Goal: Task Accomplishment & Management: Manage account settings

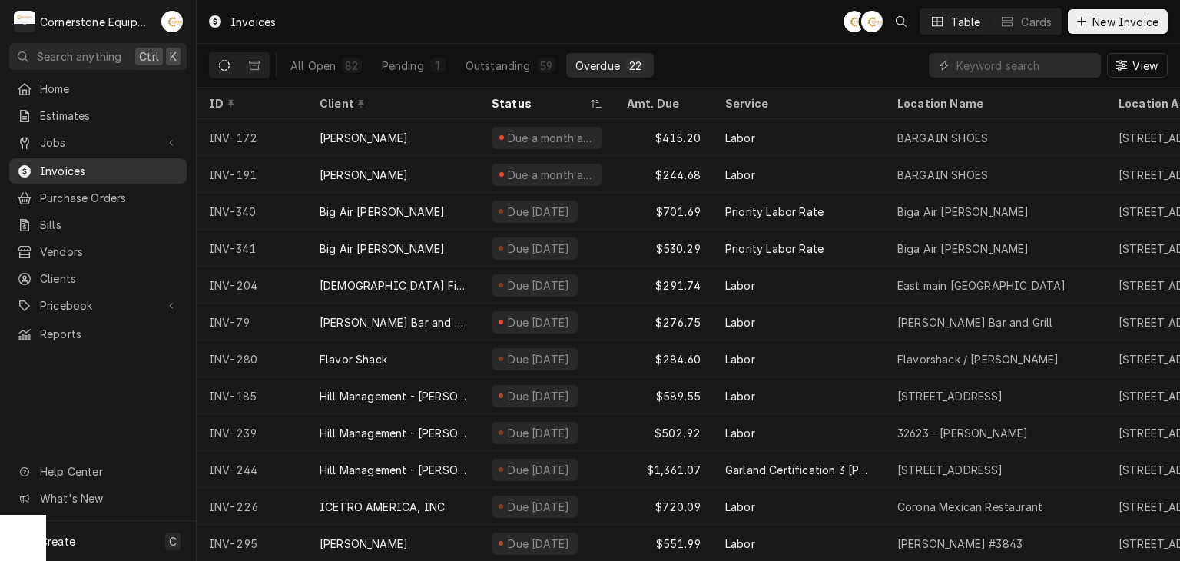
click at [118, 164] on span "Invoices" at bounding box center [109, 171] width 139 height 16
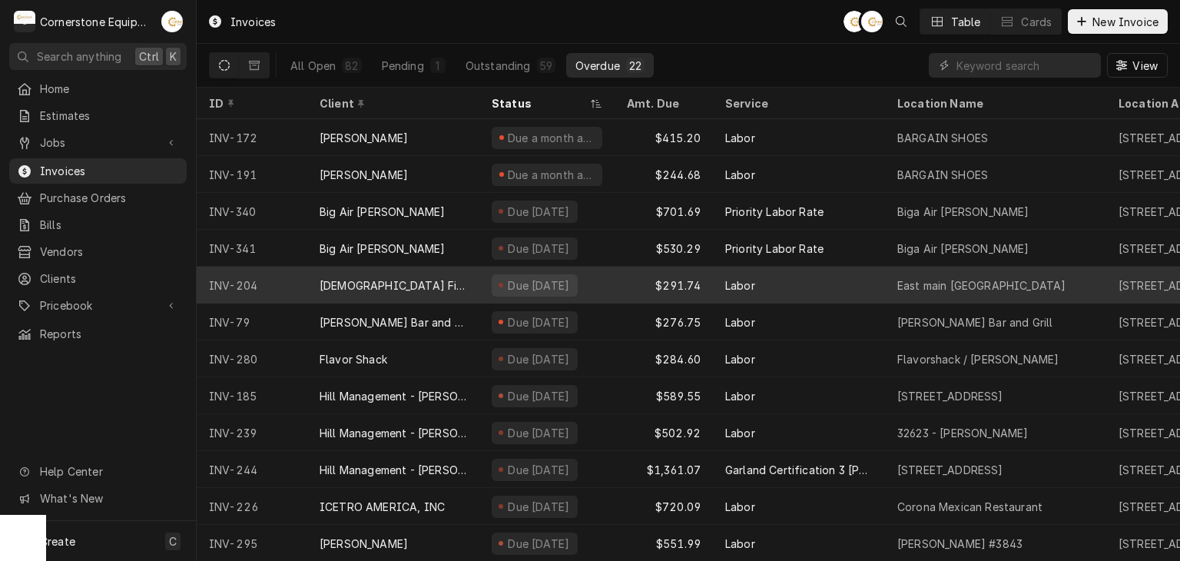
click at [468, 288] on div "[DEMOGRAPHIC_DATA] Fil A" at bounding box center [393, 285] width 172 height 37
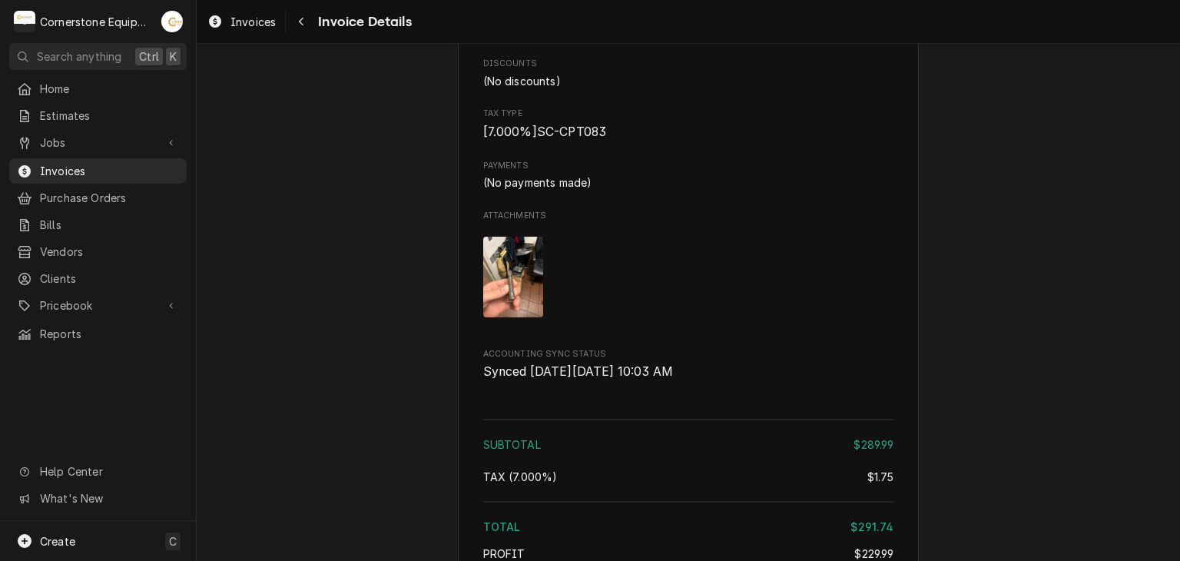
scroll to position [2261, 0]
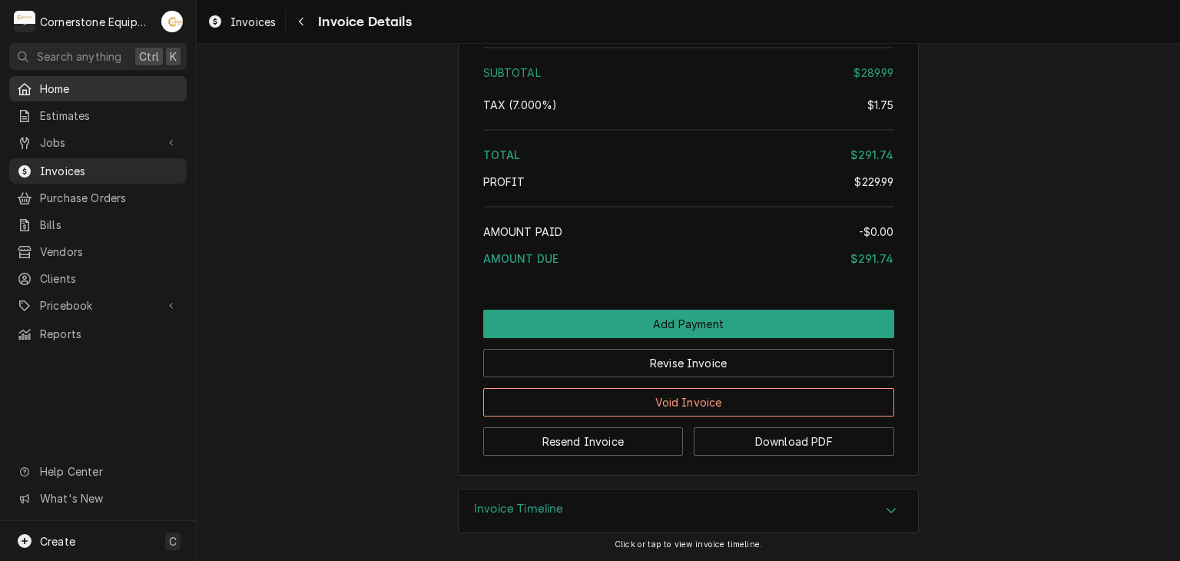
click at [81, 87] on span "Home" at bounding box center [109, 89] width 139 height 16
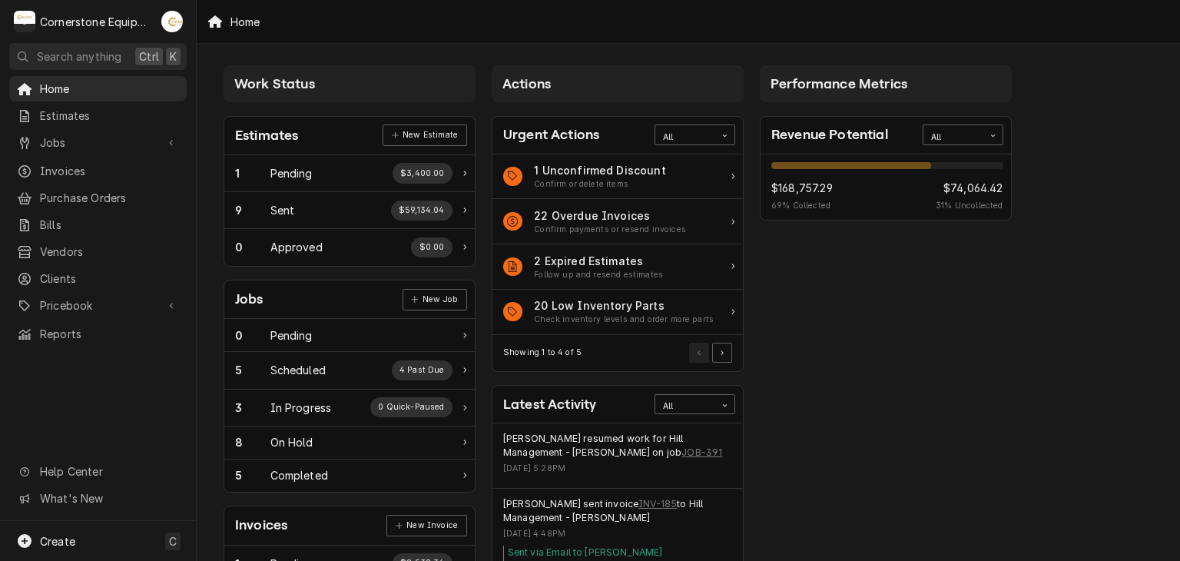
scroll to position [506, 0]
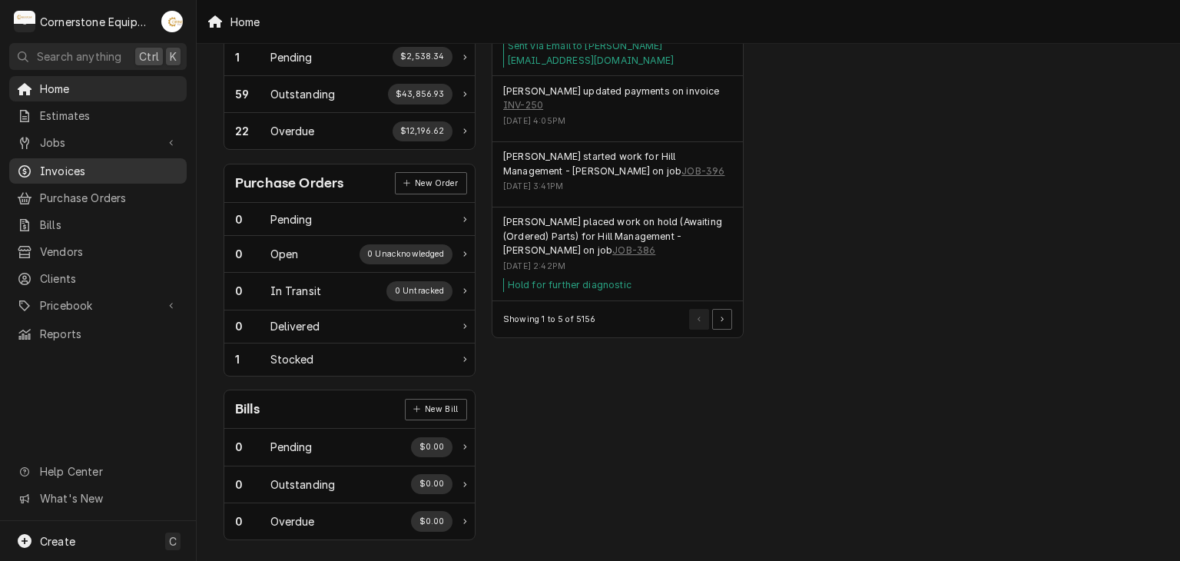
click at [61, 163] on span "Invoices" at bounding box center [109, 171] width 139 height 16
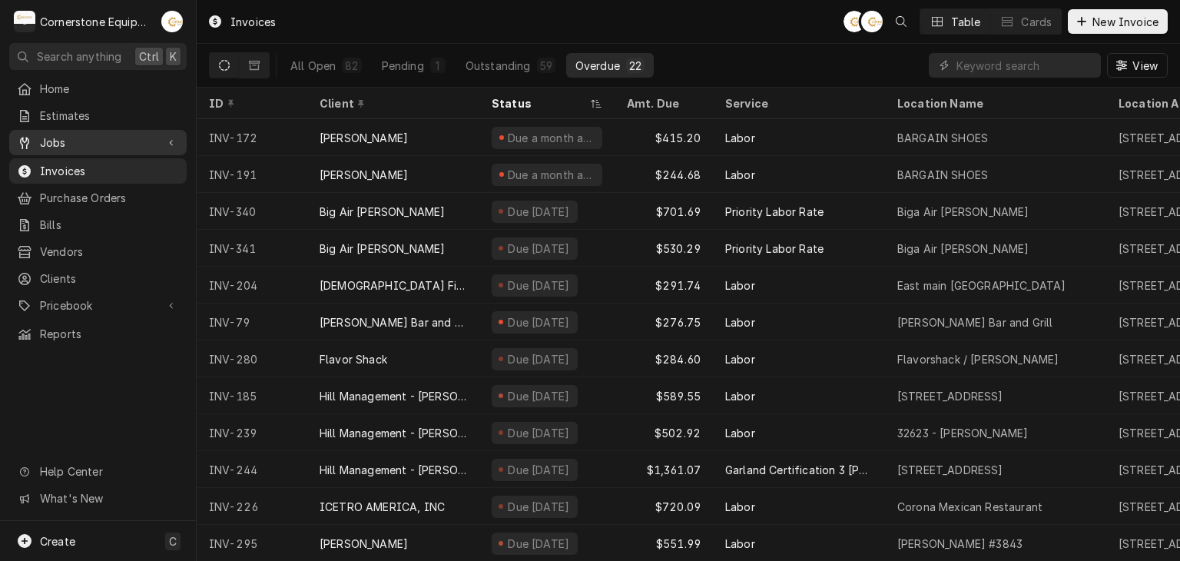
click at [142, 139] on span "Jobs" at bounding box center [98, 142] width 116 height 16
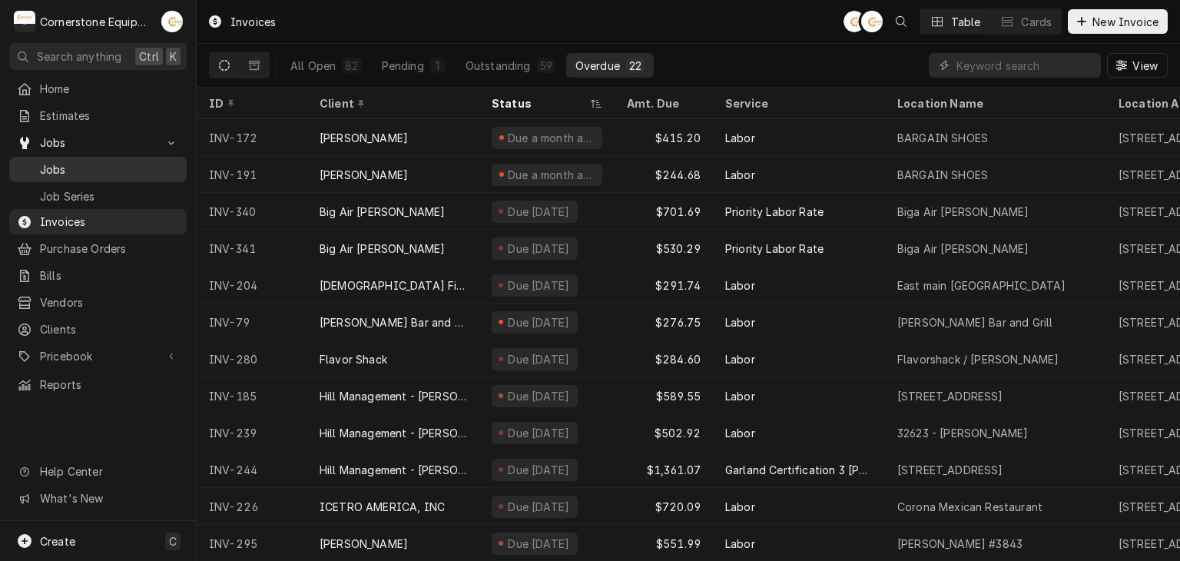
click at [147, 161] on span "Jobs" at bounding box center [109, 169] width 139 height 16
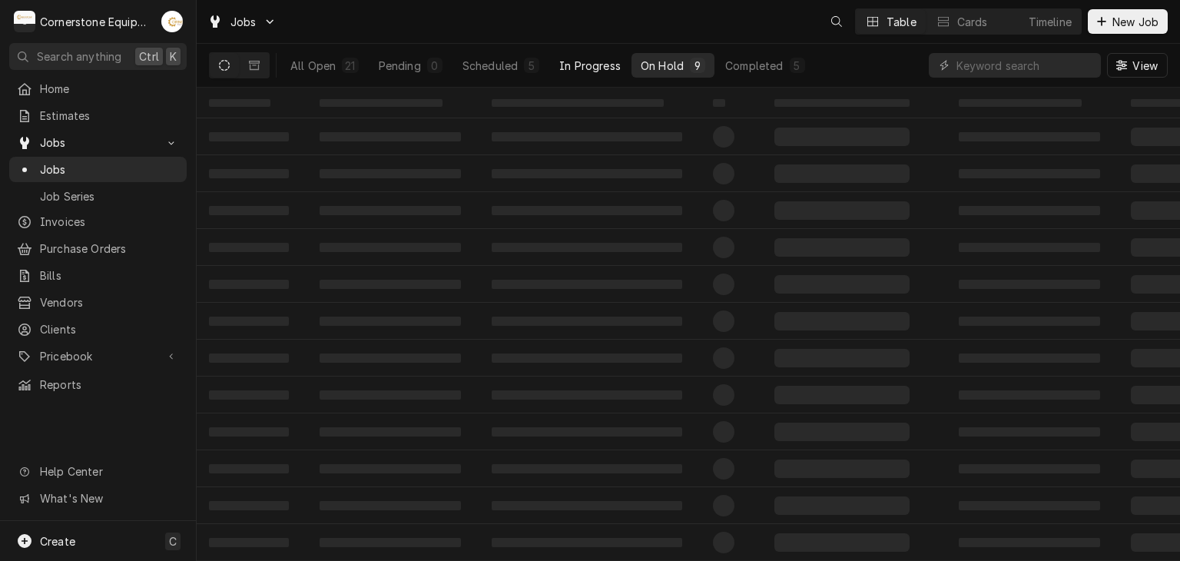
click at [630, 77] on button "In Progress" at bounding box center [590, 65] width 80 height 25
click at [772, 65] on div "Completed" at bounding box center [776, 66] width 58 height 16
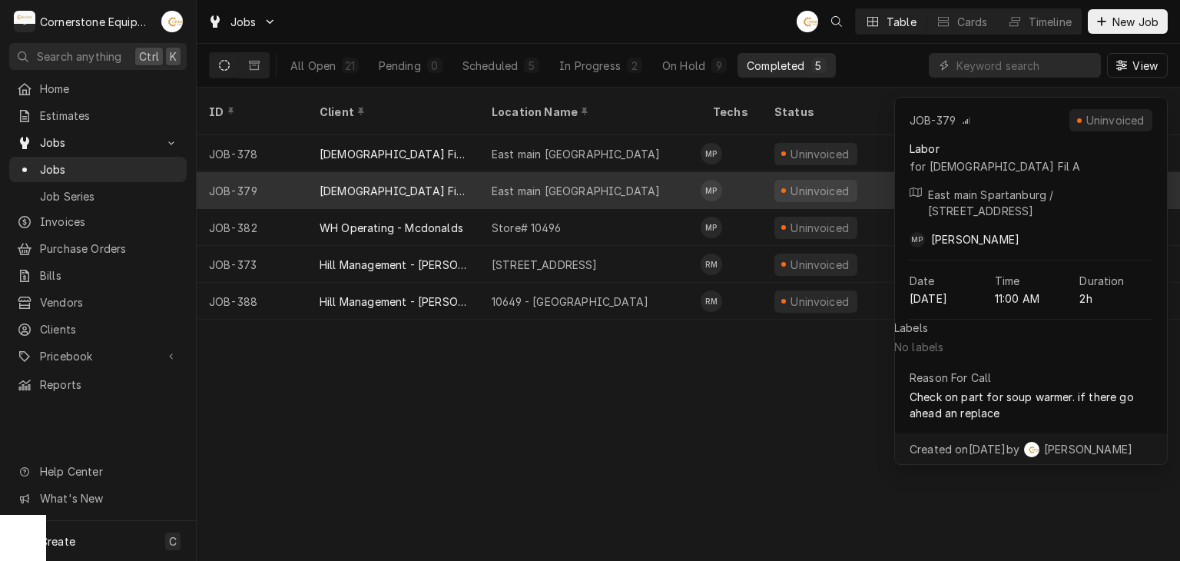
click at [600, 172] on div "East main Spartanburg" at bounding box center [589, 190] width 221 height 37
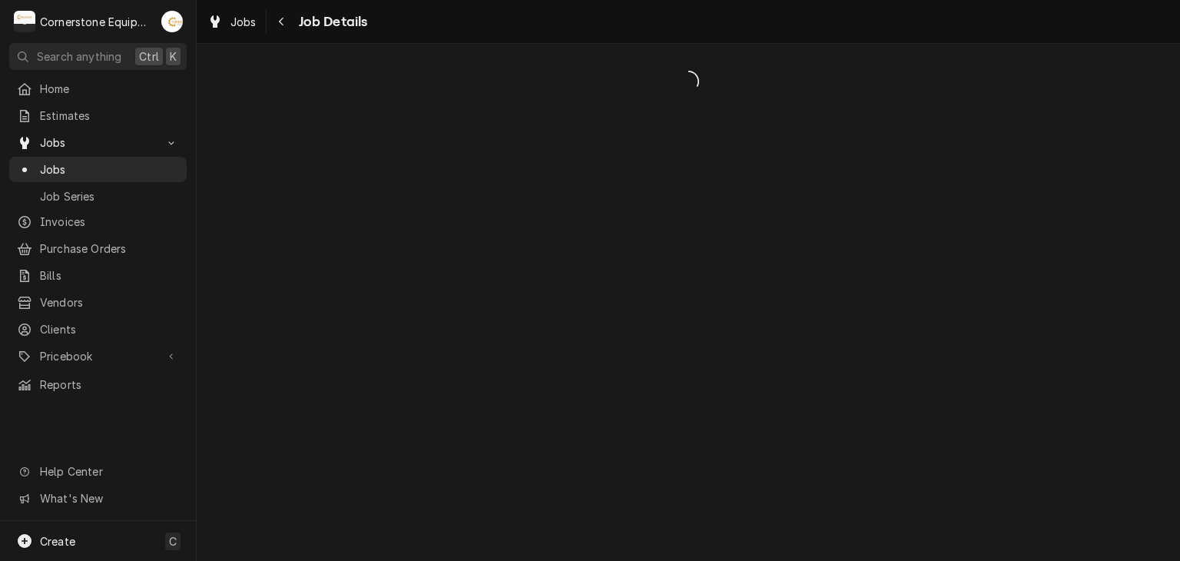
click at [600, 157] on div "Dynamic Content Wrapper" at bounding box center [688, 302] width 983 height 517
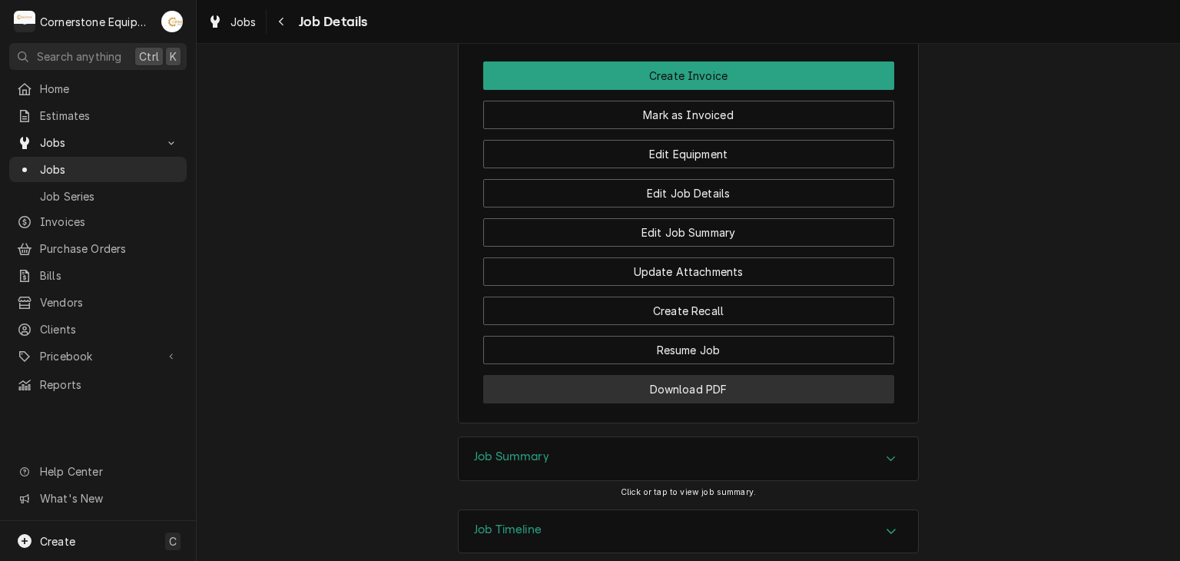
scroll to position [1615, 0]
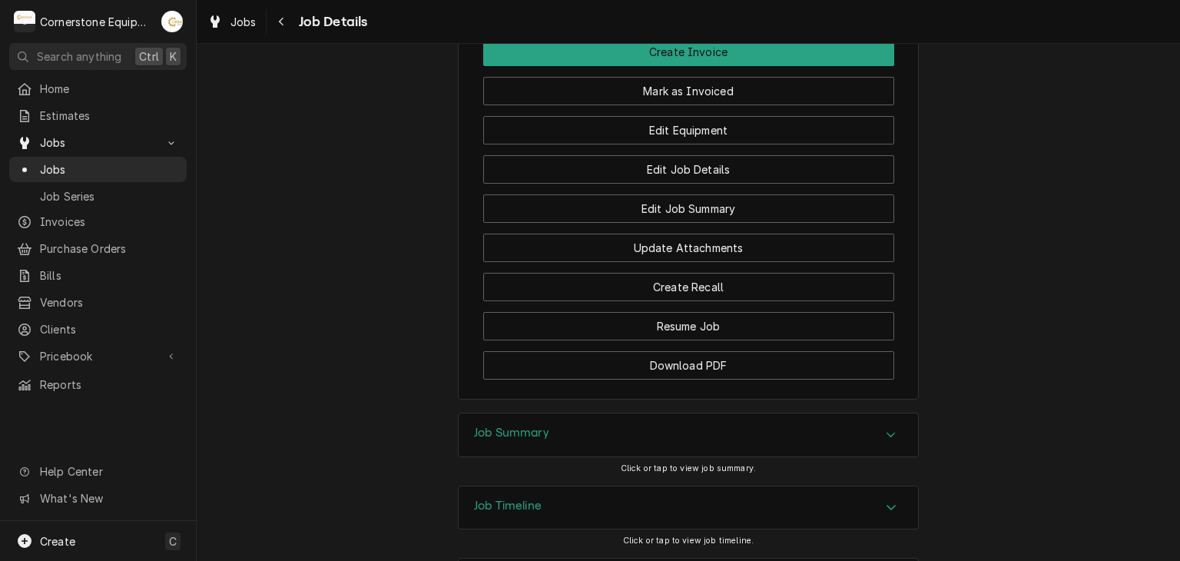
click at [714, 413] on div "Job Summary" at bounding box center [688, 434] width 459 height 43
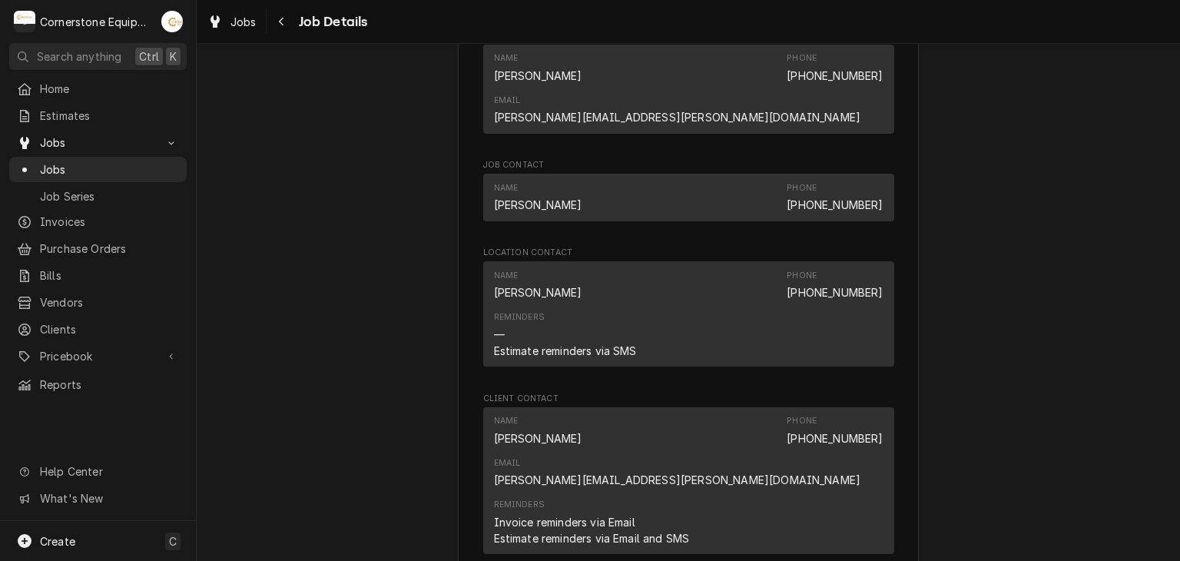
scroll to position [1229, 0]
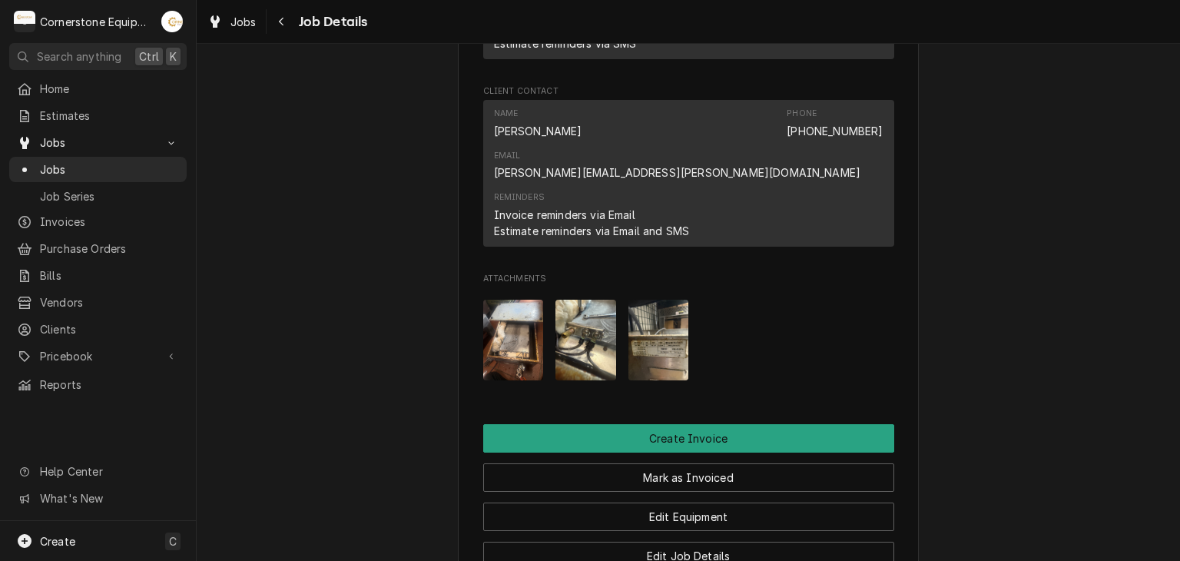
click at [644, 300] on img "Attachments" at bounding box center [658, 340] width 61 height 81
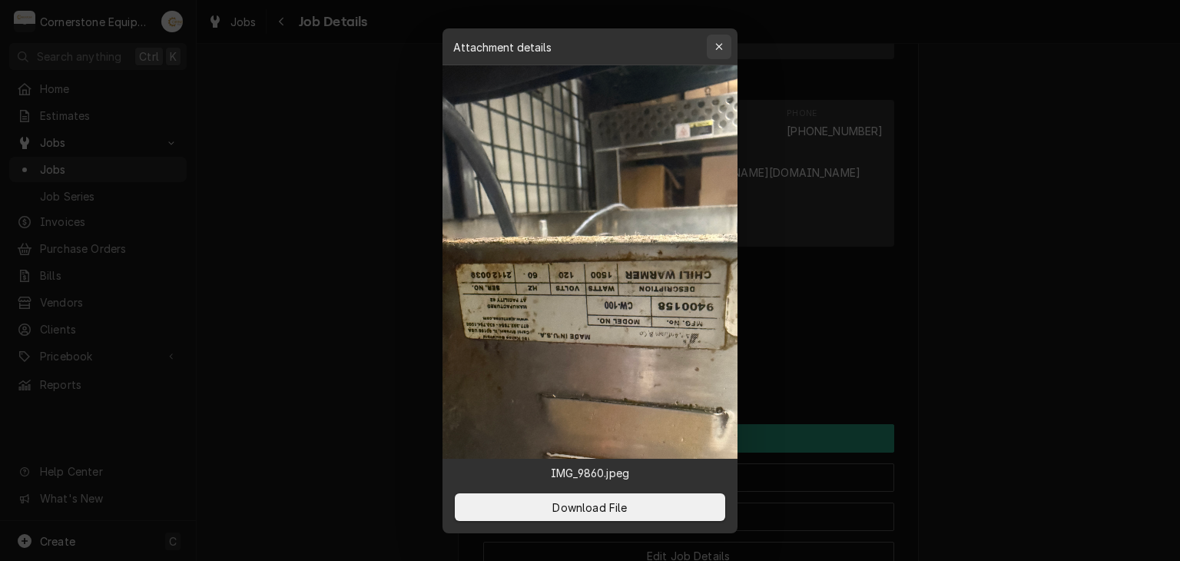
click at [727, 45] on button "button" at bounding box center [719, 47] width 25 height 25
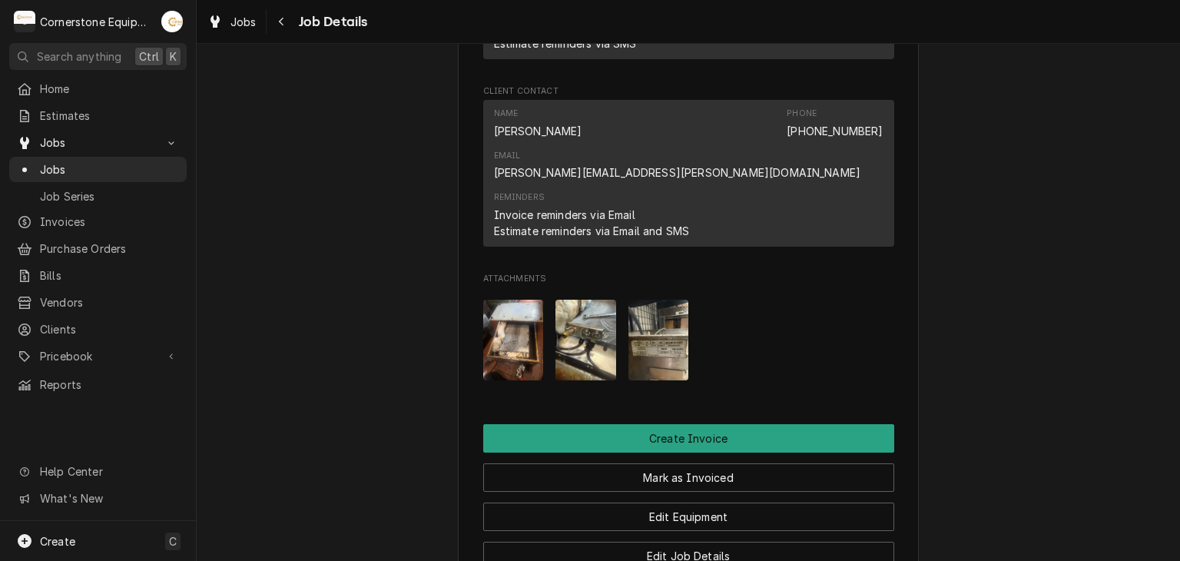
click at [600, 300] on img "Attachments" at bounding box center [585, 340] width 61 height 81
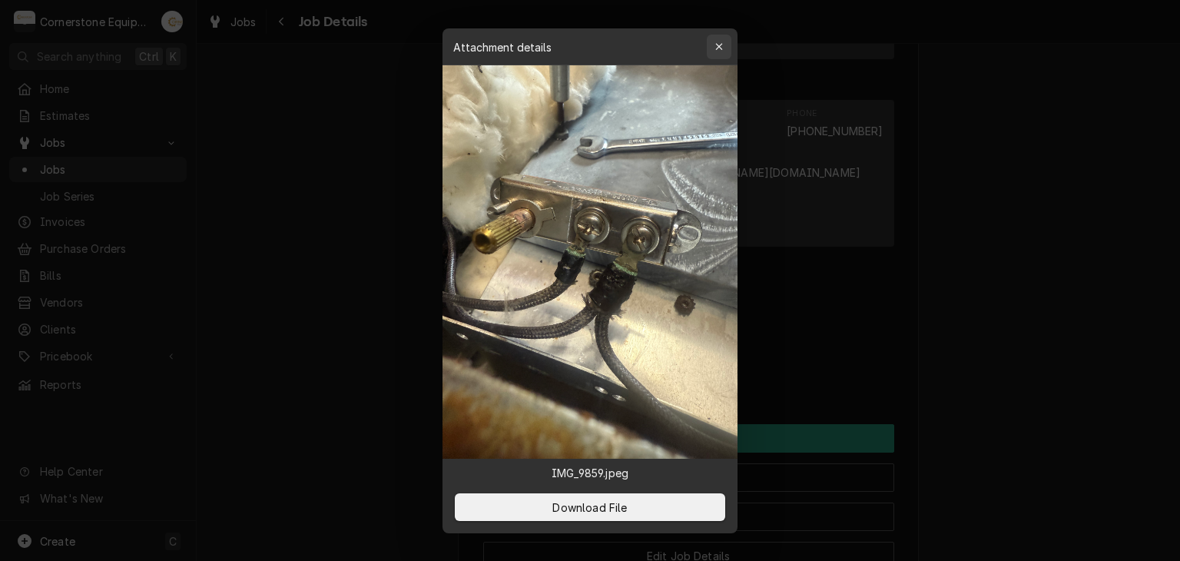
click at [709, 50] on button "button" at bounding box center [719, 47] width 25 height 25
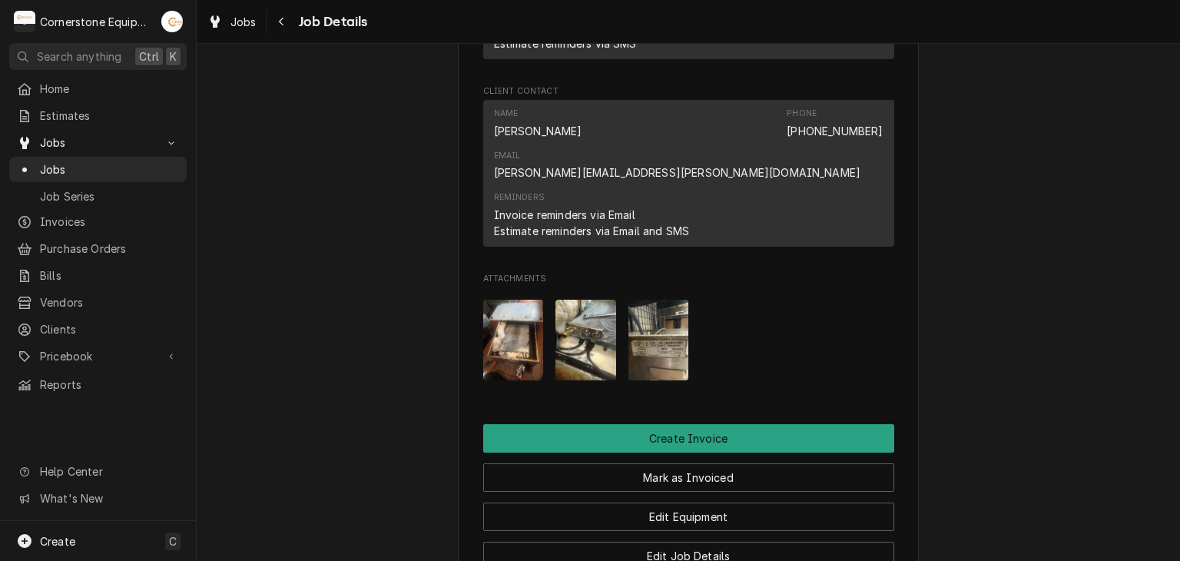
click at [509, 300] on img "Attachments" at bounding box center [513, 340] width 61 height 81
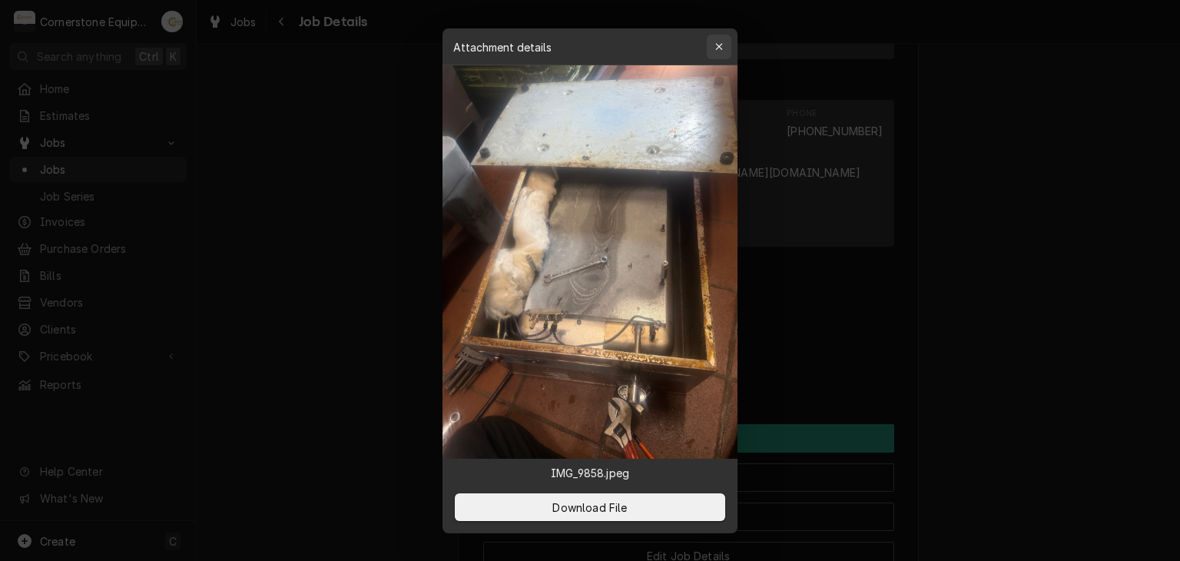
click at [727, 49] on button "button" at bounding box center [719, 47] width 25 height 25
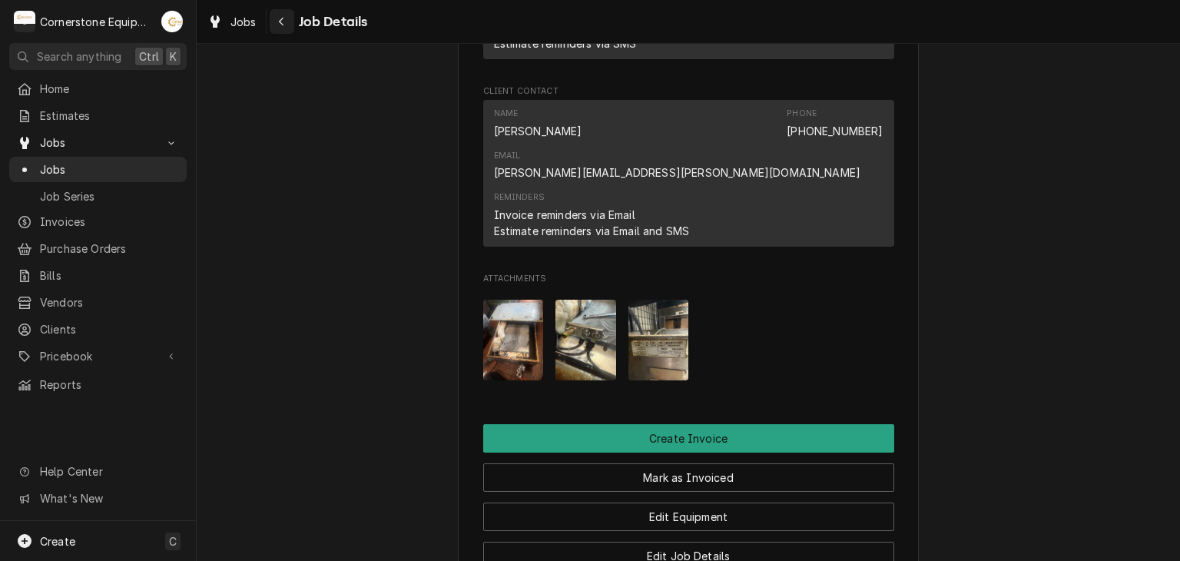
click at [277, 15] on div "Navigate back" at bounding box center [281, 21] width 15 height 15
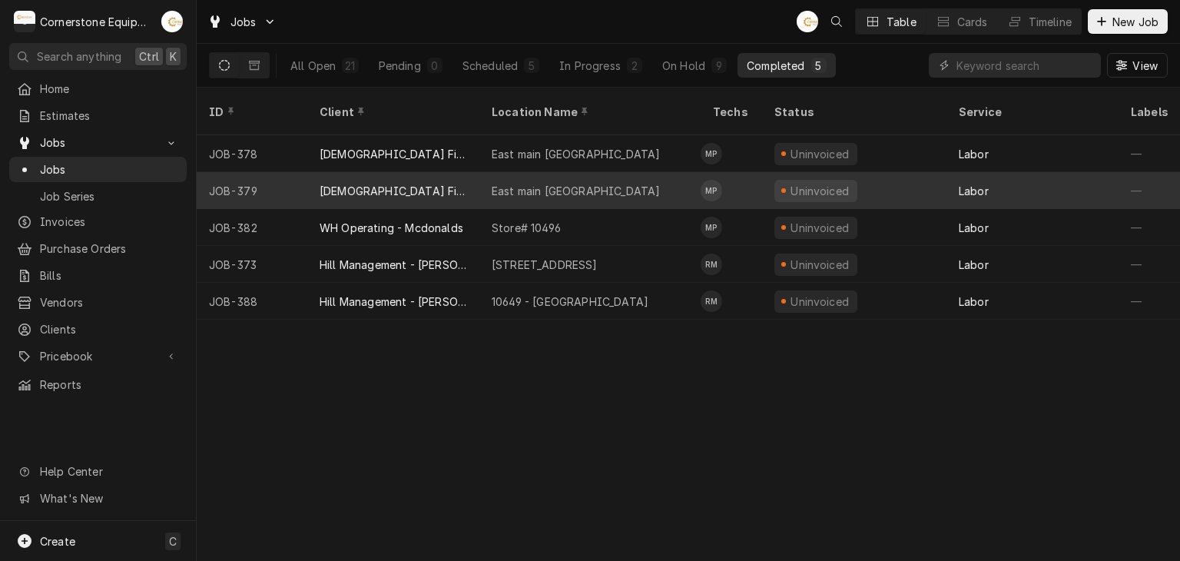
click at [641, 172] on div "East main Spartanburg" at bounding box center [589, 190] width 221 height 37
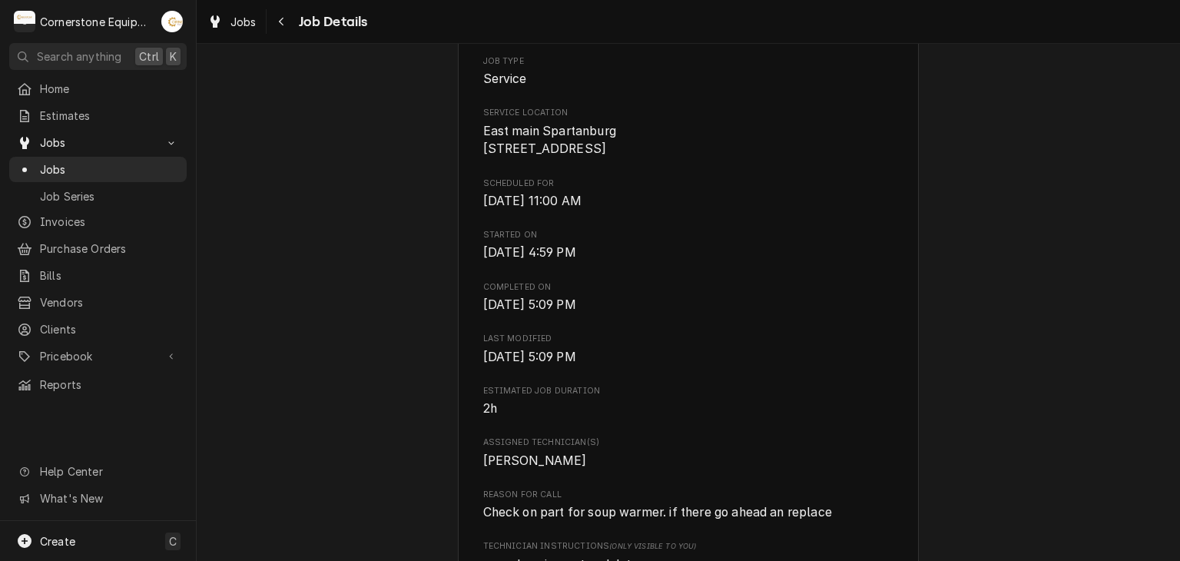
scroll to position [614, 0]
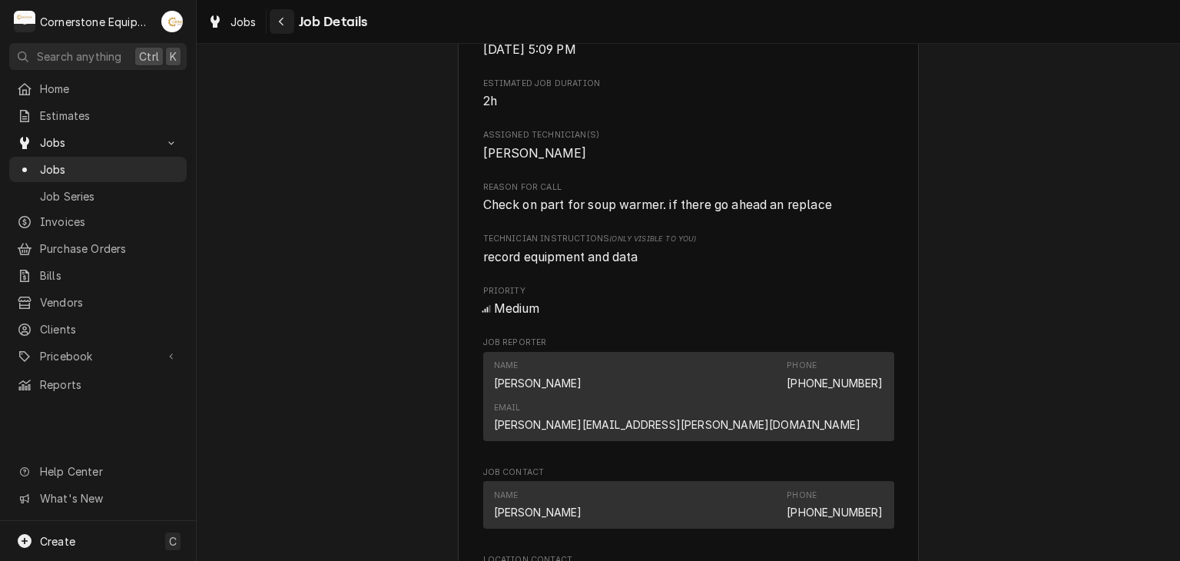
drag, startPoint x: 269, startPoint y: 28, endPoint x: 279, endPoint y: 18, distance: 14.1
click at [270, 27] on button "Navigate back" at bounding box center [282, 21] width 25 height 25
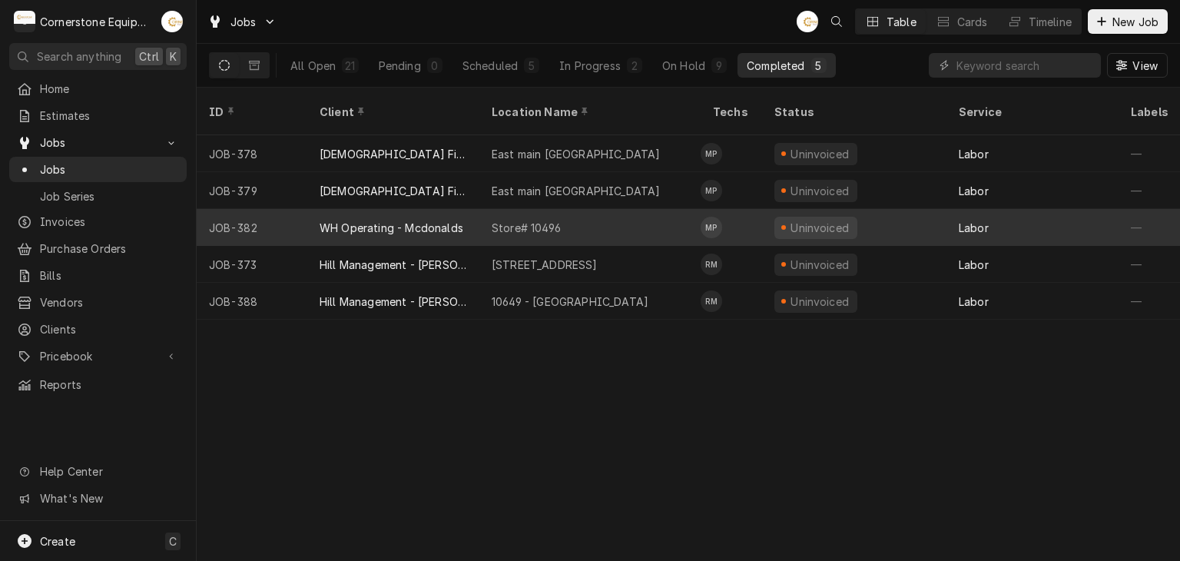
click at [589, 214] on div "Store# 10496" at bounding box center [589, 227] width 221 height 37
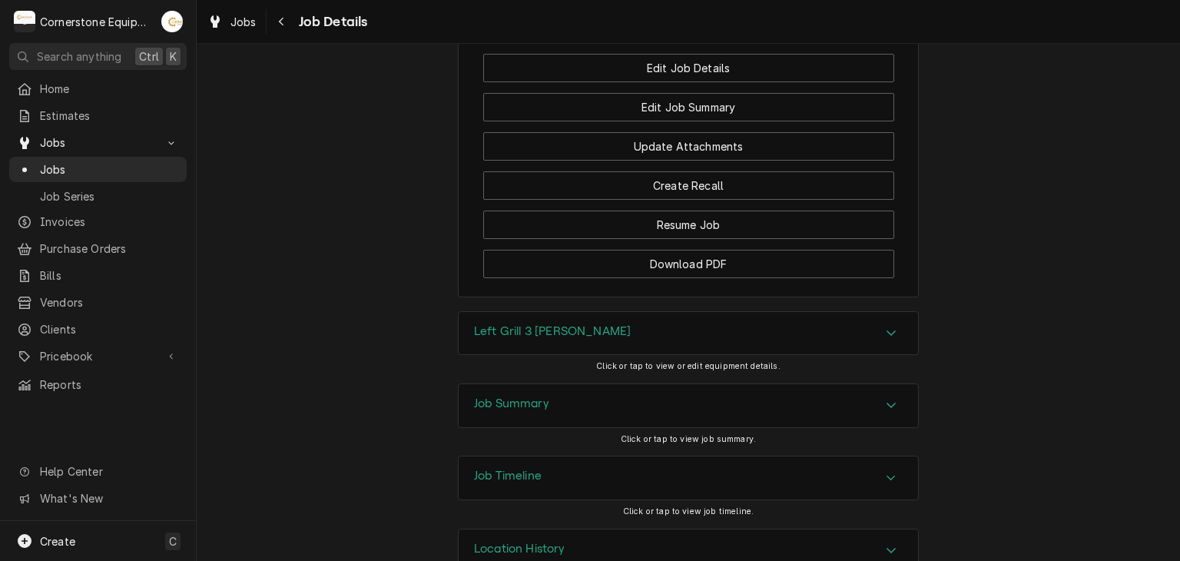
scroll to position [1659, 0]
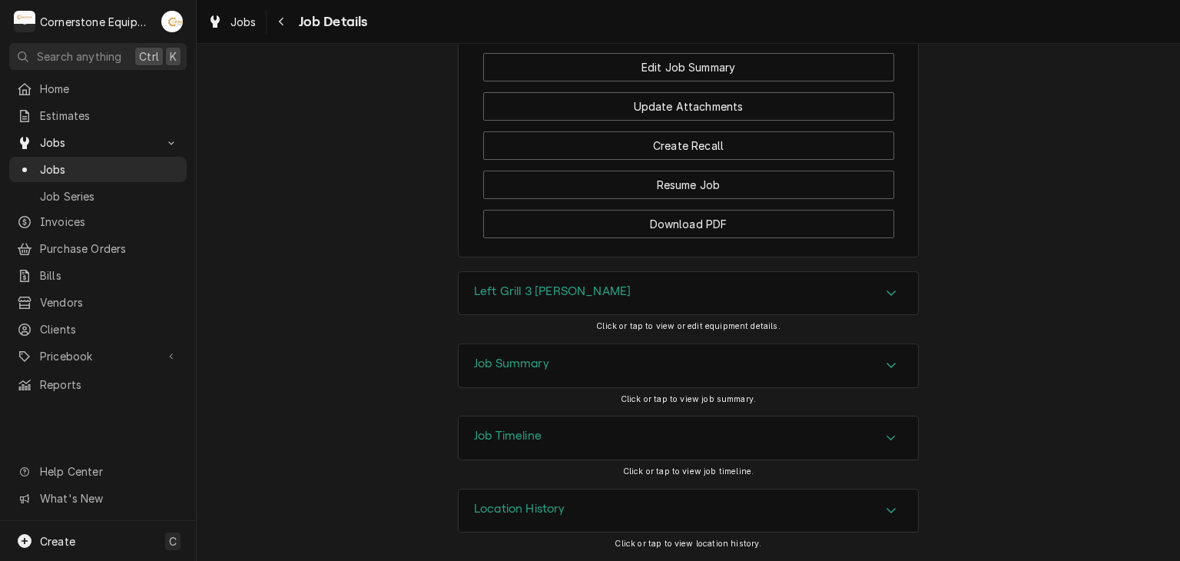
click at [786, 377] on div "Job Summary" at bounding box center [688, 365] width 459 height 43
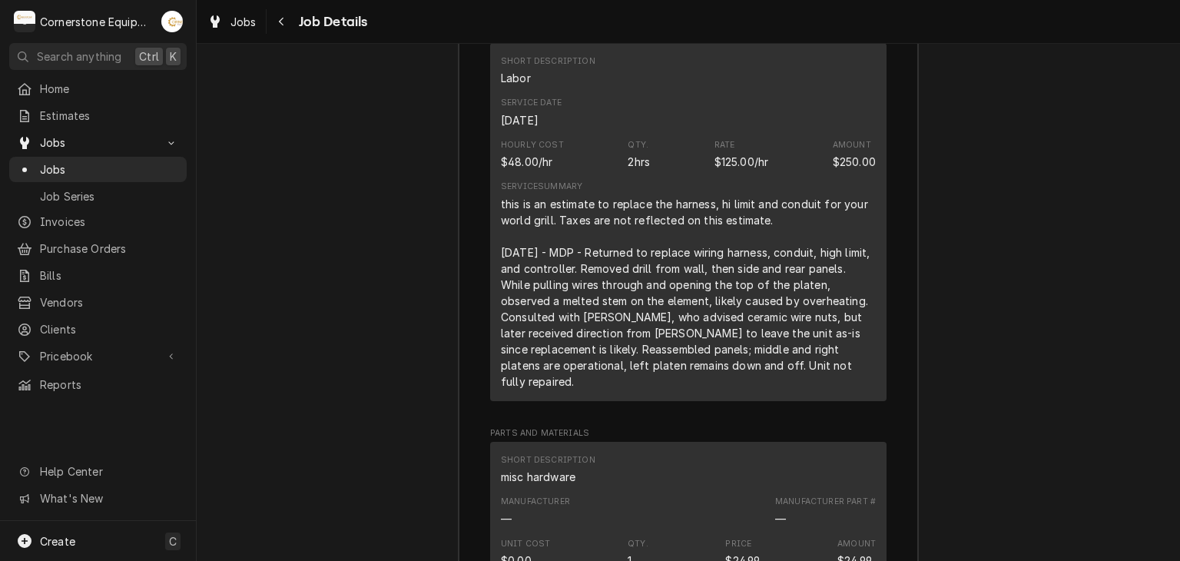
scroll to position [2055, 0]
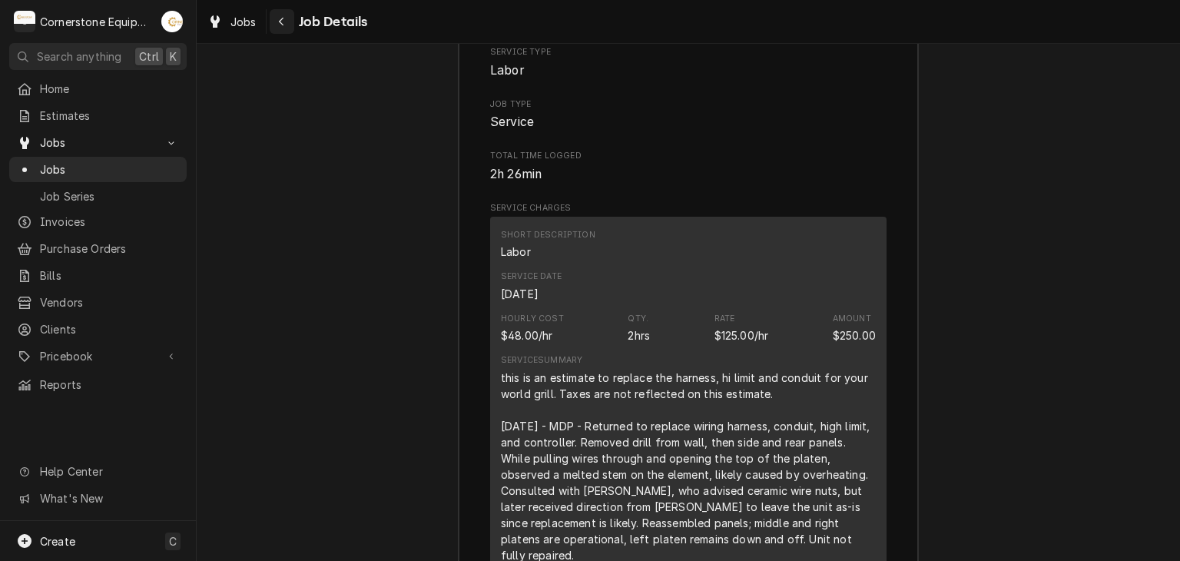
click at [277, 21] on div "Navigate back" at bounding box center [281, 21] width 15 height 15
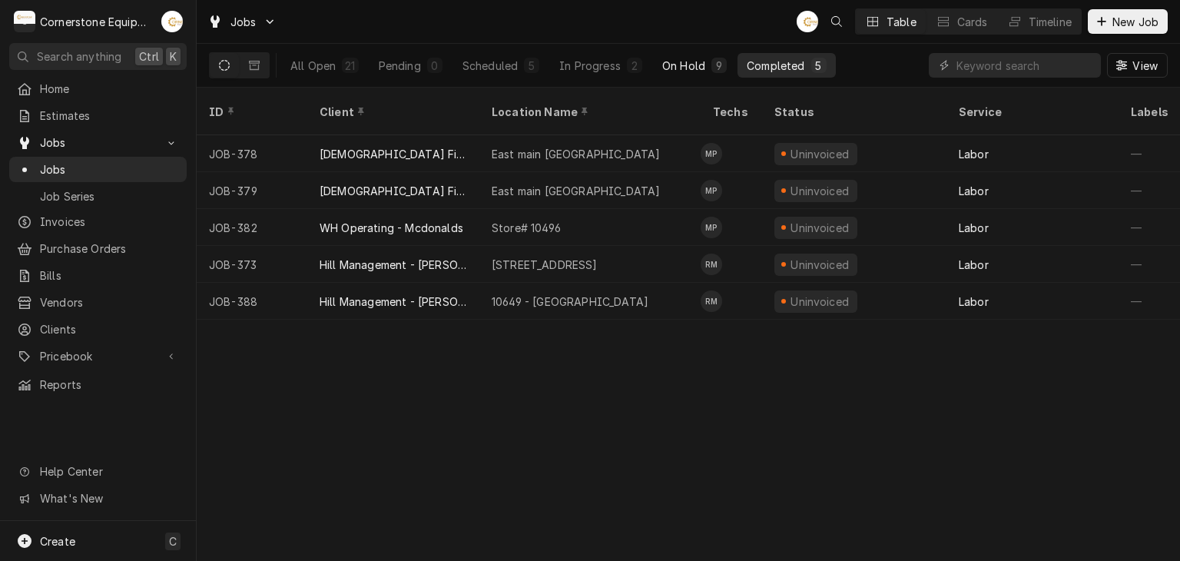
click at [694, 58] on div "On Hold" at bounding box center [683, 66] width 43 height 16
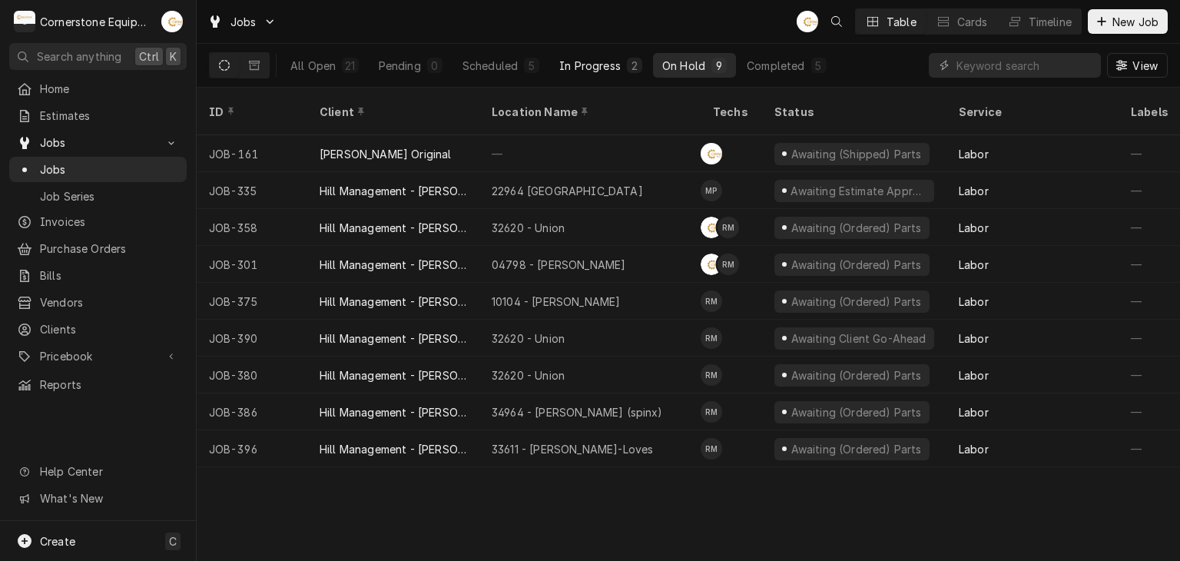
click at [581, 54] on button "In Progress 2" at bounding box center [600, 65] width 101 height 25
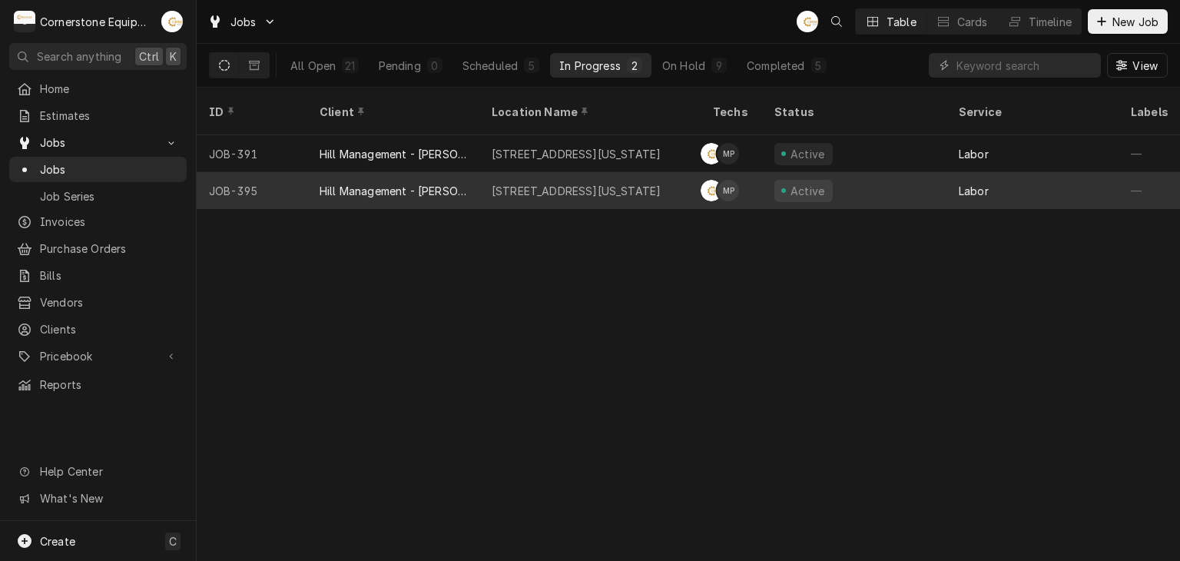
click at [674, 177] on div "[STREET_ADDRESS][US_STATE]" at bounding box center [589, 190] width 221 height 37
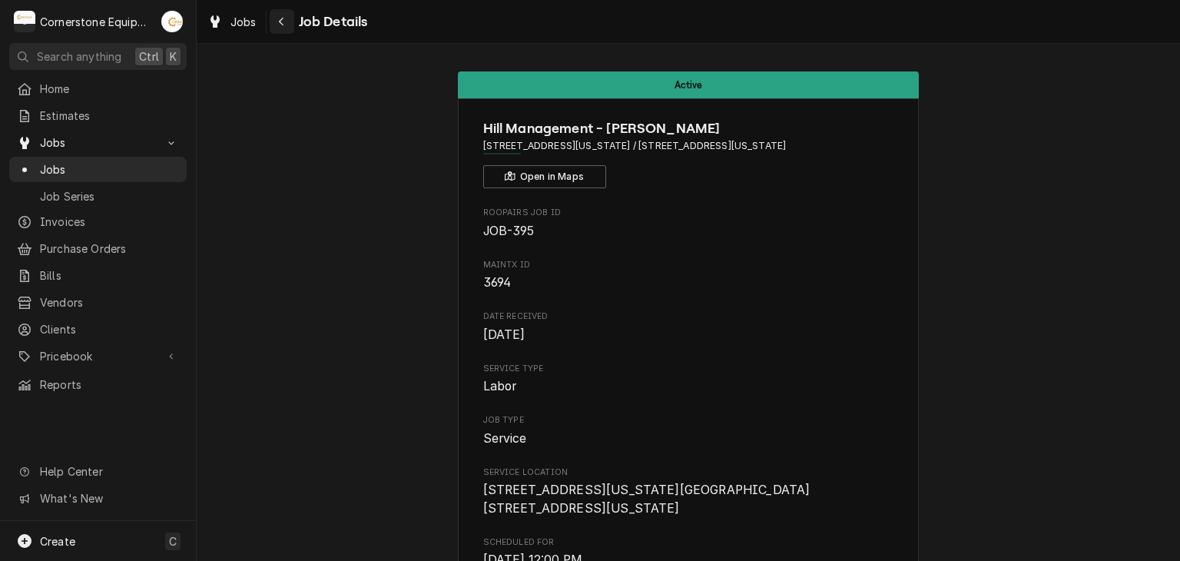
click at [283, 14] on div "Navigate back" at bounding box center [281, 21] width 15 height 15
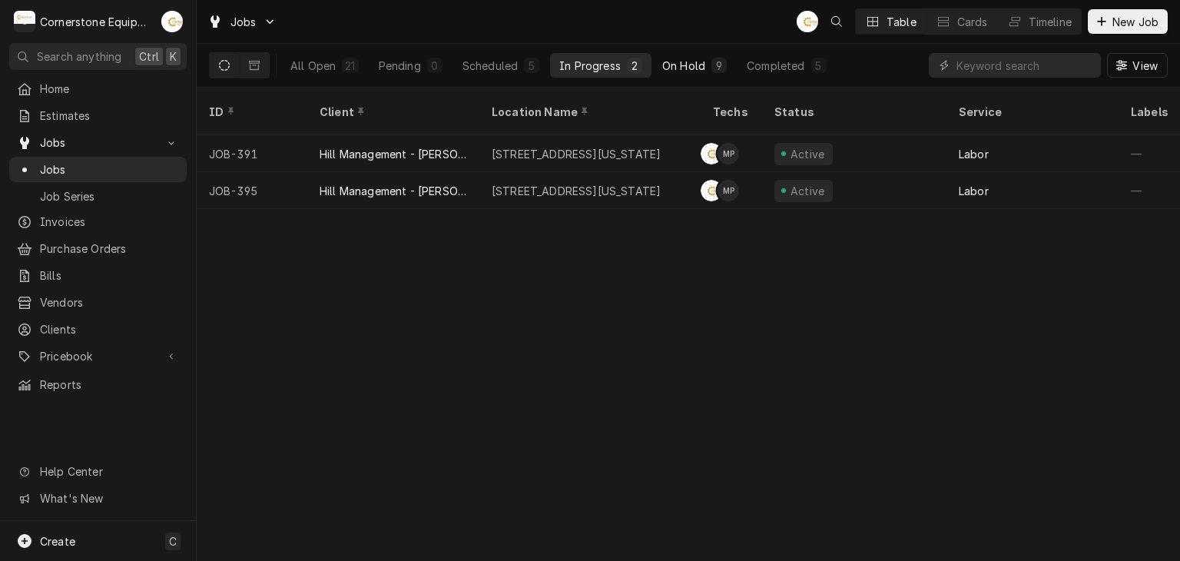
click at [694, 67] on div "On Hold" at bounding box center [683, 66] width 43 height 16
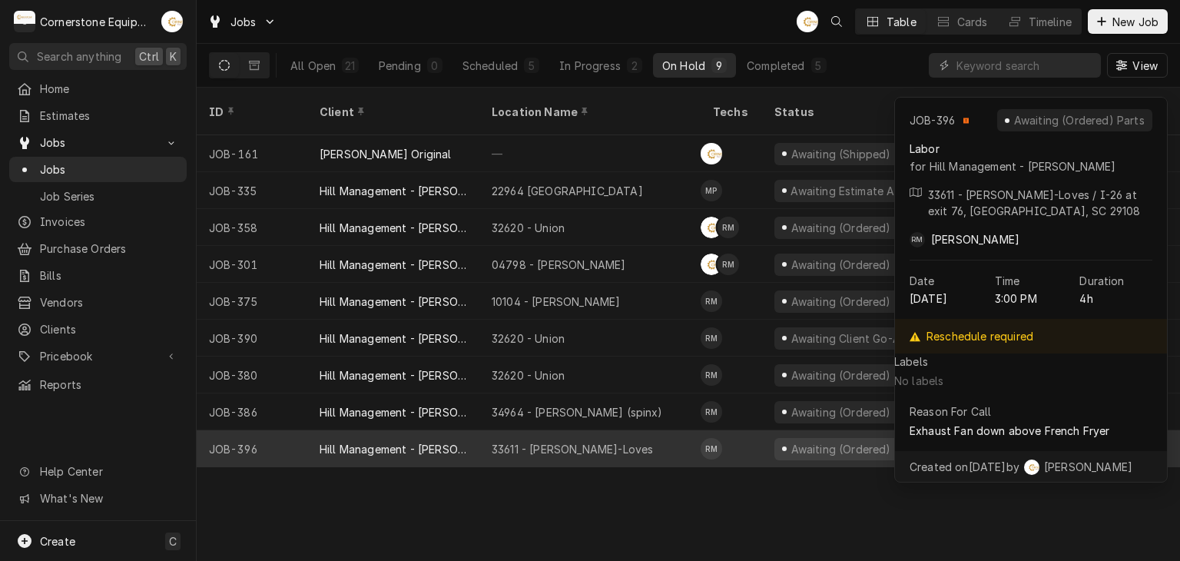
click at [628, 430] on div "33611 - [PERSON_NAME]-Loves" at bounding box center [589, 448] width 221 height 37
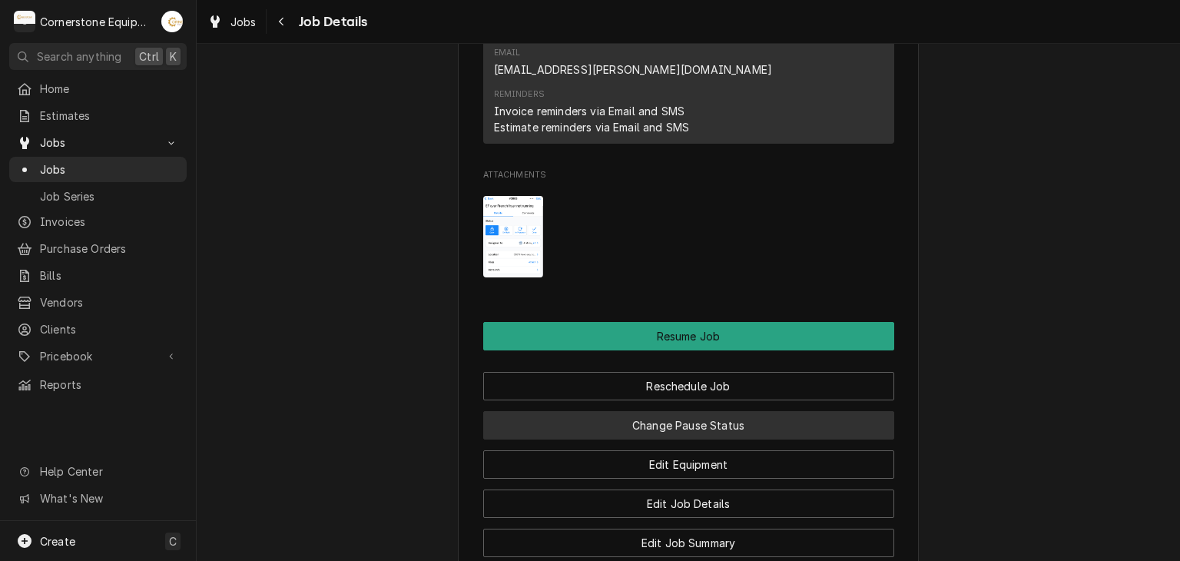
scroll to position [1750, 0]
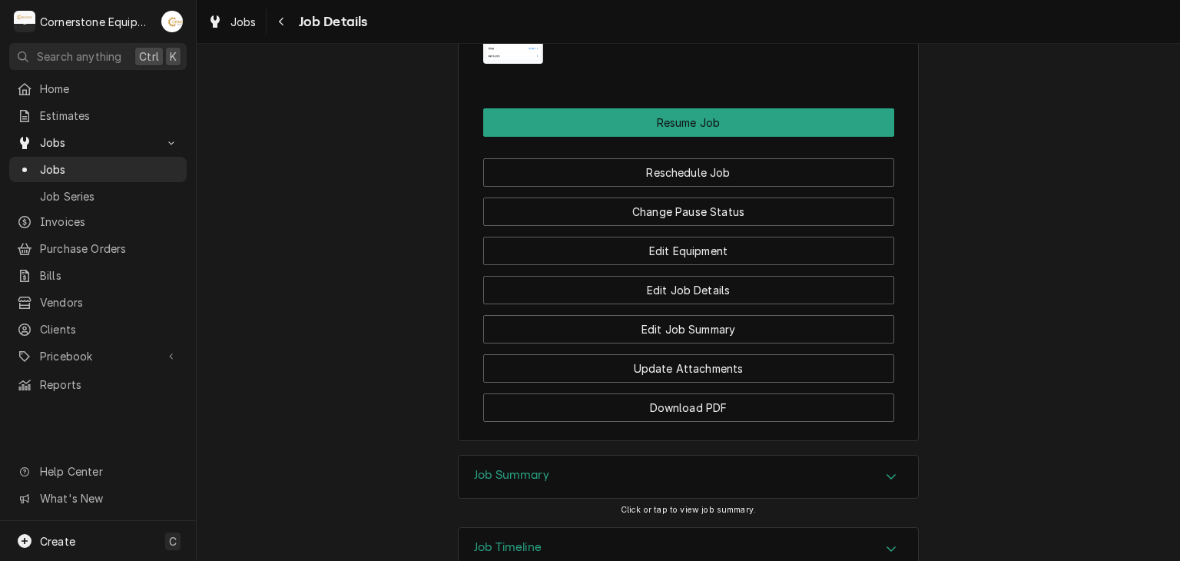
click at [702, 455] on div "Job Summary" at bounding box center [688, 476] width 459 height 43
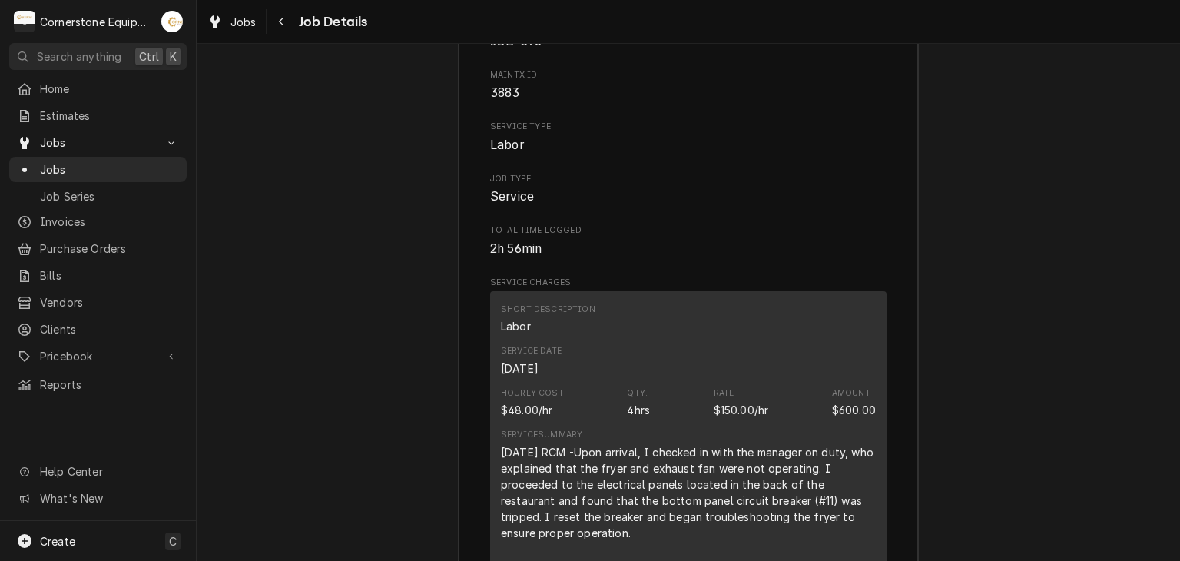
scroll to position [2364, 0]
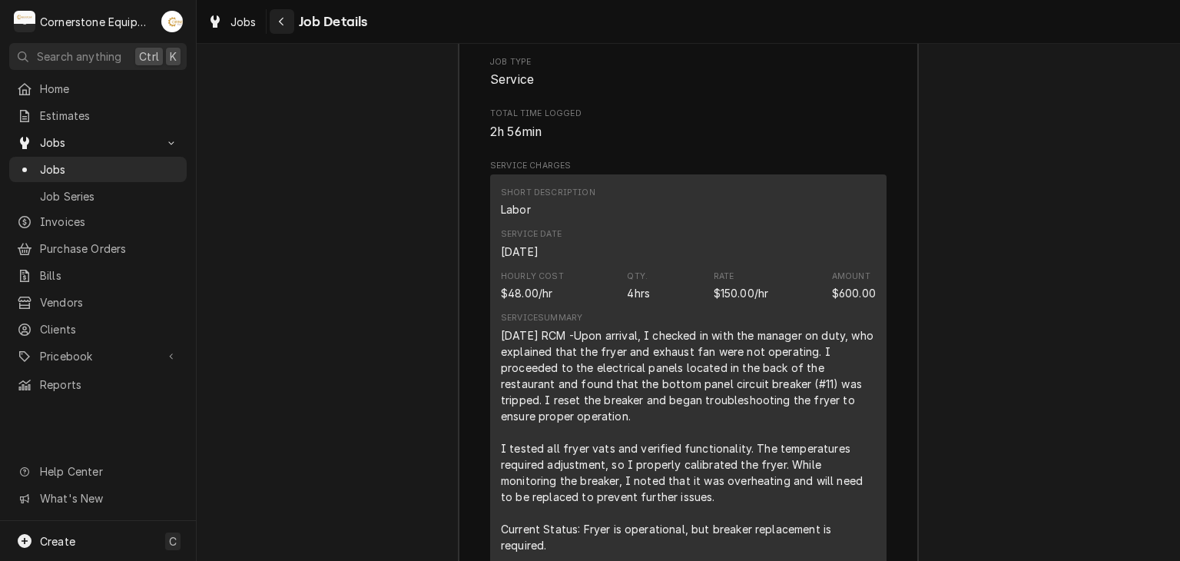
click at [287, 23] on div "Navigate back" at bounding box center [281, 21] width 15 height 15
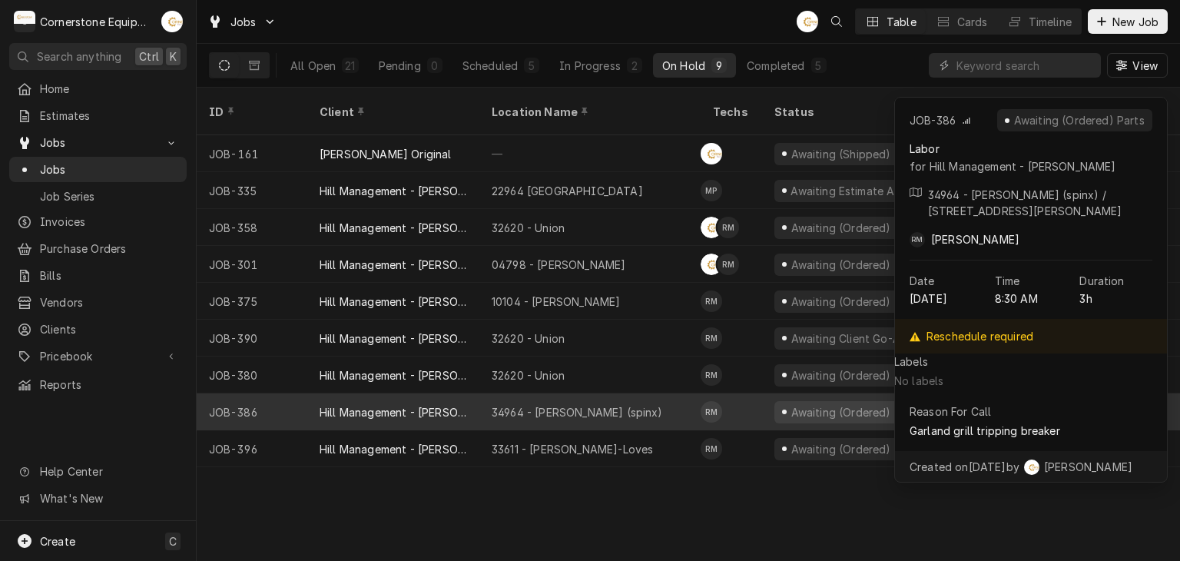
click at [581, 393] on div "34964 - Woodruff (spinx)" at bounding box center [589, 411] width 221 height 37
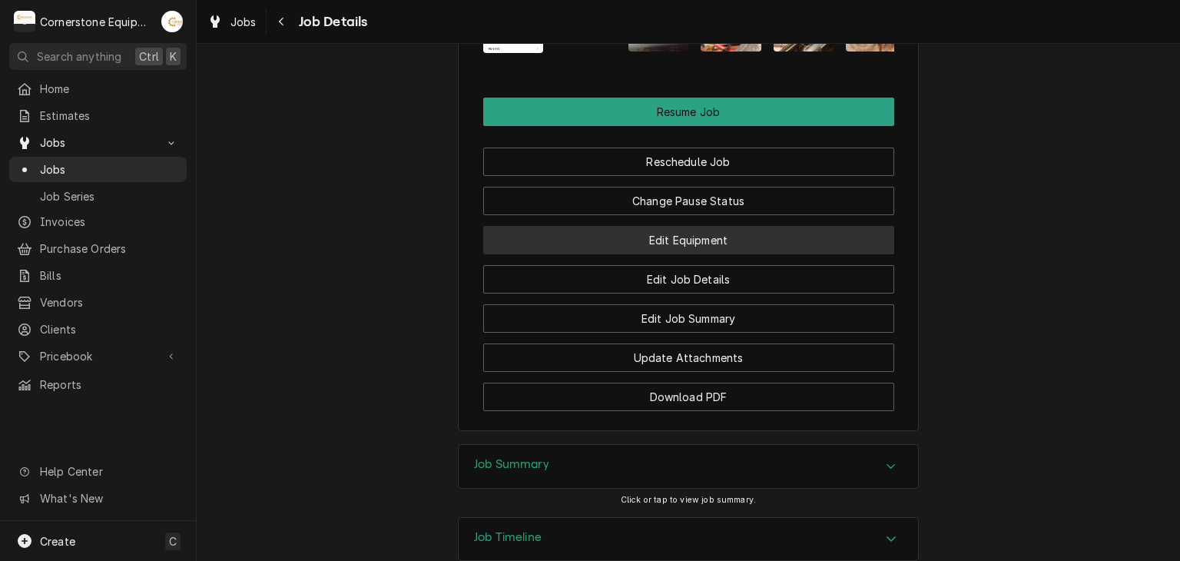
scroll to position [1456, 0]
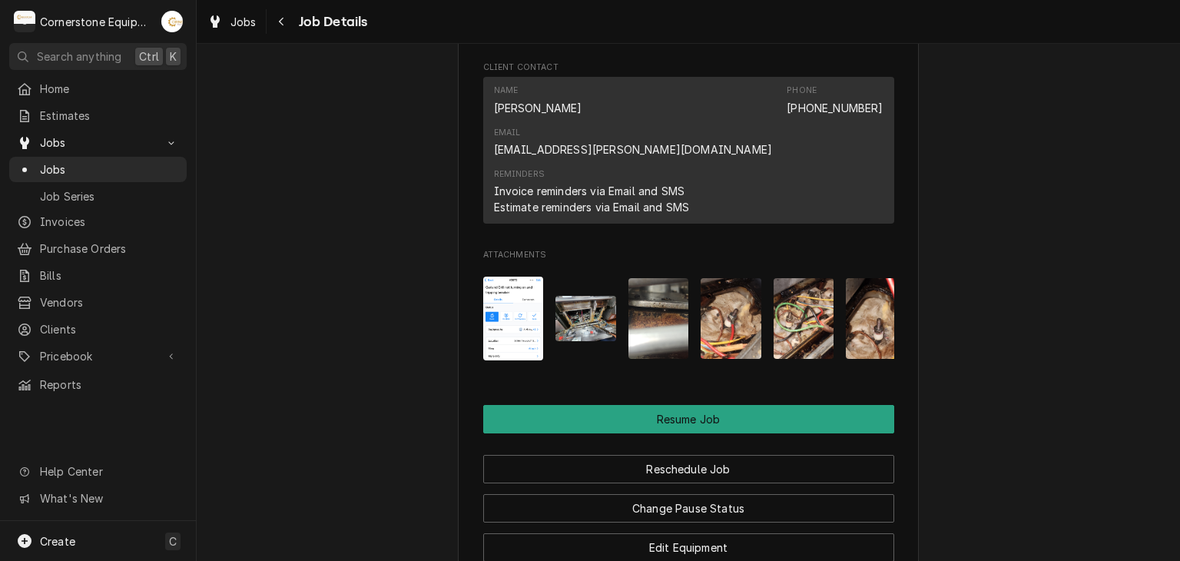
click at [578, 296] on img "Attachments" at bounding box center [585, 318] width 61 height 45
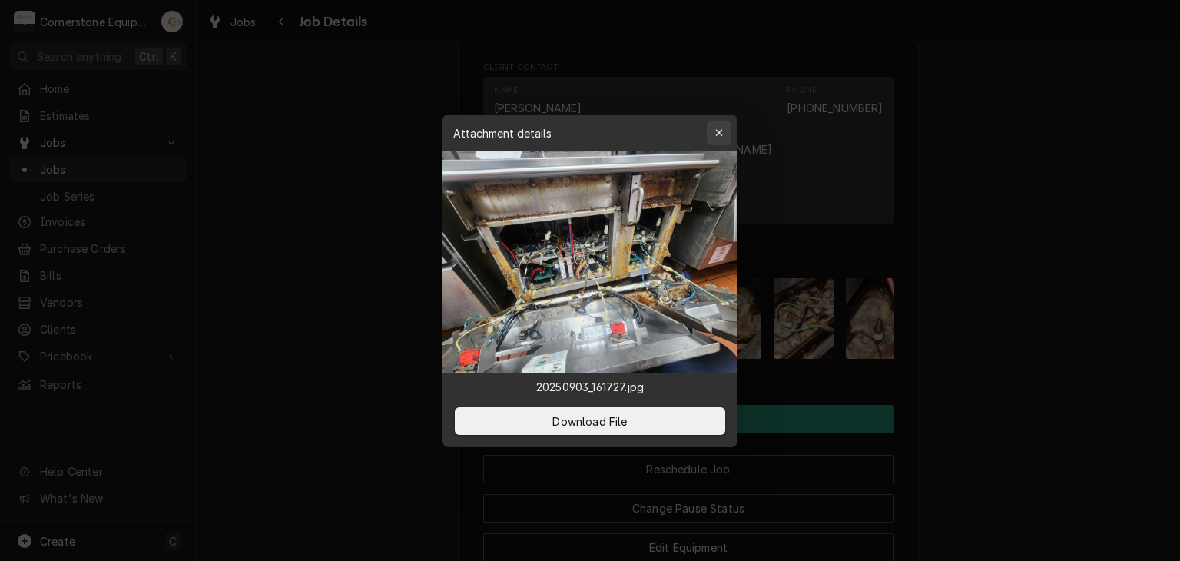
click at [716, 121] on button "button" at bounding box center [719, 133] width 25 height 25
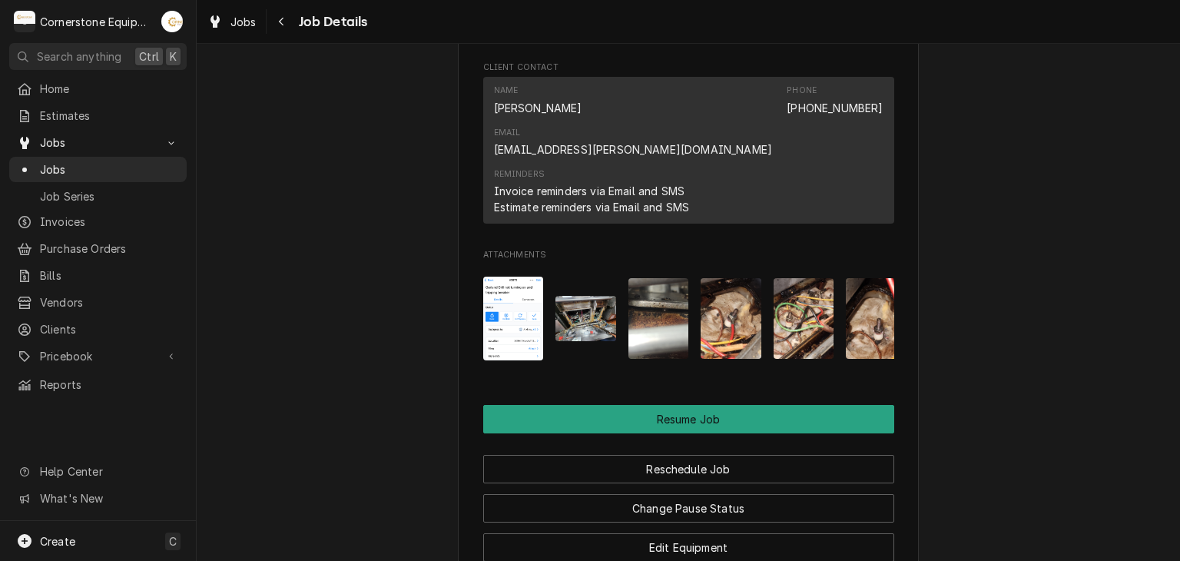
scroll to position [0, 84]
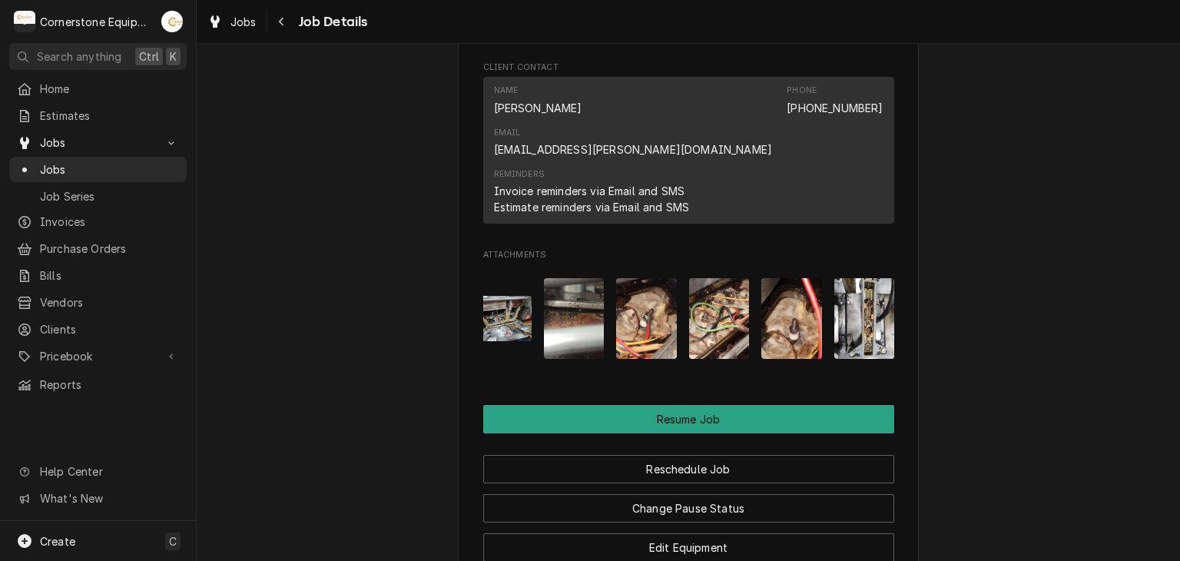
click at [627, 278] on img "Attachments" at bounding box center [646, 318] width 61 height 81
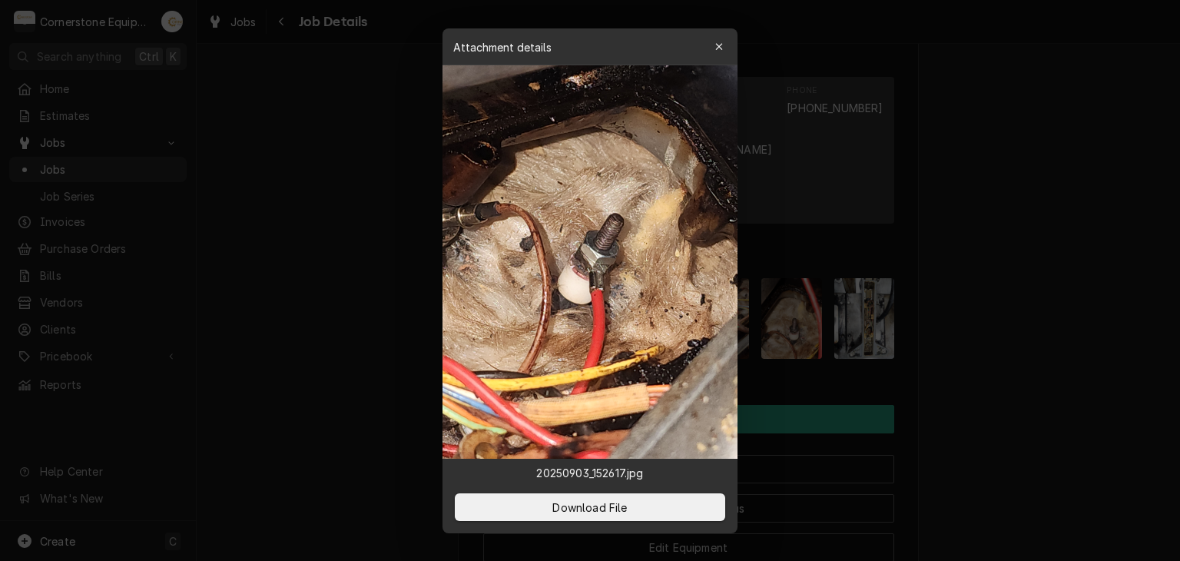
click at [375, 237] on div at bounding box center [590, 280] width 1180 height 561
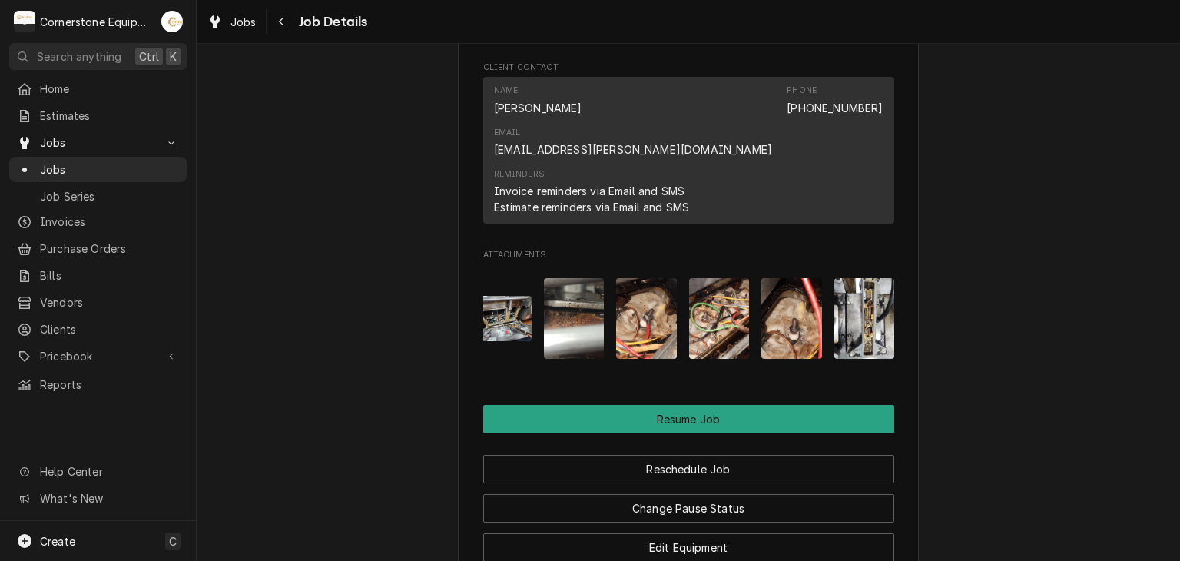
click at [566, 278] on img "Attachments" at bounding box center [574, 318] width 61 height 81
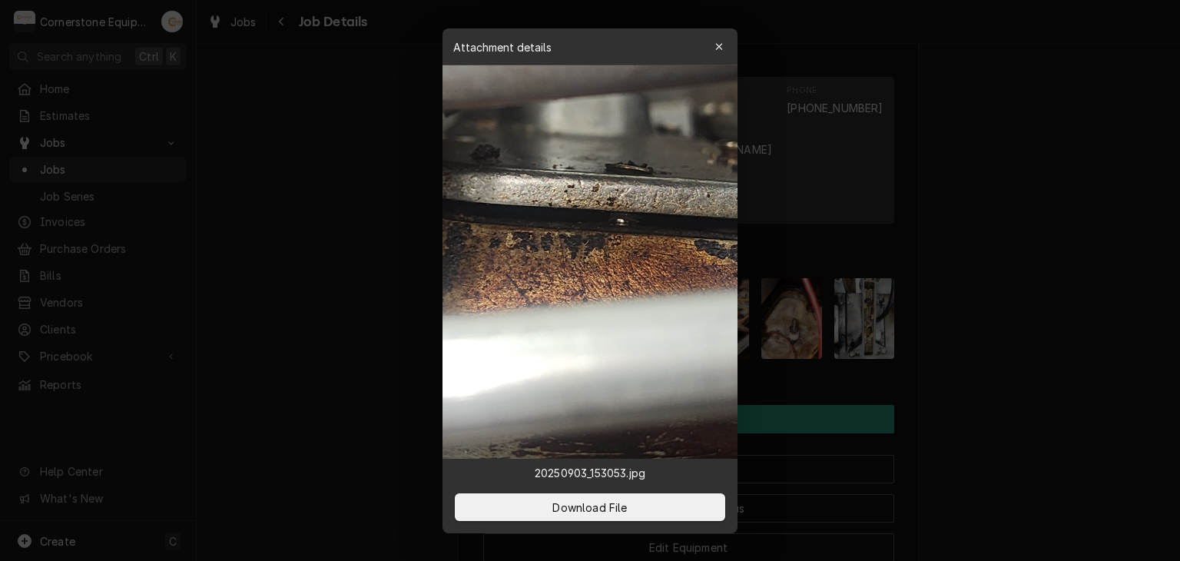
drag, startPoint x: 363, startPoint y: 234, endPoint x: 432, endPoint y: 231, distance: 69.2
click at [363, 233] on div at bounding box center [590, 280] width 1180 height 561
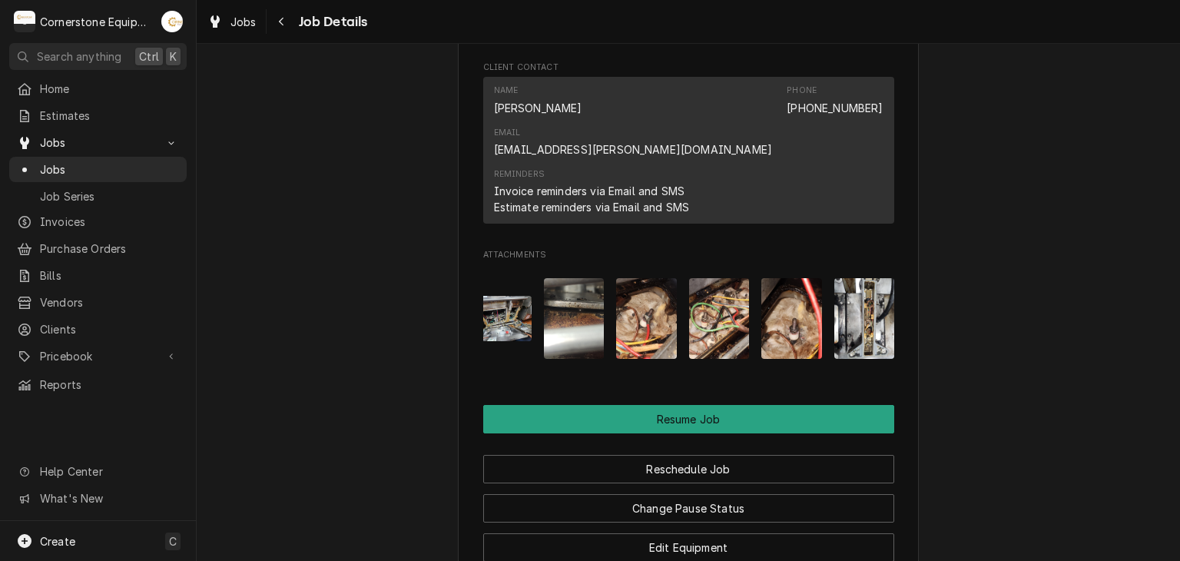
click at [775, 278] on img "Attachments" at bounding box center [791, 318] width 61 height 81
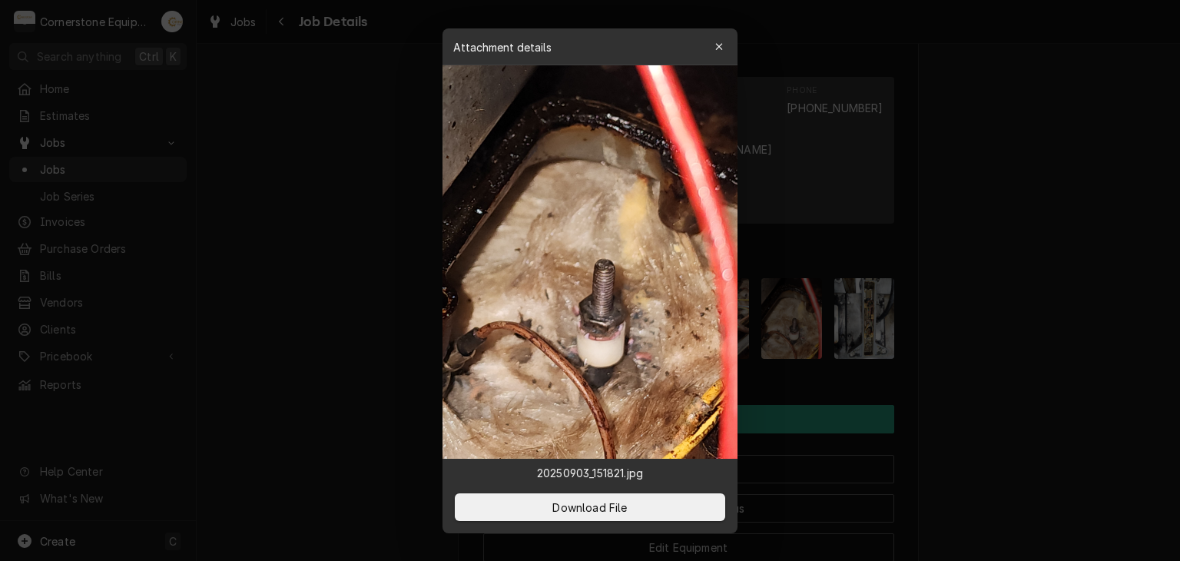
click at [864, 298] on div at bounding box center [590, 280] width 1180 height 561
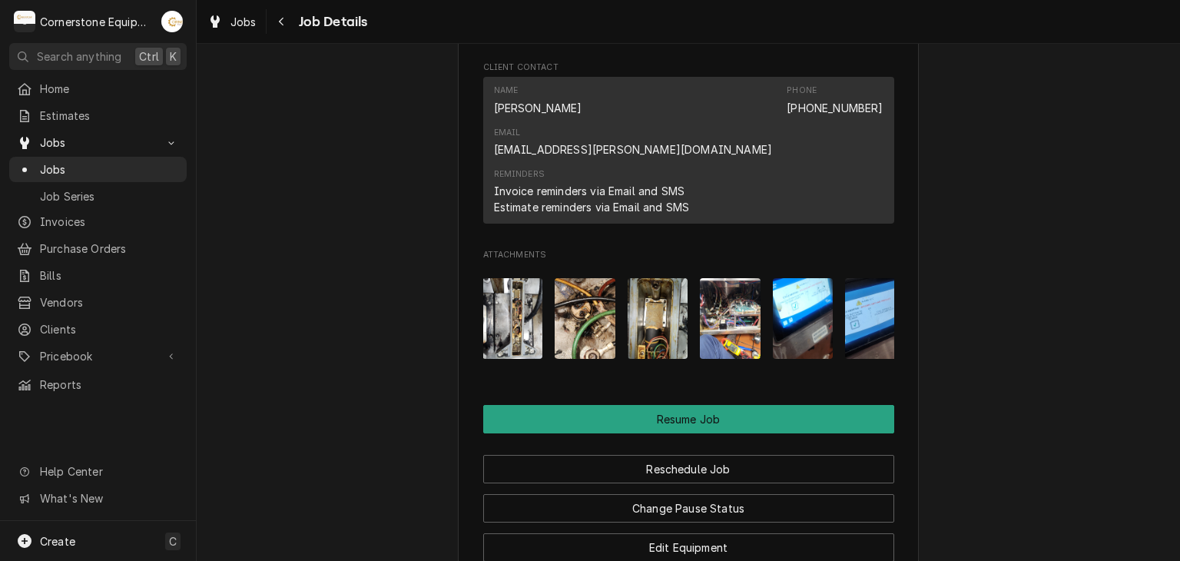
scroll to position [0, 438]
click at [642, 278] on img "Attachments" at bounding box center [656, 318] width 61 height 81
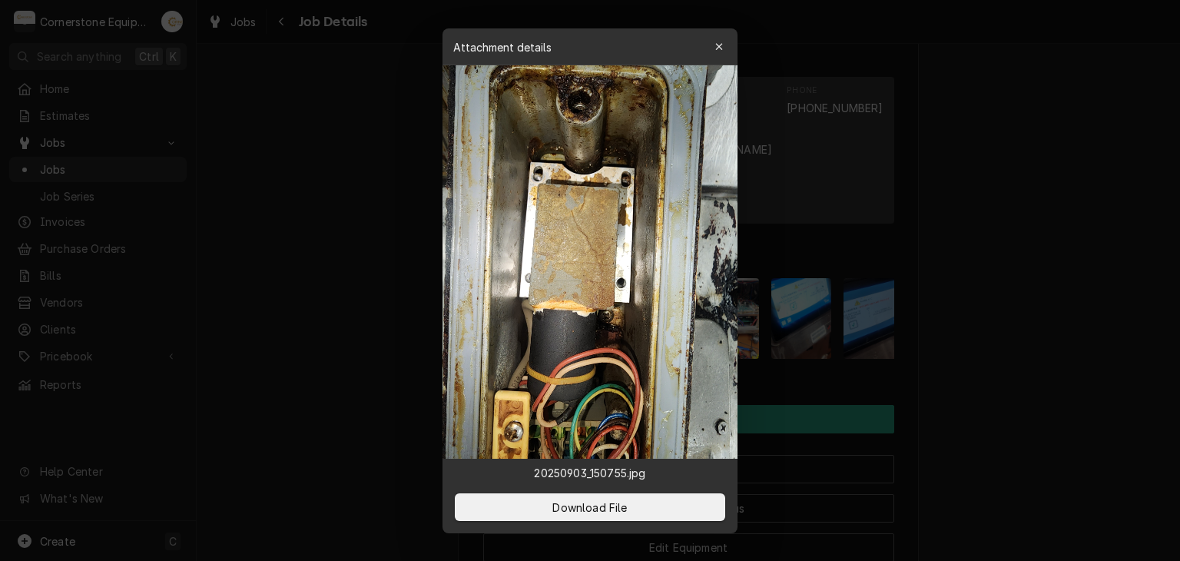
click at [280, 251] on div at bounding box center [590, 280] width 1180 height 561
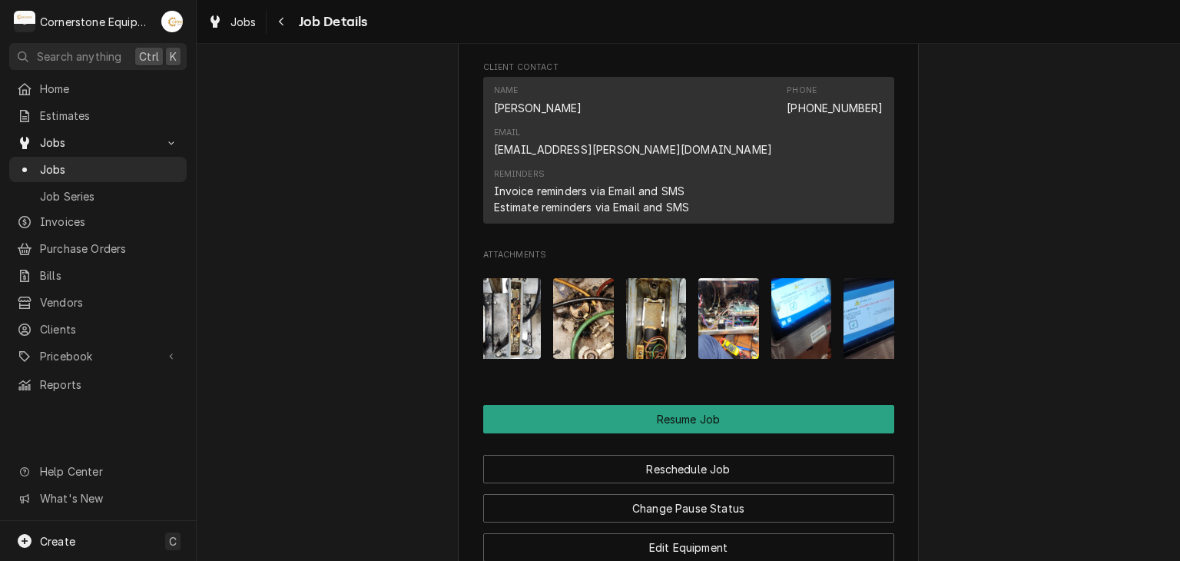
click at [614, 264] on div "Attachments" at bounding box center [688, 318] width 411 height 109
click at [592, 278] on img "Attachments" at bounding box center [583, 318] width 61 height 81
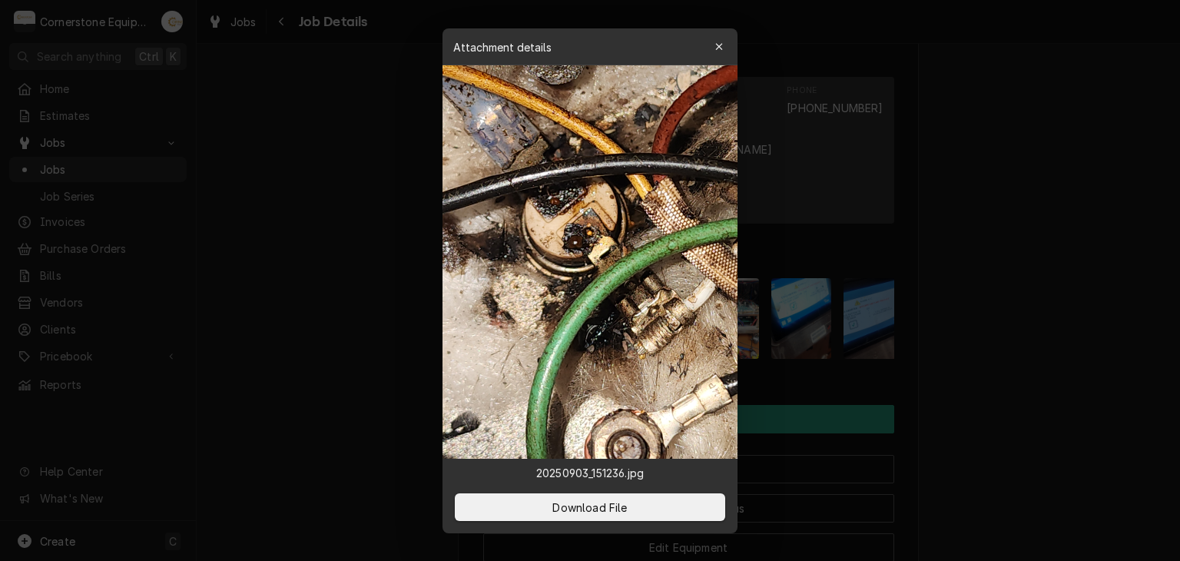
click at [368, 251] on div at bounding box center [590, 280] width 1180 height 561
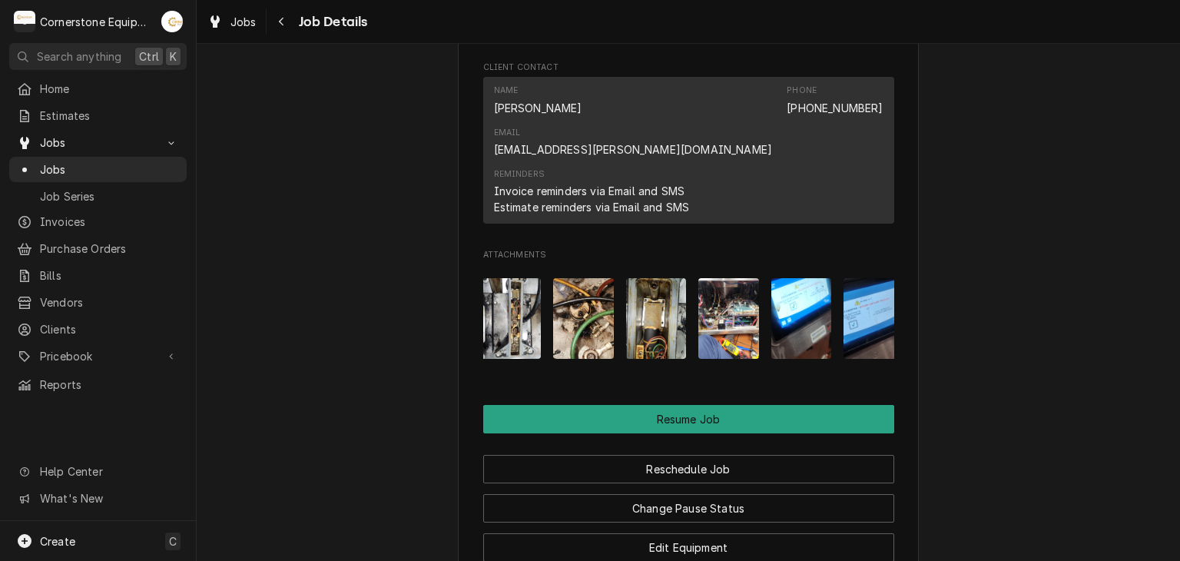
click at [823, 278] on img "Attachments" at bounding box center [801, 318] width 61 height 81
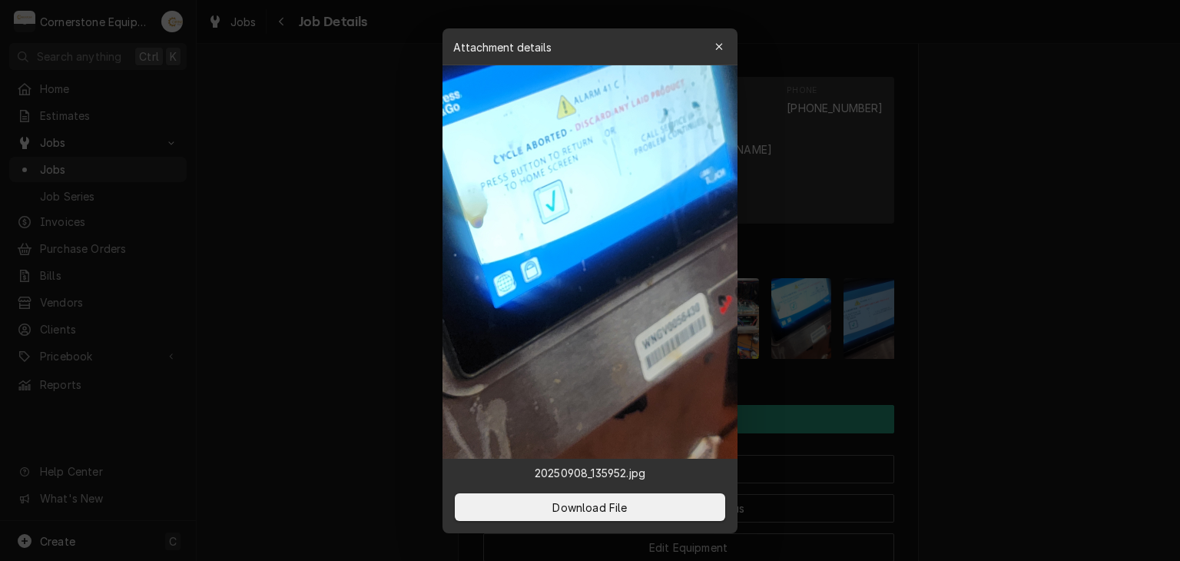
click at [889, 207] on div at bounding box center [590, 280] width 1180 height 561
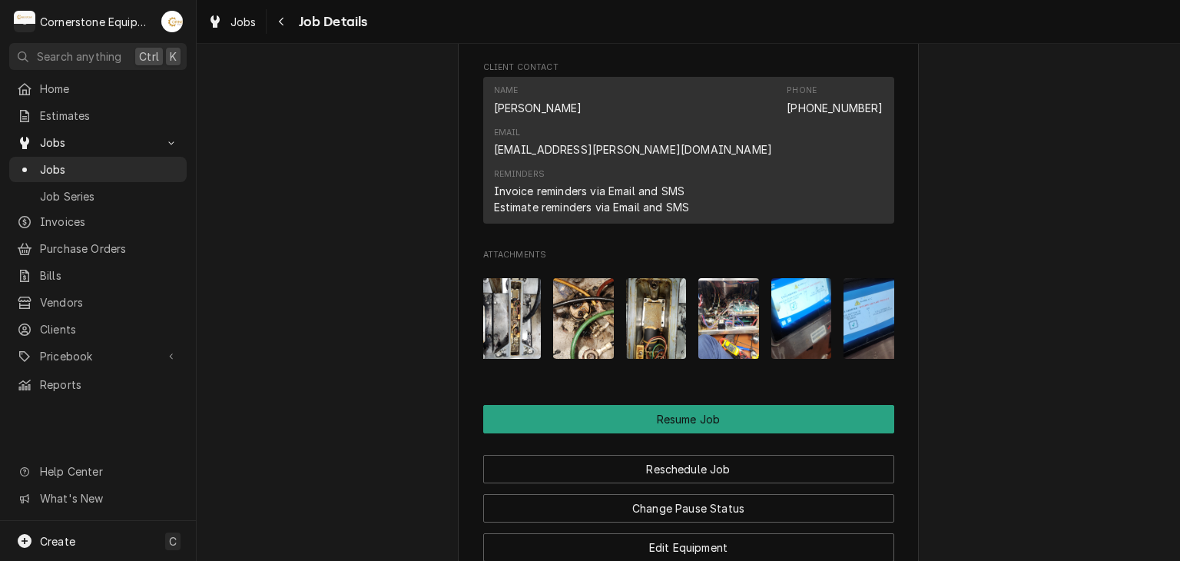
click at [796, 278] on img "Attachments" at bounding box center [801, 318] width 61 height 81
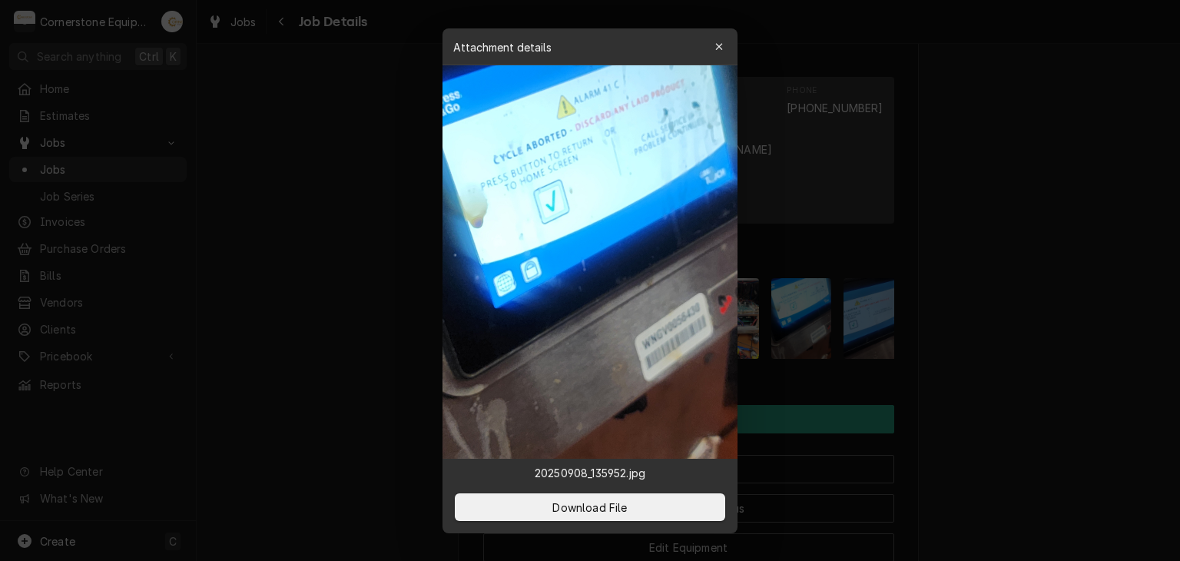
click at [796, 218] on div at bounding box center [590, 280] width 1180 height 561
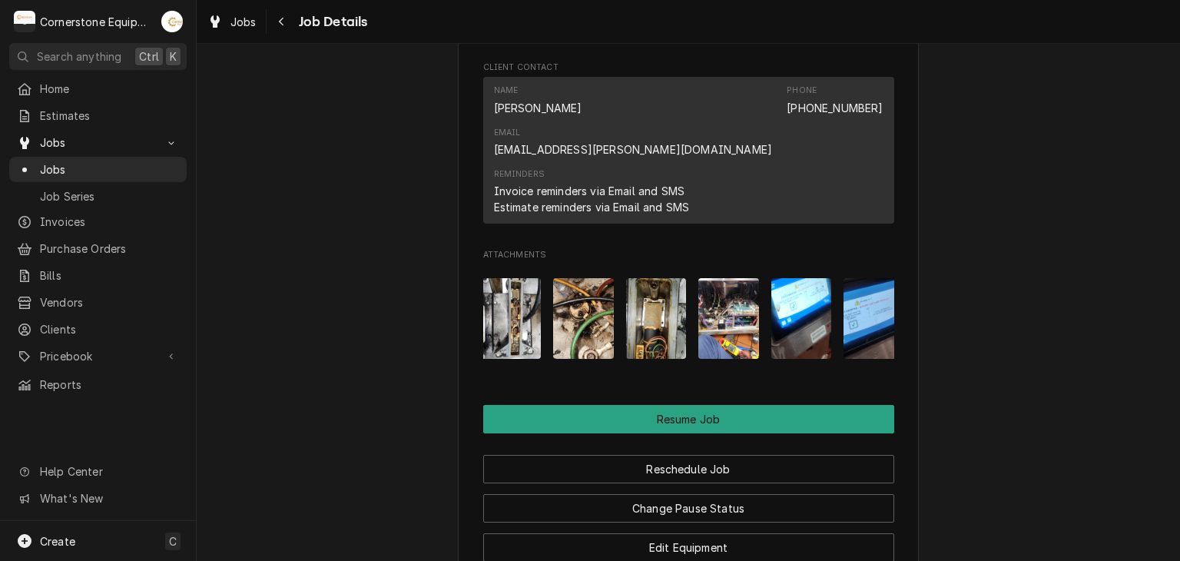
click at [858, 278] on img "Attachments" at bounding box center [873, 318] width 61 height 81
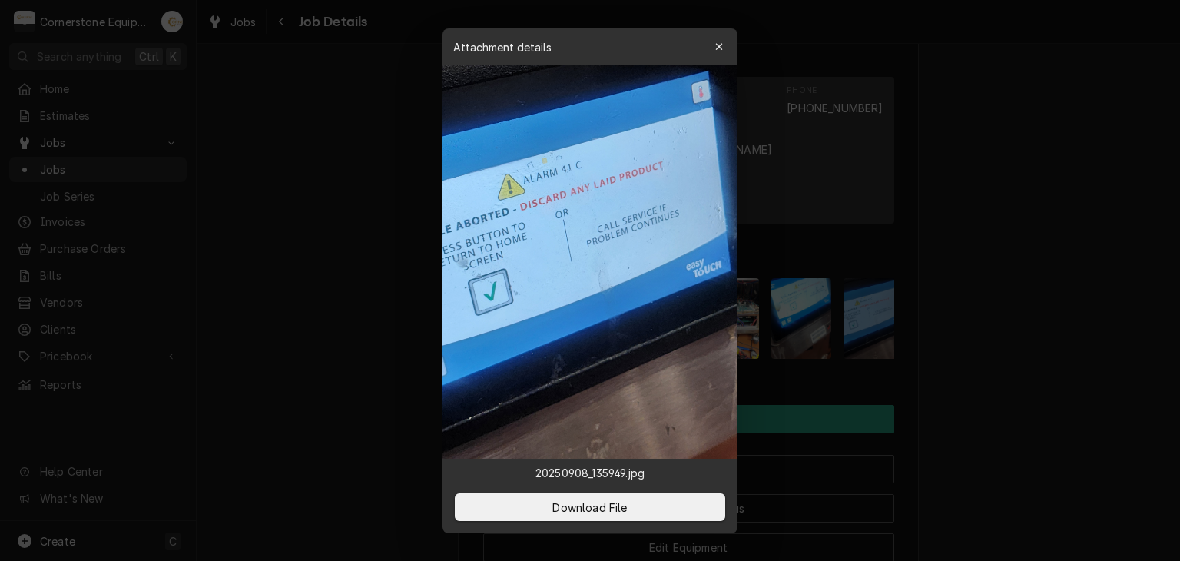
click at [858, 216] on div at bounding box center [590, 280] width 1180 height 561
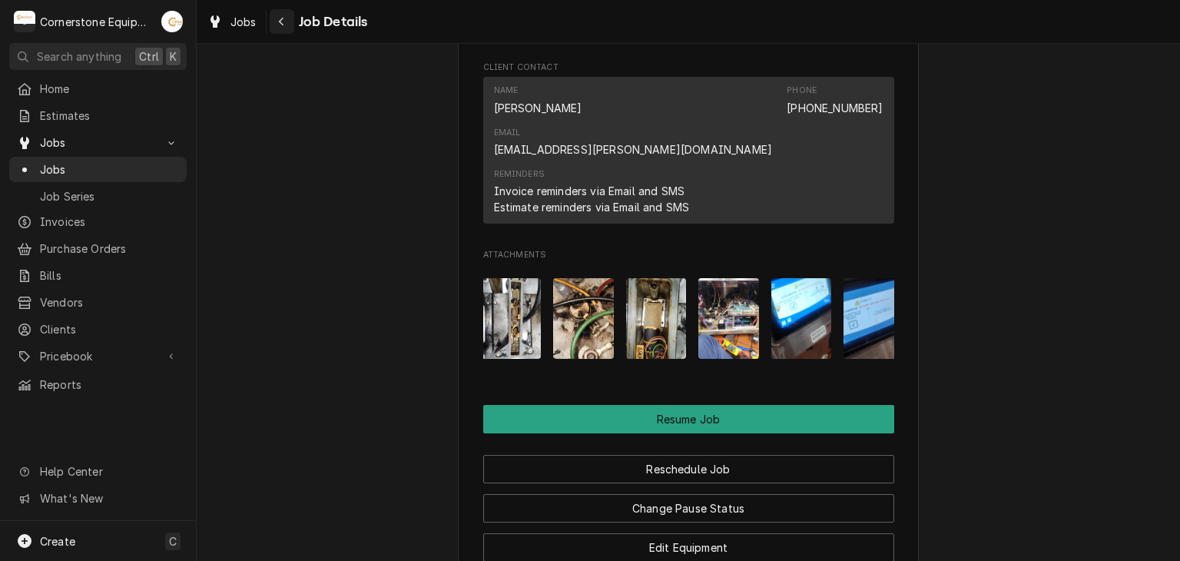
click at [283, 27] on div "Navigate back" at bounding box center [281, 21] width 15 height 15
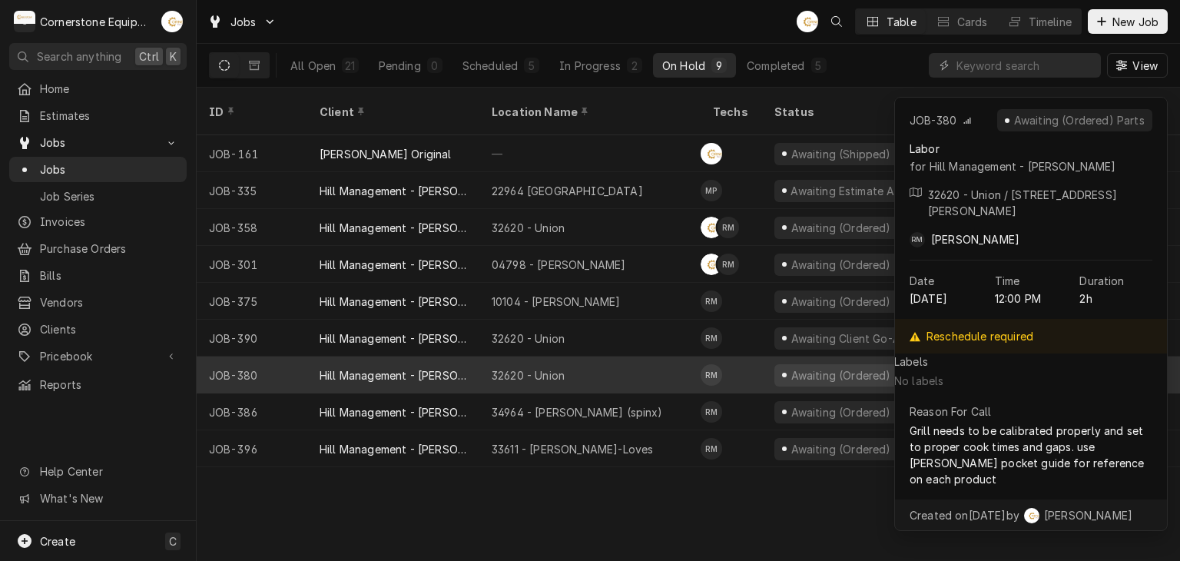
click at [651, 356] on div "32620 - Union" at bounding box center [589, 374] width 221 height 37
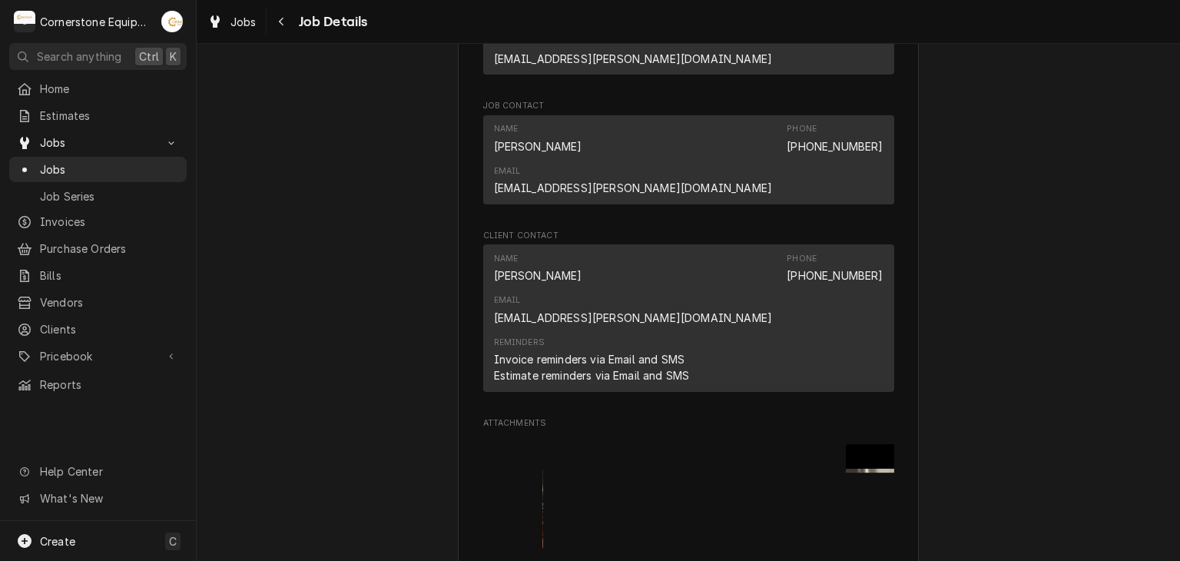
scroll to position [1337, 0]
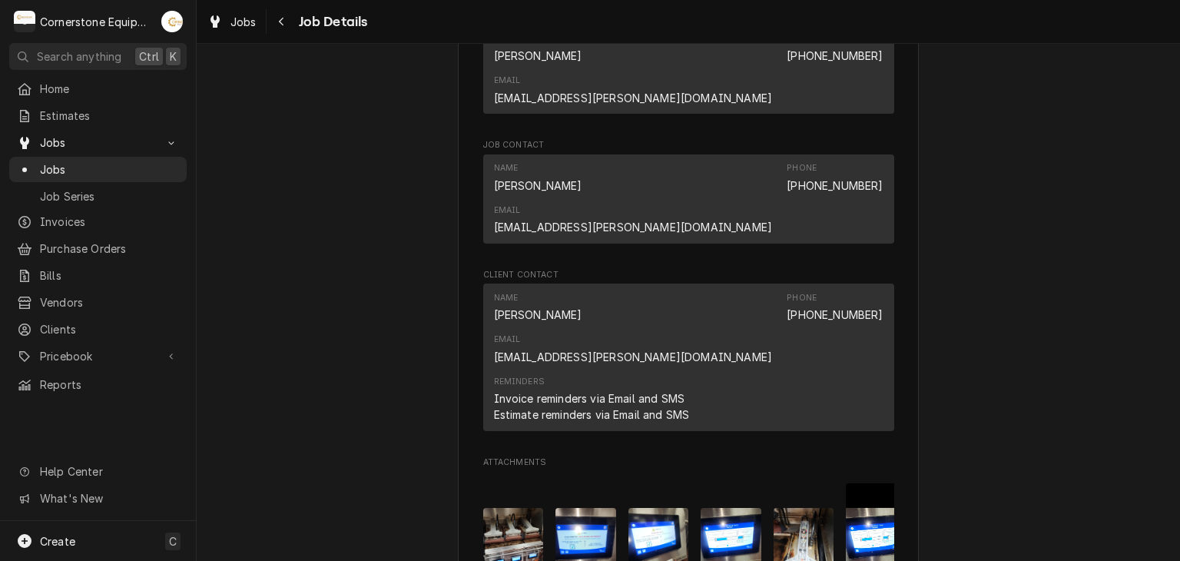
click at [805, 508] on img "Attachments" at bounding box center [803, 548] width 61 height 81
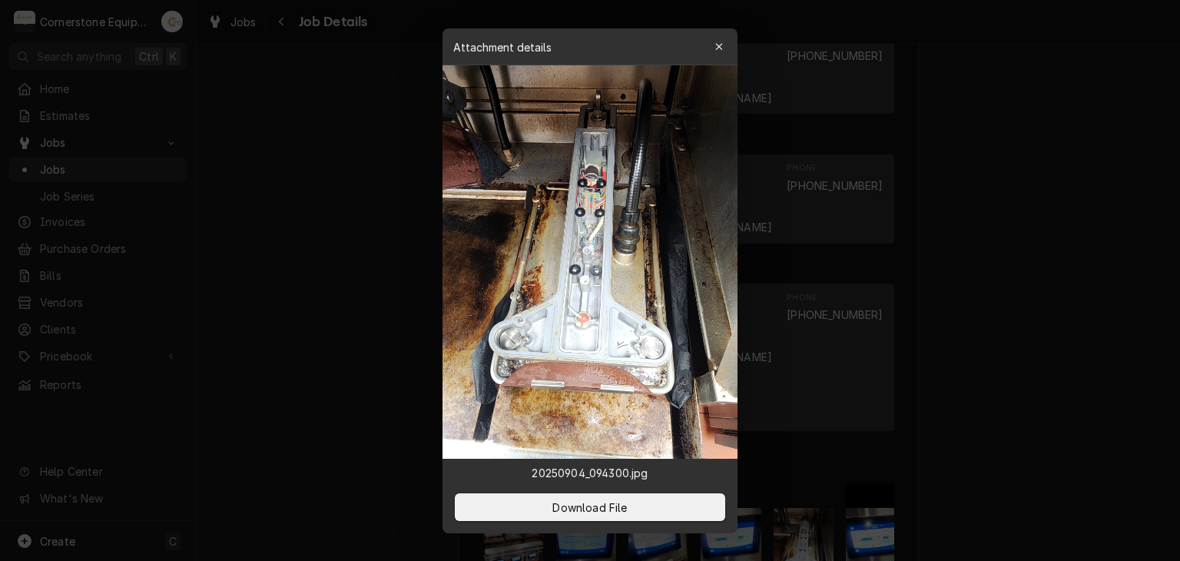
click at [804, 414] on div at bounding box center [590, 280] width 1180 height 561
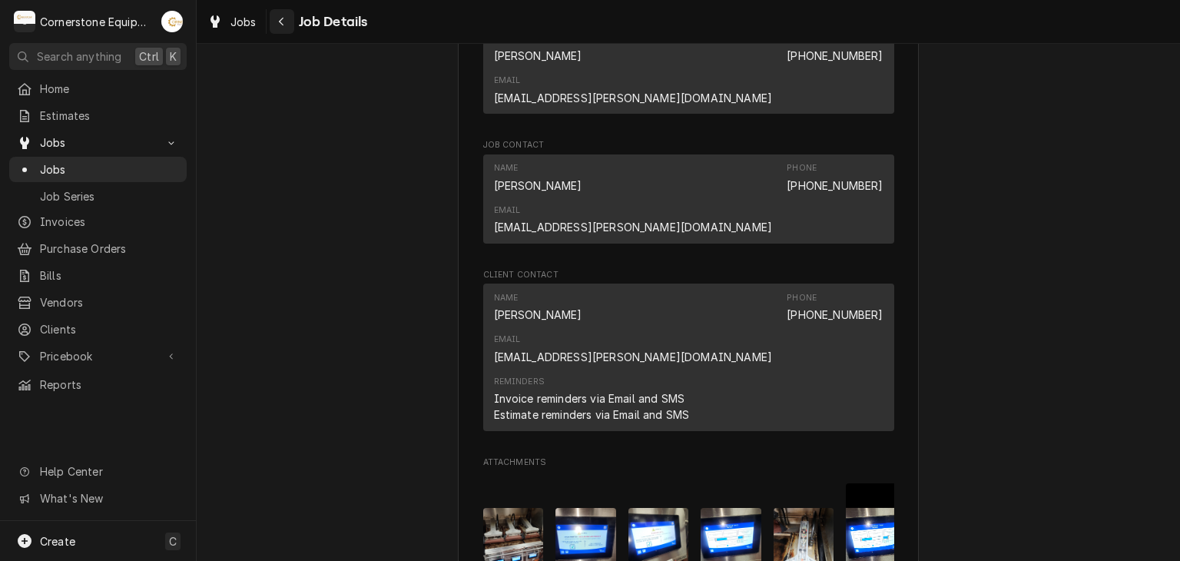
drag, startPoint x: 296, startPoint y: 25, endPoint x: 283, endPoint y: 16, distance: 16.2
click at [283, 16] on div "Job Details" at bounding box center [319, 21] width 98 height 25
click at [283, 16] on icon "Navigate back" at bounding box center [281, 21] width 7 height 11
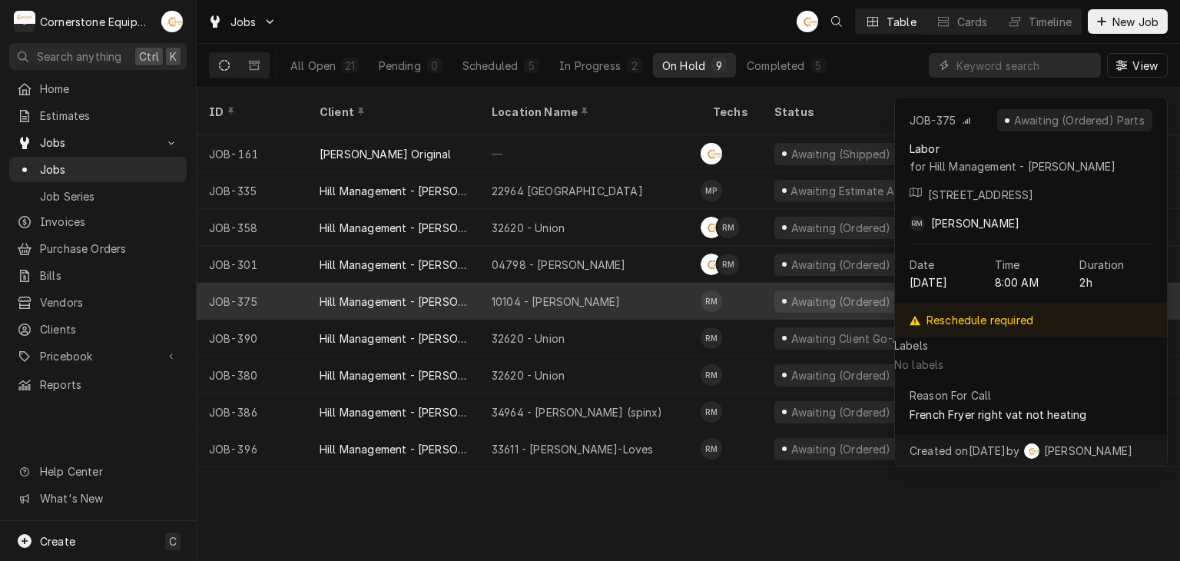
click at [517, 283] on div "10104 - [PERSON_NAME]" at bounding box center [589, 301] width 221 height 37
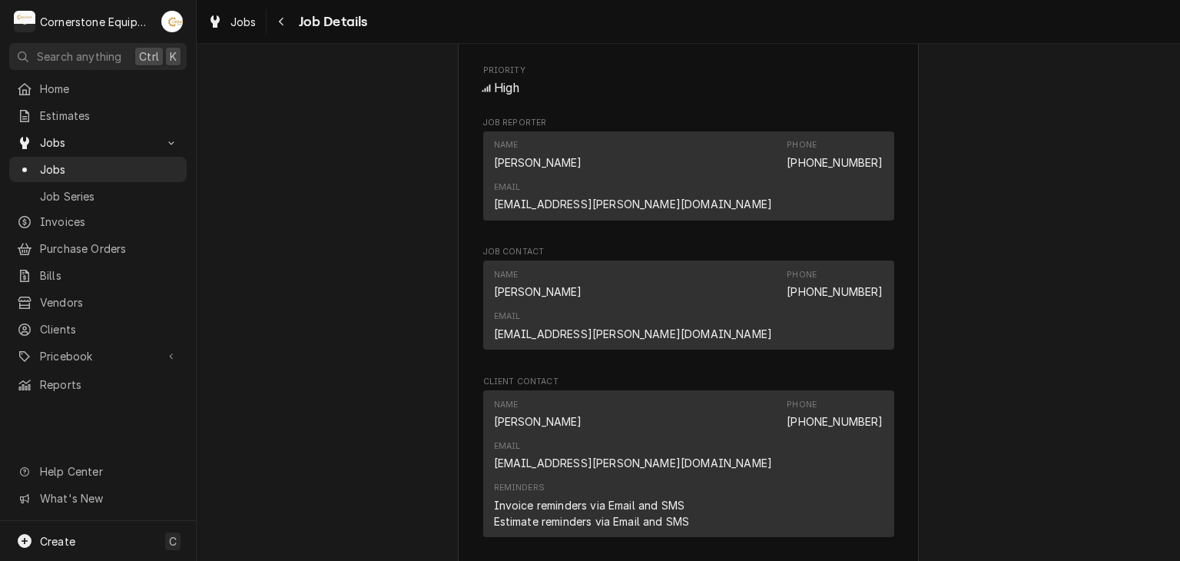
scroll to position [1432, 0]
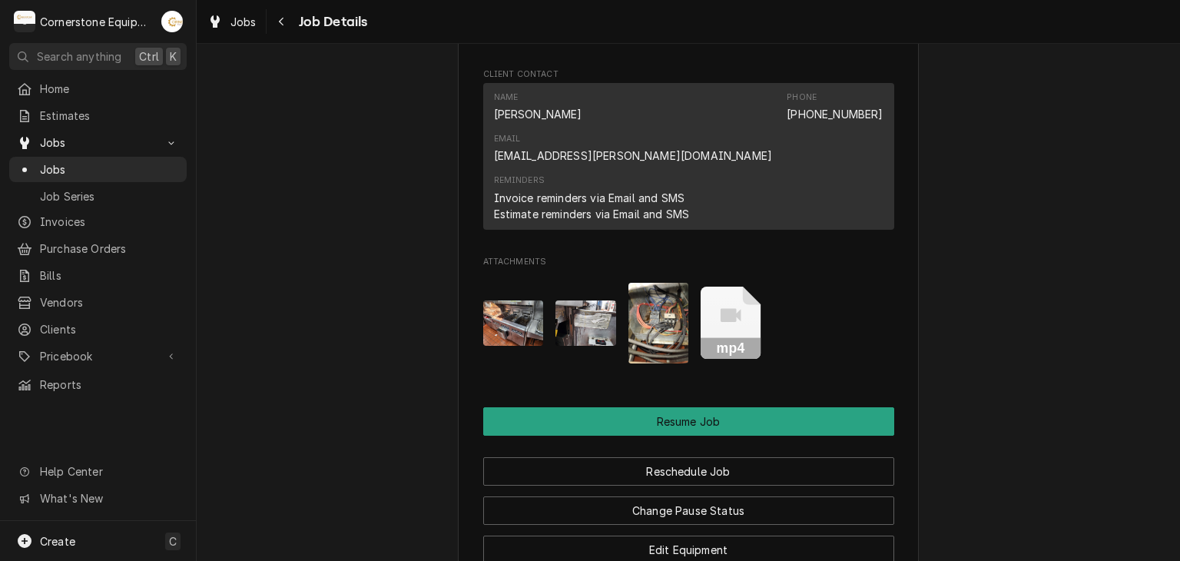
click at [652, 283] on img "Attachments" at bounding box center [658, 323] width 61 height 81
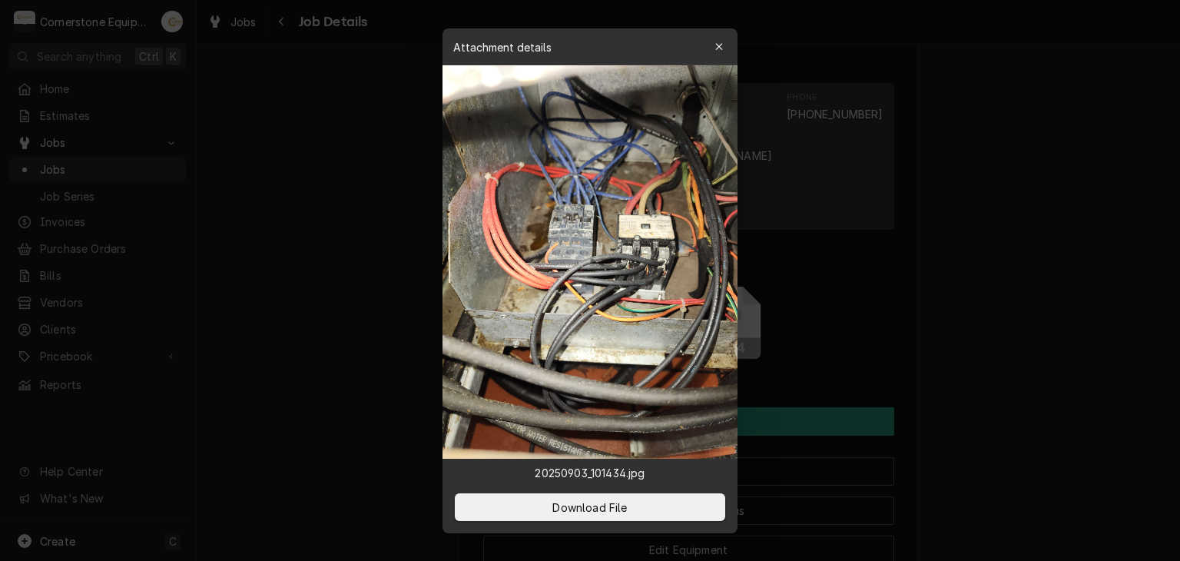
click at [346, 263] on div at bounding box center [590, 280] width 1180 height 561
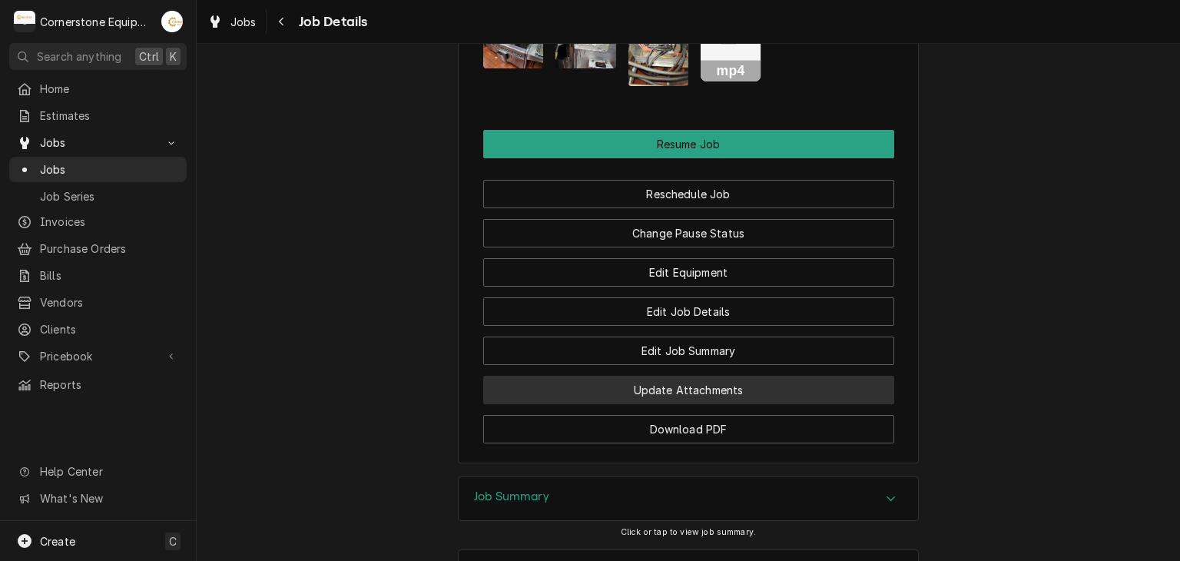
scroll to position [1749, 0]
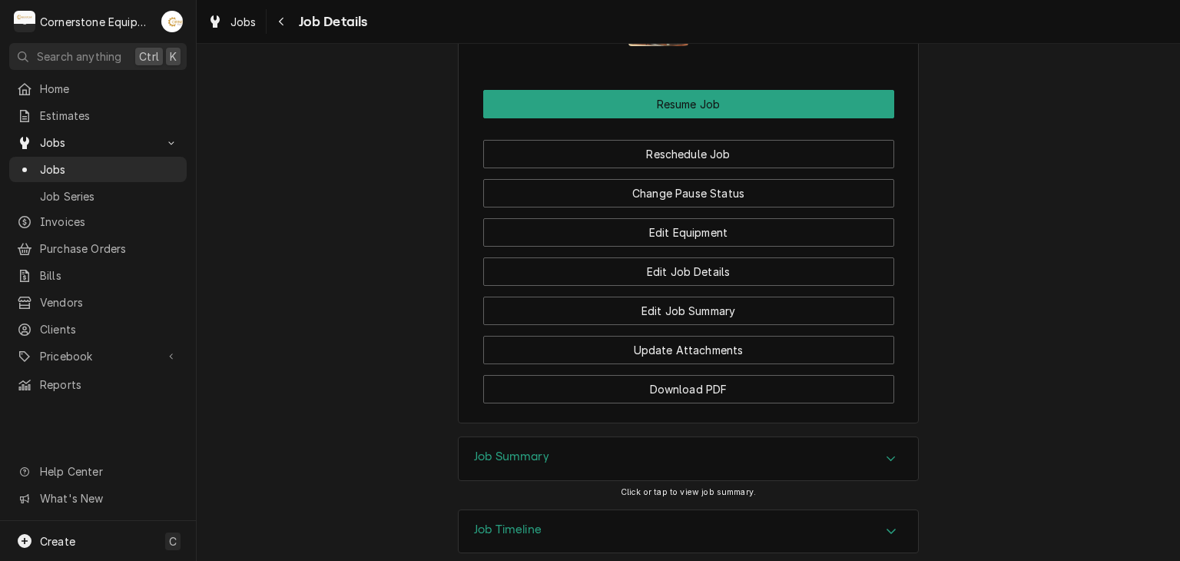
click at [635, 437] on div "Job Summary" at bounding box center [688, 458] width 459 height 43
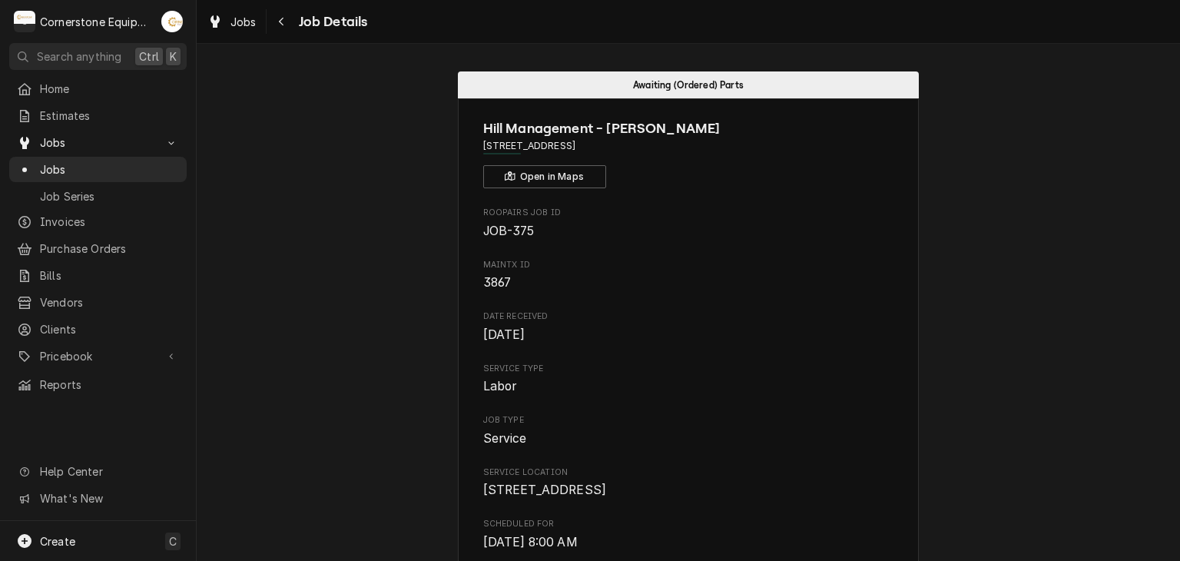
scroll to position [1536, 0]
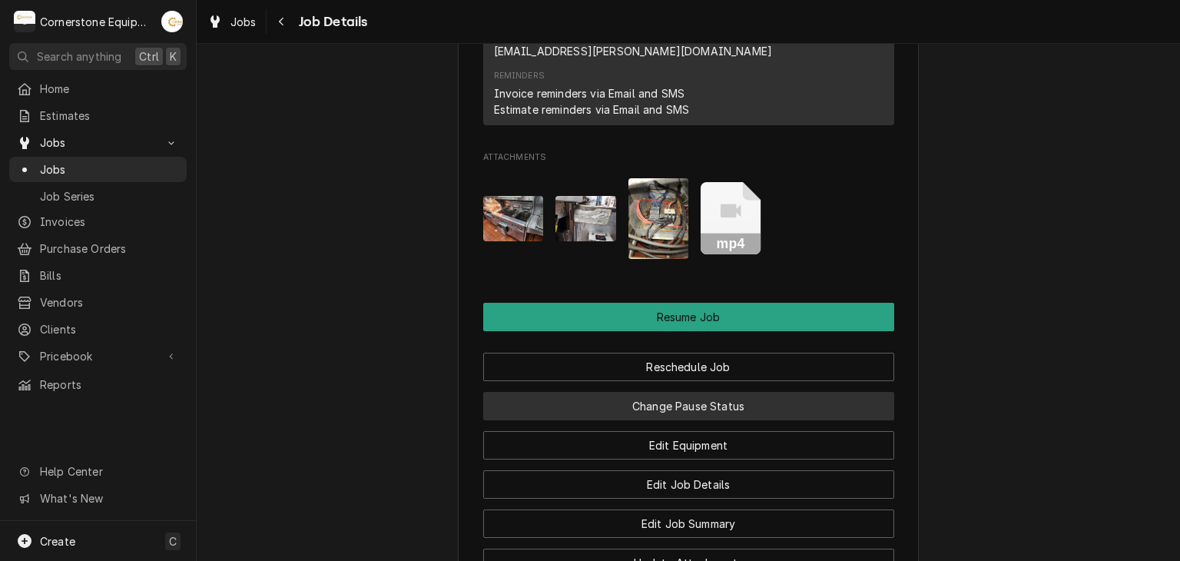
click at [698, 392] on button "Change Pause Status" at bounding box center [688, 406] width 411 height 28
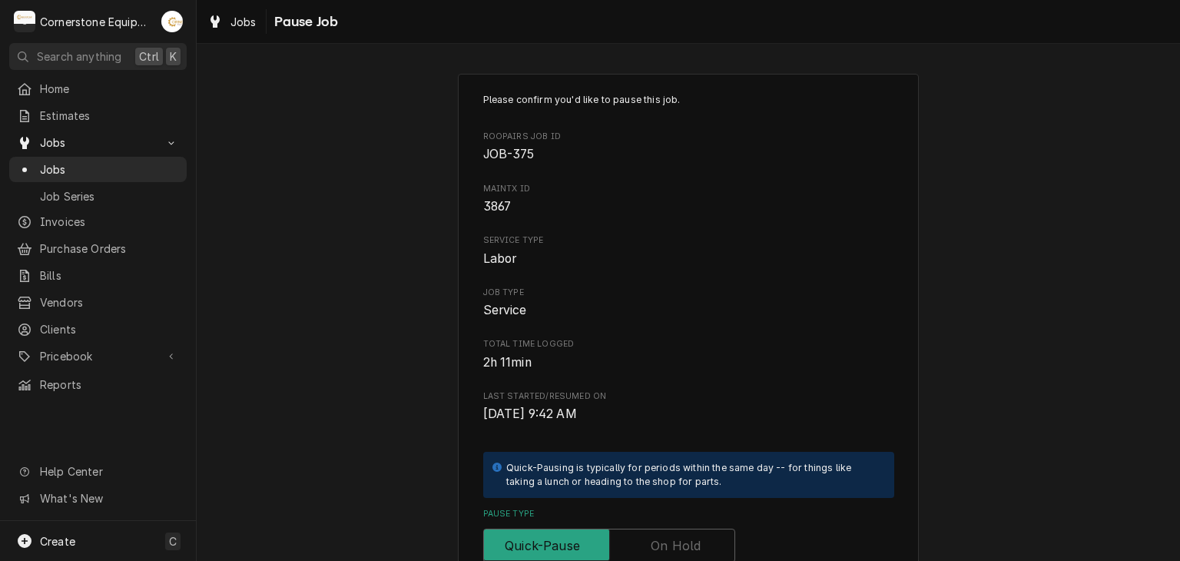
scroll to position [350, 0]
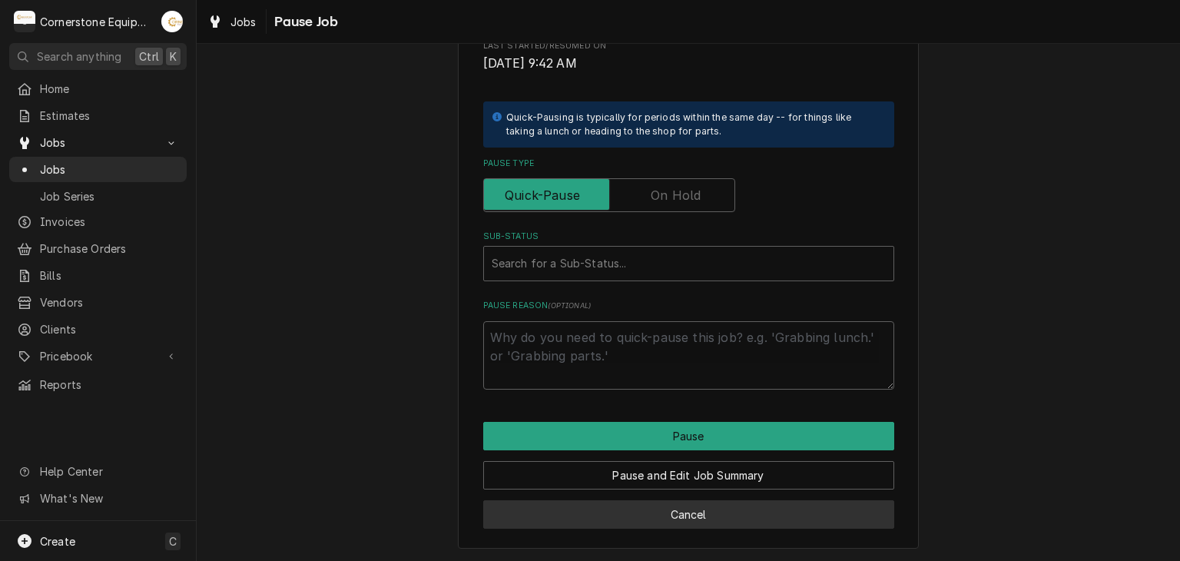
click at [693, 507] on button "Cancel" at bounding box center [688, 514] width 411 height 28
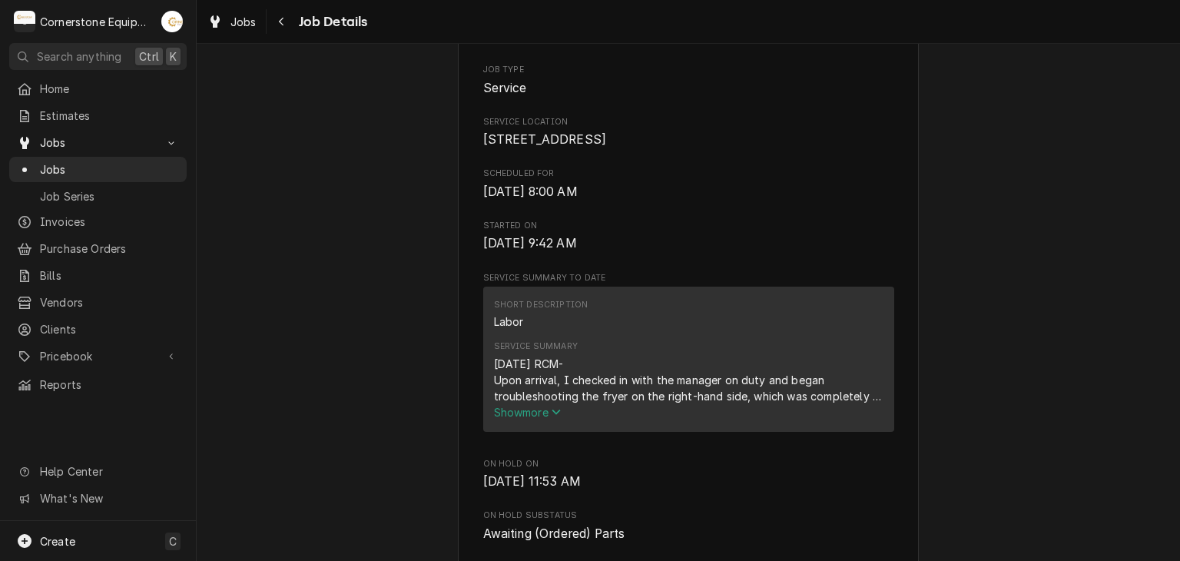
scroll to position [1536, 0]
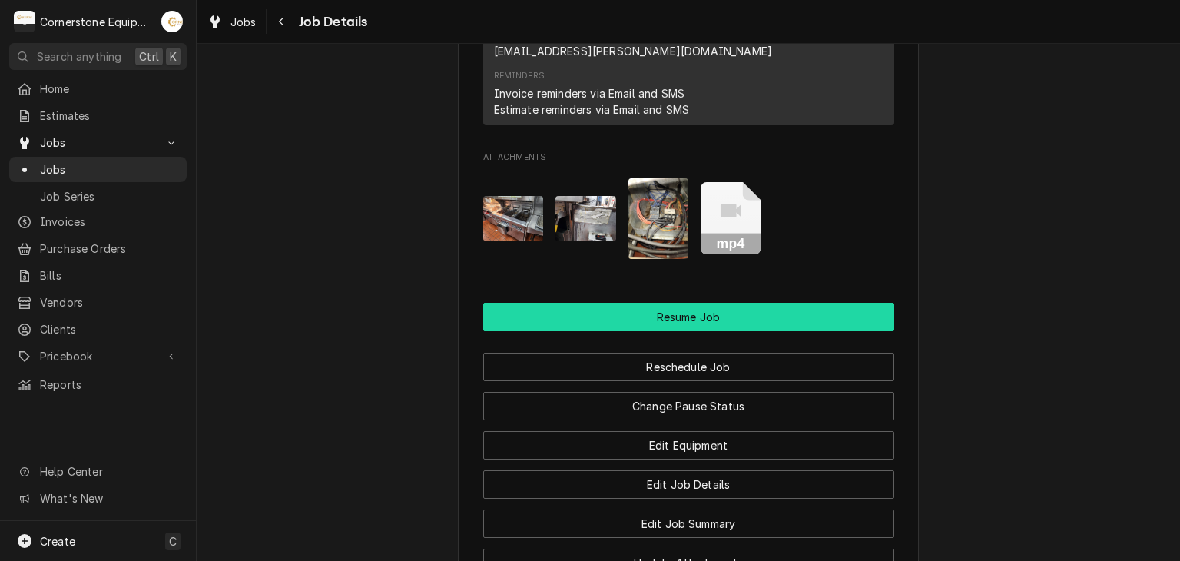
click at [694, 303] on button "Resume Job" at bounding box center [688, 317] width 411 height 28
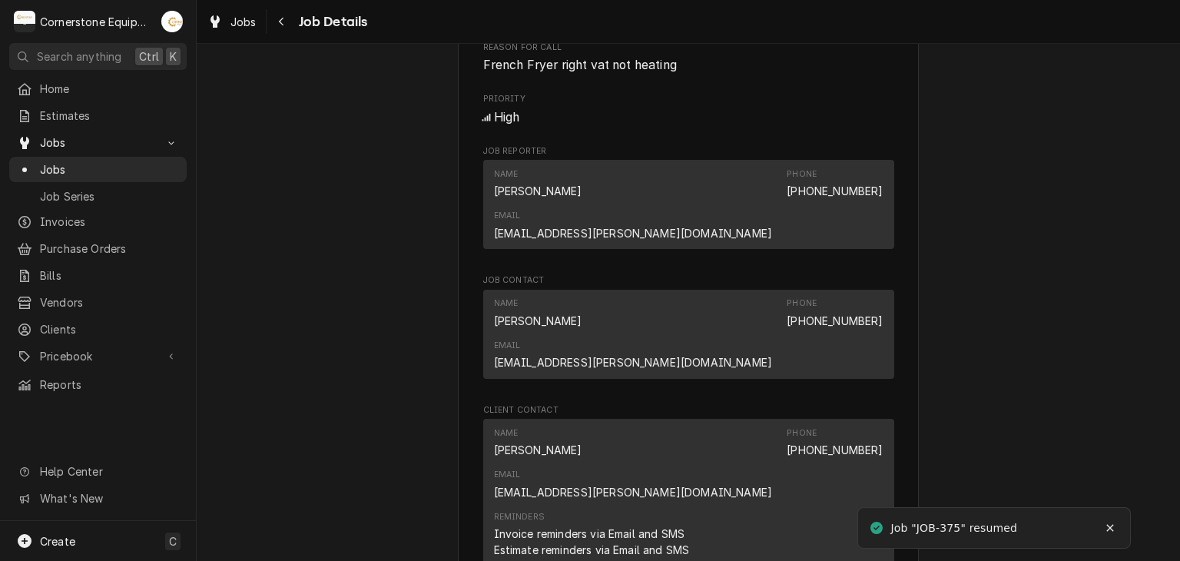
scroll to position [1281, 0]
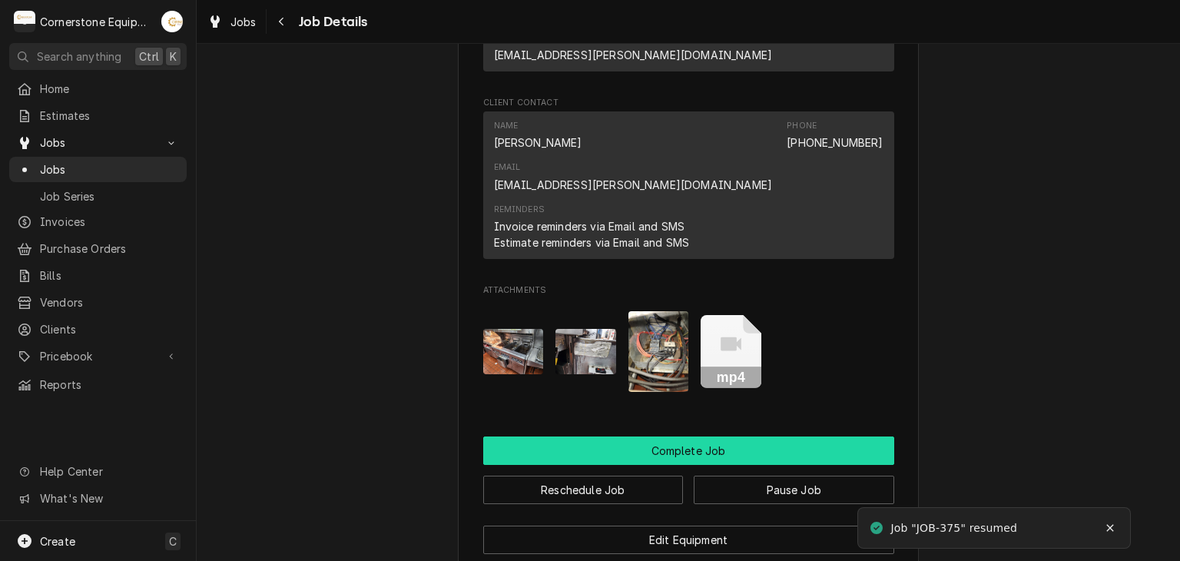
click at [682, 436] on button "Complete Job" at bounding box center [688, 450] width 411 height 28
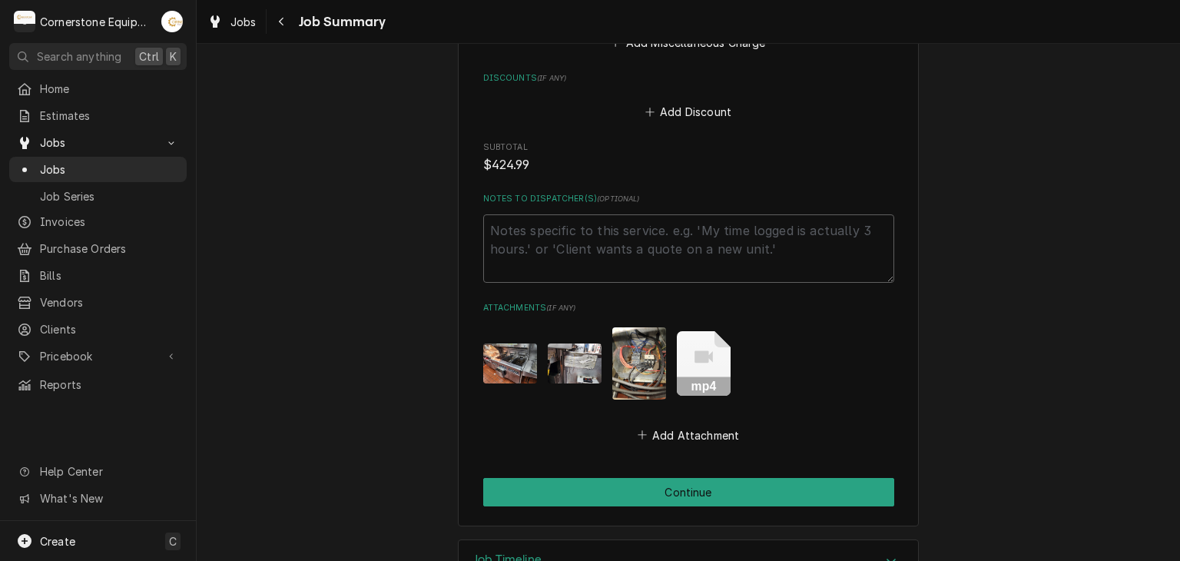
scroll to position [1229, 0]
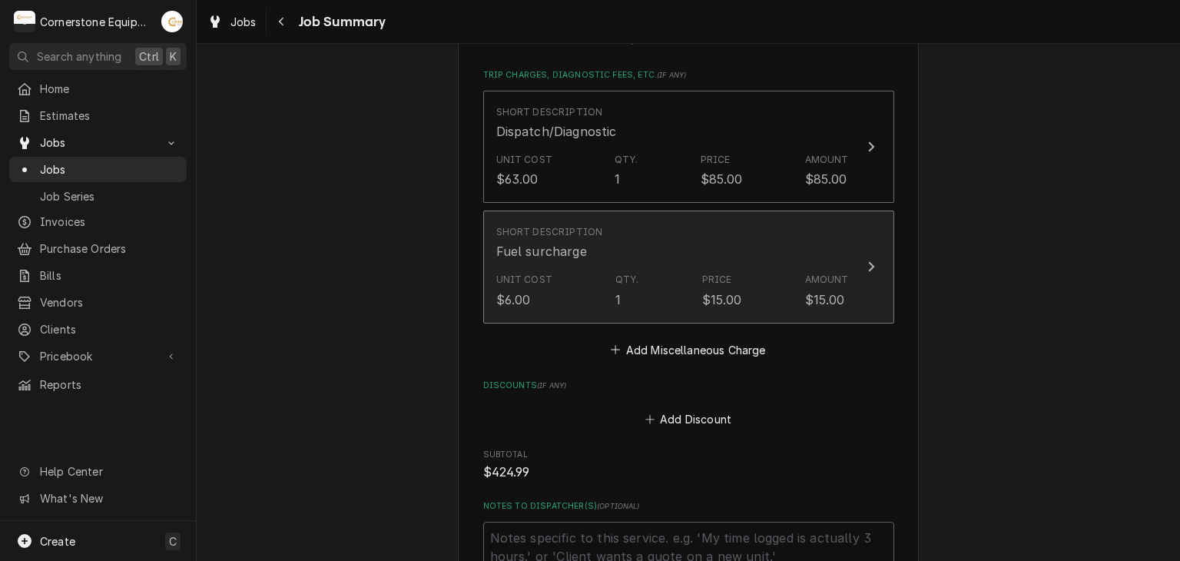
click at [777, 308] on div "Unit Cost $6.00 Qty. 1 Price $15.00 Amount $15.00" at bounding box center [672, 291] width 353 height 48
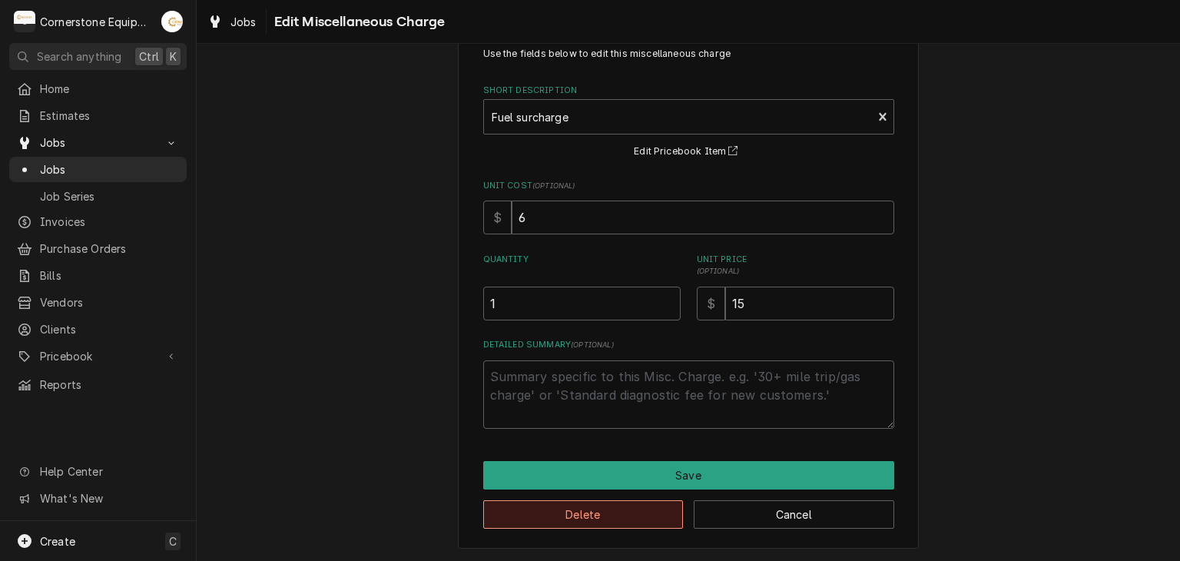
click at [628, 515] on button "Delete" at bounding box center [583, 514] width 200 height 28
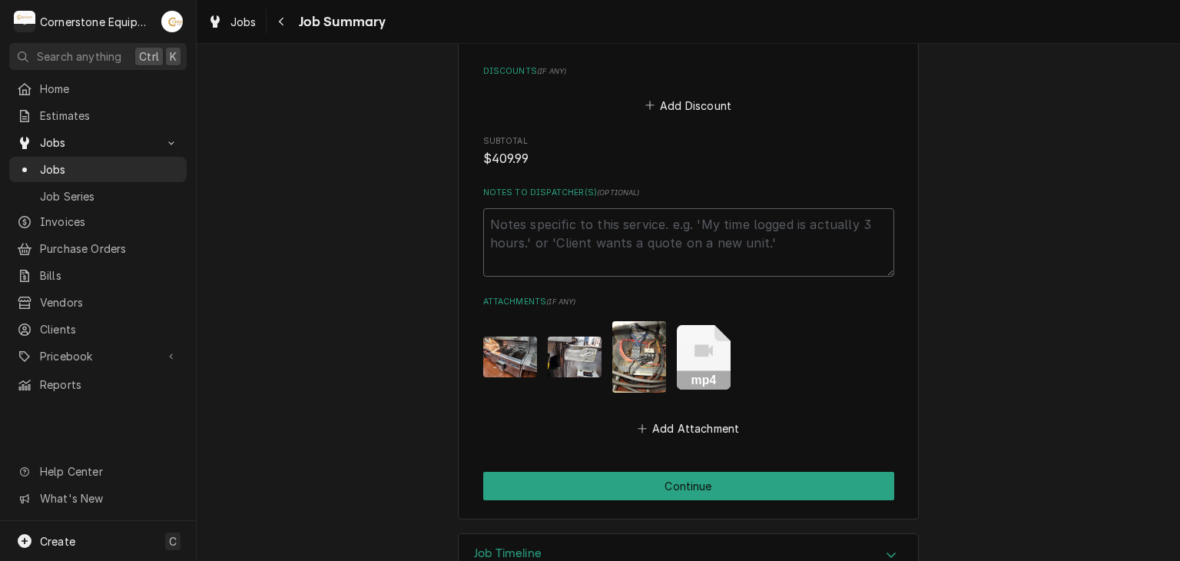
scroll to position [1465, 0]
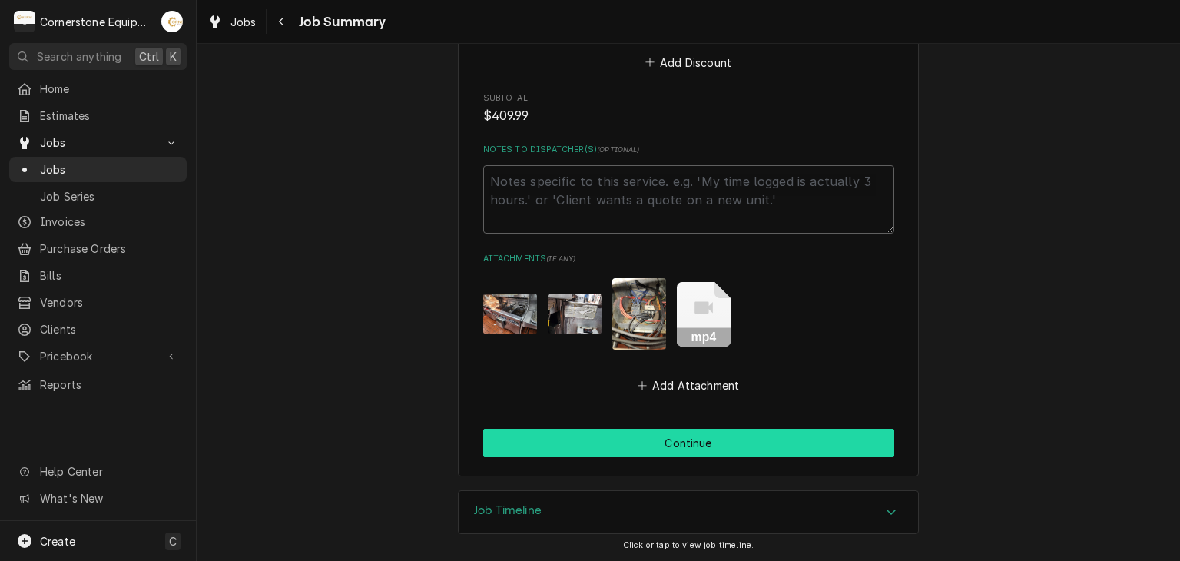
click at [630, 446] on button "Continue" at bounding box center [688, 443] width 411 height 28
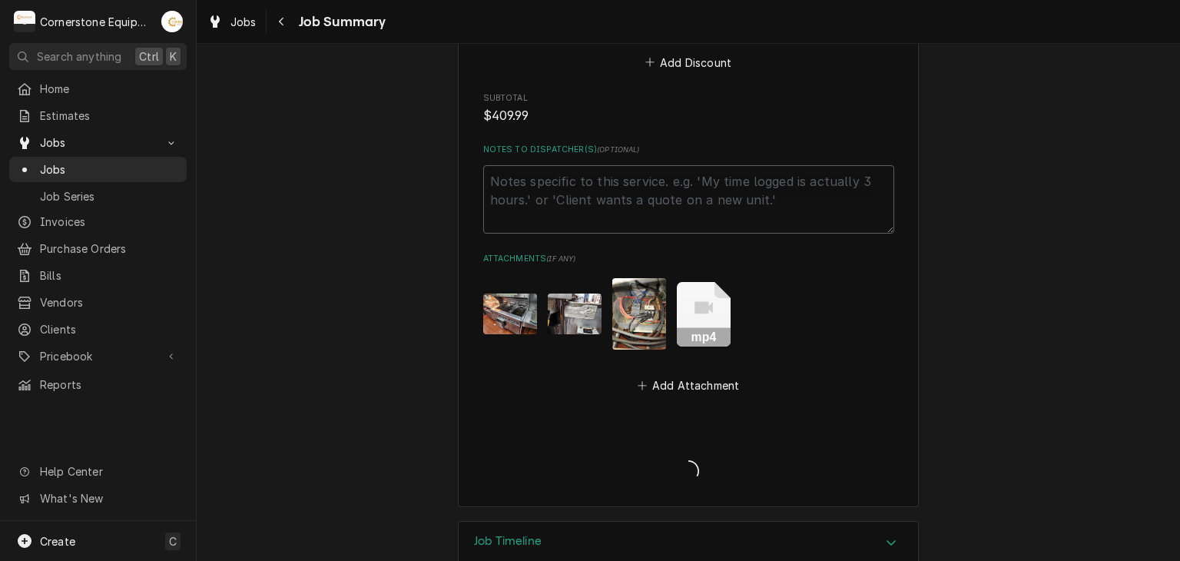
type textarea "x"
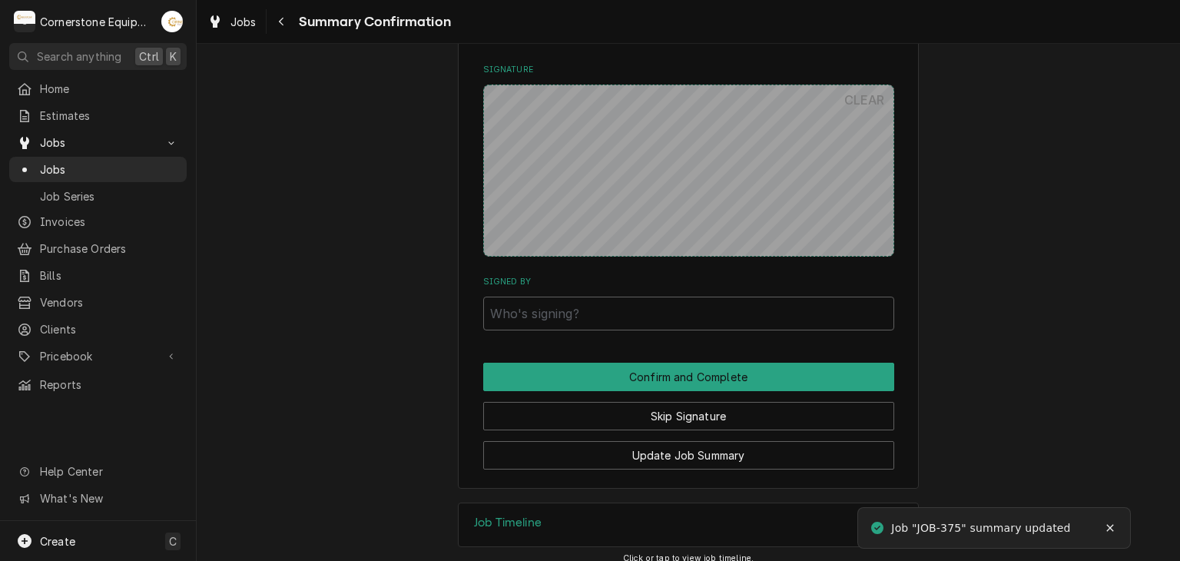
scroll to position [1416, 0]
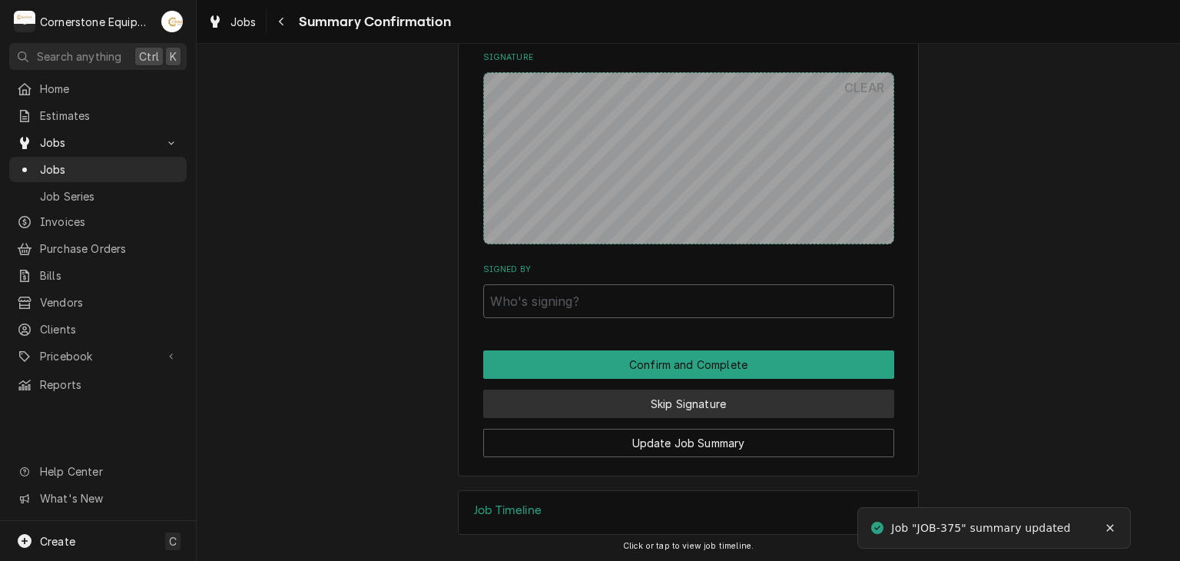
click at [654, 401] on button "Skip Signature" at bounding box center [688, 403] width 411 height 28
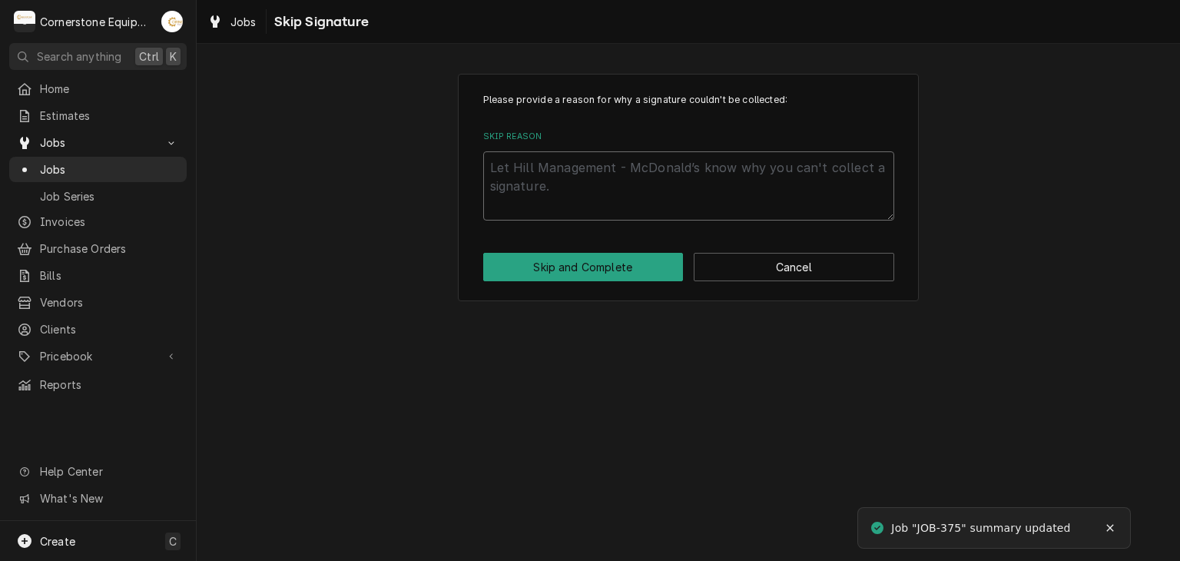
click at [532, 188] on textarea "Skip Reason" at bounding box center [688, 185] width 411 height 69
type textarea "x"
type textarea "A"
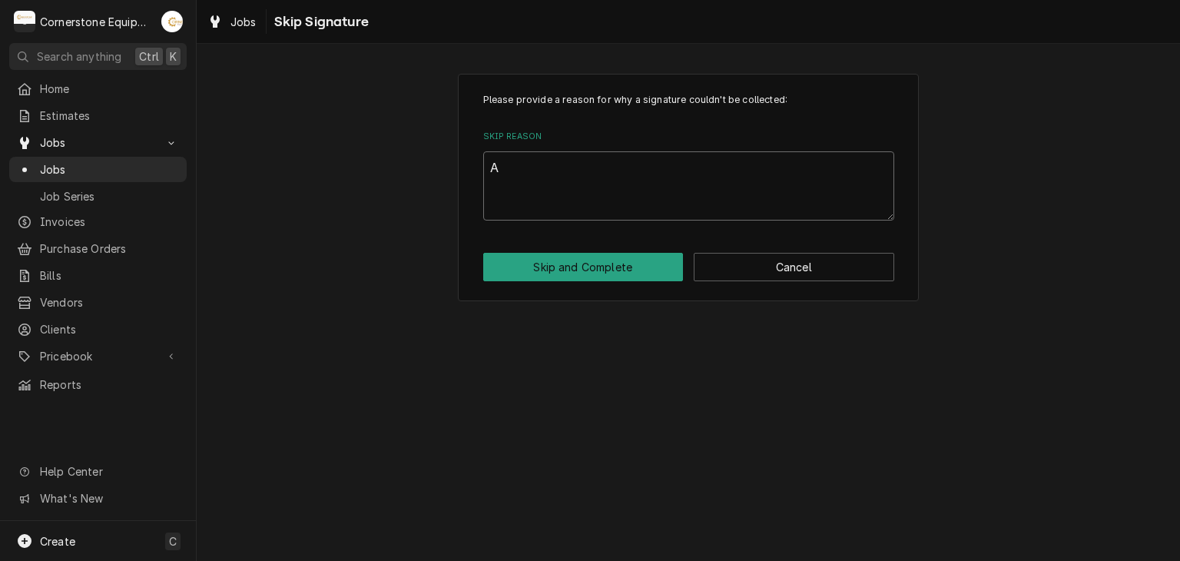
type textarea "x"
type textarea "An"
type textarea "x"
type textarea "And"
type textarea "x"
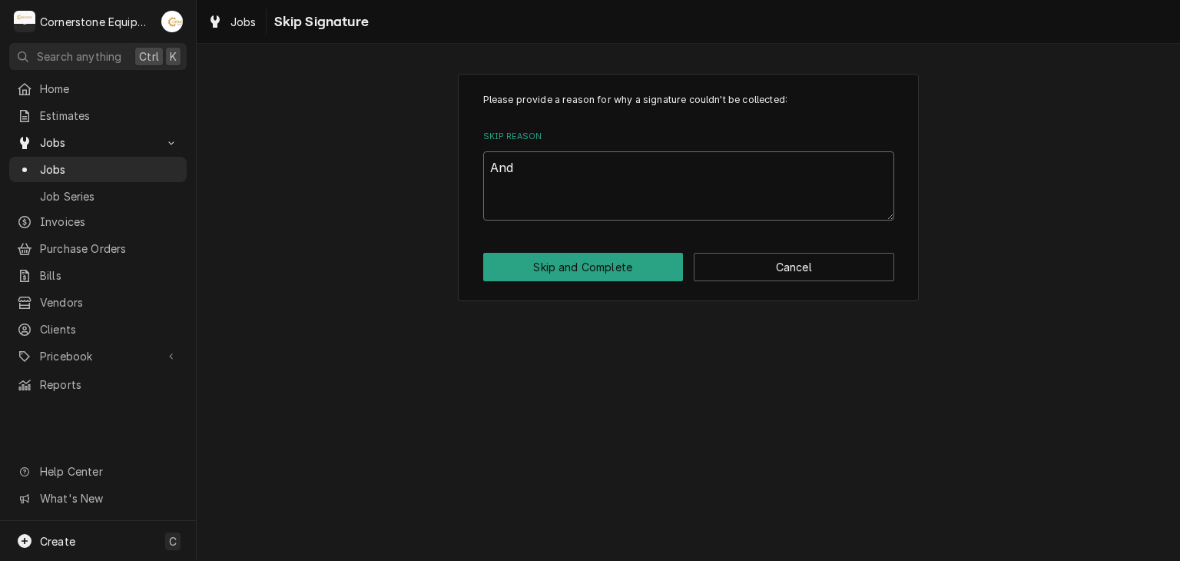
type textarea "Andr"
type textarea "x"
type textarea "Andrew"
type textarea "x"
type textarea "Andrew"
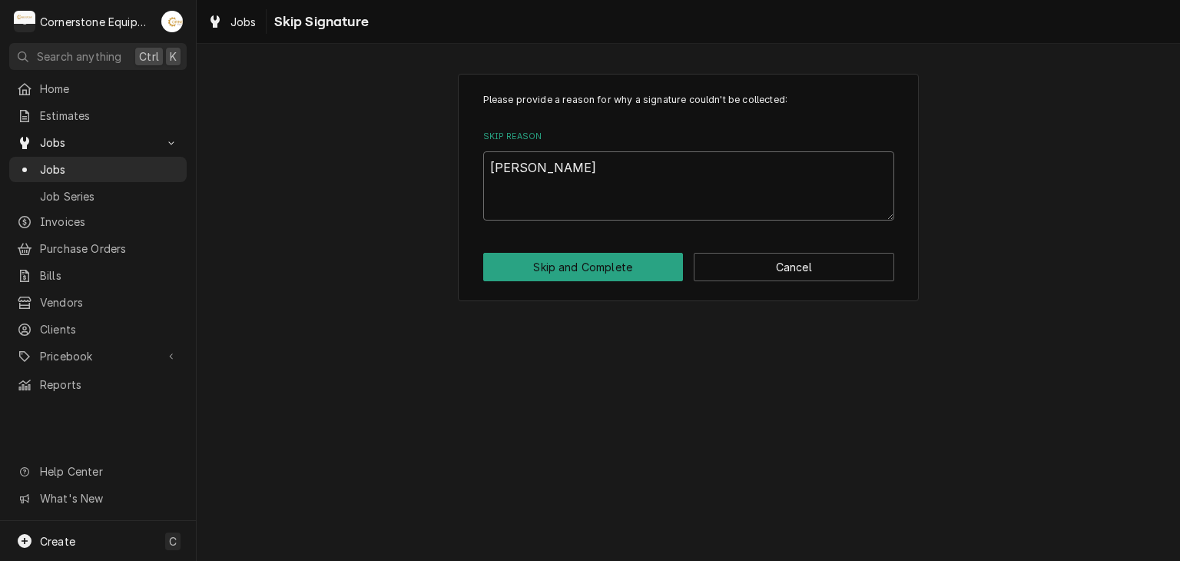
type textarea "x"
type textarea "Andrew A"
type textarea "x"
type textarea "Andrew Ap"
type textarea "x"
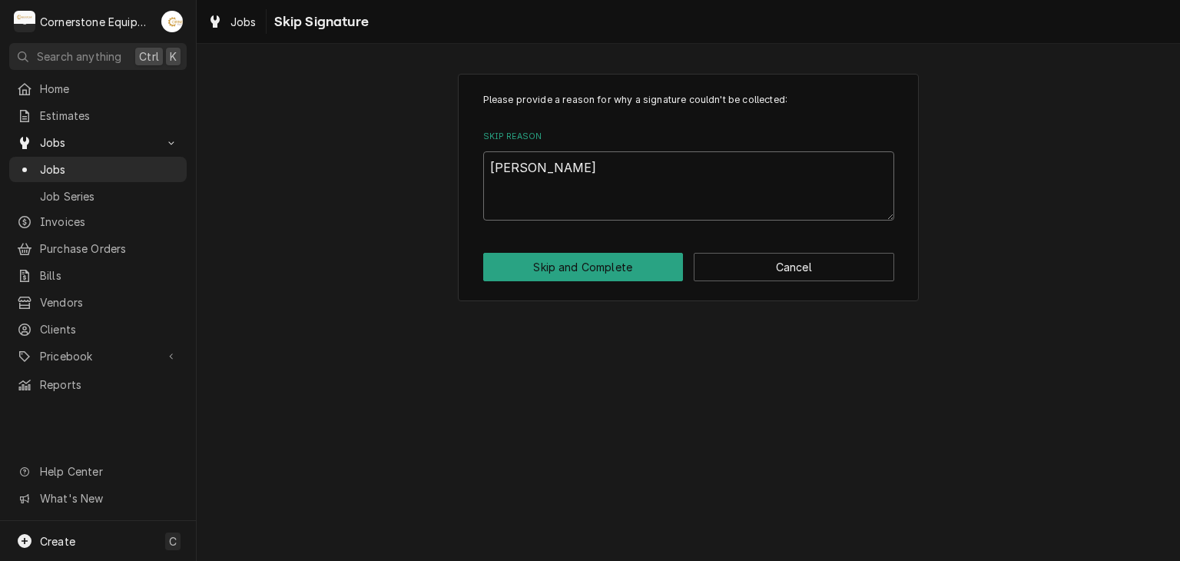
type textarea "Andrew App"
type textarea "x"
type textarea "Andrew Appr"
type textarea "x"
type textarea "Andrew Appro"
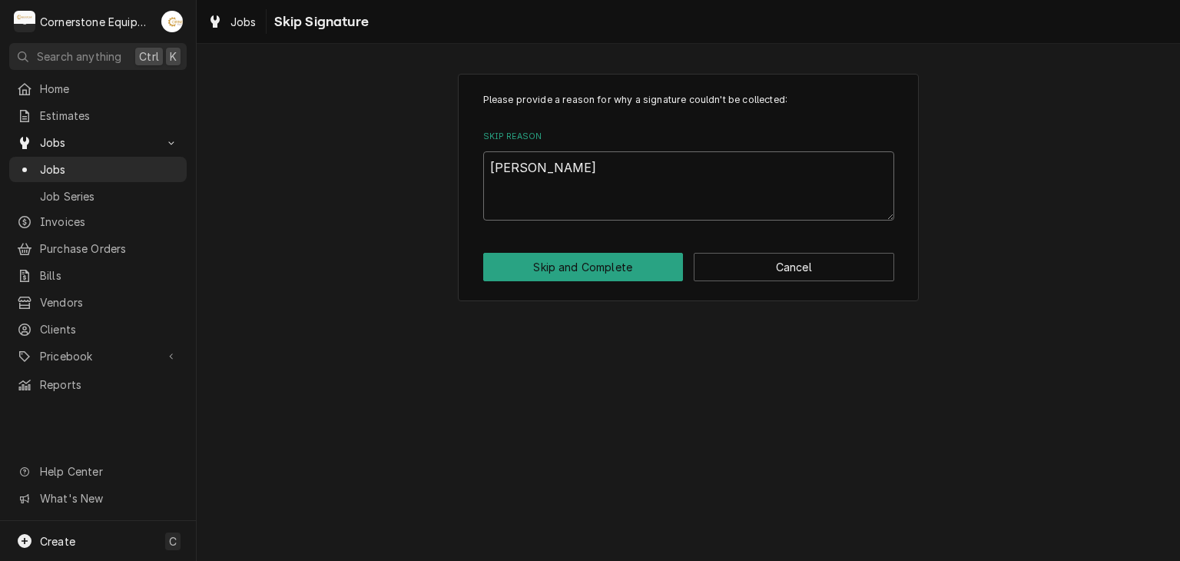
type textarea "x"
type textarea "[PERSON_NAME]"
type textarea "x"
type textarea "Andrew Approve"
type textarea "x"
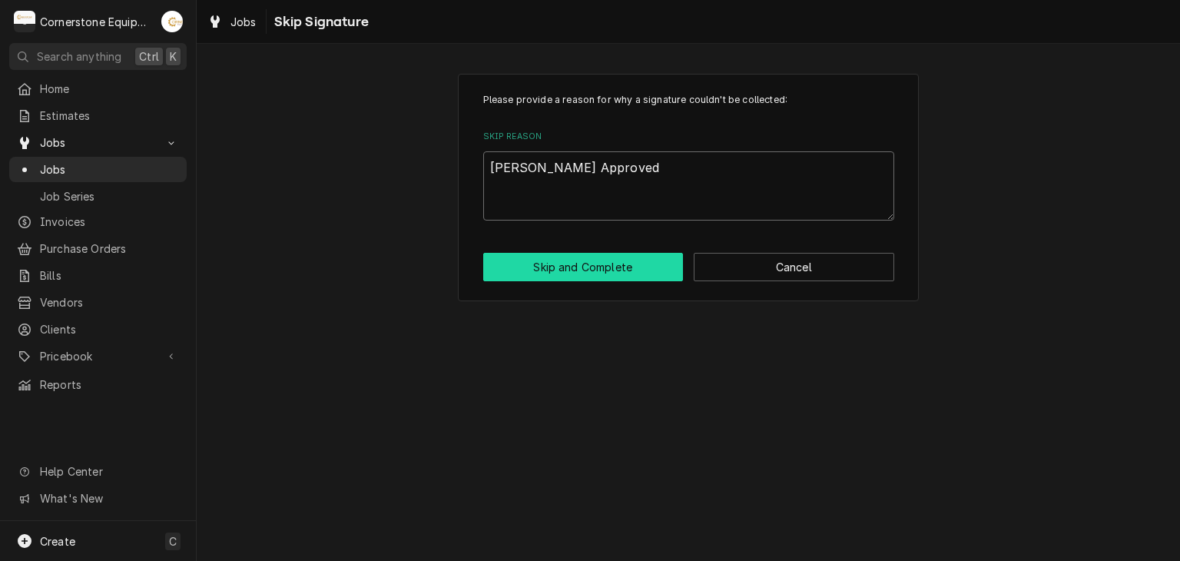
type textarea "Andrew Approved"
click at [605, 259] on button "Skip and Complete" at bounding box center [583, 267] width 200 height 28
type textarea "x"
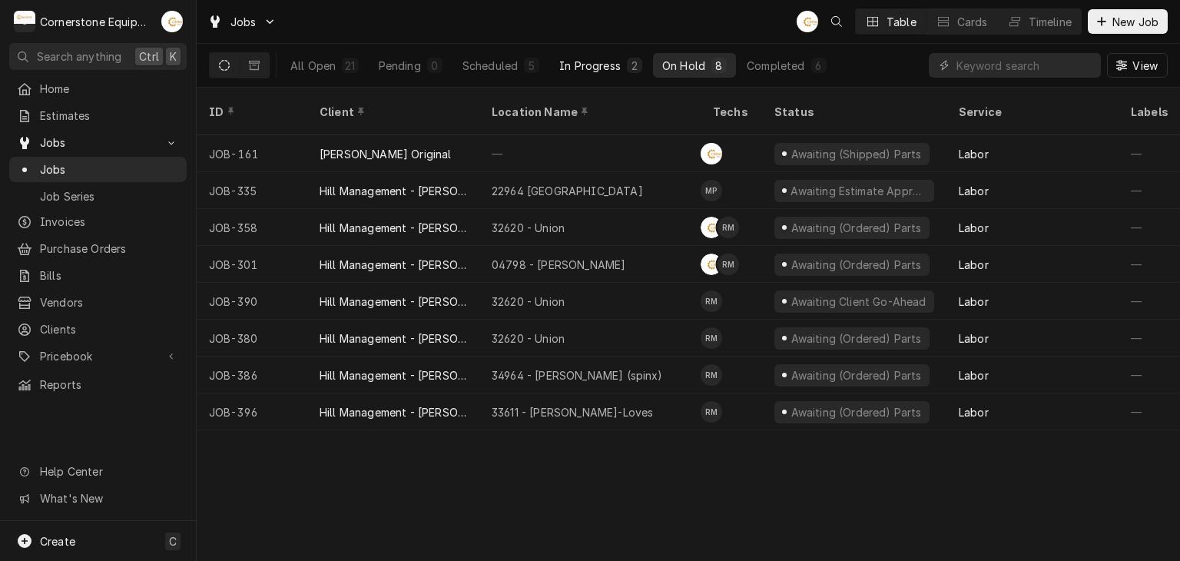
click at [593, 75] on button "In Progress 2" at bounding box center [600, 65] width 101 height 25
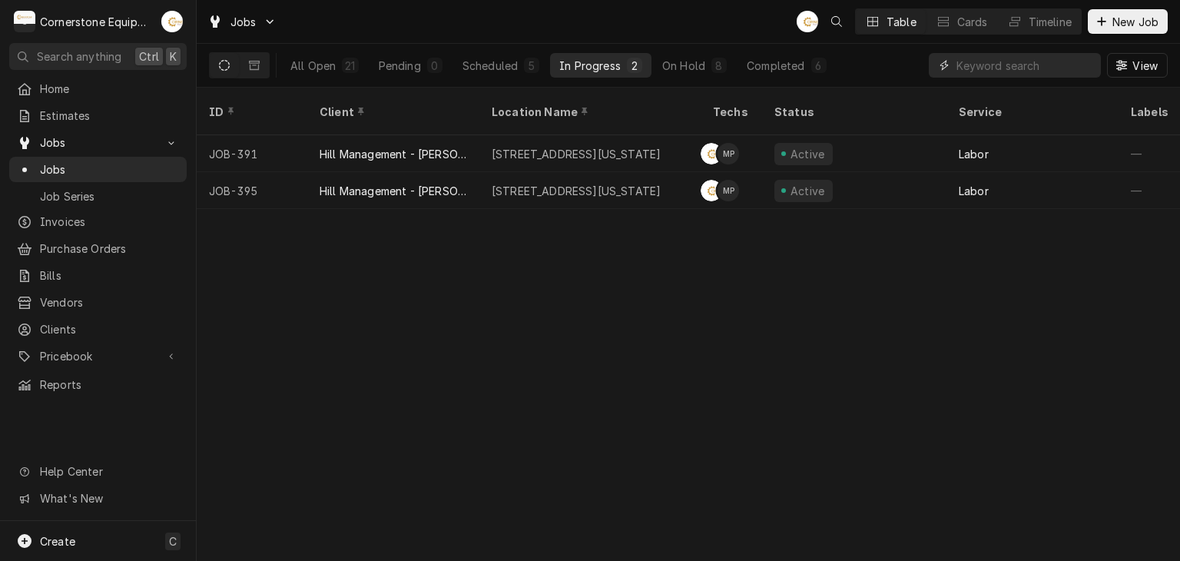
click at [979, 69] on input "Dynamic Content Wrapper" at bounding box center [1024, 65] width 137 height 25
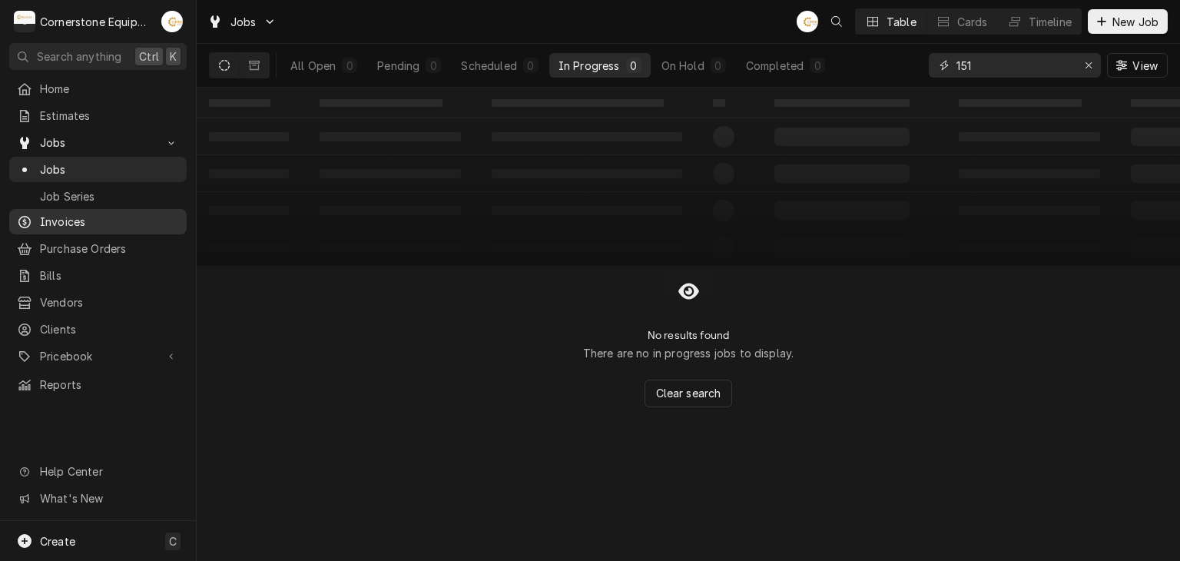
type input "151"
click at [42, 226] on link "Invoices" at bounding box center [97, 221] width 177 height 25
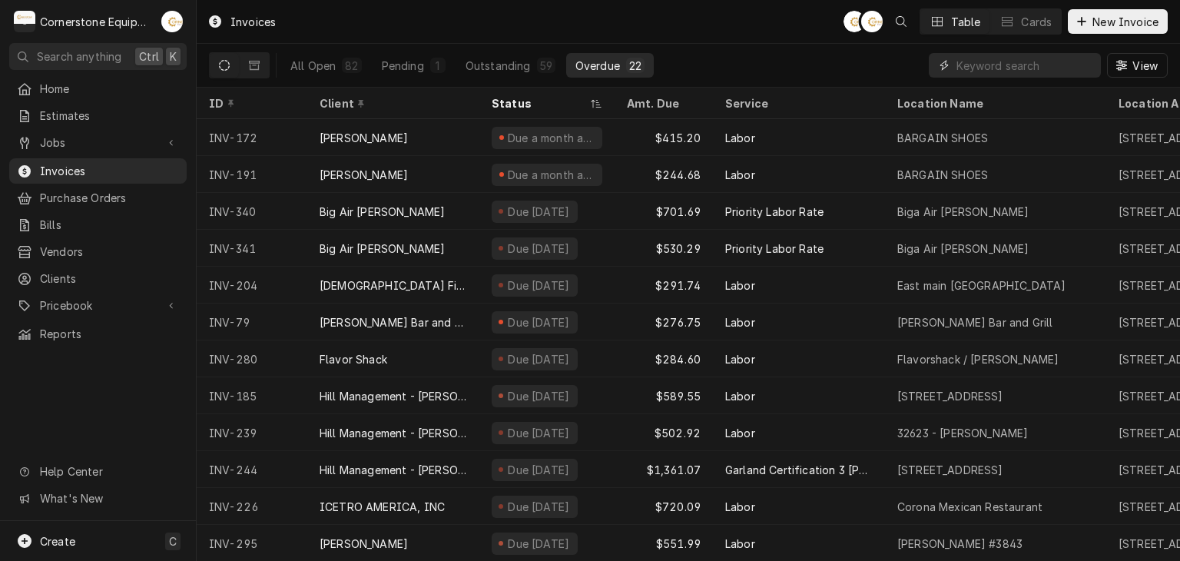
click at [988, 65] on input "Dynamic Content Wrapper" at bounding box center [1024, 65] width 137 height 25
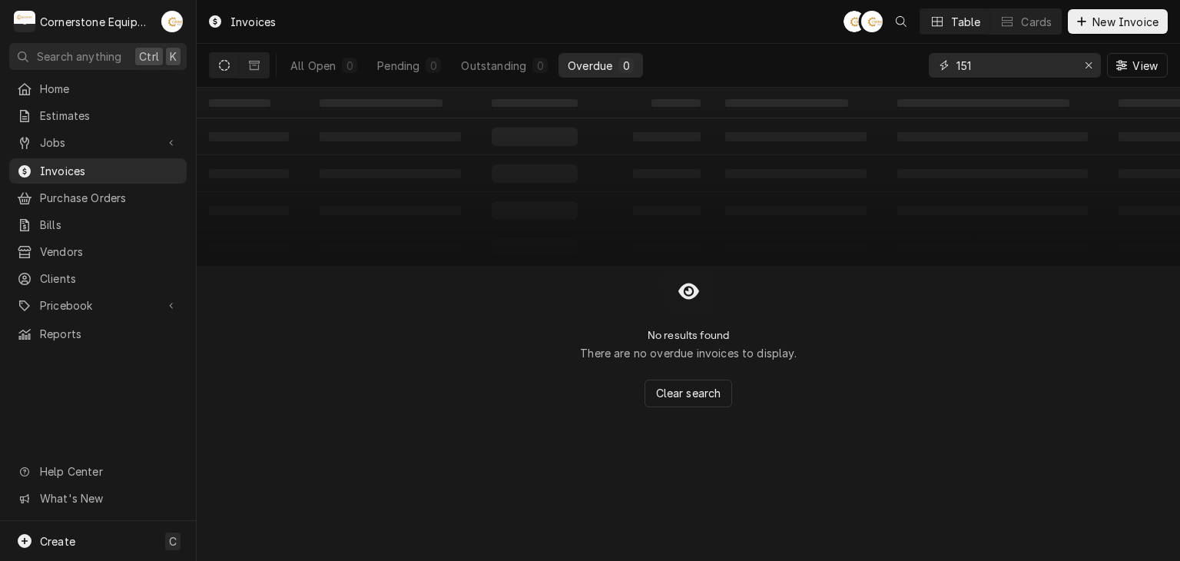
type input "151"
click at [237, 71] on button "Dynamic Content Wrapper" at bounding box center [224, 65] width 29 height 25
click at [255, 75] on button "Dynamic Content Wrapper" at bounding box center [254, 65] width 29 height 25
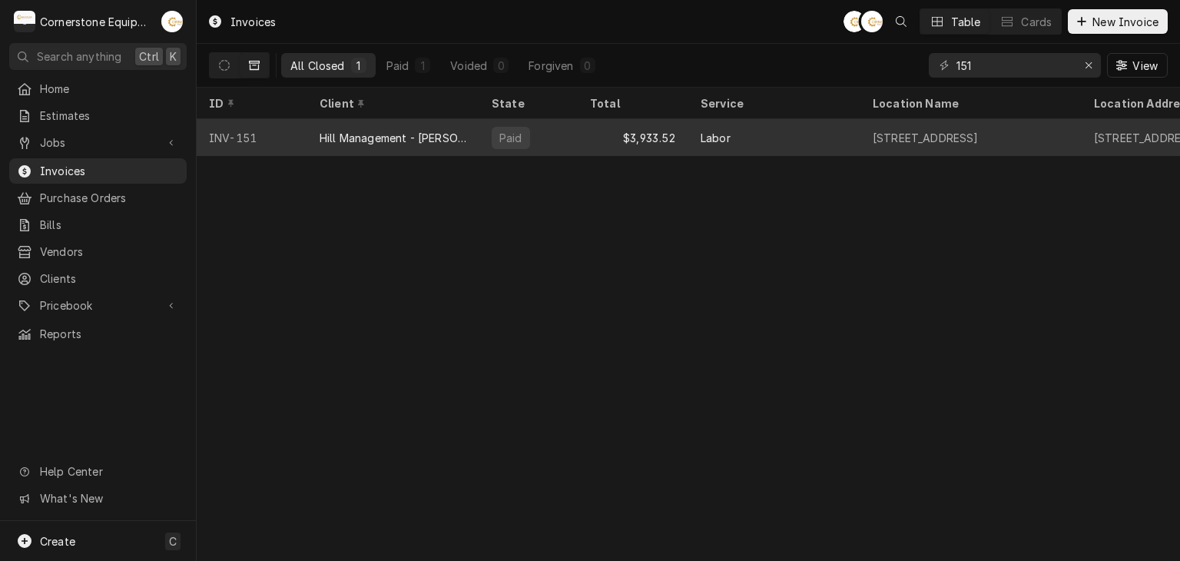
click at [347, 131] on div "Hill Management - [PERSON_NAME]" at bounding box center [393, 138] width 147 height 16
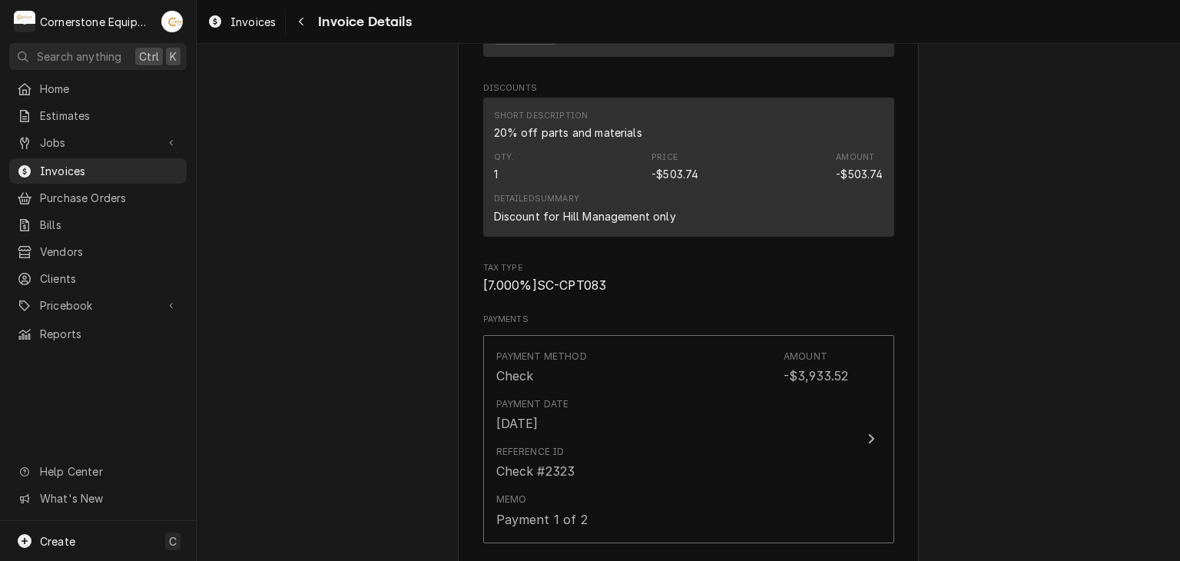
scroll to position [3994, 0]
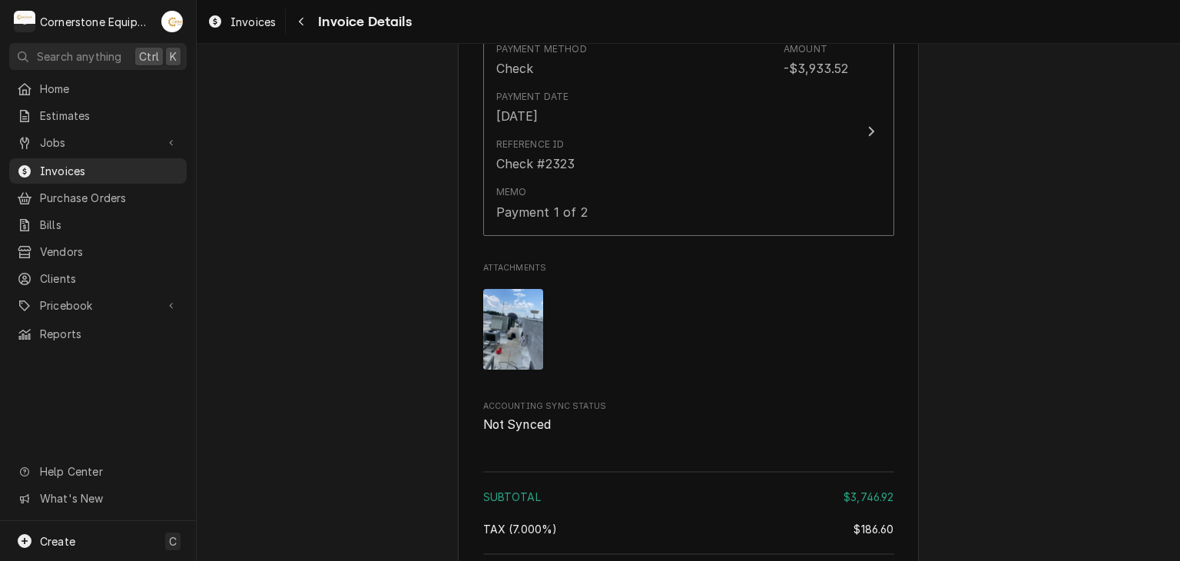
click at [531, 346] on div "Attachments" at bounding box center [688, 329] width 411 height 105
click at [525, 368] on img "Attachments" at bounding box center [513, 329] width 61 height 81
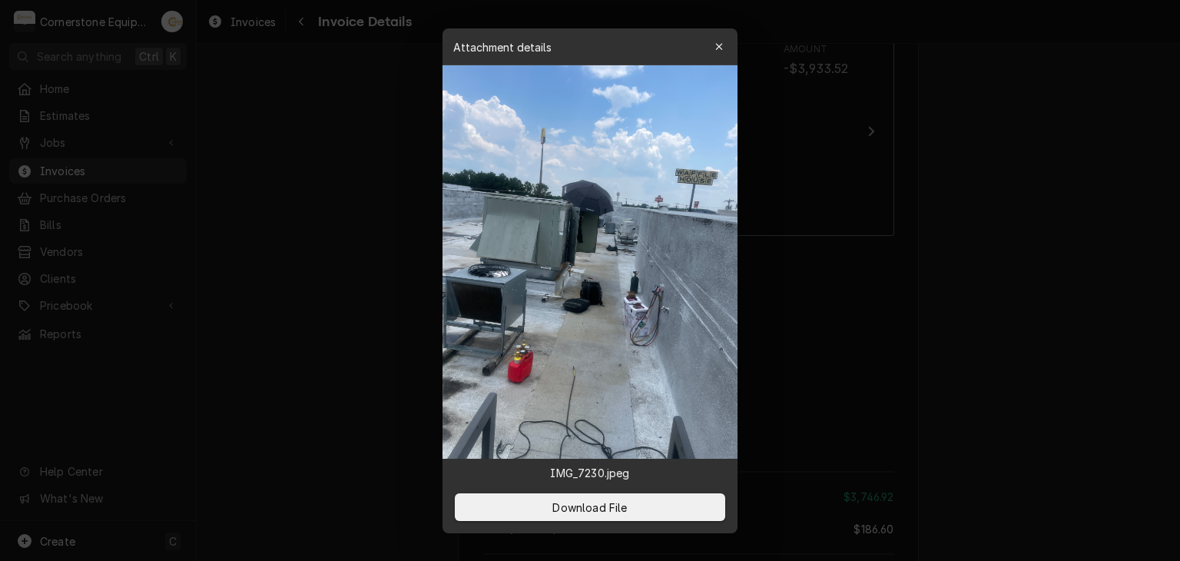
click at [376, 345] on div at bounding box center [590, 280] width 1180 height 561
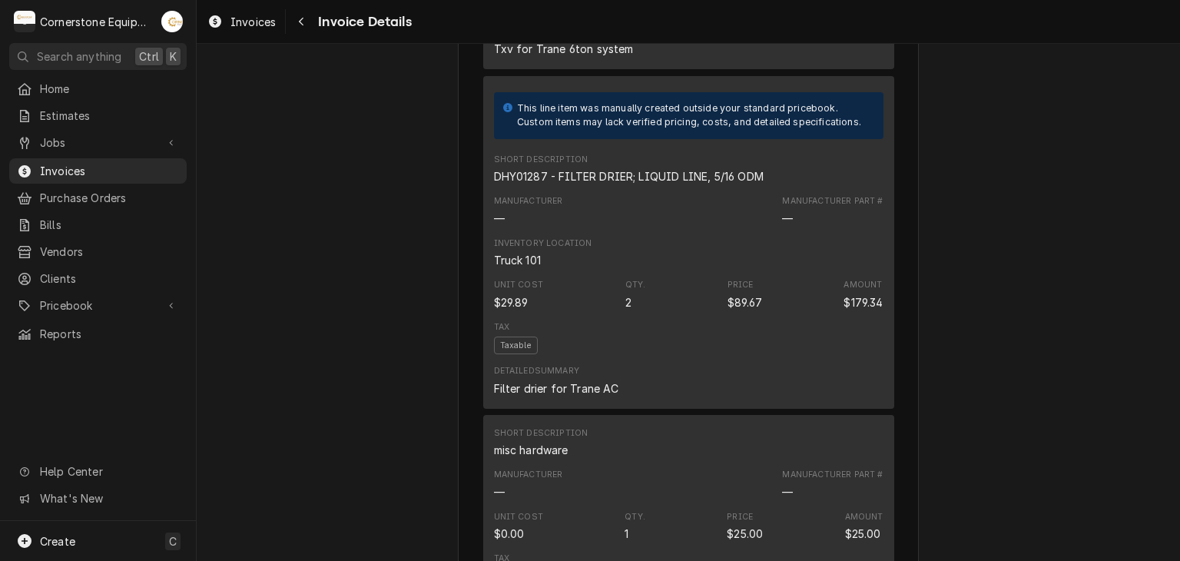
scroll to position [2765, 0]
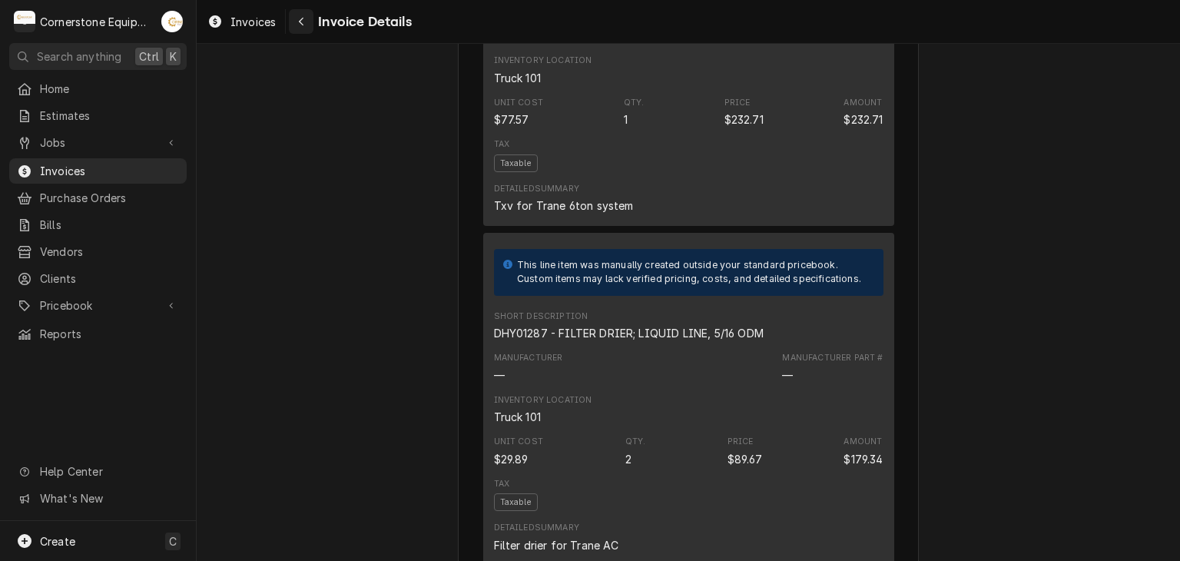
click at [298, 18] on icon "Navigate back" at bounding box center [301, 21] width 7 height 11
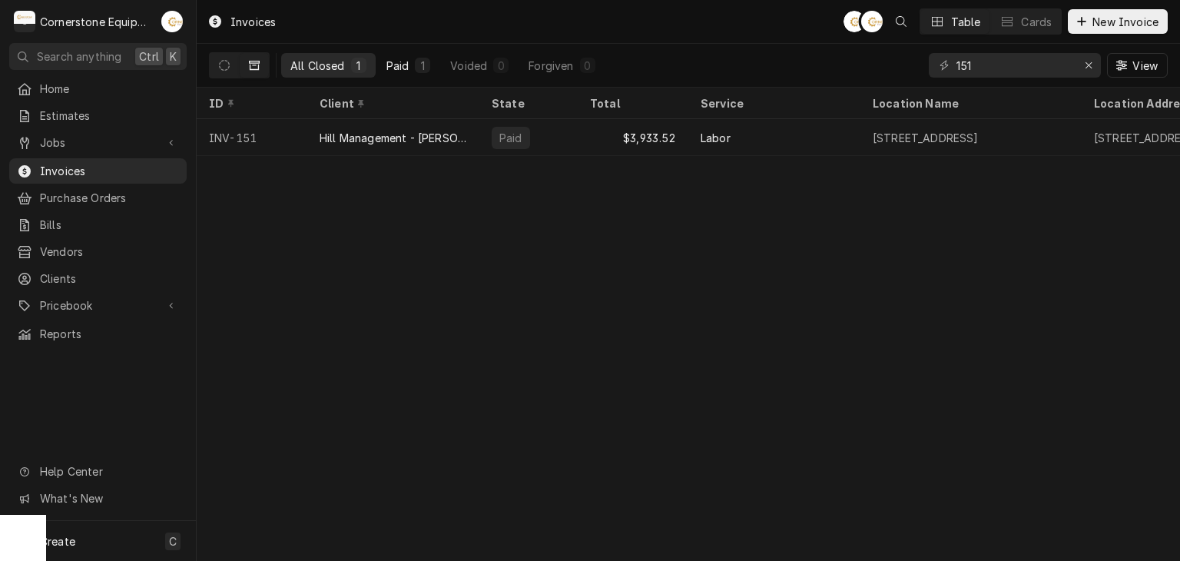
click at [421, 69] on div "1" at bounding box center [422, 66] width 9 height 16
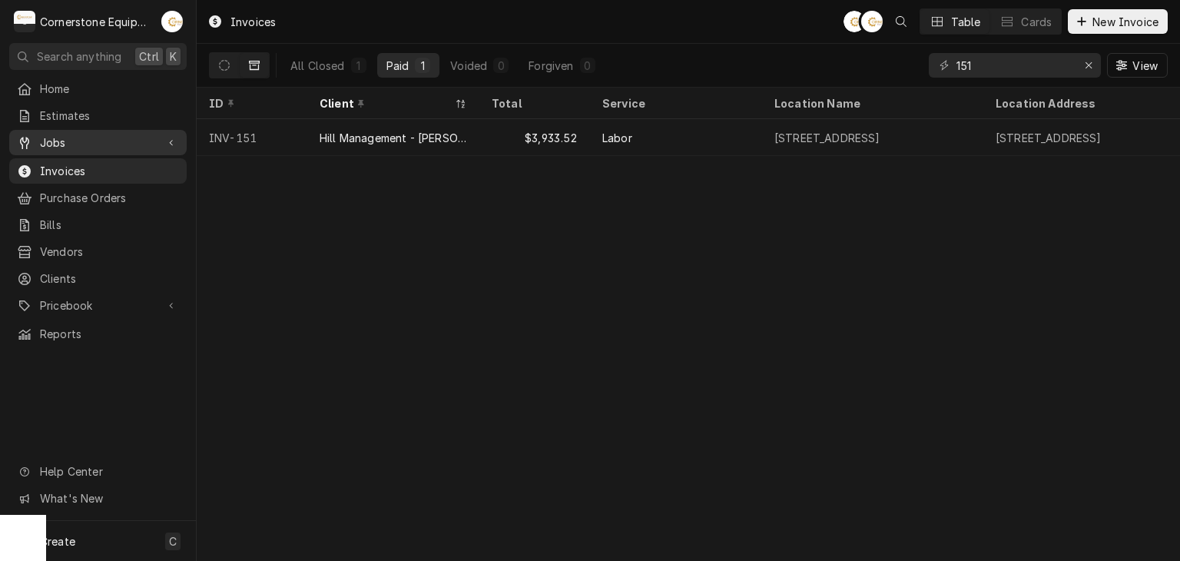
click at [94, 145] on span "Jobs" at bounding box center [98, 142] width 116 height 16
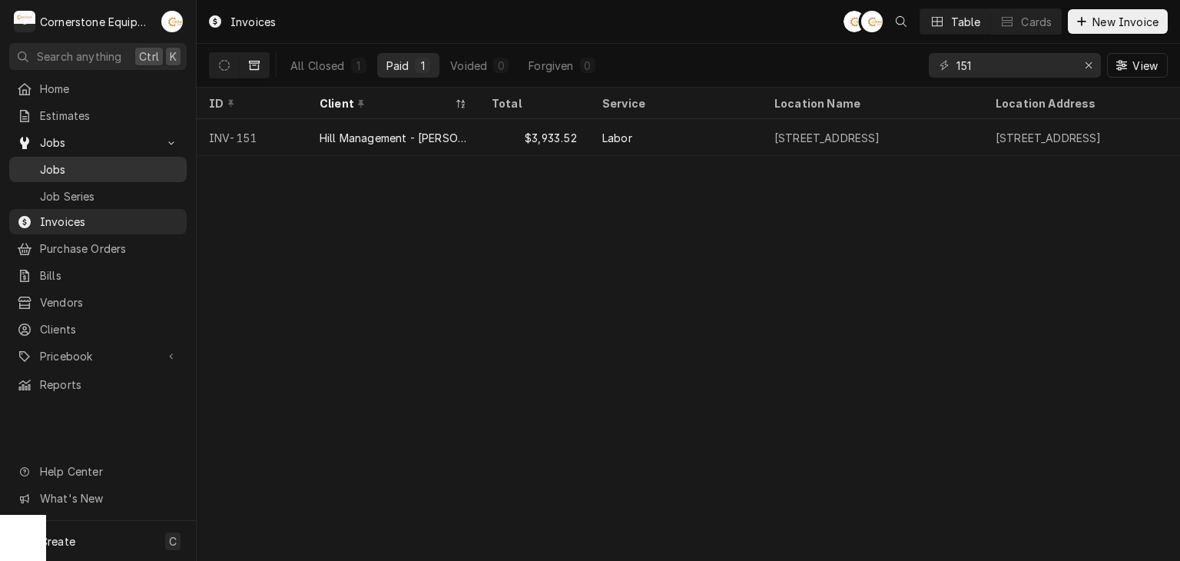
click at [80, 167] on span "Jobs" at bounding box center [109, 169] width 139 height 16
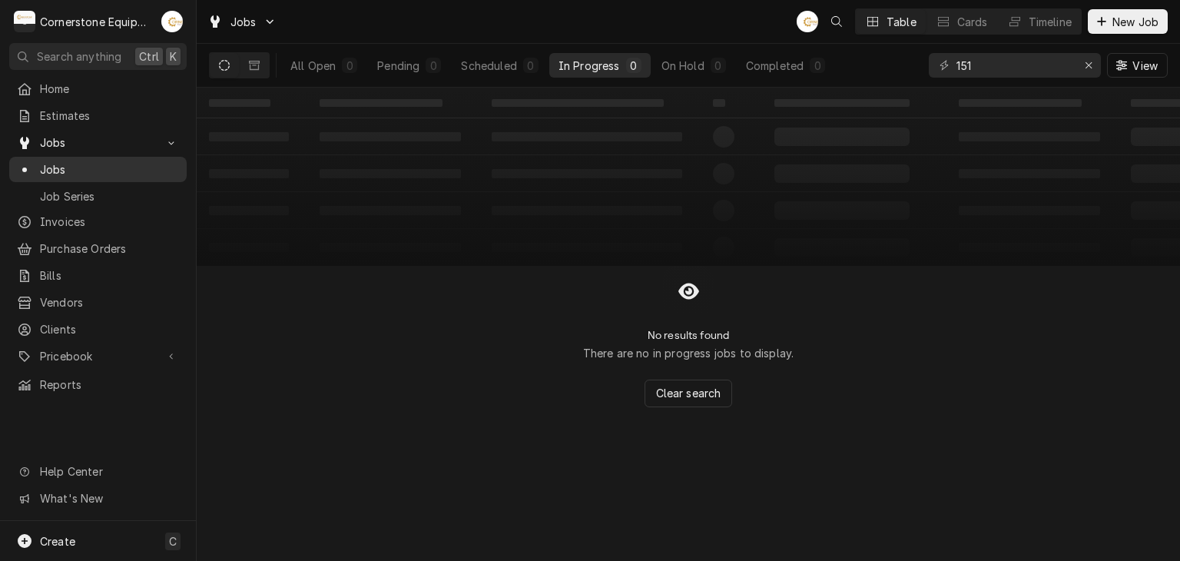
click at [163, 161] on span "Jobs" at bounding box center [109, 169] width 139 height 16
click at [1095, 56] on button "Erase input" at bounding box center [1088, 65] width 25 height 25
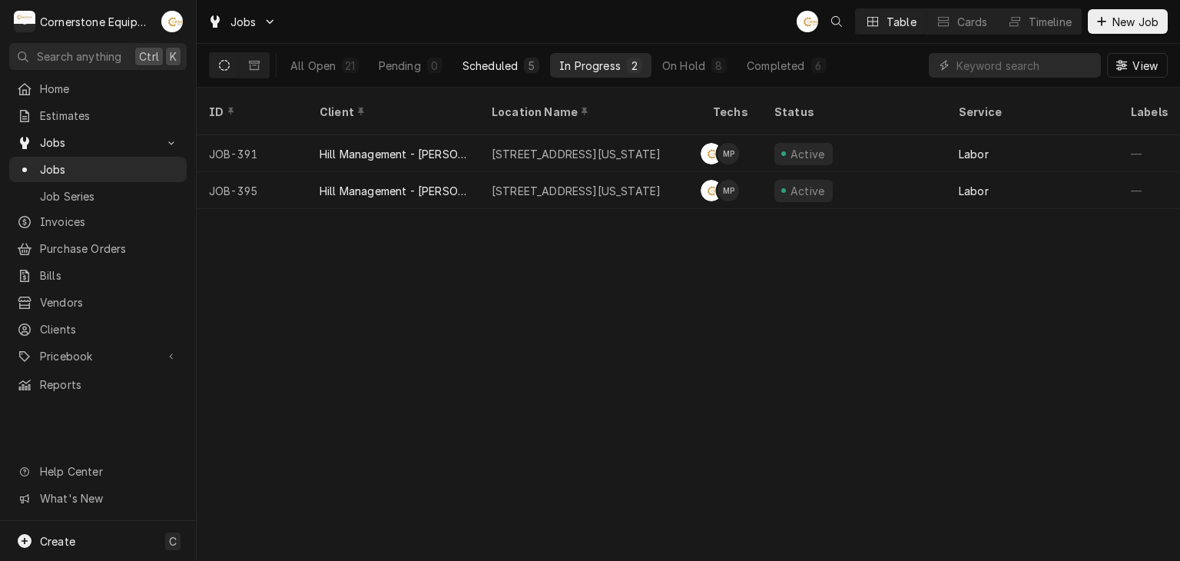
click at [515, 64] on div "Scheduled" at bounding box center [489, 66] width 55 height 16
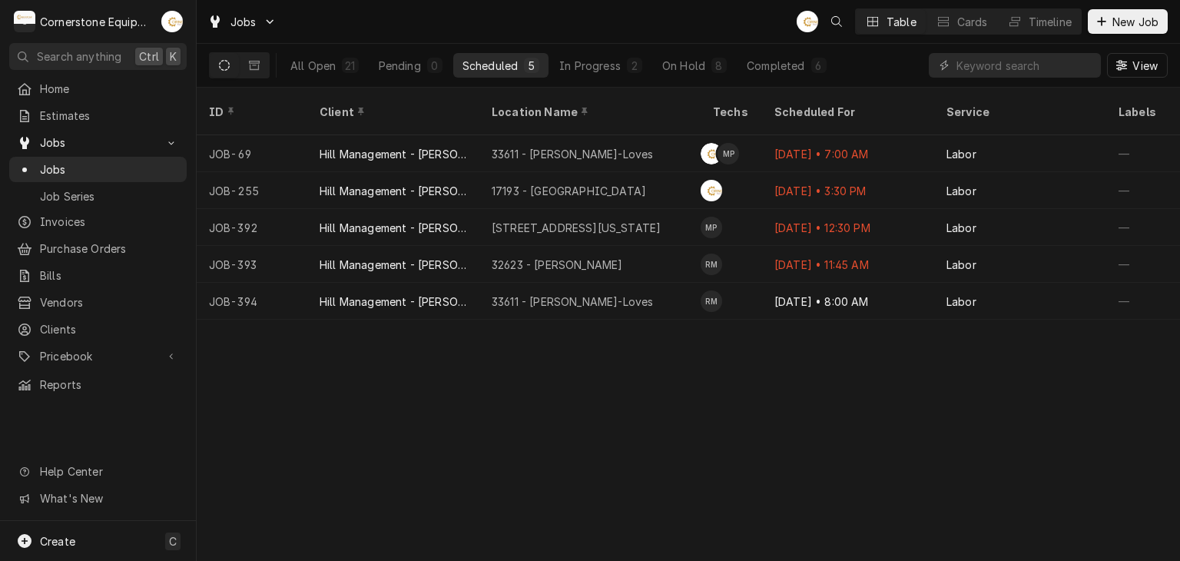
click at [580, 78] on div "All Open 21 Pending 0 Scheduled 5 In Progress 2 On Hold 8 Completed 6" at bounding box center [558, 65] width 555 height 43
click at [581, 63] on div "In Progress" at bounding box center [589, 66] width 61 height 16
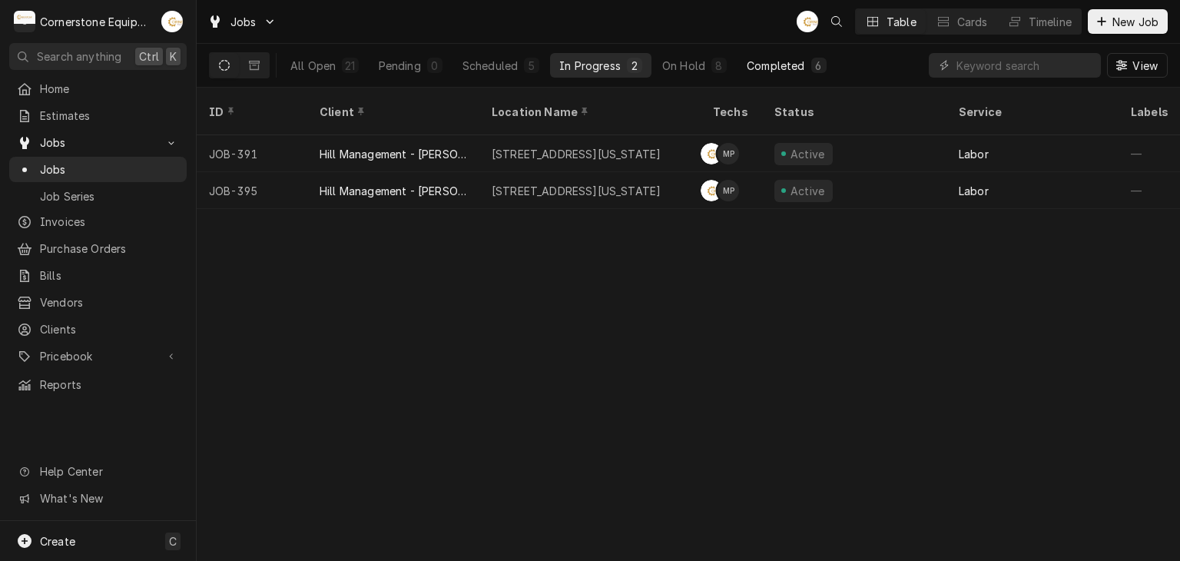
click at [765, 70] on div "Completed" at bounding box center [776, 66] width 58 height 16
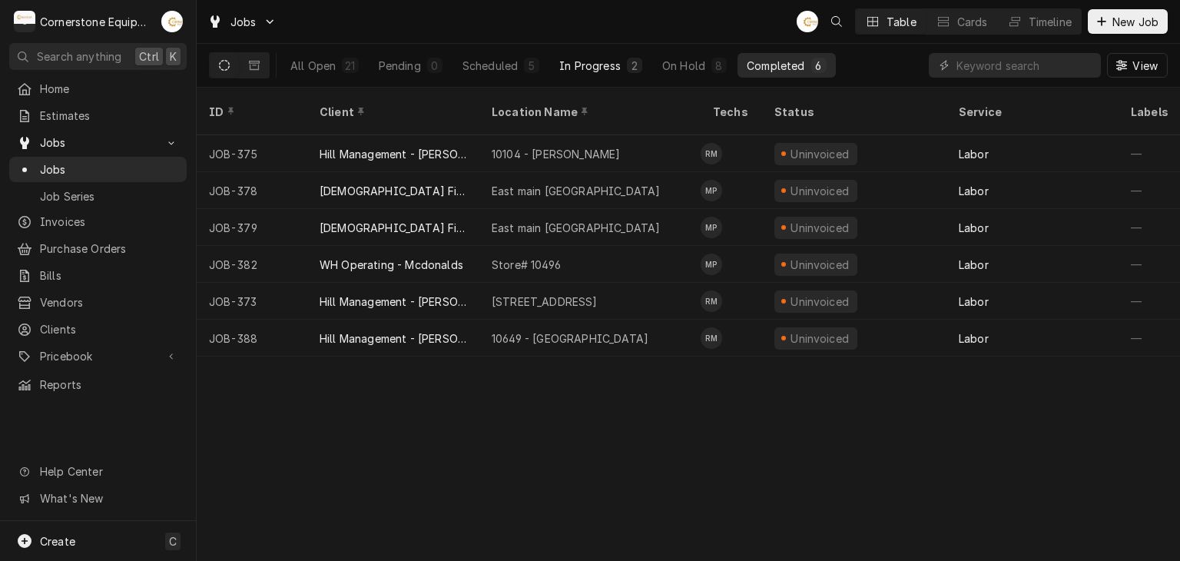
click at [624, 68] on button "In Progress 2" at bounding box center [600, 65] width 101 height 25
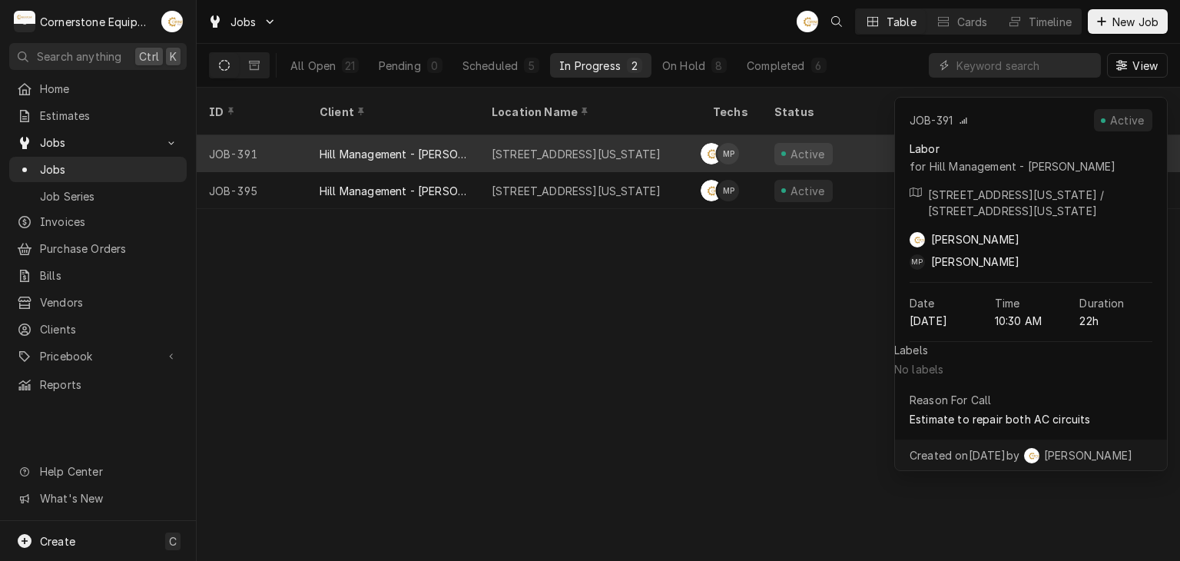
click at [627, 135] on div "17804 - Alabama Ave" at bounding box center [589, 153] width 221 height 37
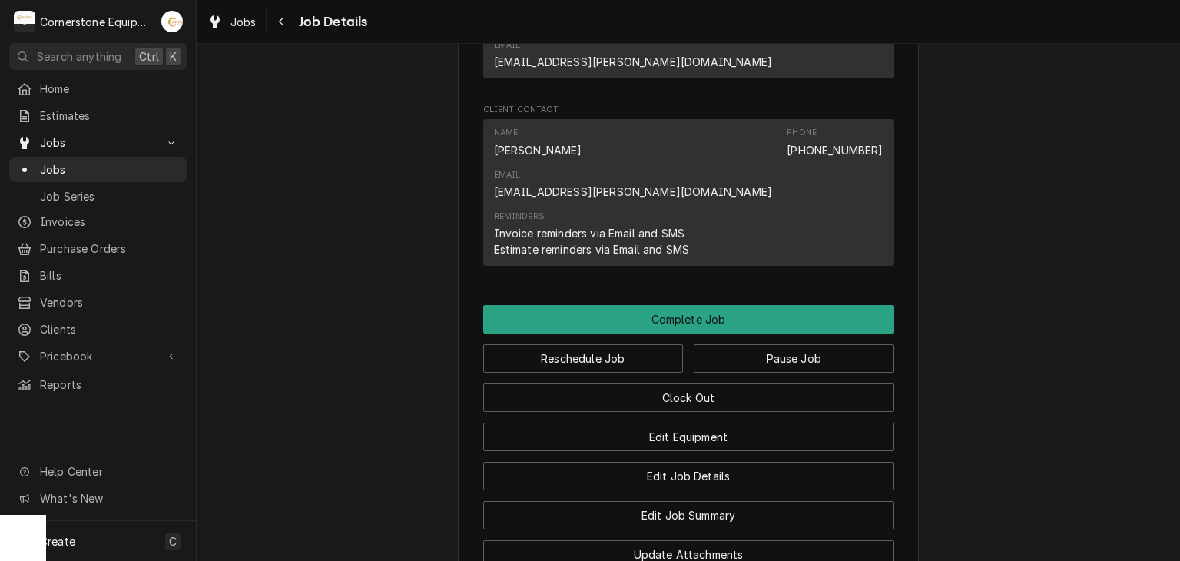
scroll to position [1536, 0]
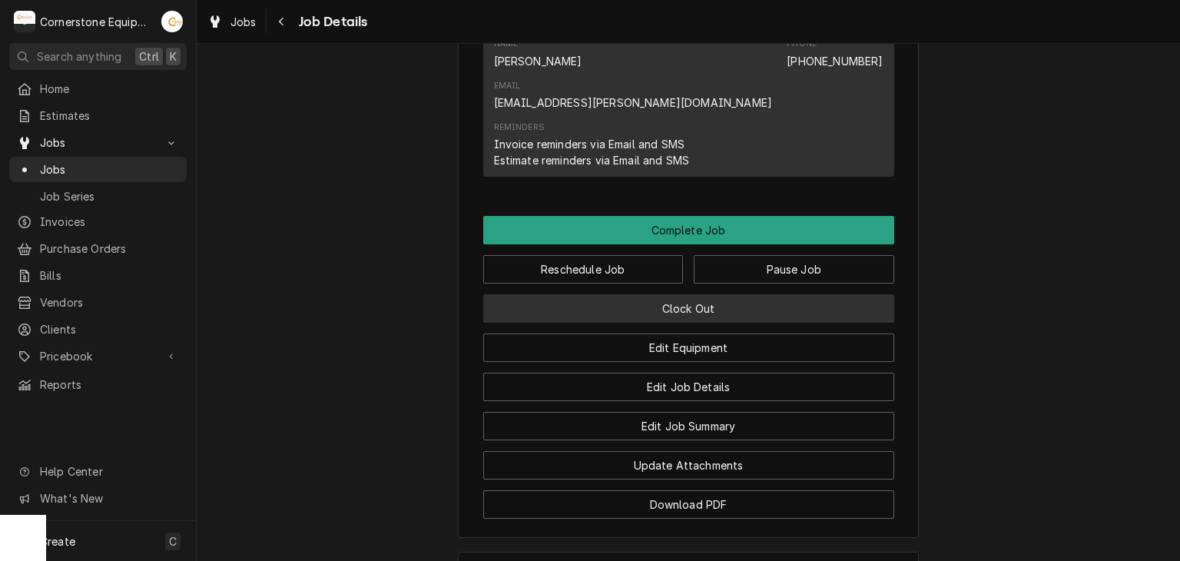
click at [724, 294] on button "Clock Out" at bounding box center [688, 308] width 411 height 28
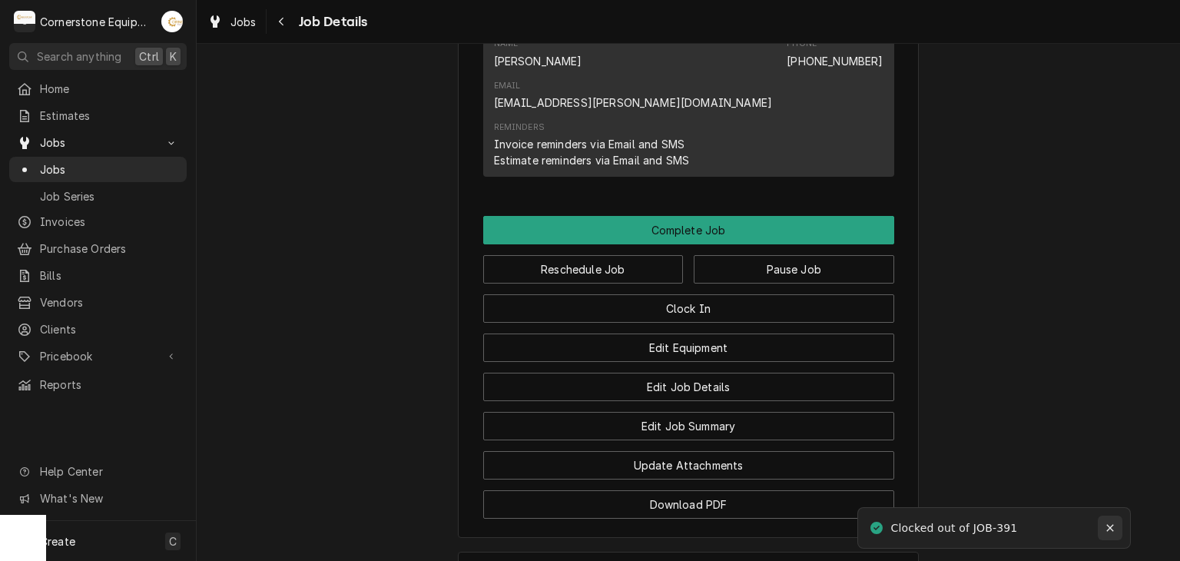
click at [1114, 526] on icon "Notifications alt+T" at bounding box center [1109, 527] width 11 height 11
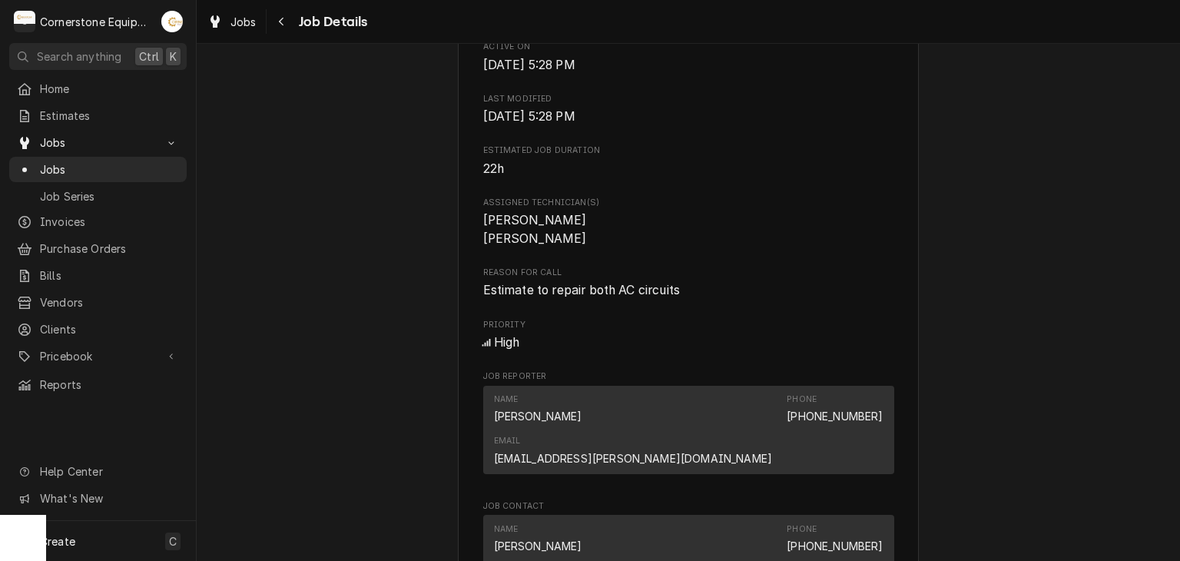
scroll to position [1229, 0]
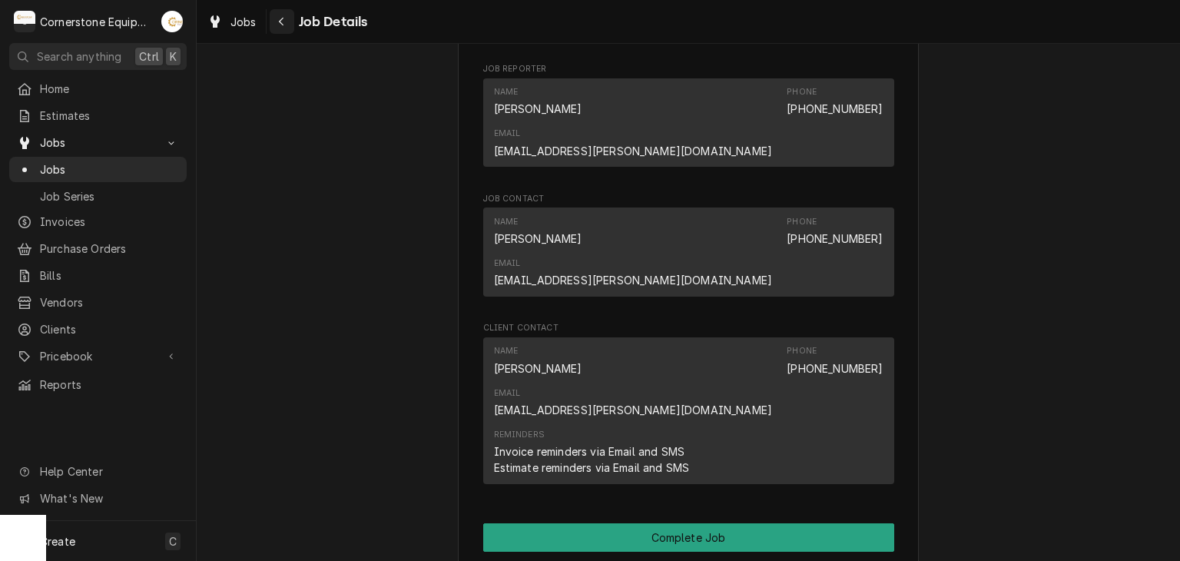
click at [277, 18] on div "Navigate back" at bounding box center [281, 21] width 15 height 15
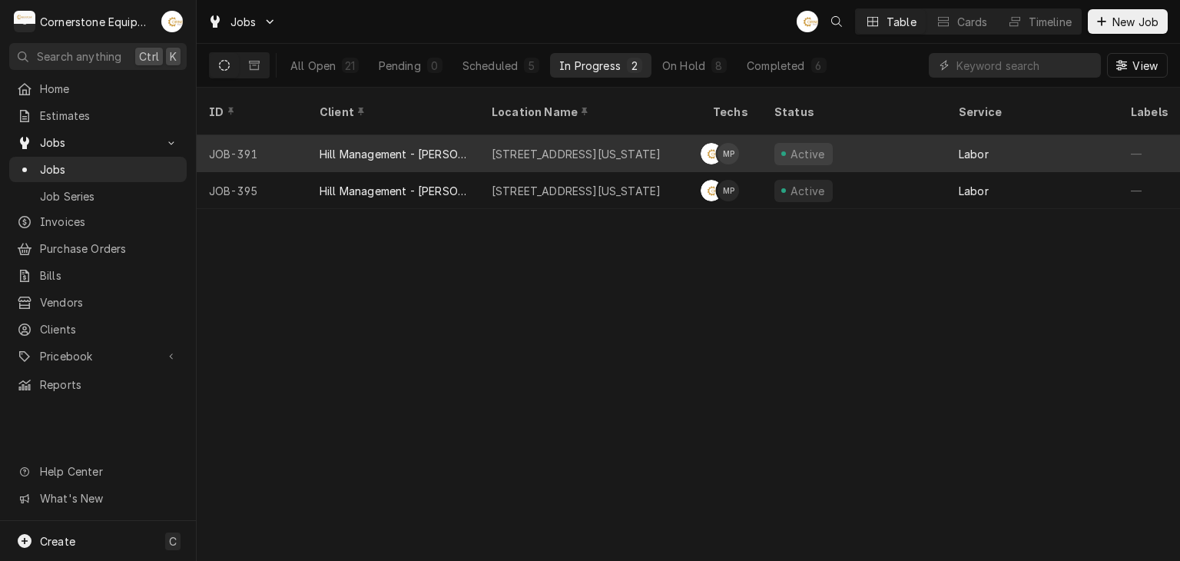
click at [605, 135] on div "[STREET_ADDRESS][US_STATE]" at bounding box center [589, 153] width 221 height 37
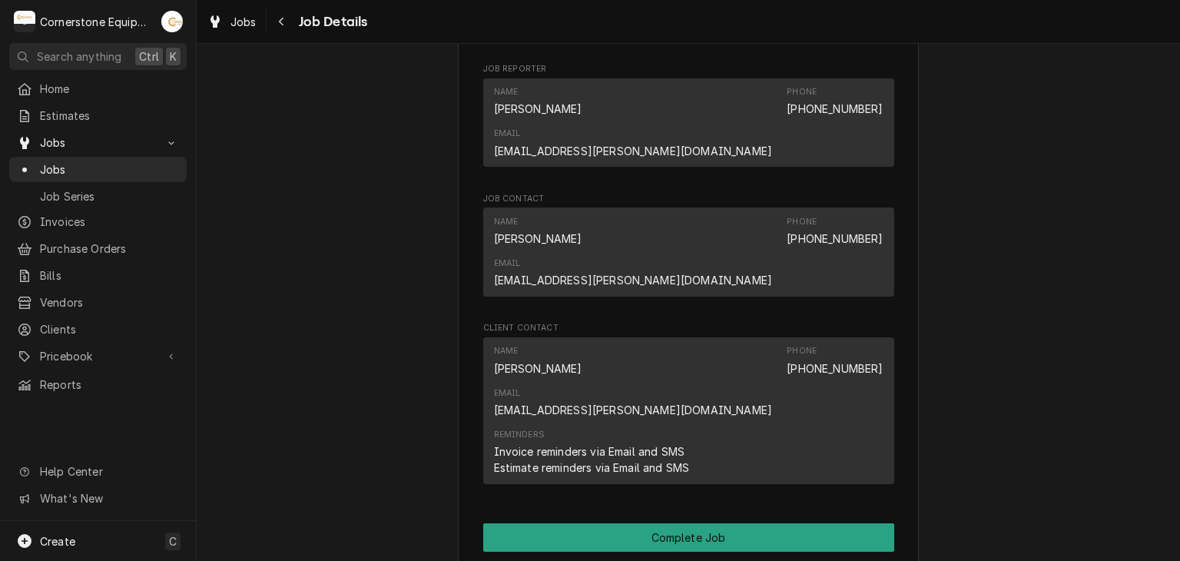
scroll to position [1536, 0]
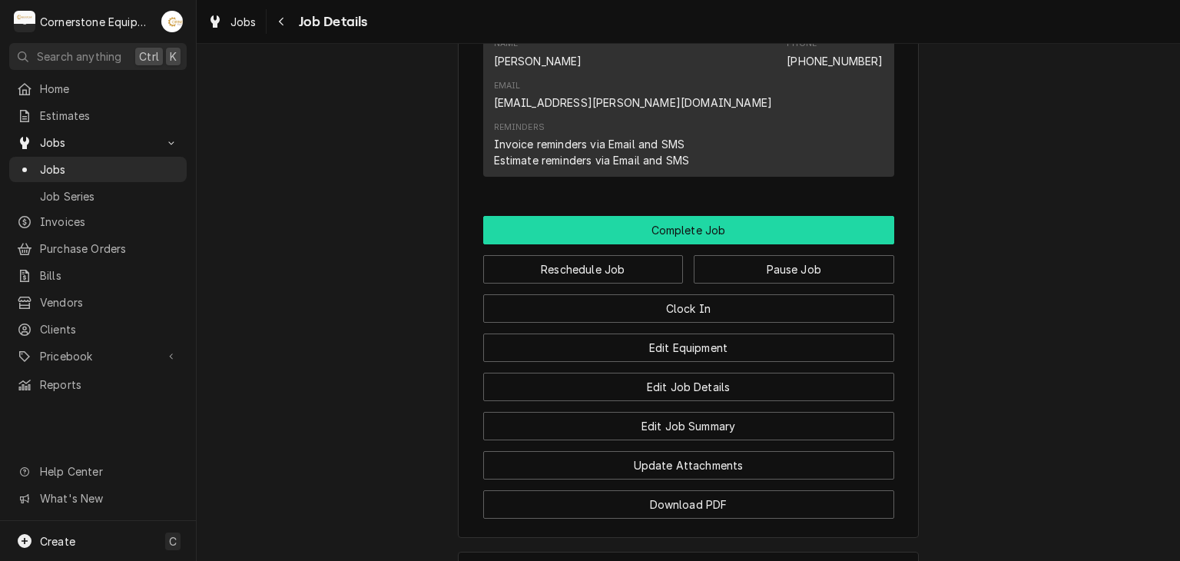
click at [731, 216] on button "Complete Job" at bounding box center [688, 230] width 411 height 28
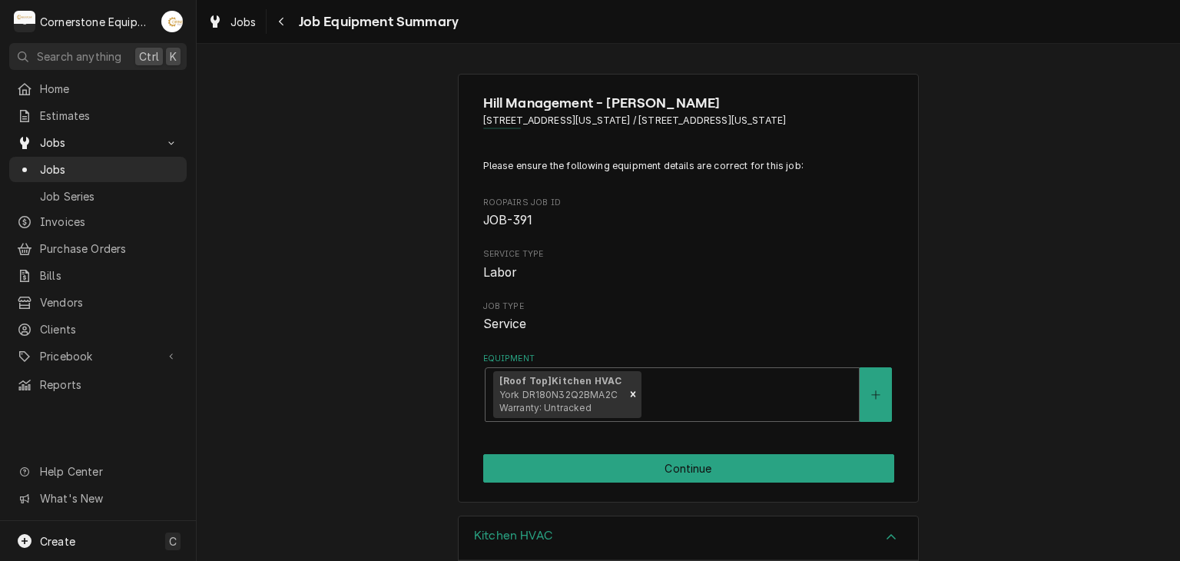
scroll to position [307, 0]
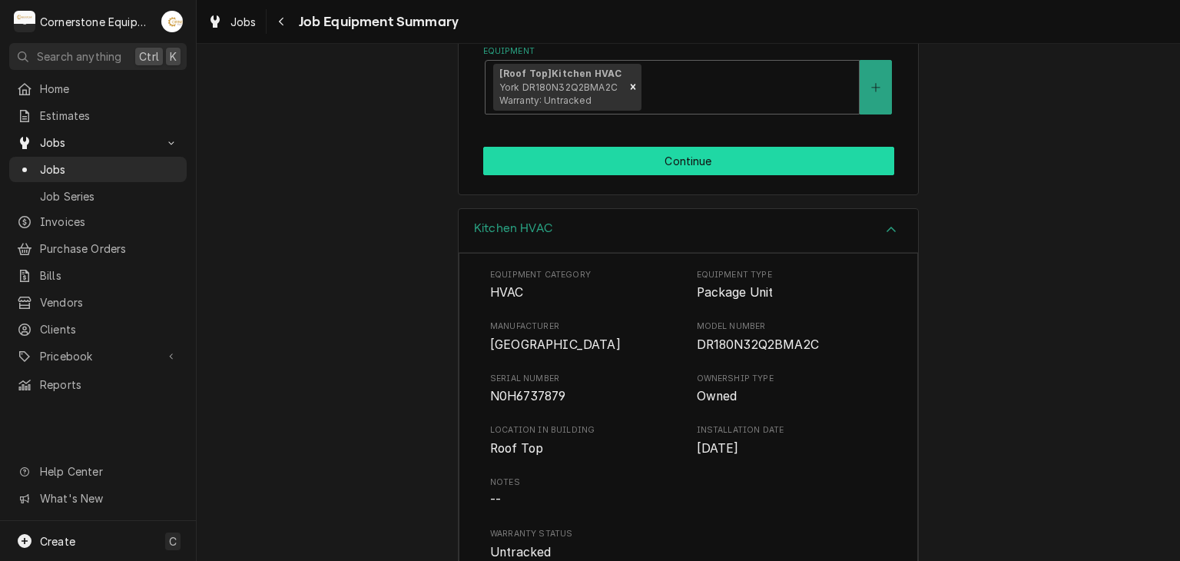
click at [694, 154] on button "Continue" at bounding box center [688, 161] width 411 height 28
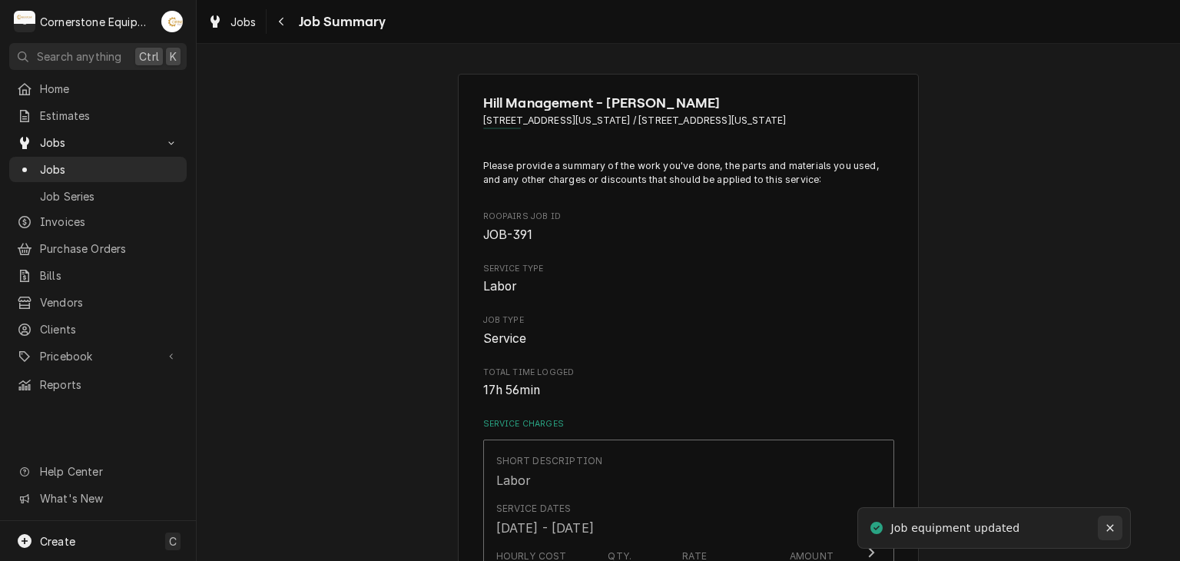
click at [1109, 526] on icon "Notifications alt+T" at bounding box center [1109, 528] width 7 height 7
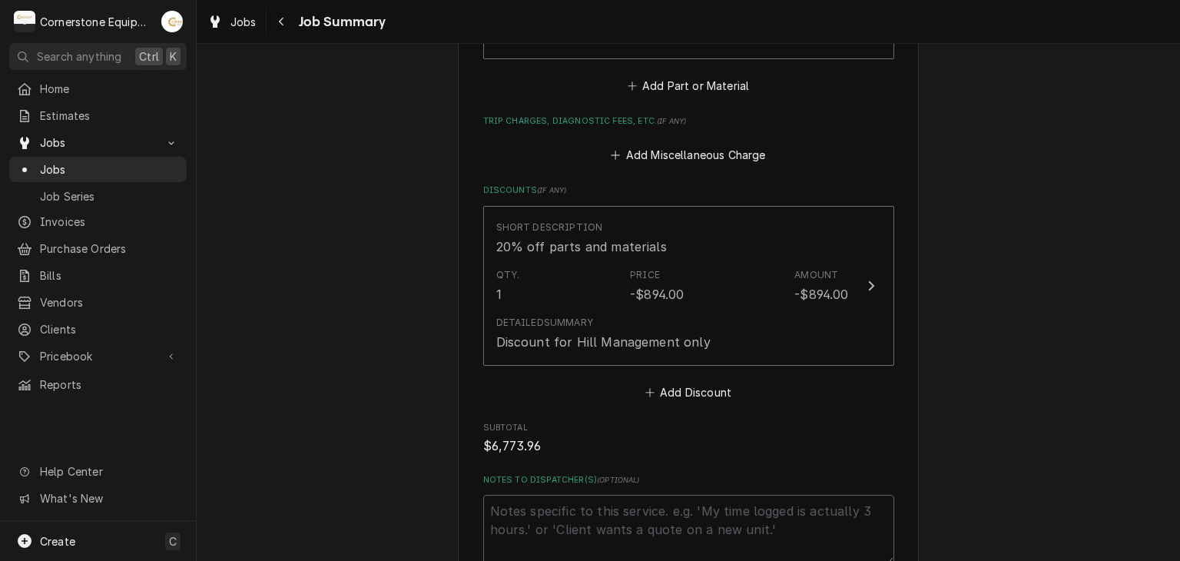
scroll to position [2452, 0]
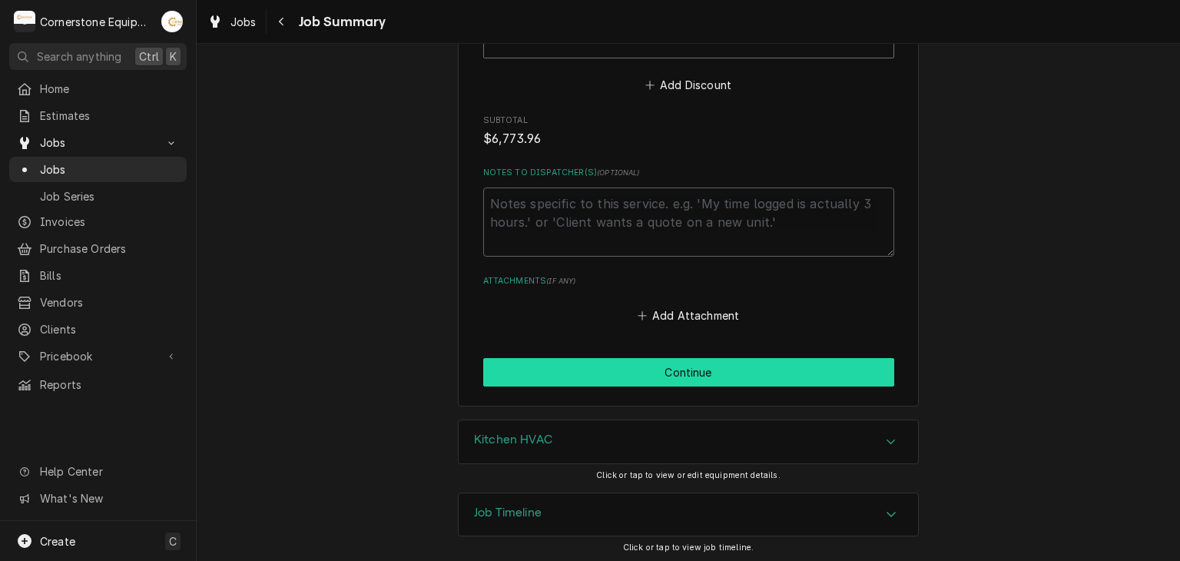
click at [678, 372] on button "Continue" at bounding box center [688, 372] width 411 height 28
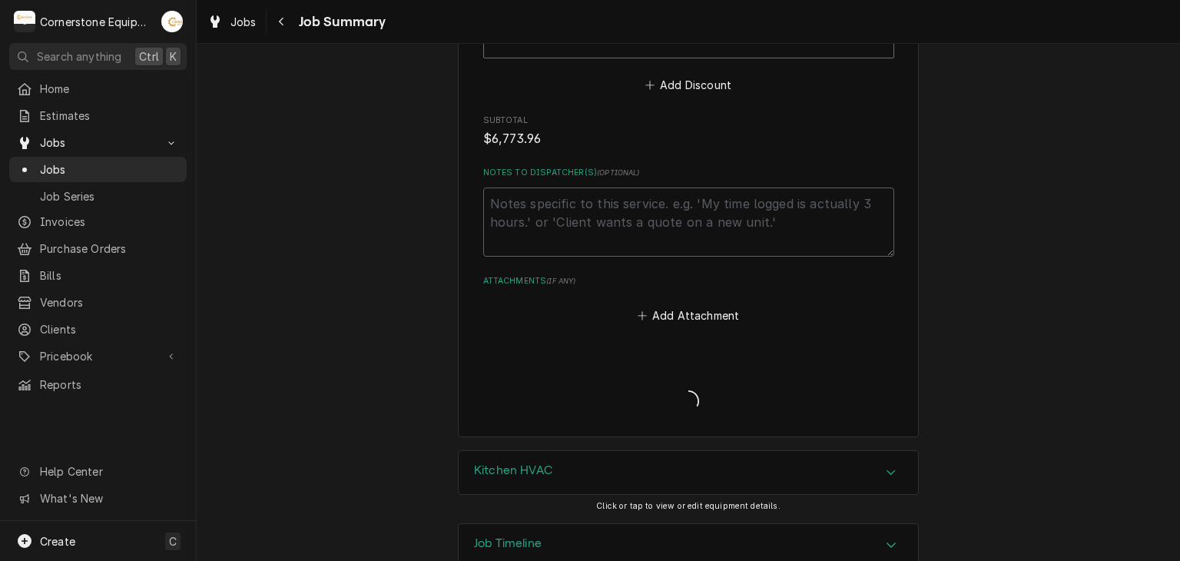
scroll to position [2594, 0]
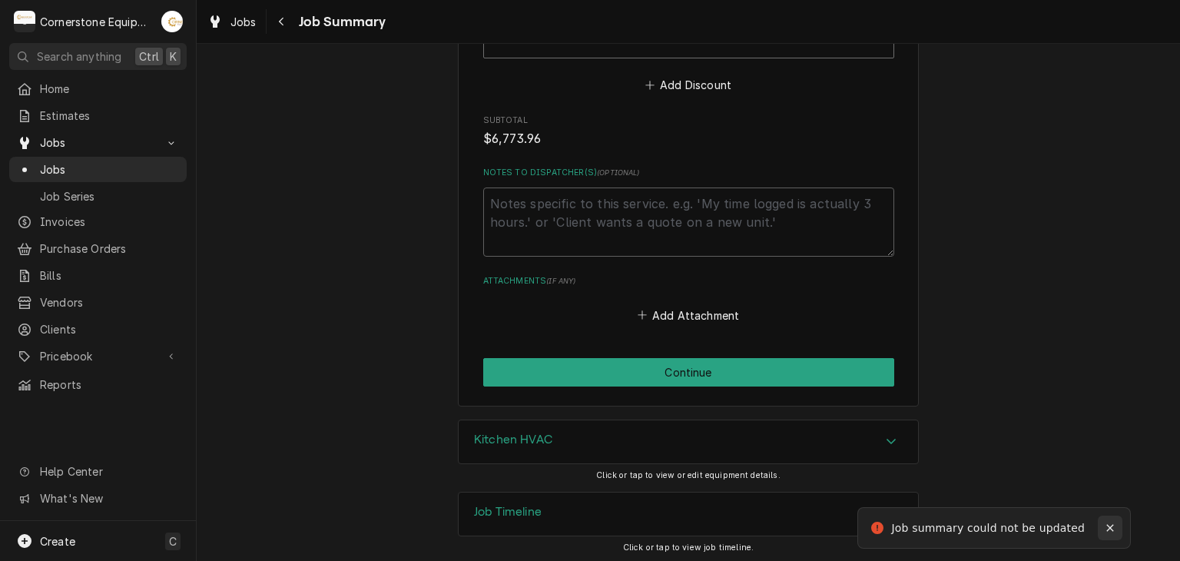
click at [1108, 523] on icon "Notifications alt+T" at bounding box center [1109, 527] width 11 height 11
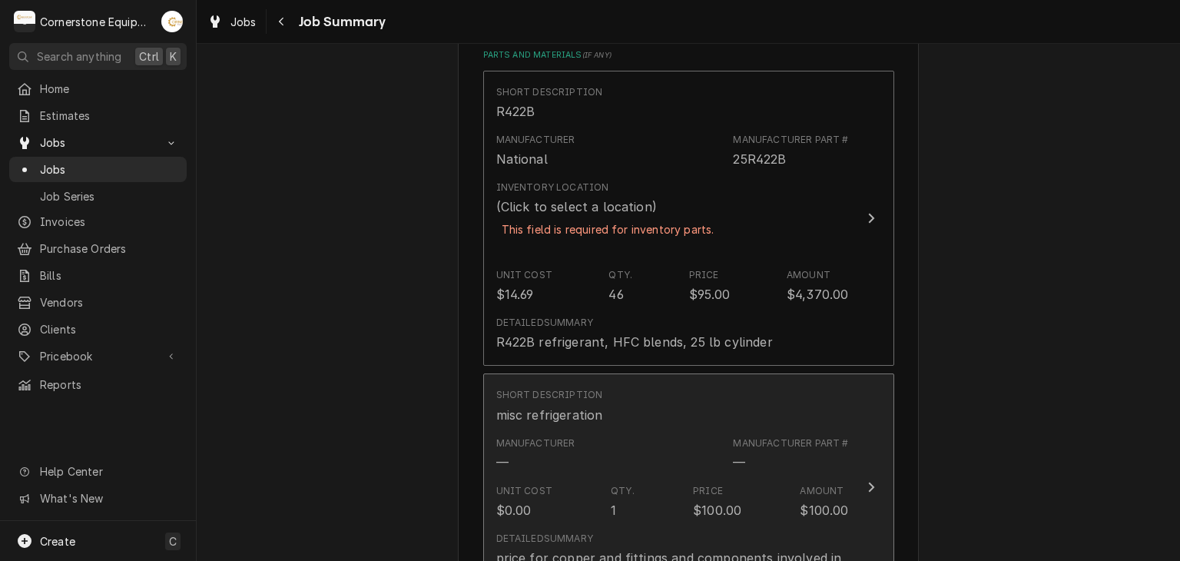
scroll to position [750, 0]
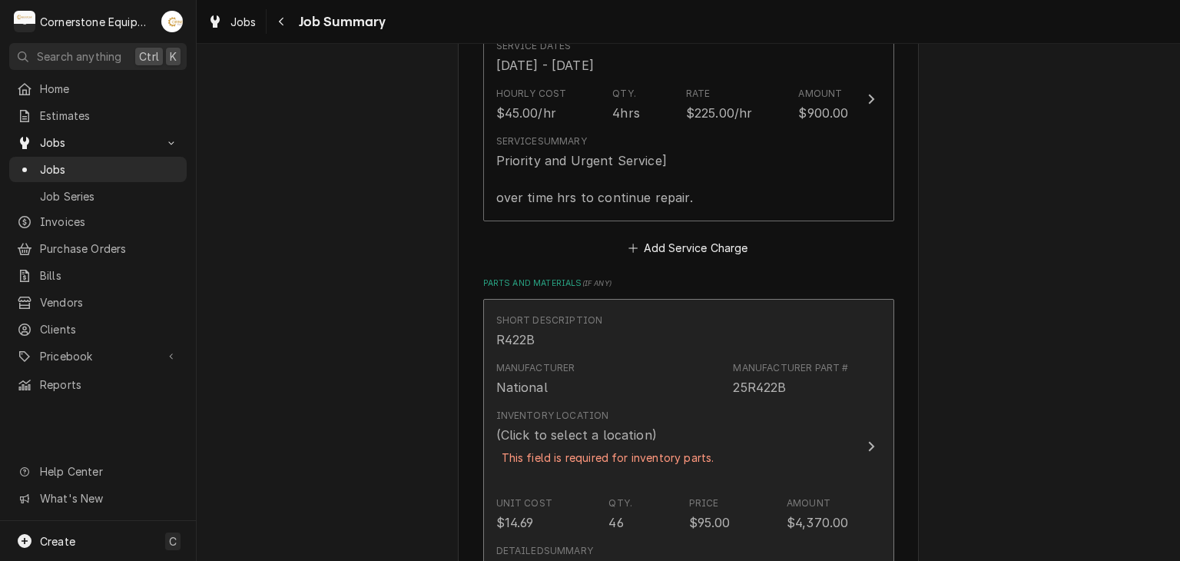
click at [697, 465] on div "This field is required for inventory parts." at bounding box center [608, 457] width 224 height 27
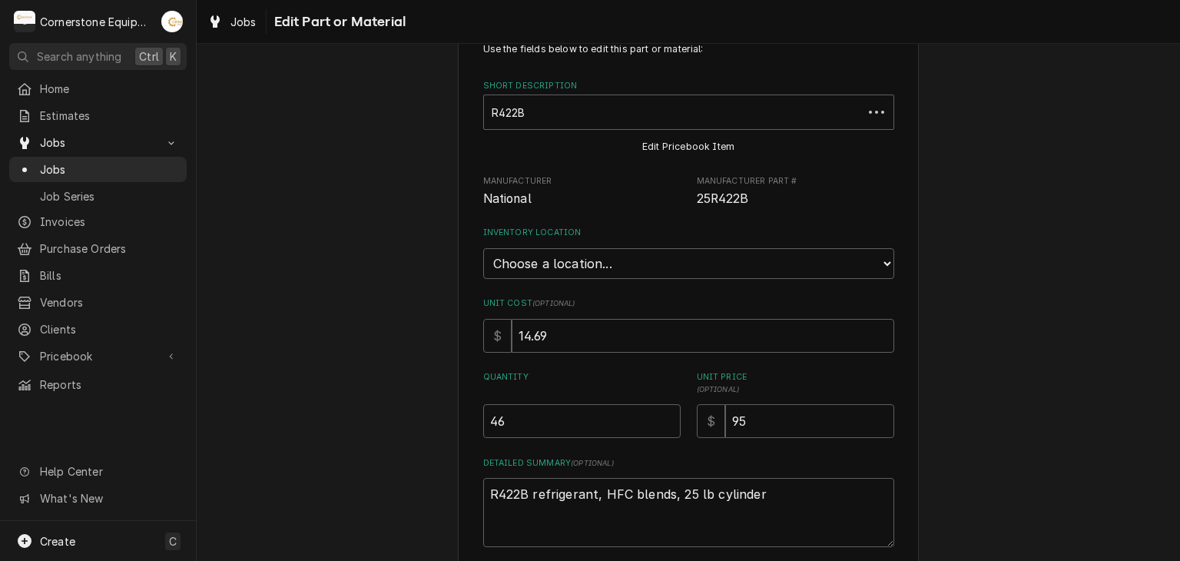
type textarea "x"
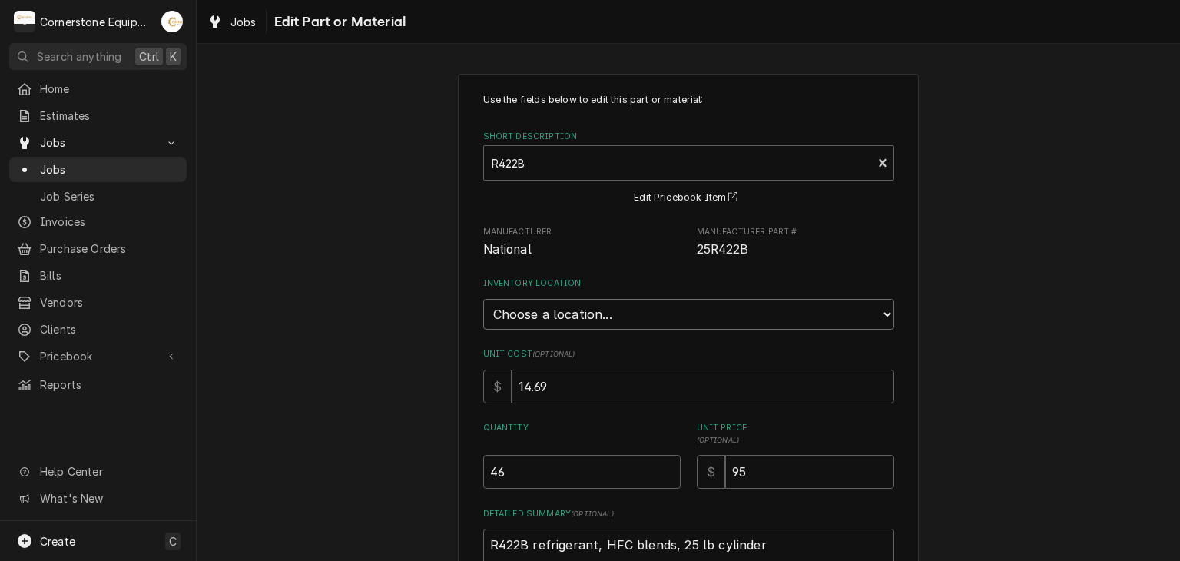
click at [621, 326] on select "Choose a location... Truck 101 Truck 102 Truck 103 Warehouse H" at bounding box center [688, 314] width 411 height 31
select select "160"
click at [483, 299] on select "Choose a location... Truck 101 Truck 102 Truck 103 Warehouse H" at bounding box center [688, 314] width 411 height 31
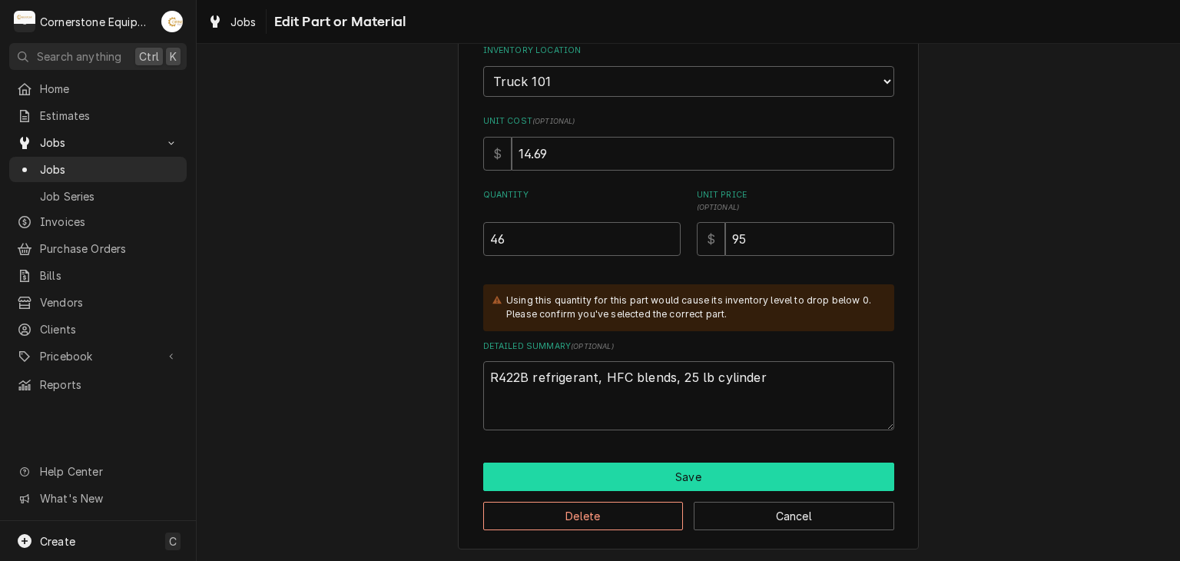
click at [631, 475] on button "Save" at bounding box center [688, 476] width 411 height 28
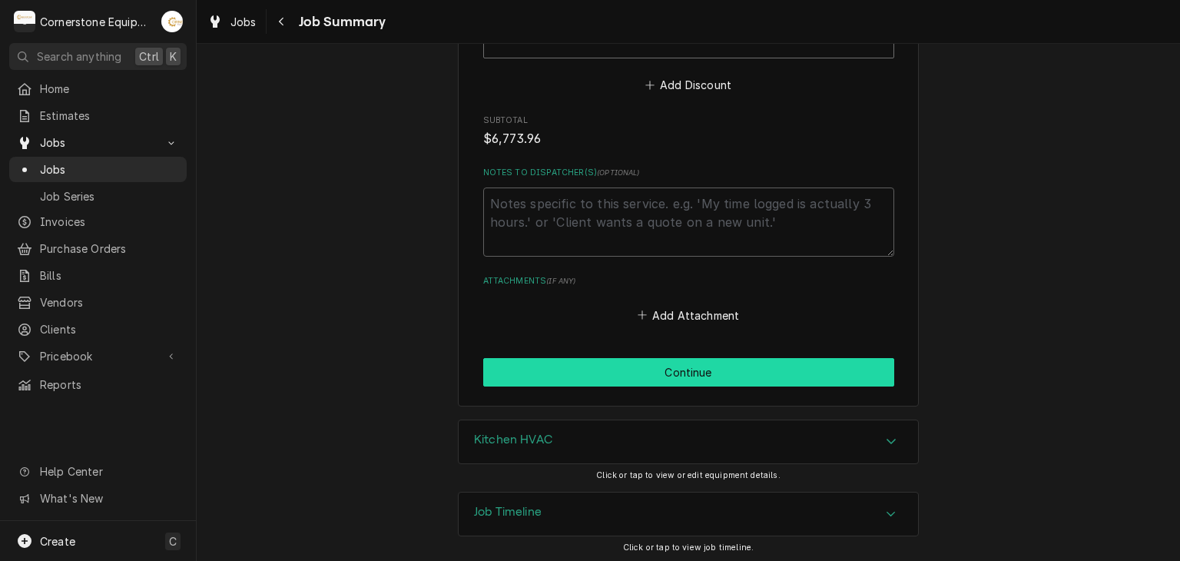
click at [637, 379] on button "Continue" at bounding box center [688, 372] width 411 height 28
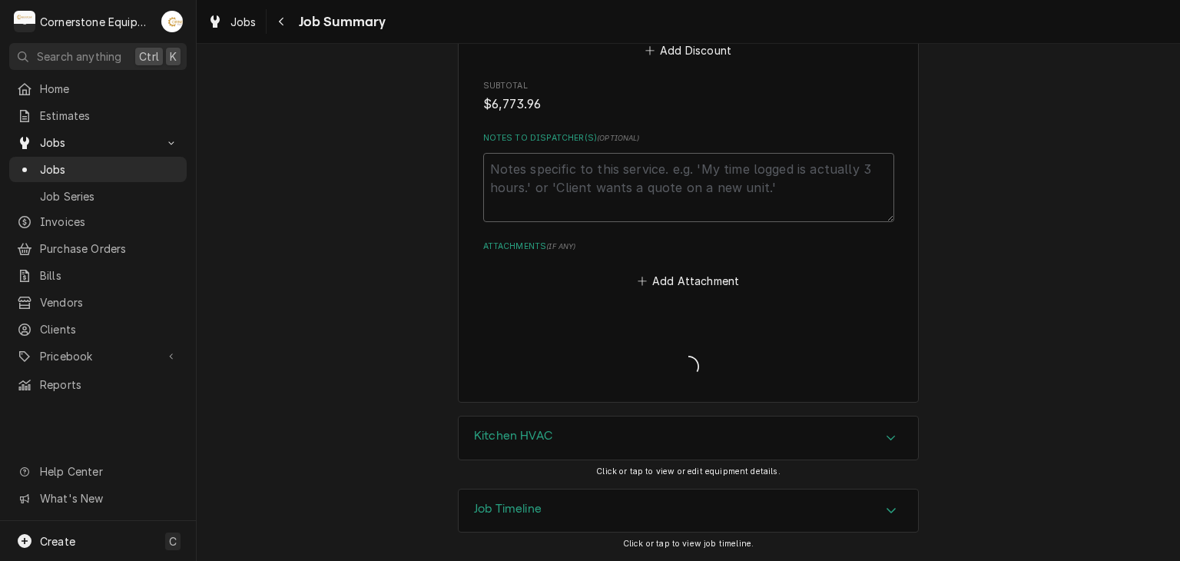
scroll to position [2540, 0]
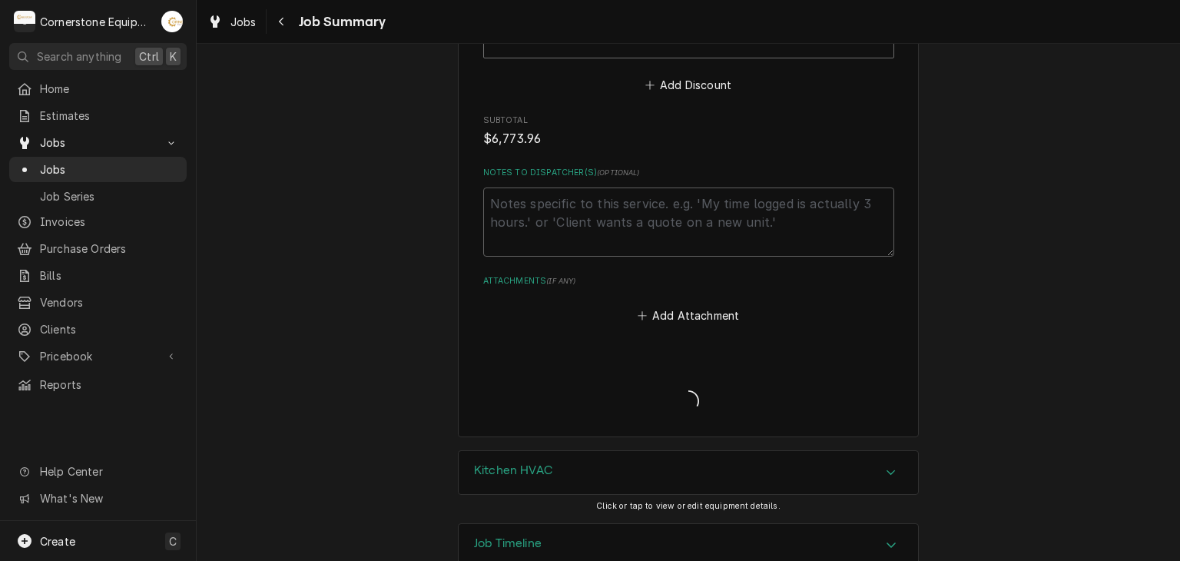
type textarea "x"
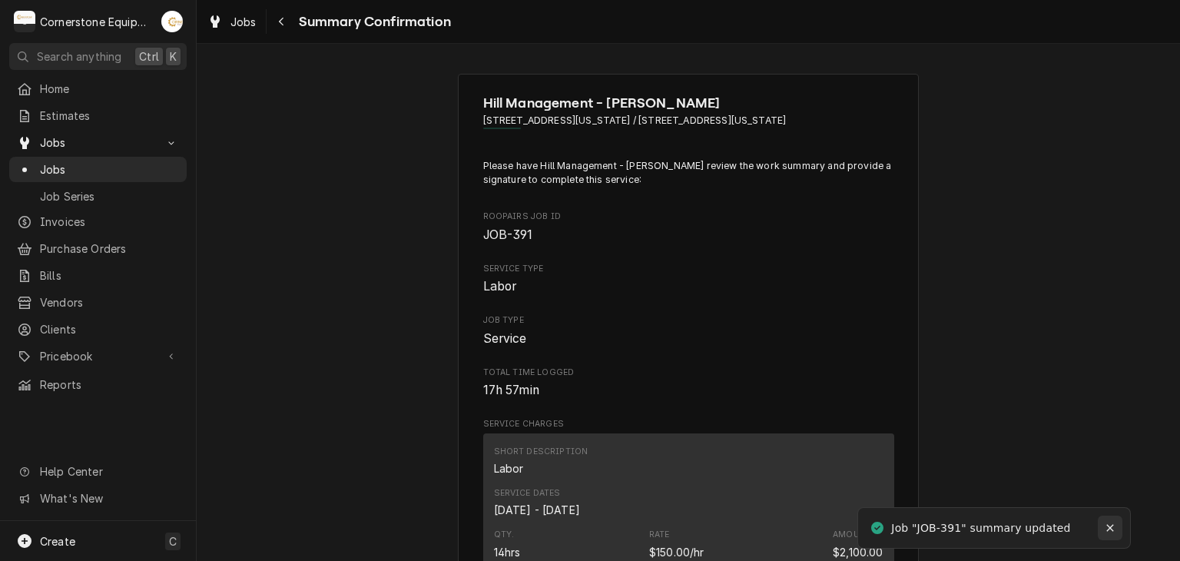
click at [1103, 524] on div "Notifications alt+T" at bounding box center [1109, 527] width 15 height 15
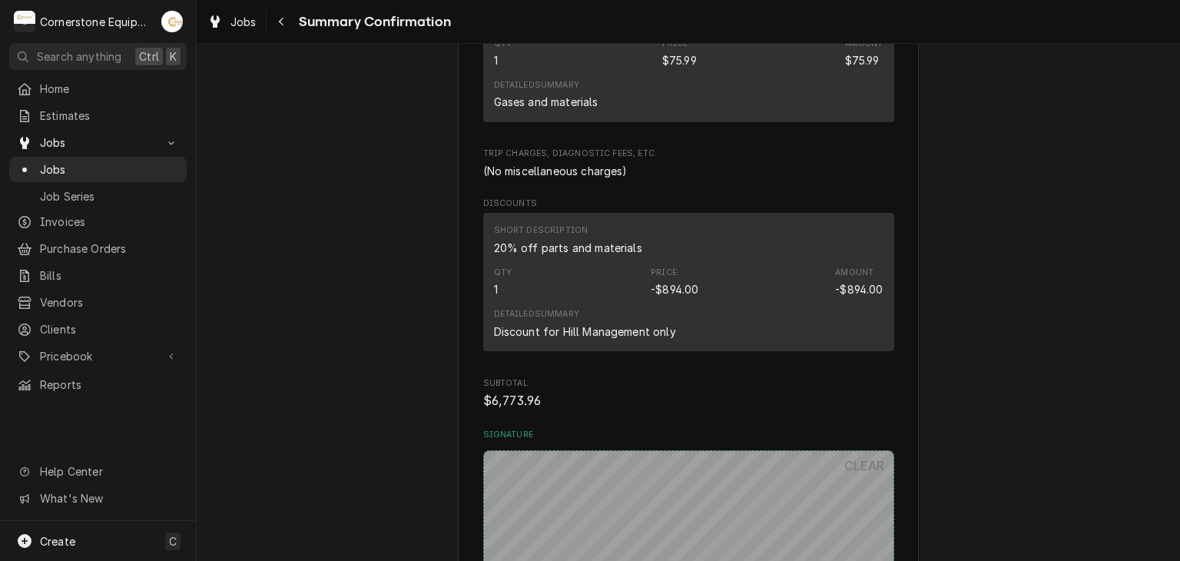
scroll to position [2151, 0]
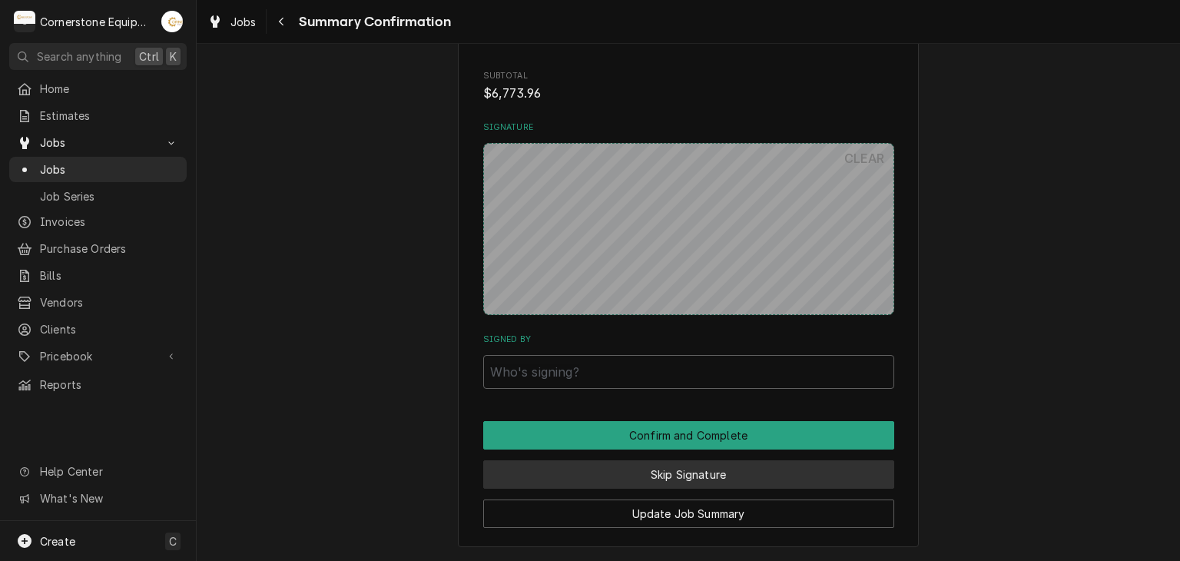
click at [749, 483] on button "Skip Signature" at bounding box center [688, 474] width 411 height 28
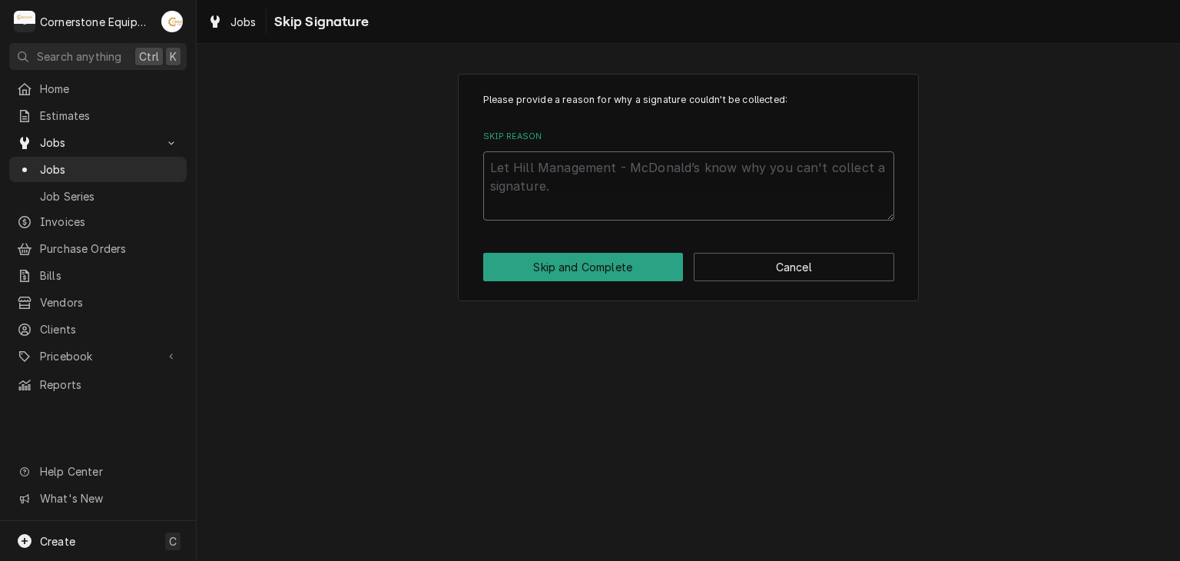
click at [583, 170] on textarea "Skip Reason" at bounding box center [688, 185] width 411 height 69
type textarea "x"
type textarea "'"
type textarea "x"
type textarea "'A"
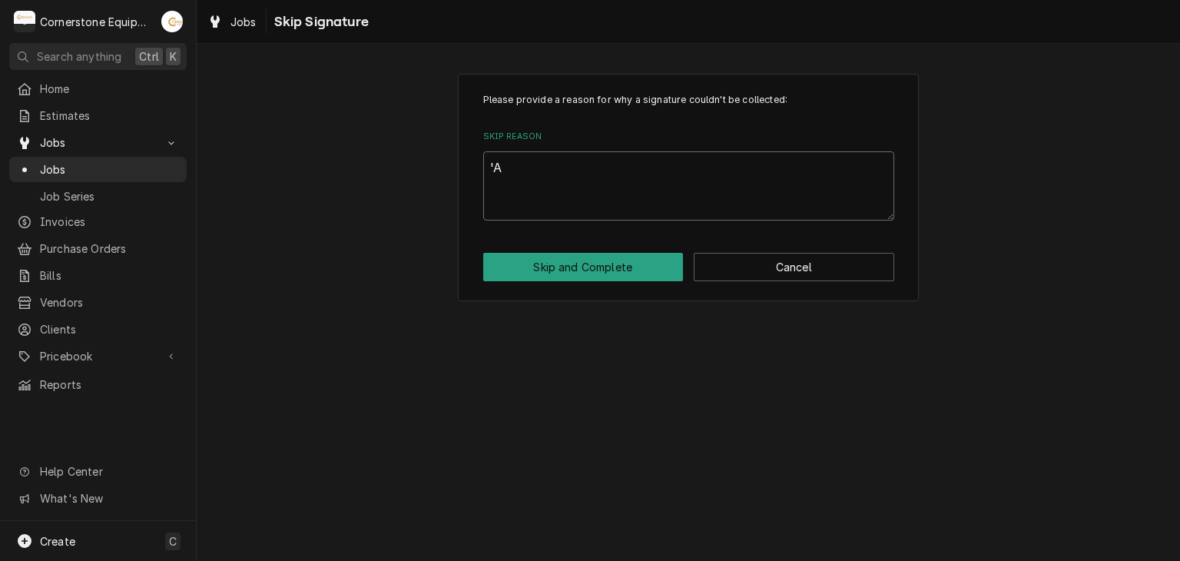
type textarea "x"
type textarea "'"
type textarea "x"
type textarea "A"
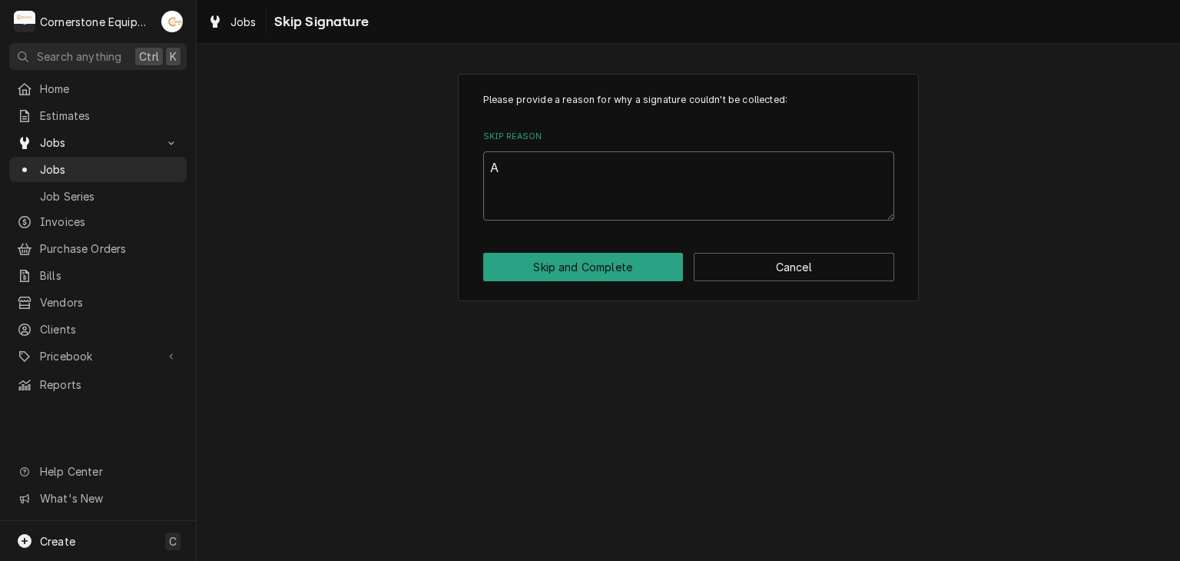
type textarea "x"
type textarea "An"
type textarea "x"
type textarea "And"
type textarea "x"
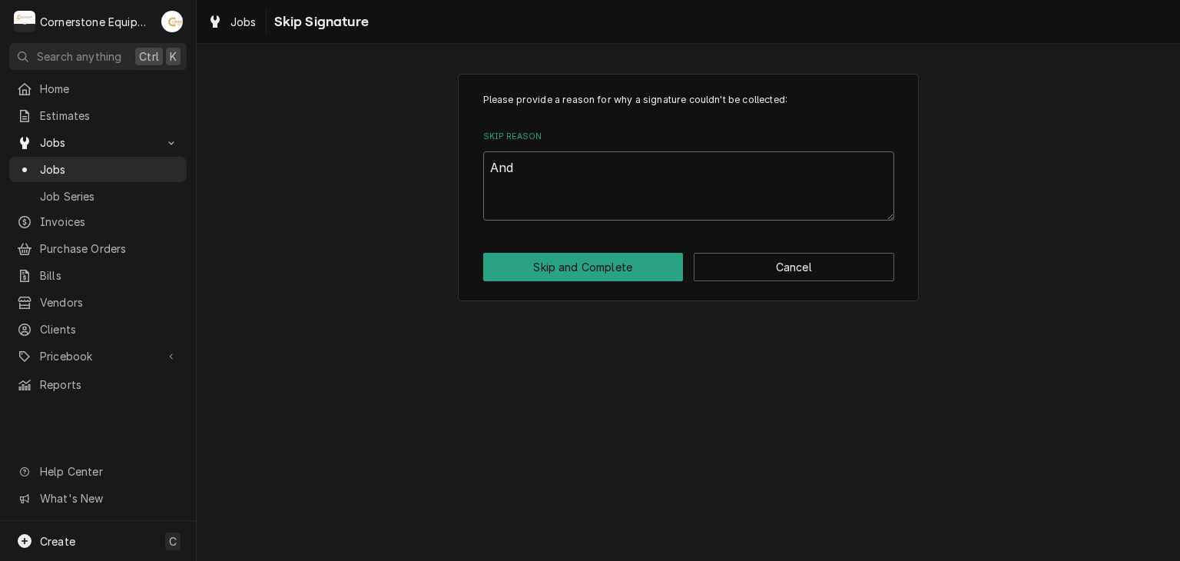
type textarea "Andr"
type textarea "x"
type textarea "Andre"
type textarea "x"
type textarea "Andrew"
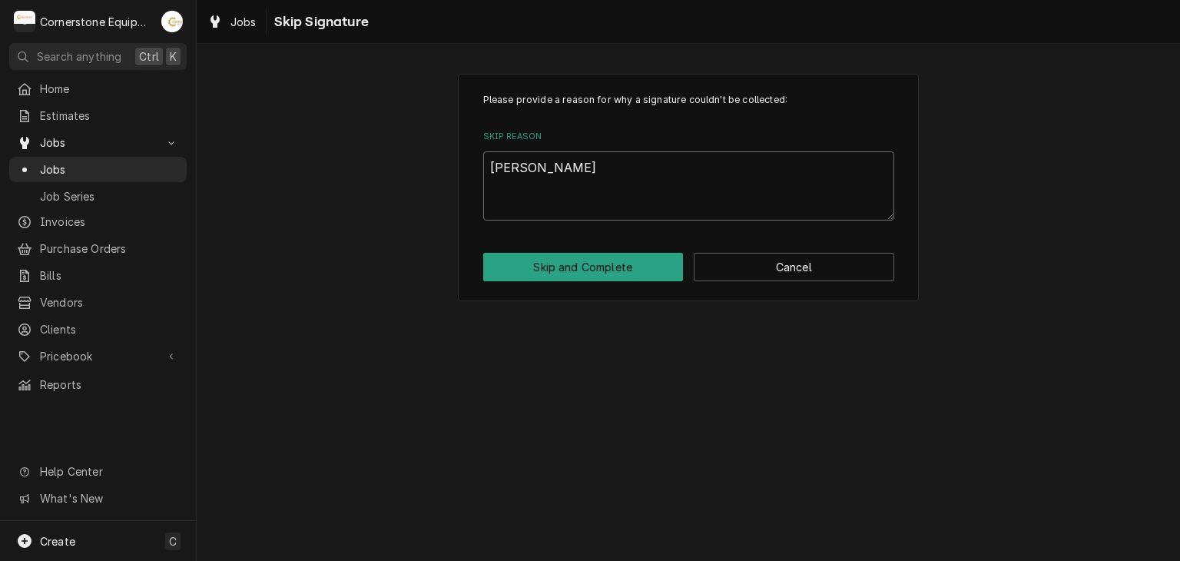
type textarea "x"
type textarea "Andrew"
type textarea "x"
type textarea "Andrew A"
type textarea "x"
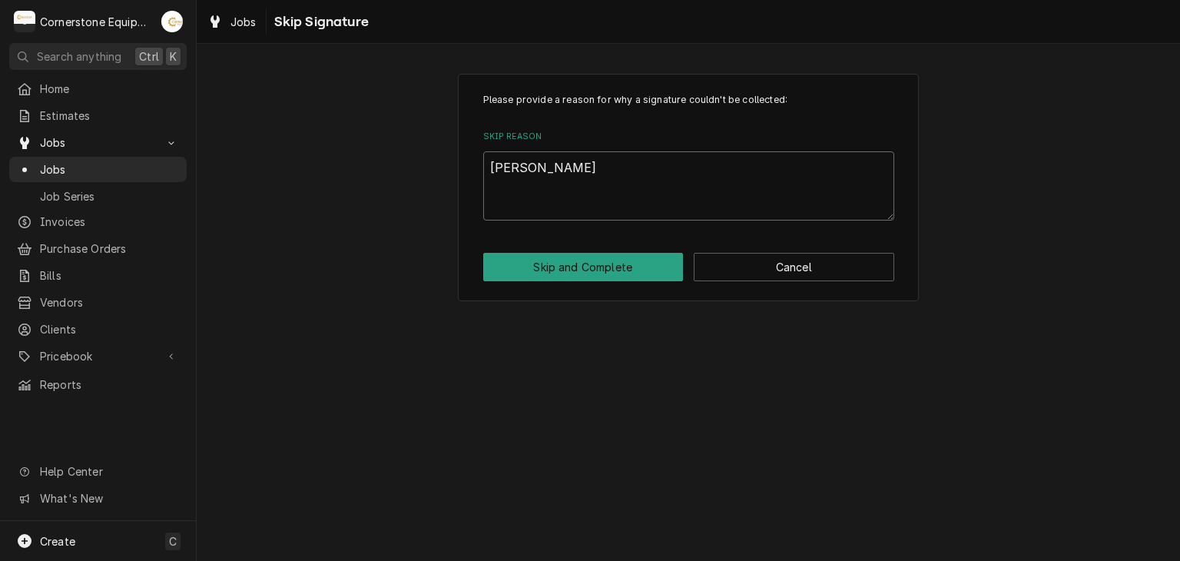
type textarea "Andrew Ap"
type textarea "x"
type textarea "Andrew App"
type textarea "x"
type textarea "Andrew Appr"
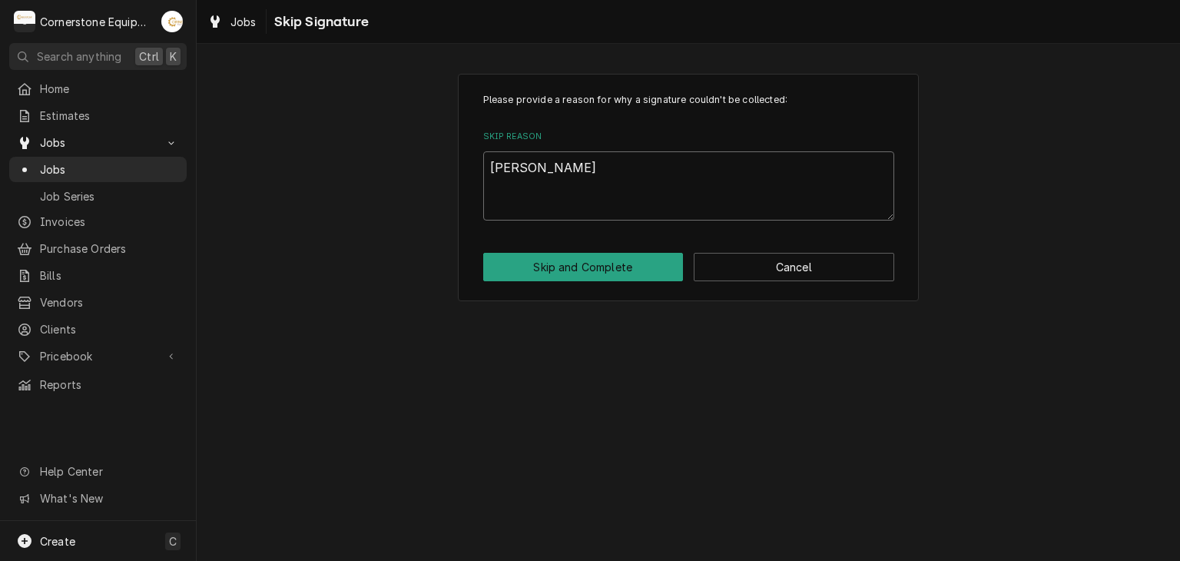
type textarea "x"
type textarea "Andrew Appro"
type textarea "x"
type textarea "Andrew Approv"
type textarea "x"
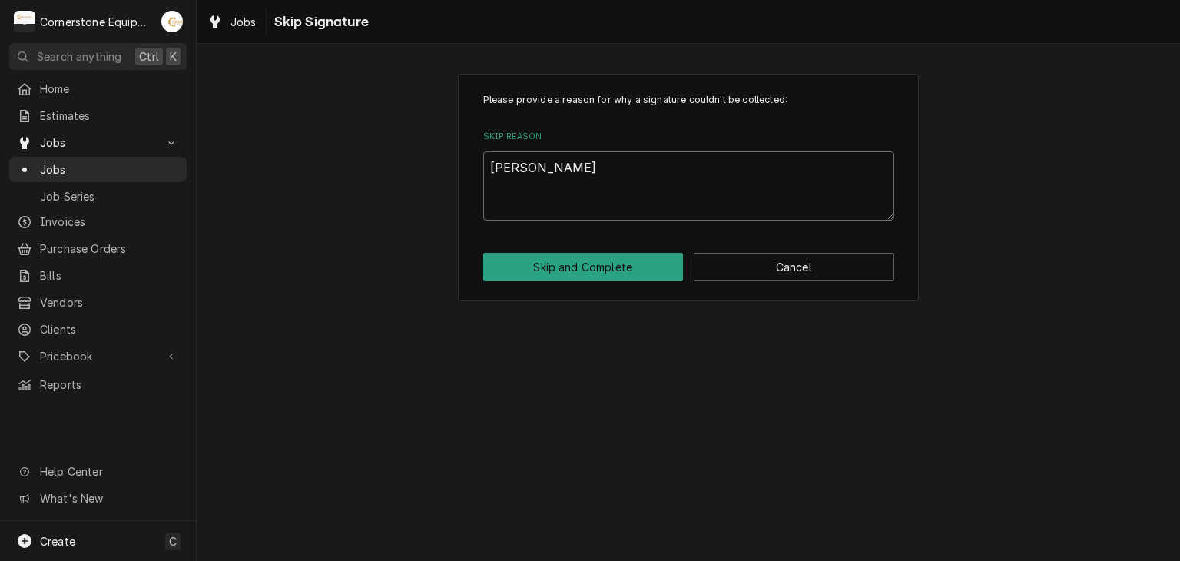
type textarea "Andrew Approve"
type textarea "x"
type textarea "Andrew Approved"
type textarea "x"
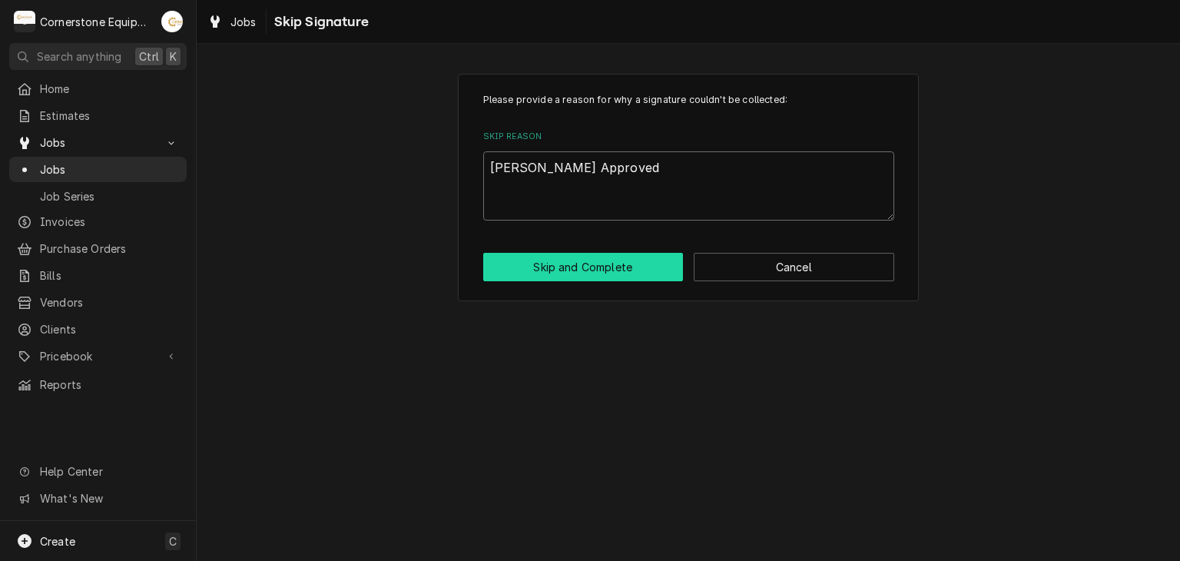
type textarea "Andrew Approved"
click at [615, 266] on button "Skip and Complete" at bounding box center [583, 267] width 200 height 28
type textarea "x"
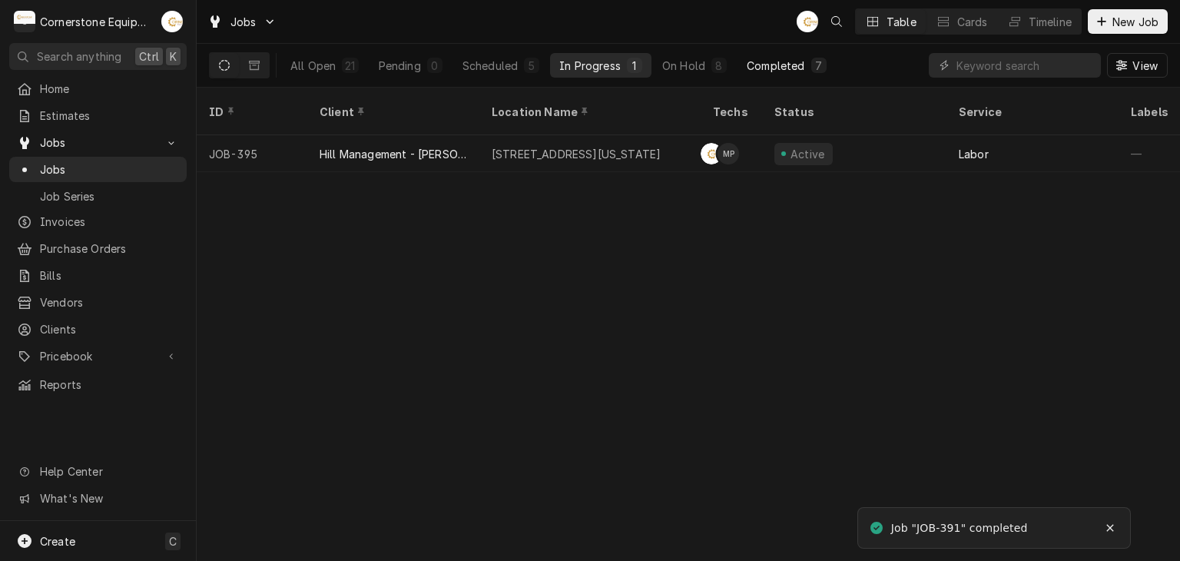
click at [796, 71] on div "Completed" at bounding box center [776, 66] width 58 height 16
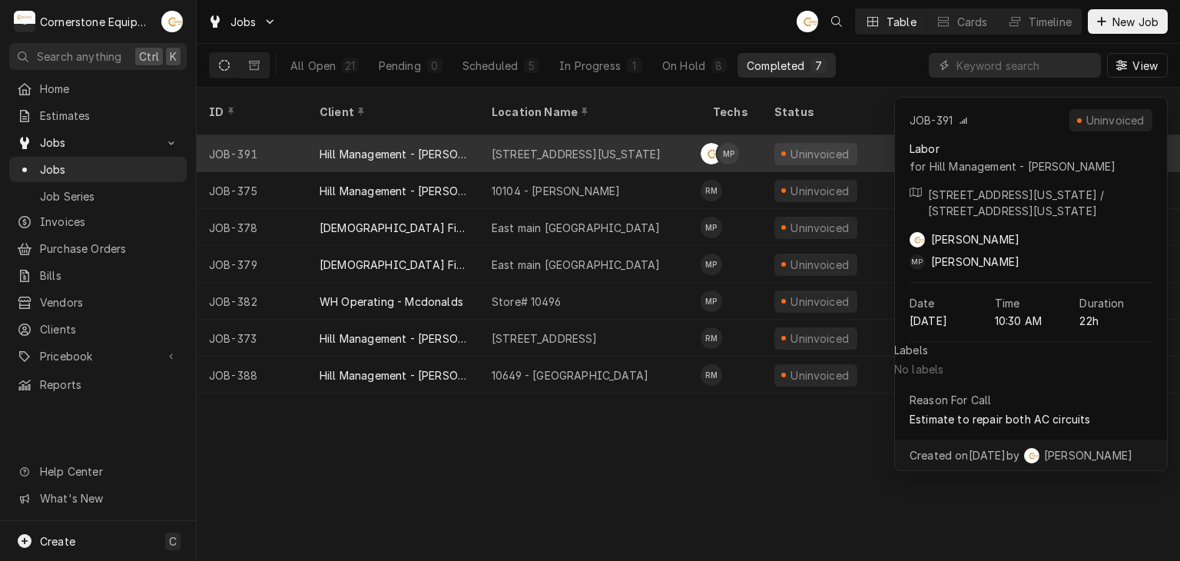
click at [638, 135] on div "17804 - Alabama Ave" at bounding box center [589, 153] width 221 height 37
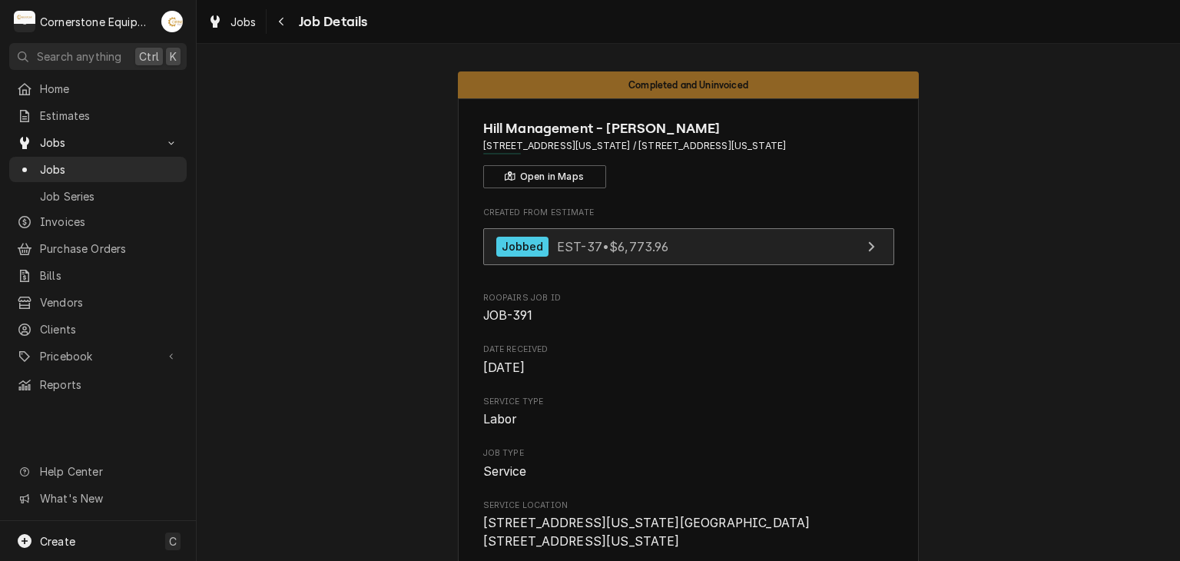
click at [663, 250] on span "EST-37 • $6,773.96" at bounding box center [613, 245] width 112 height 15
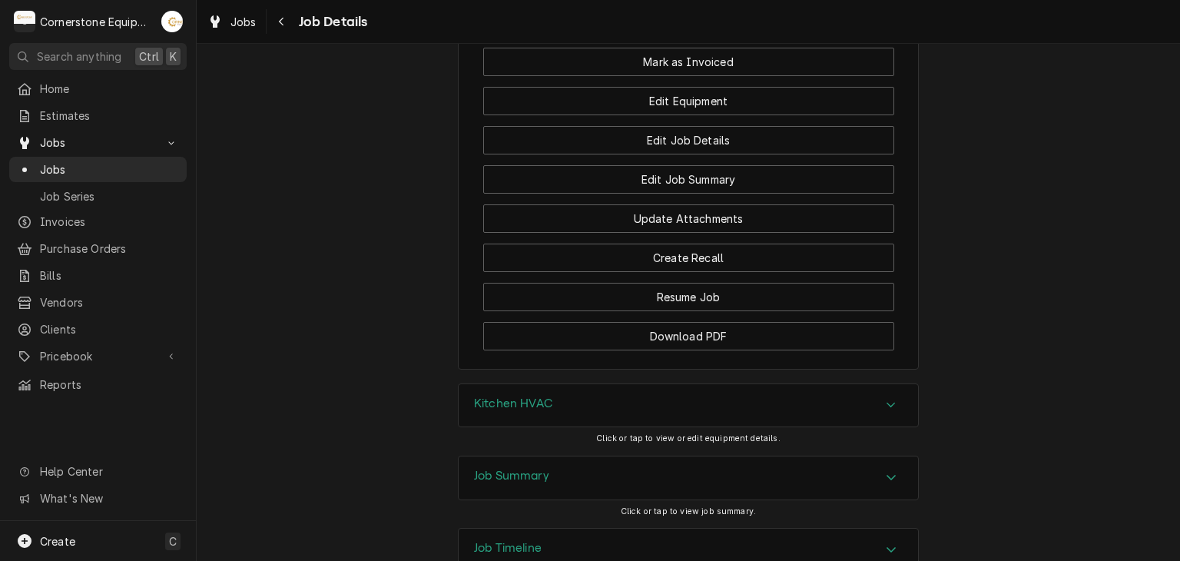
scroll to position [1147, 0]
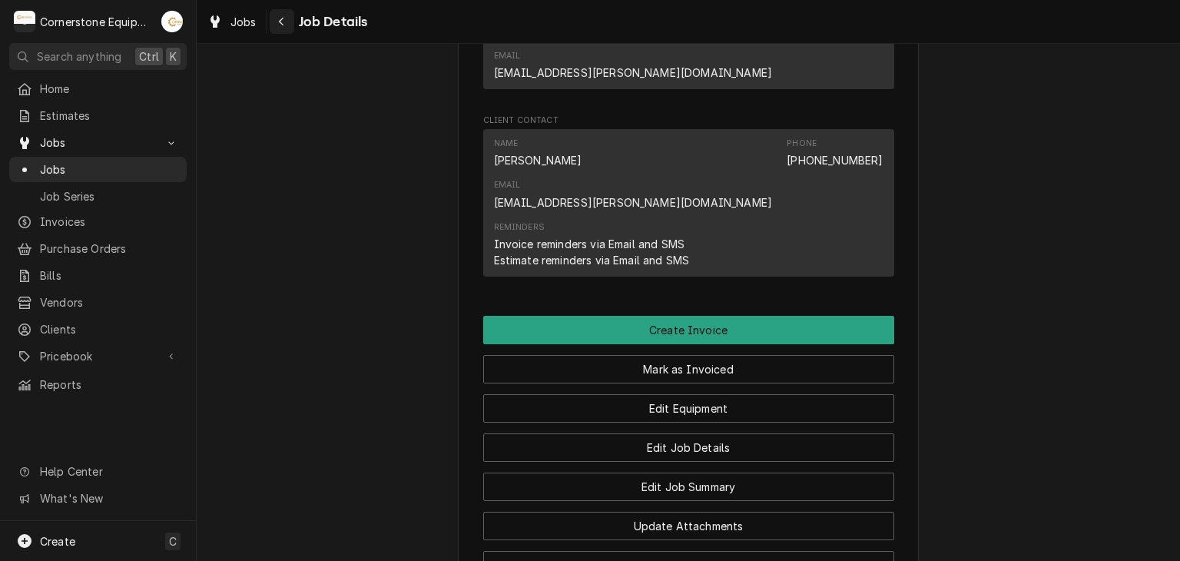
click at [282, 18] on icon "Navigate back" at bounding box center [281, 22] width 5 height 8
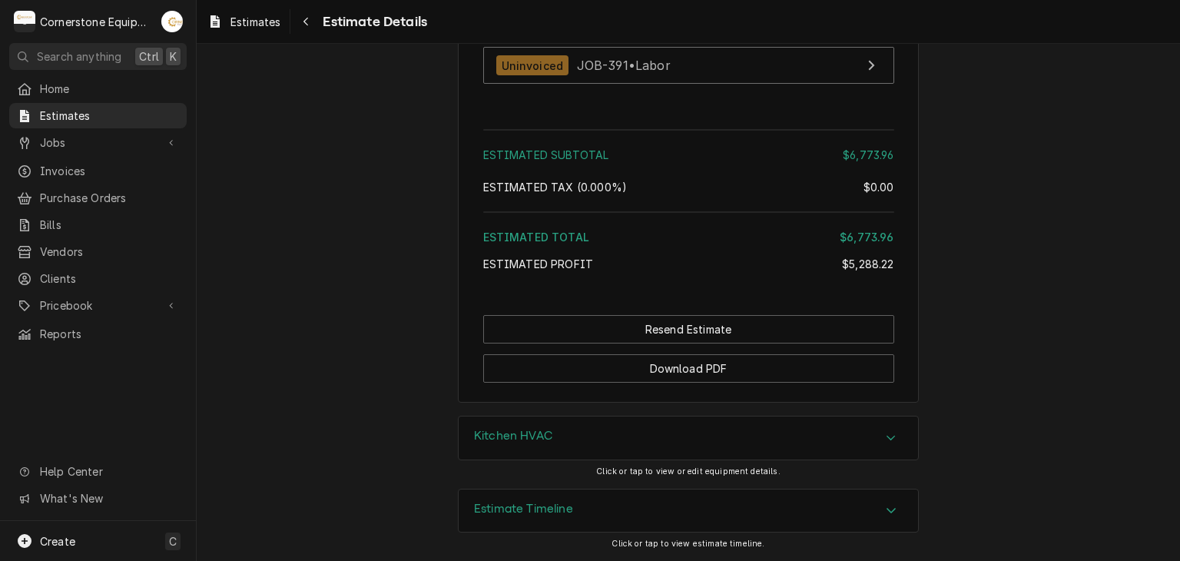
scroll to position [3529, 0]
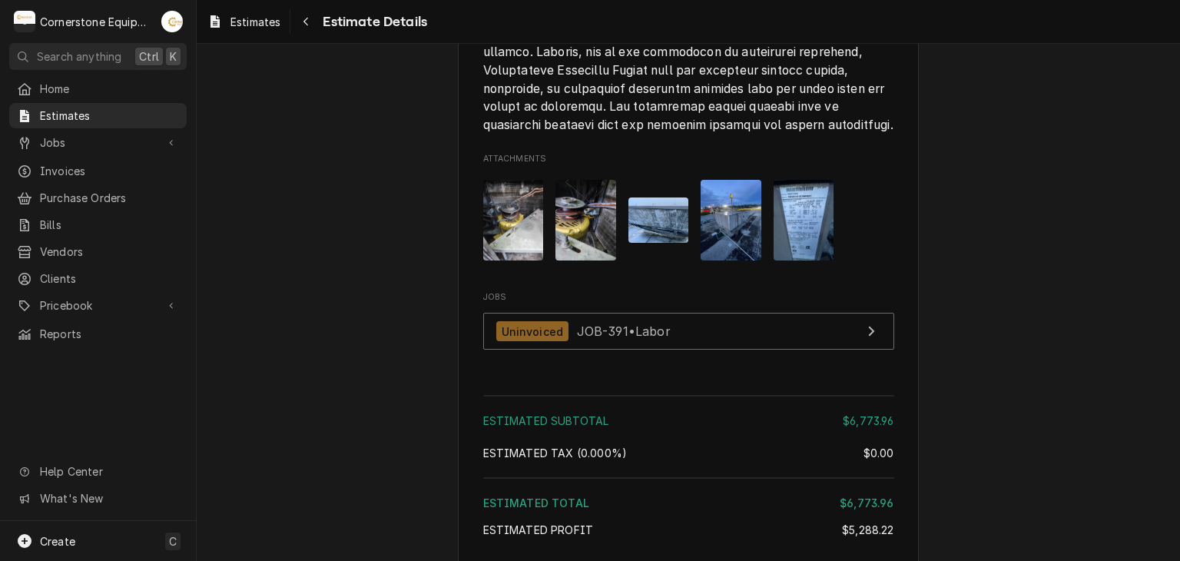
click at [757, 273] on div "Attachments" at bounding box center [688, 219] width 411 height 105
click at [840, 273] on div "Attachments" at bounding box center [688, 219] width 411 height 105
click at [817, 260] on img "Attachments" at bounding box center [803, 220] width 61 height 81
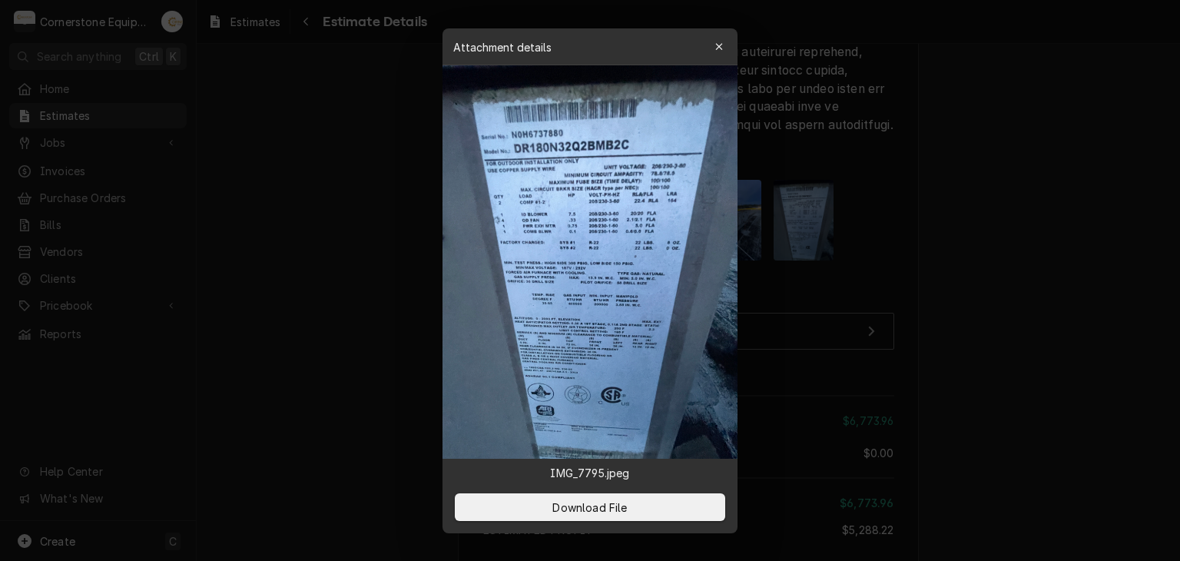
click at [810, 276] on div at bounding box center [590, 280] width 1180 height 561
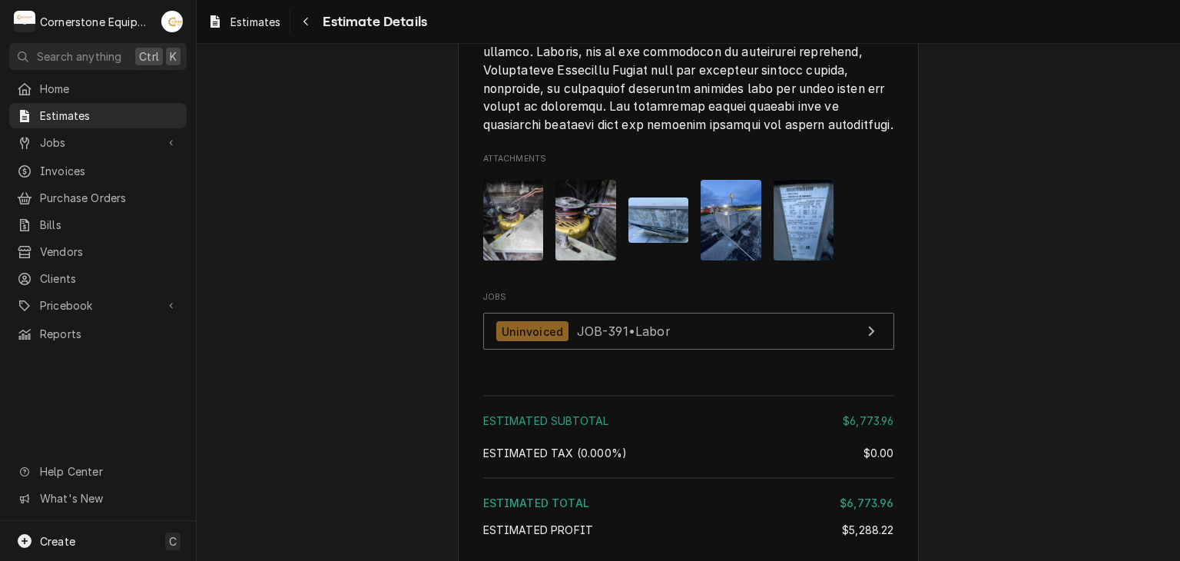
click at [630, 243] on img "Attachments" at bounding box center [658, 219] width 61 height 45
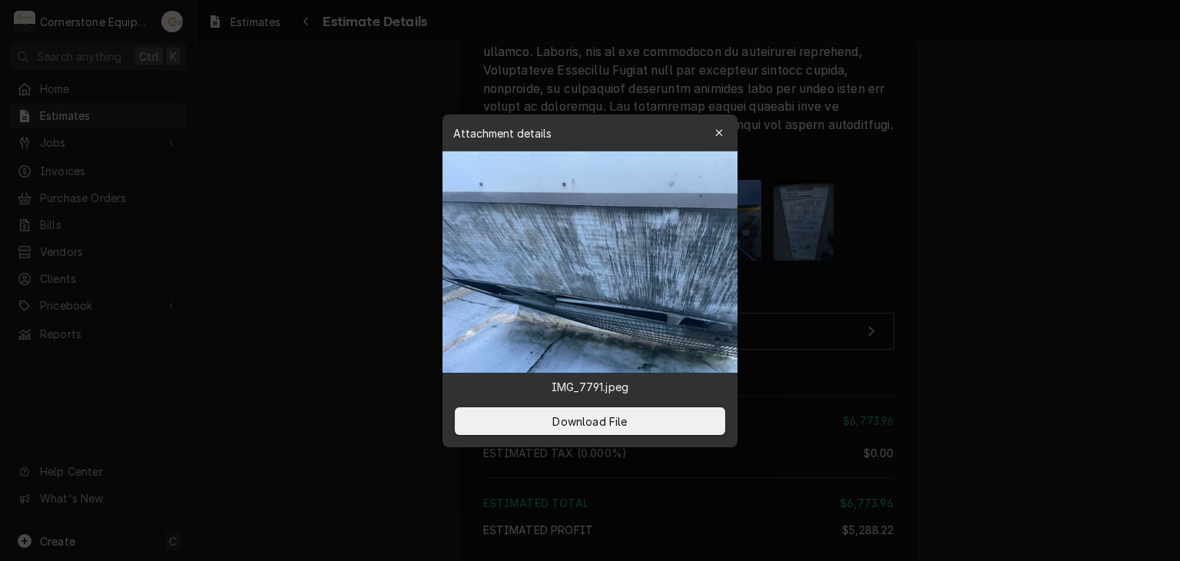
click at [230, 246] on div at bounding box center [590, 280] width 1180 height 561
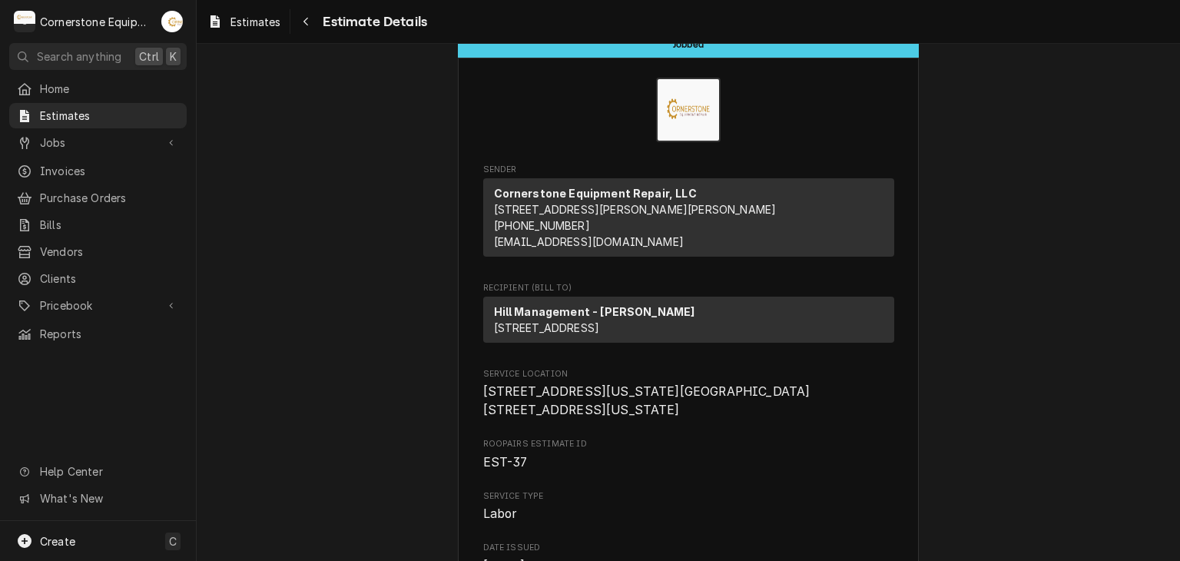
scroll to position [0, 0]
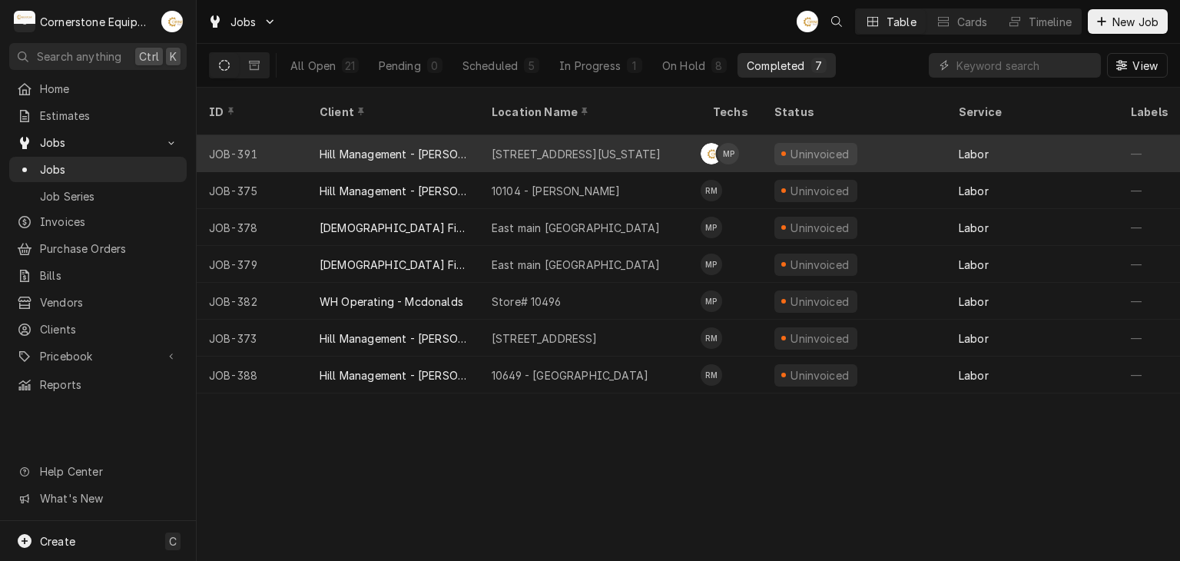
click at [660, 144] on div "17804 - Alabama Ave" at bounding box center [589, 153] width 221 height 37
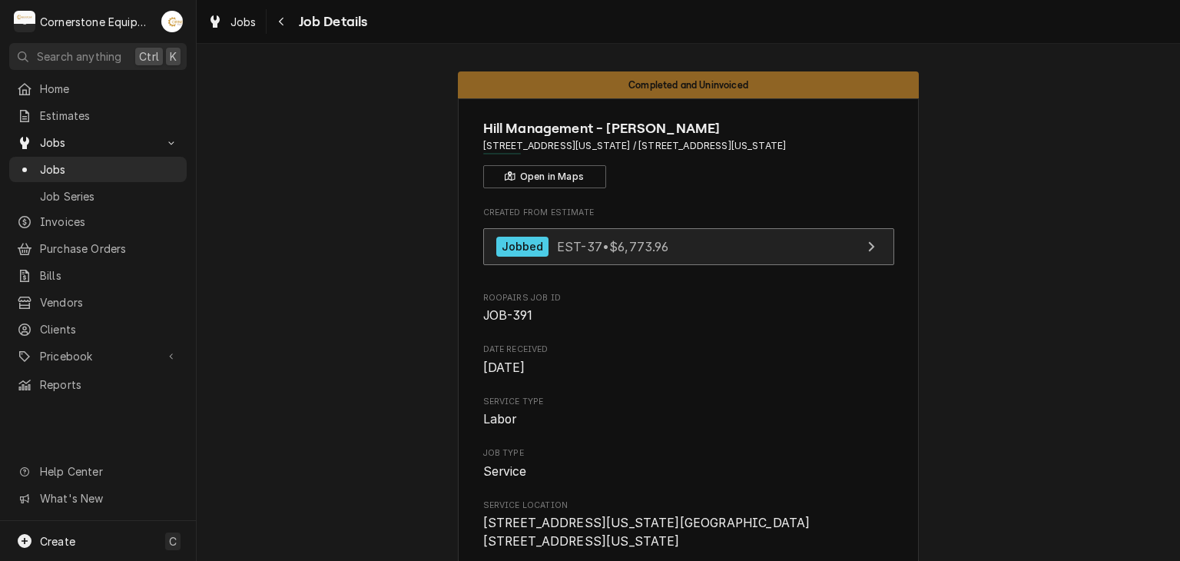
click at [688, 240] on link "Jobbed EST-37 • $6,773.96" at bounding box center [688, 247] width 411 height 38
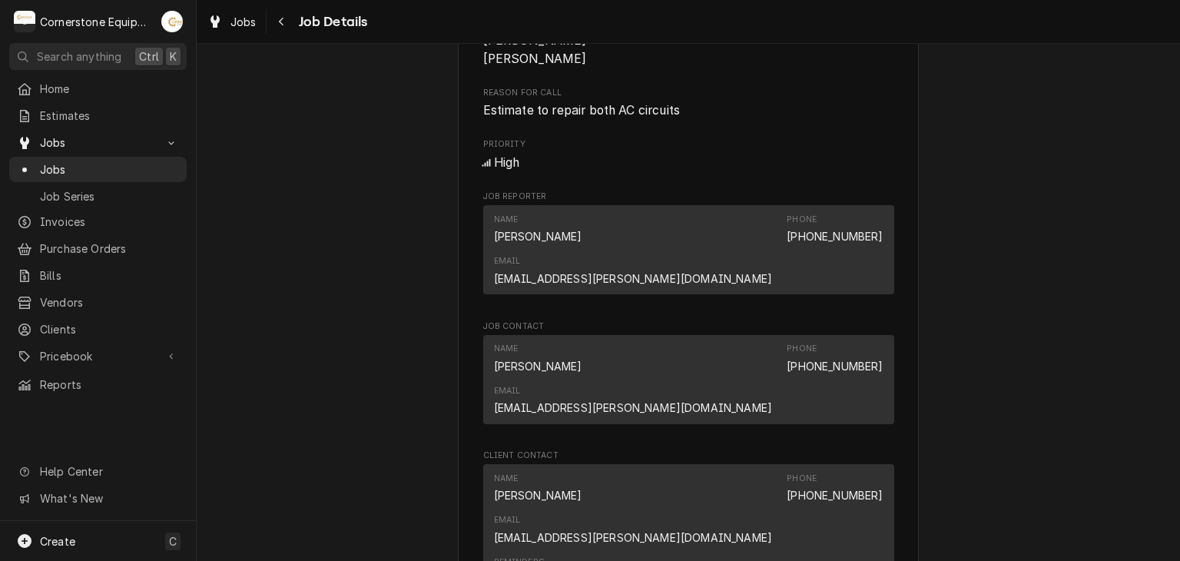
scroll to position [922, 0]
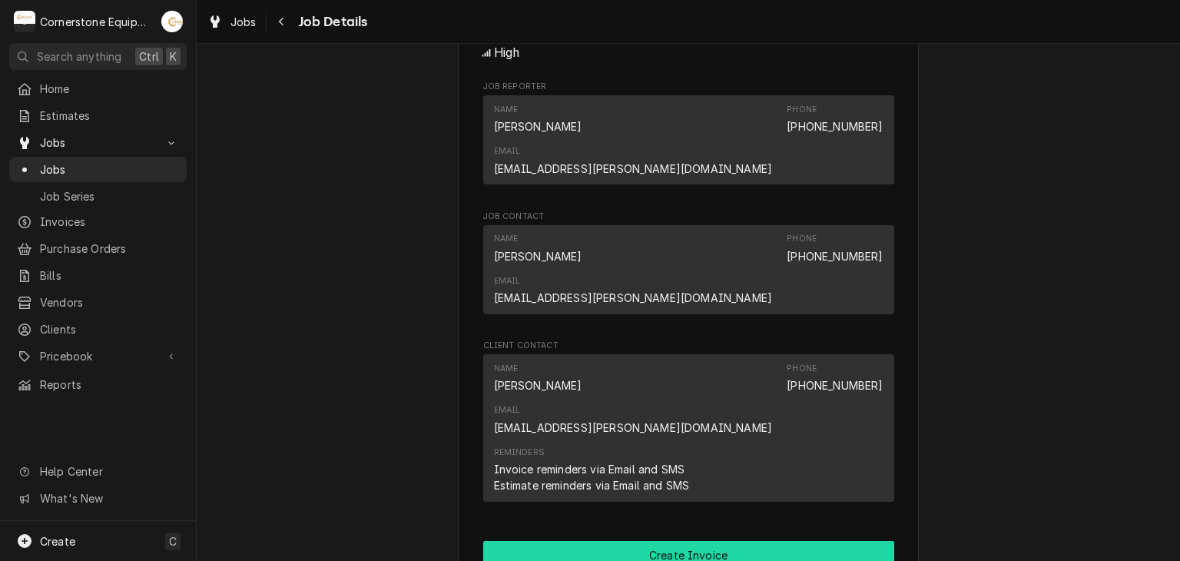
click at [644, 541] on button "Create Invoice" at bounding box center [688, 555] width 411 height 28
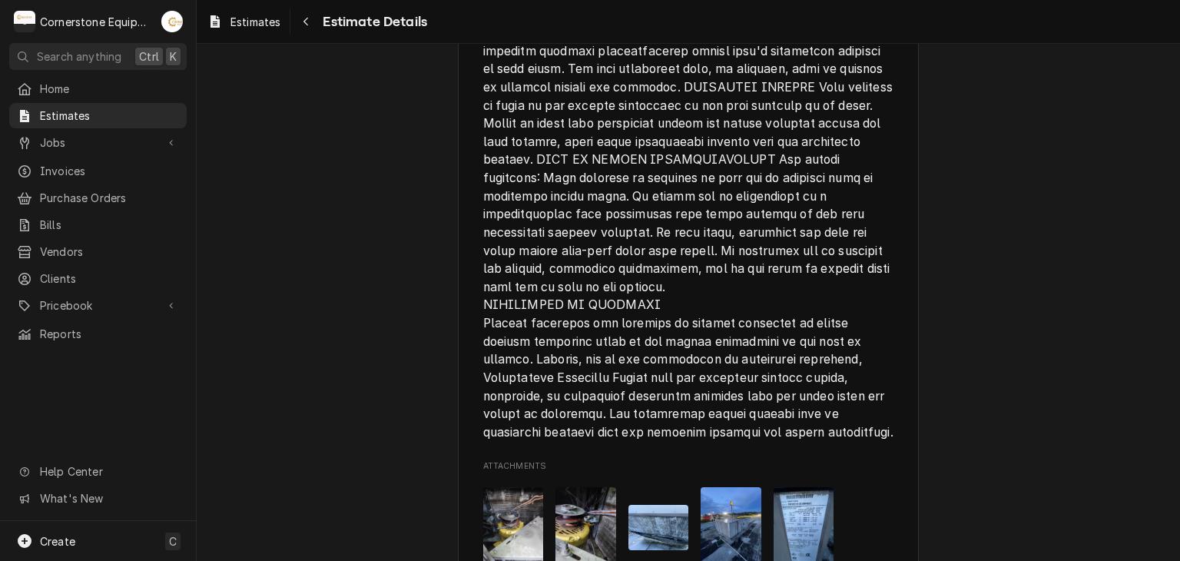
scroll to position [3529, 0]
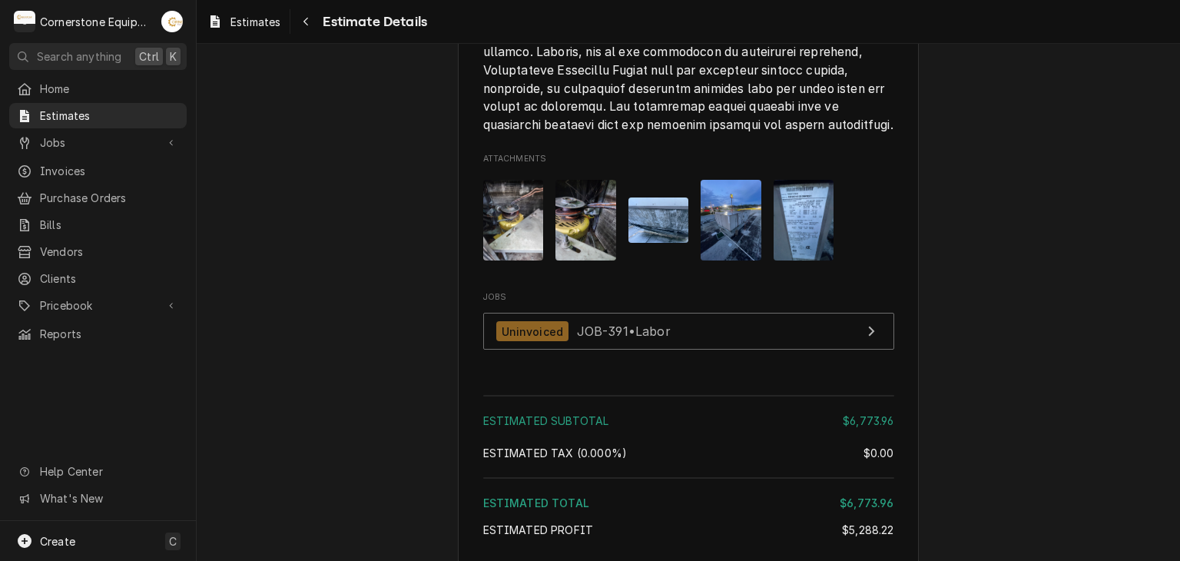
click at [513, 260] on img "Attachments" at bounding box center [513, 220] width 61 height 81
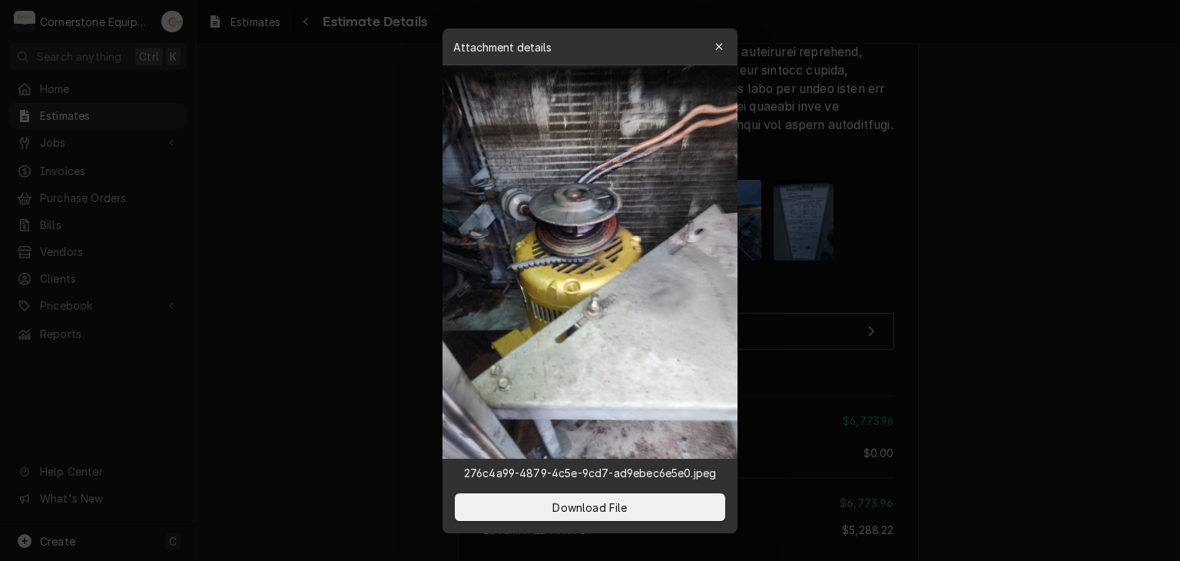
click at [244, 304] on div at bounding box center [590, 280] width 1180 height 561
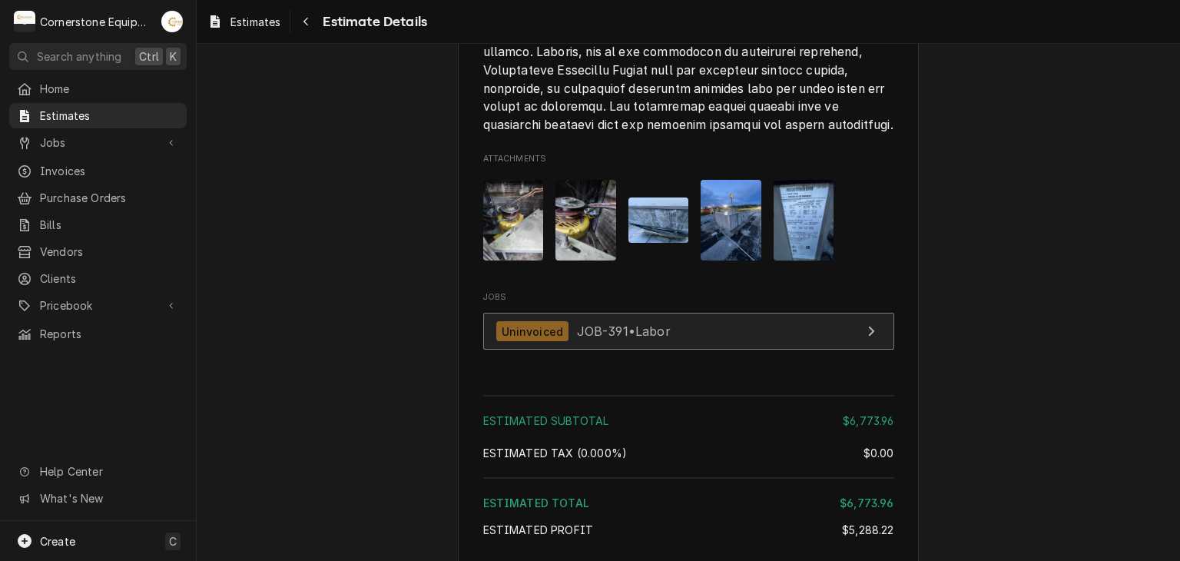
click at [559, 342] on div "Uninvoiced" at bounding box center [532, 331] width 73 height 21
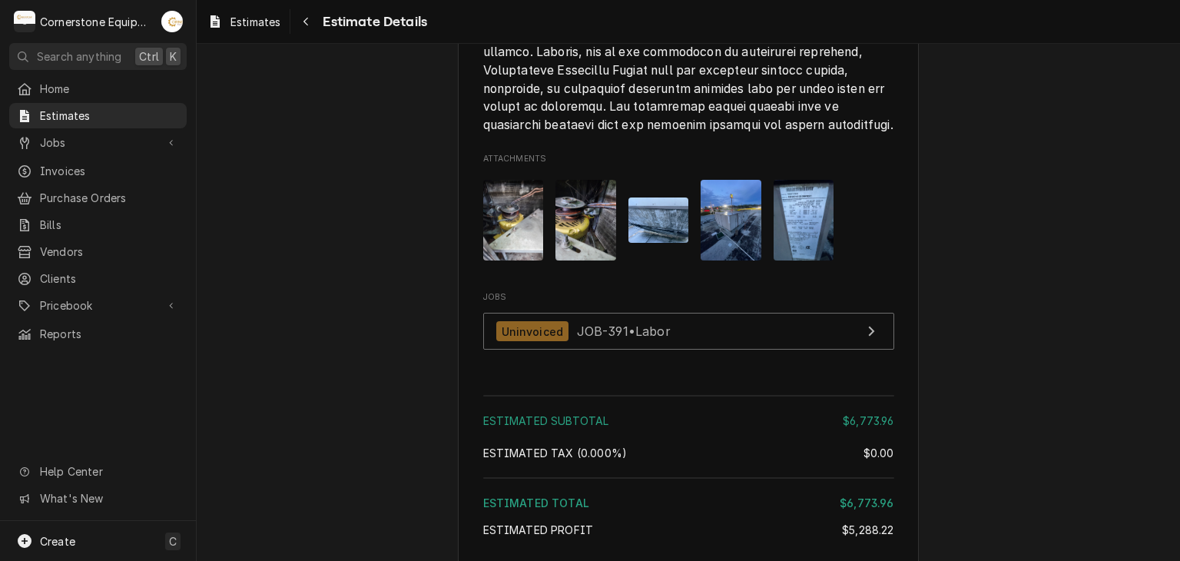
click at [306, 31] on button "Navigate back" at bounding box center [305, 21] width 25 height 25
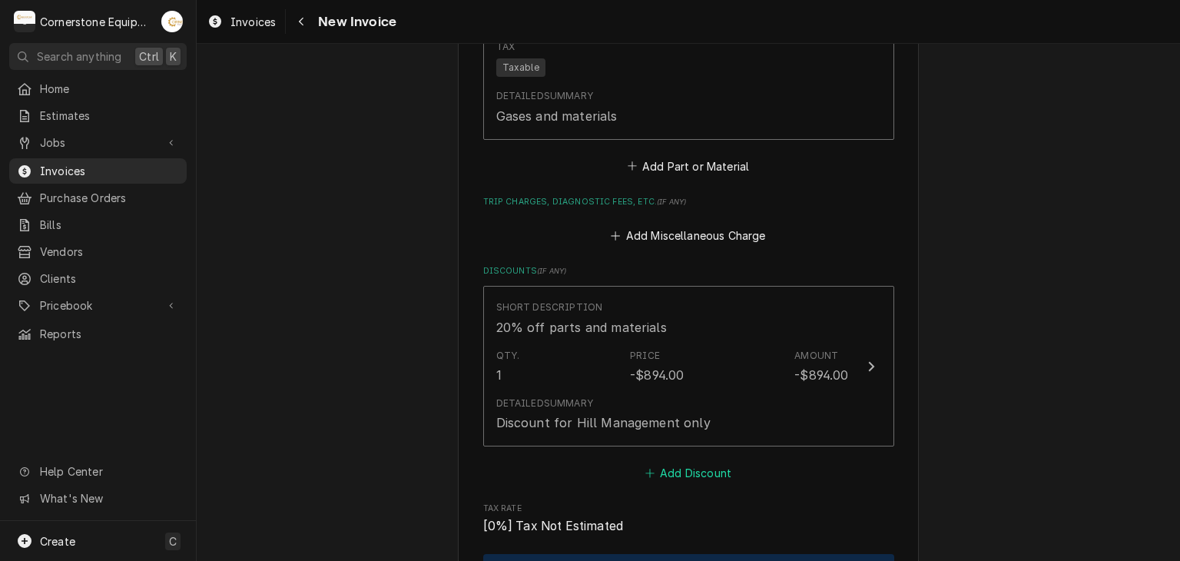
scroll to position [3687, 0]
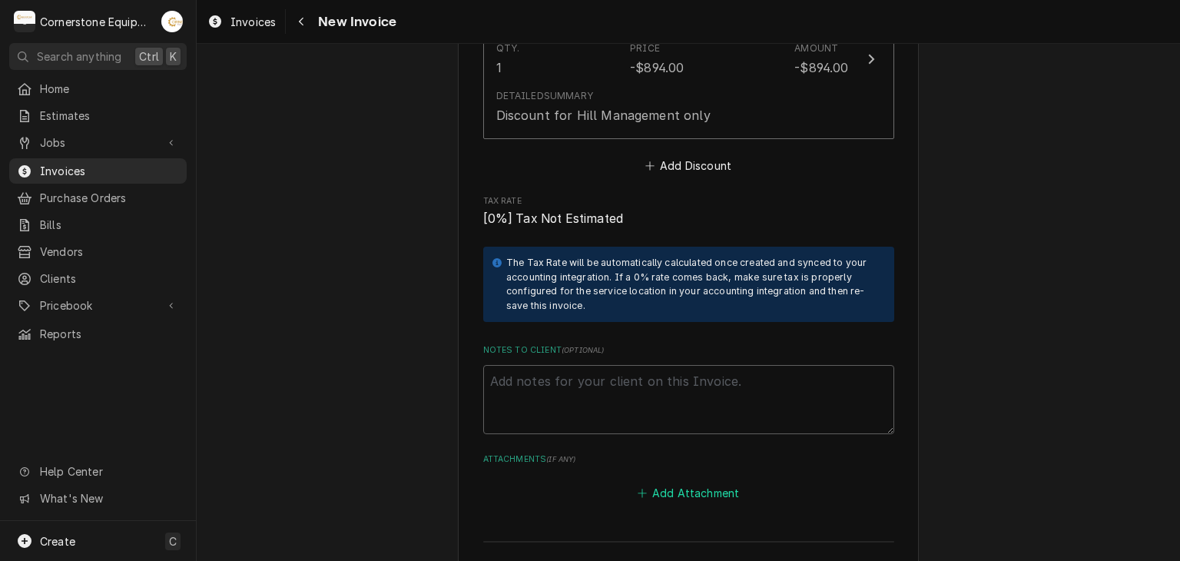
click at [681, 482] on button "Add Attachment" at bounding box center [688, 493] width 108 height 22
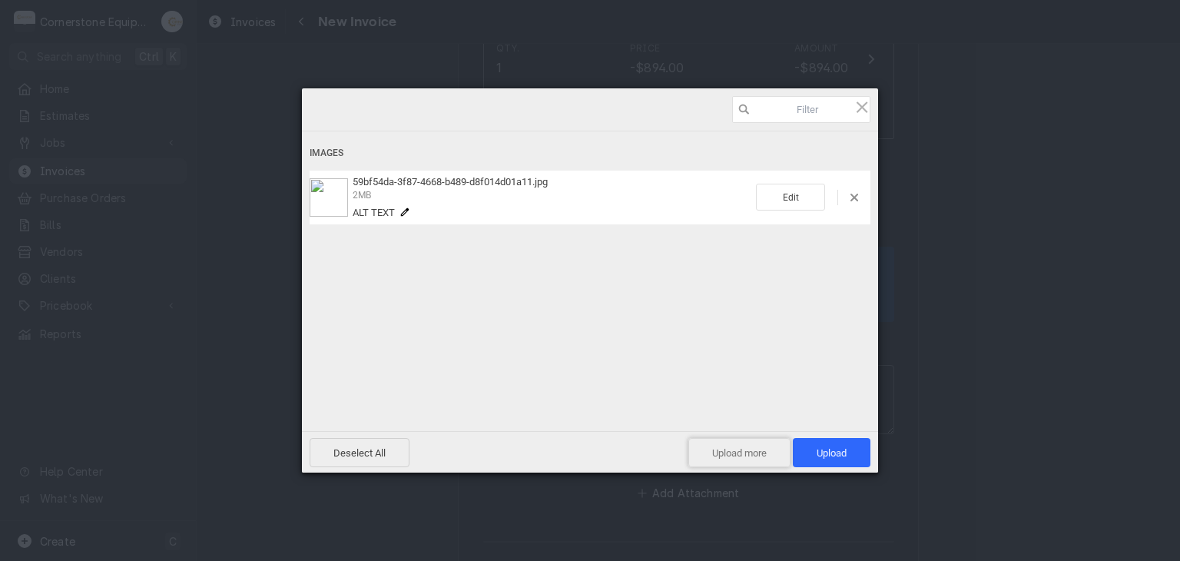
click at [734, 443] on span "Upload more" at bounding box center [739, 452] width 102 height 29
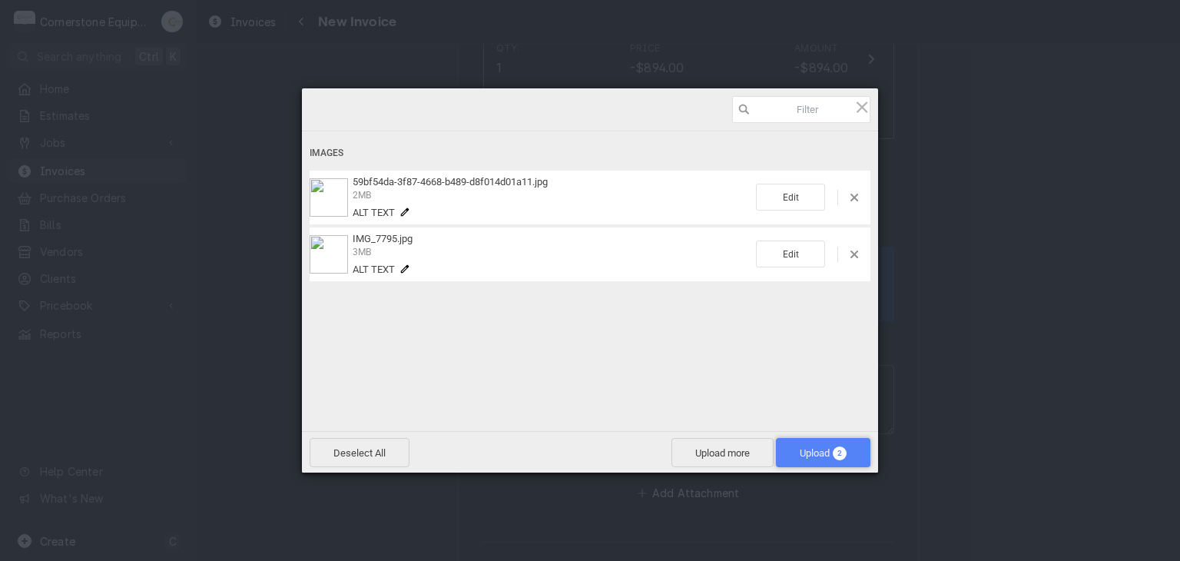
click at [838, 449] on span "2" at bounding box center [840, 453] width 14 height 14
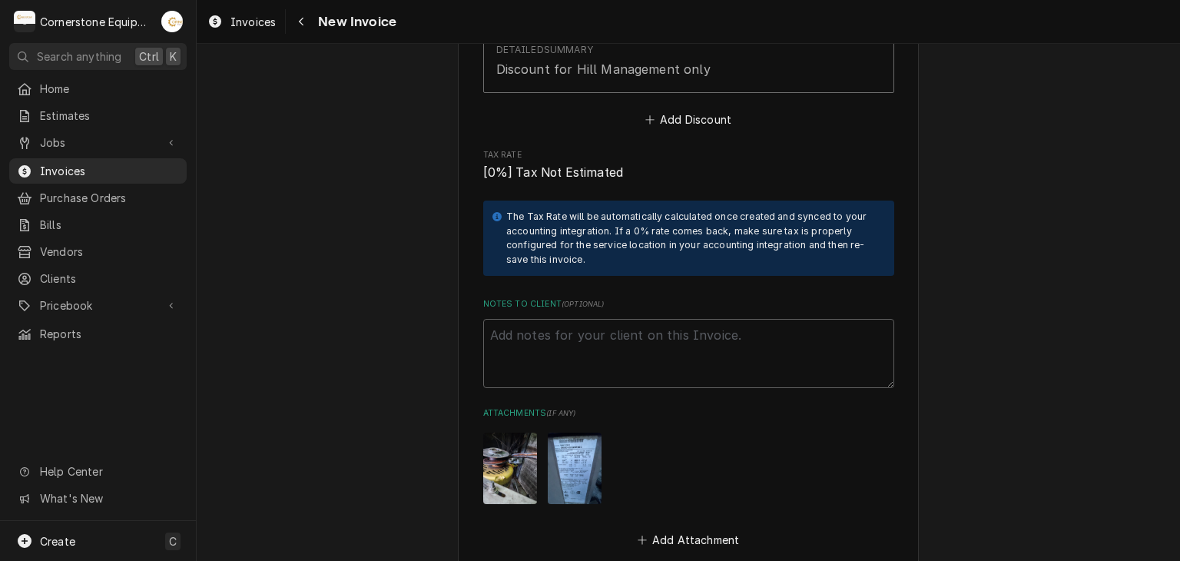
scroll to position [4040, 0]
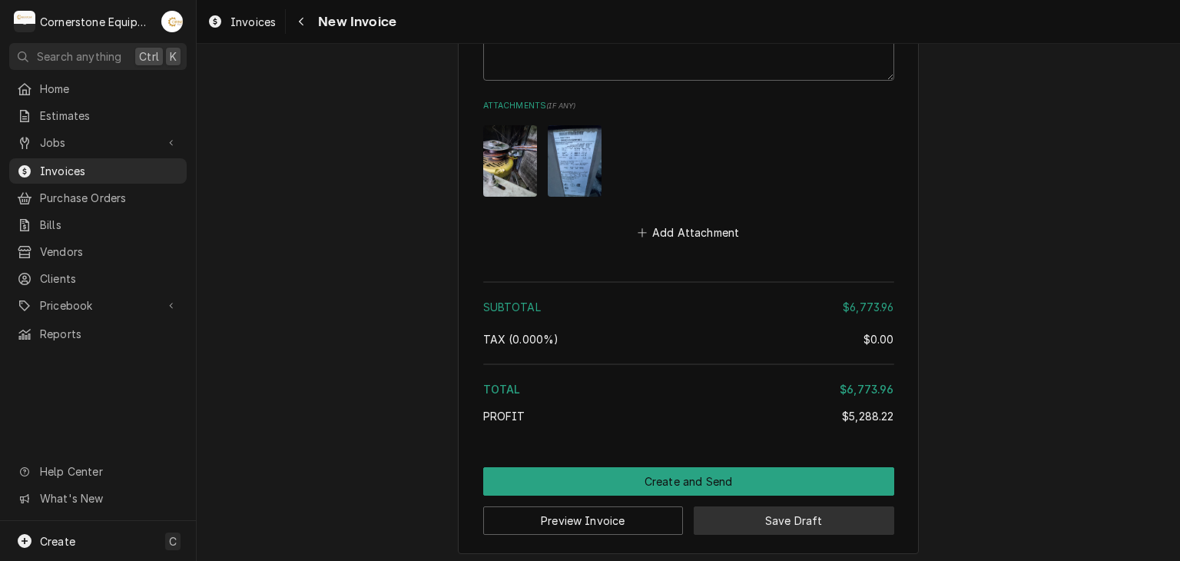
click at [870, 517] on button "Save Draft" at bounding box center [794, 520] width 200 height 28
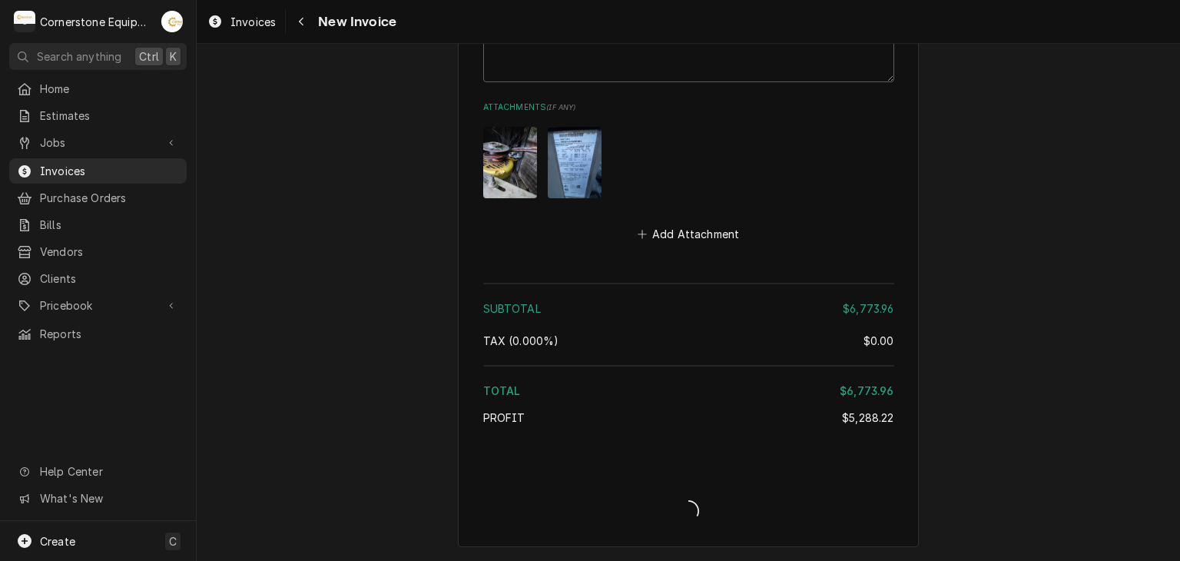
scroll to position [4032, 0]
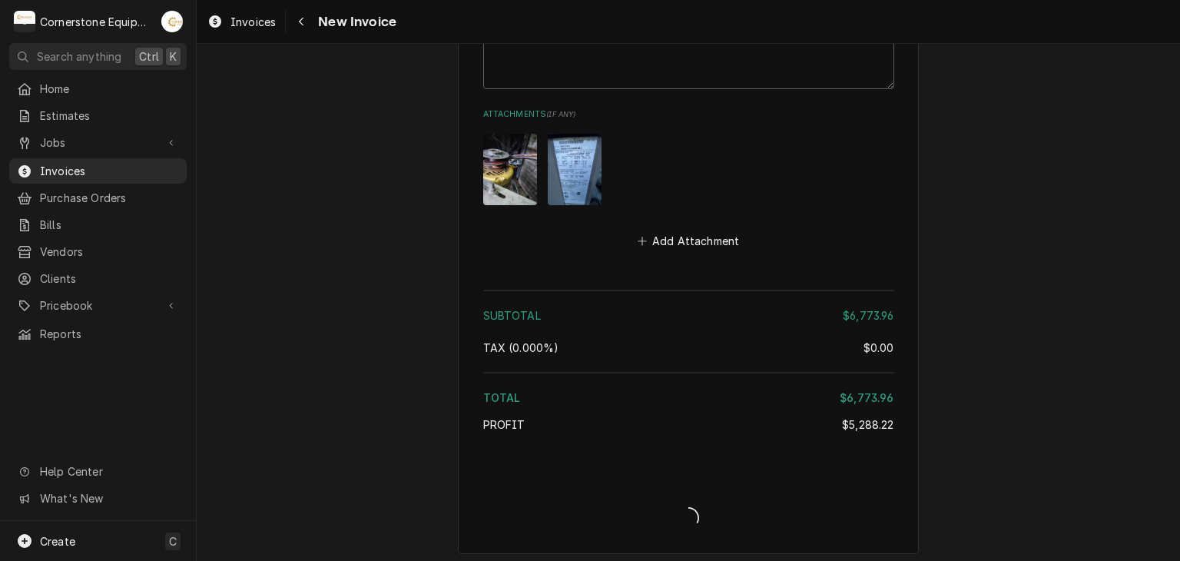
type textarea "x"
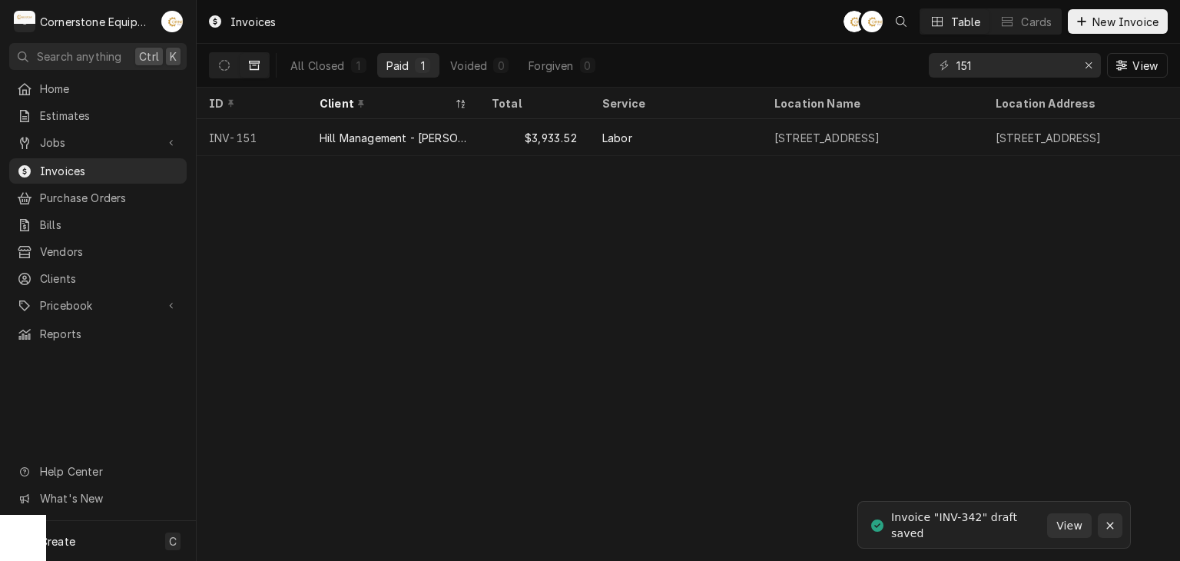
click at [1118, 524] on button "Notifications alt+T" at bounding box center [1110, 525] width 25 height 25
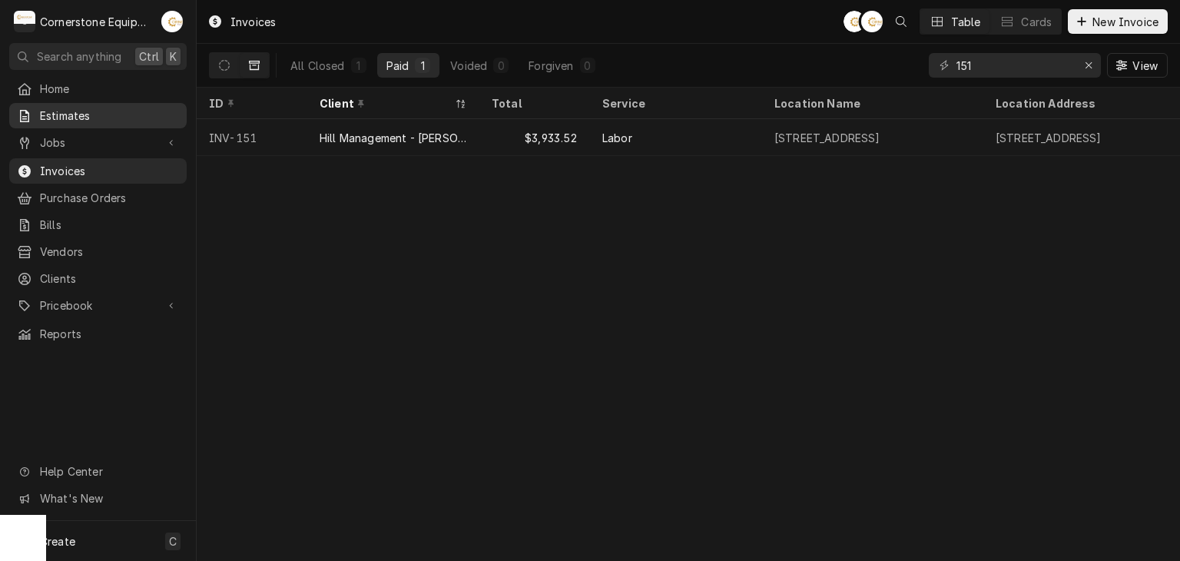
click at [53, 114] on span "Estimates" at bounding box center [109, 116] width 139 height 16
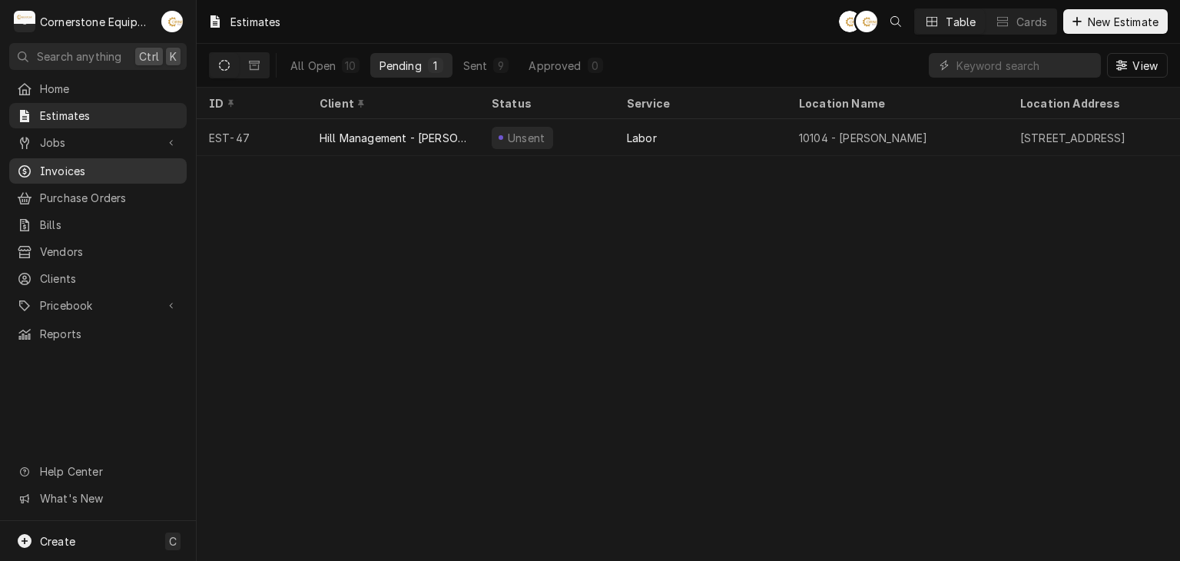
click at [85, 167] on span "Invoices" at bounding box center [109, 171] width 139 height 16
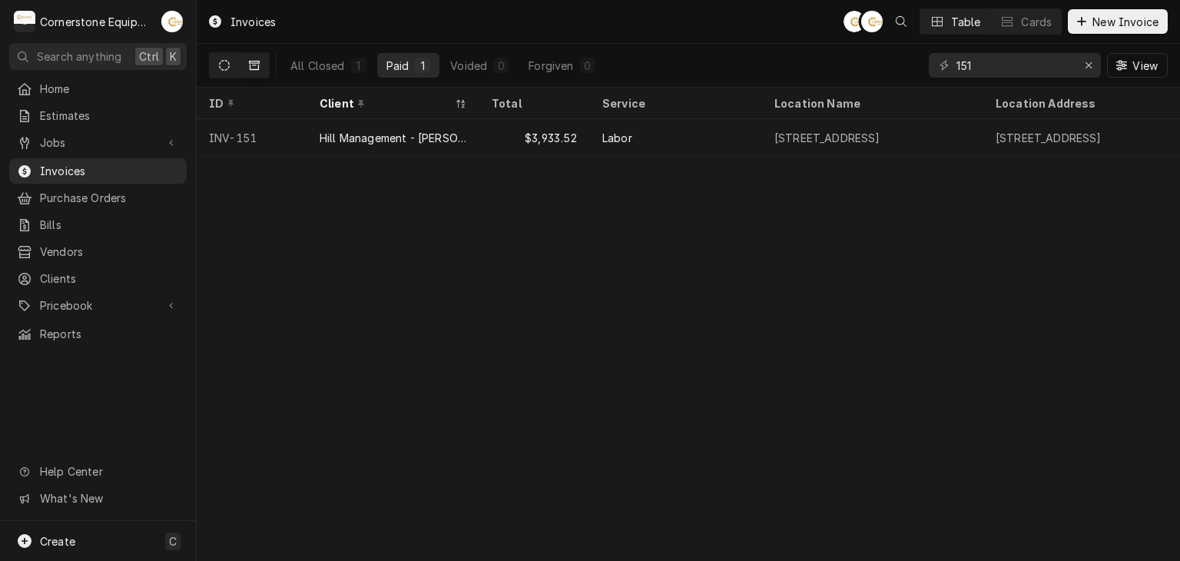
click at [220, 65] on icon "Dynamic Content Wrapper" at bounding box center [224, 65] width 11 height 11
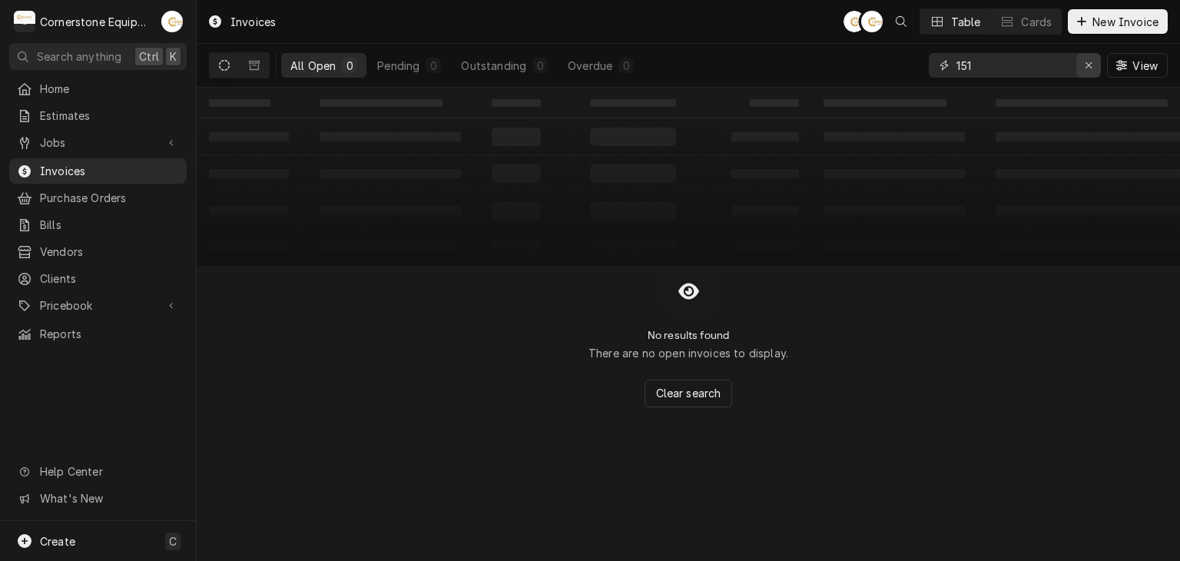
click at [1092, 68] on div "Erase input" at bounding box center [1088, 65] width 15 height 15
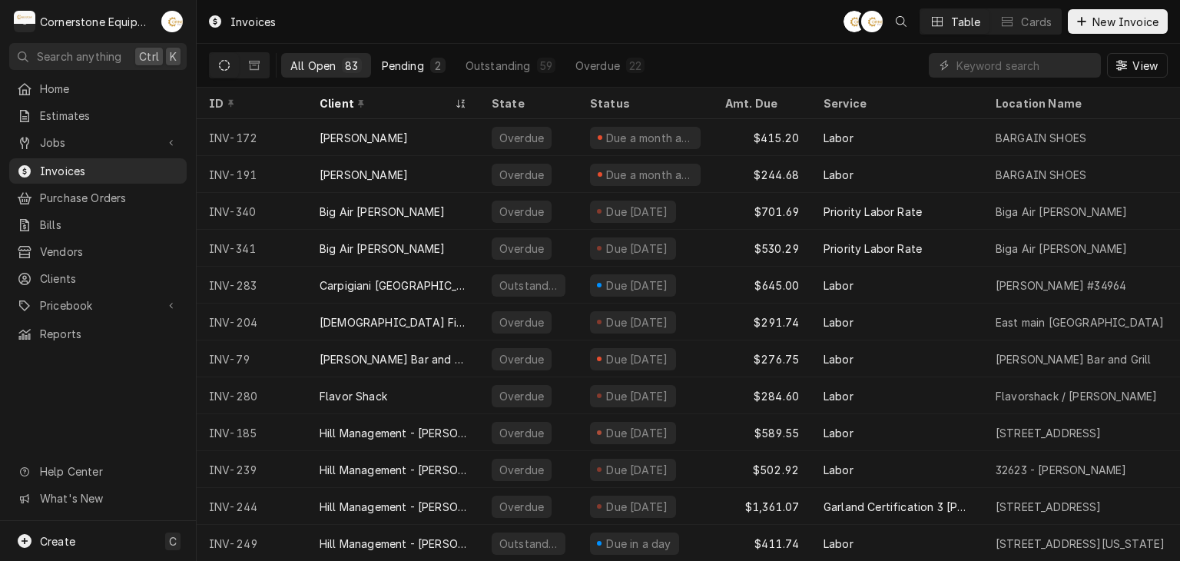
click at [445, 71] on button "Pending 2" at bounding box center [414, 65] width 82 height 25
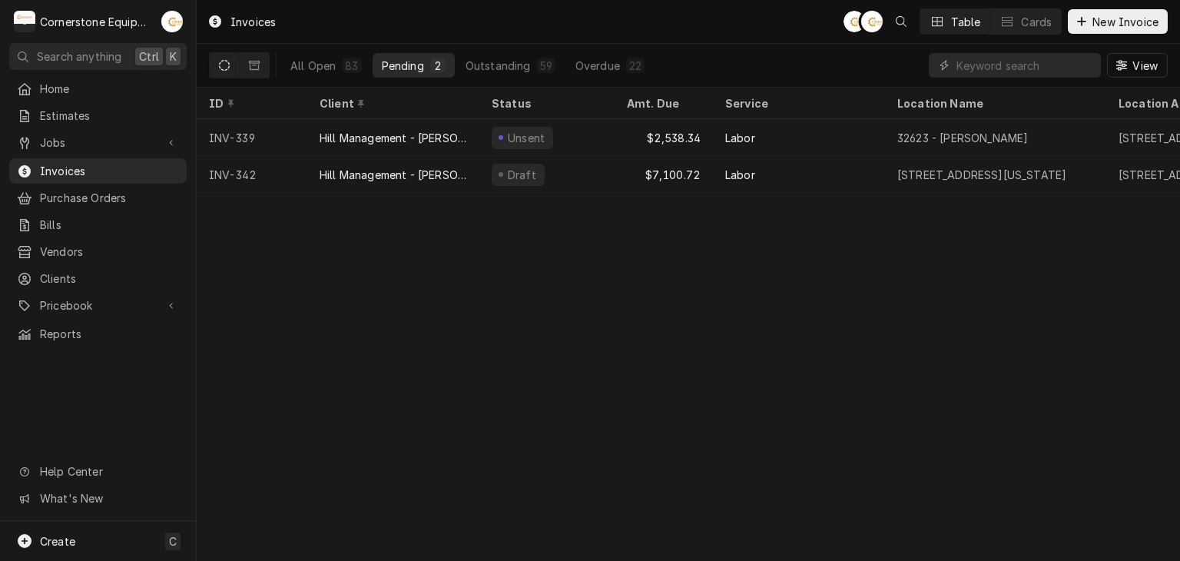
click at [514, 121] on div "Unsent" at bounding box center [546, 137] width 135 height 37
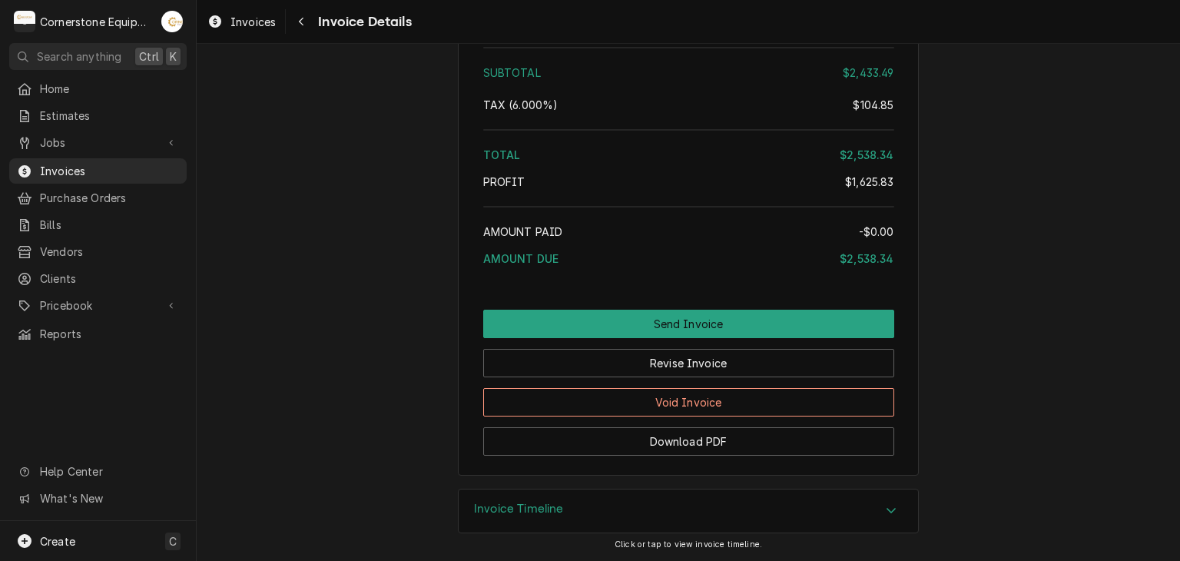
scroll to position [4841, 0]
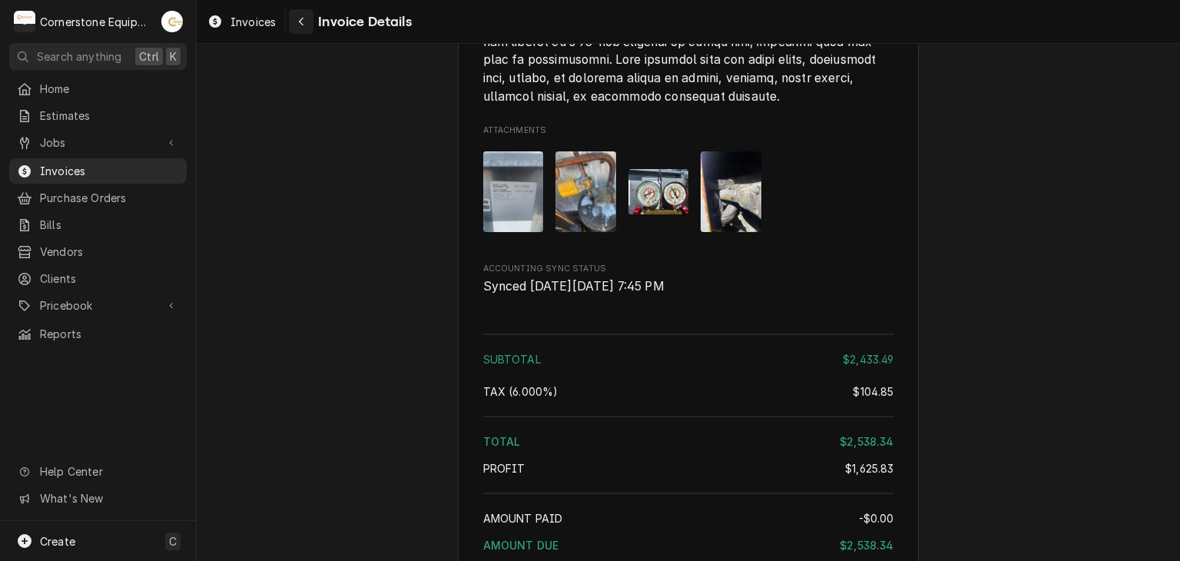
click at [305, 17] on div "Navigate back" at bounding box center [300, 21] width 15 height 15
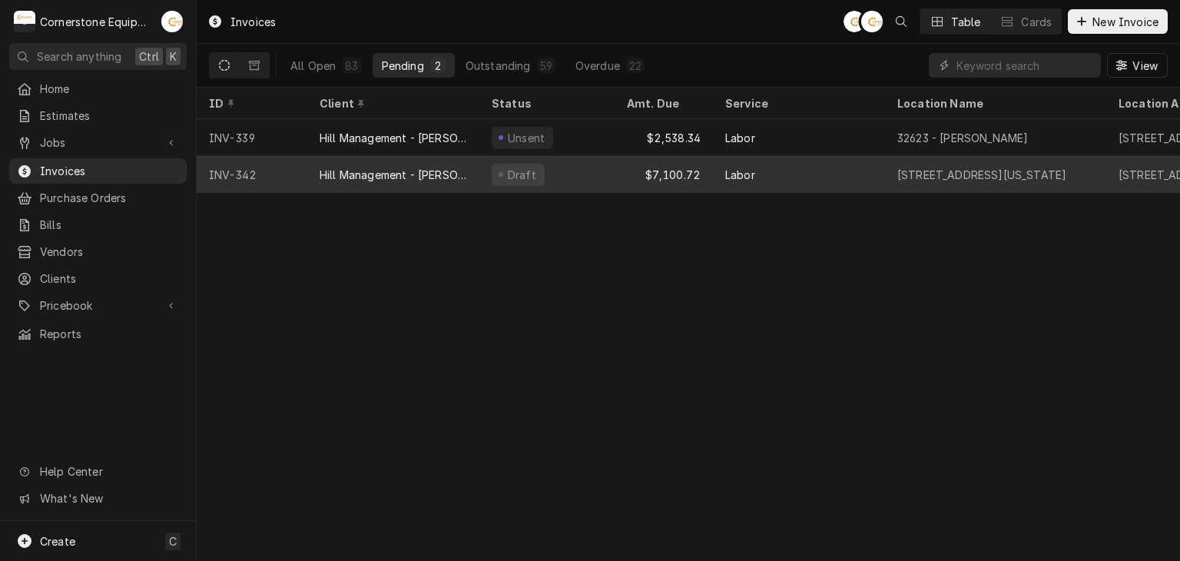
click at [609, 171] on div "Draft" at bounding box center [546, 174] width 135 height 37
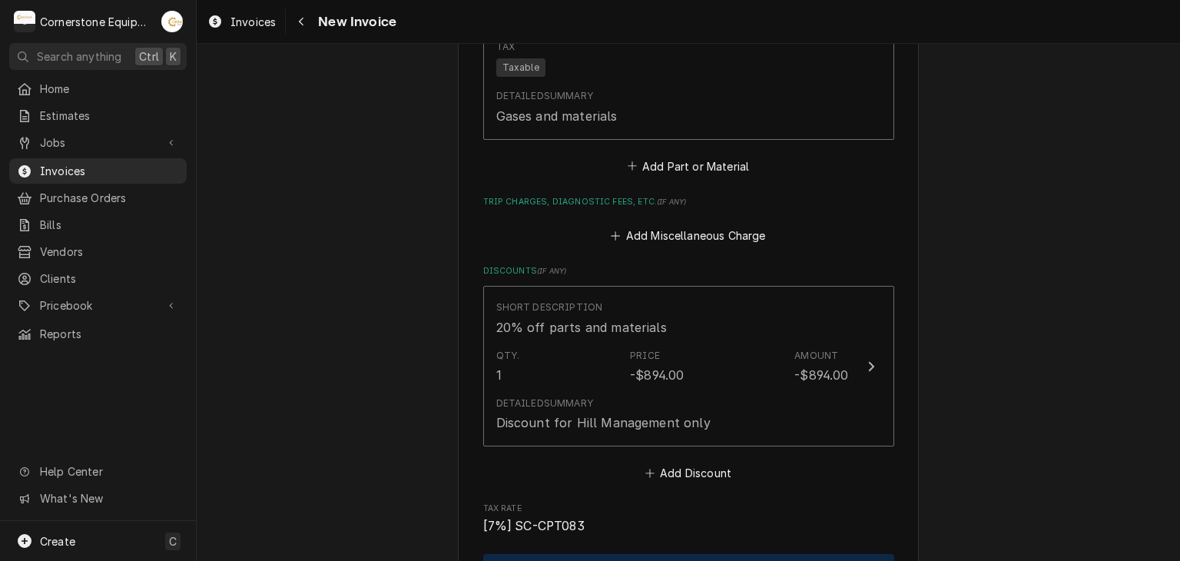
scroll to position [4162, 0]
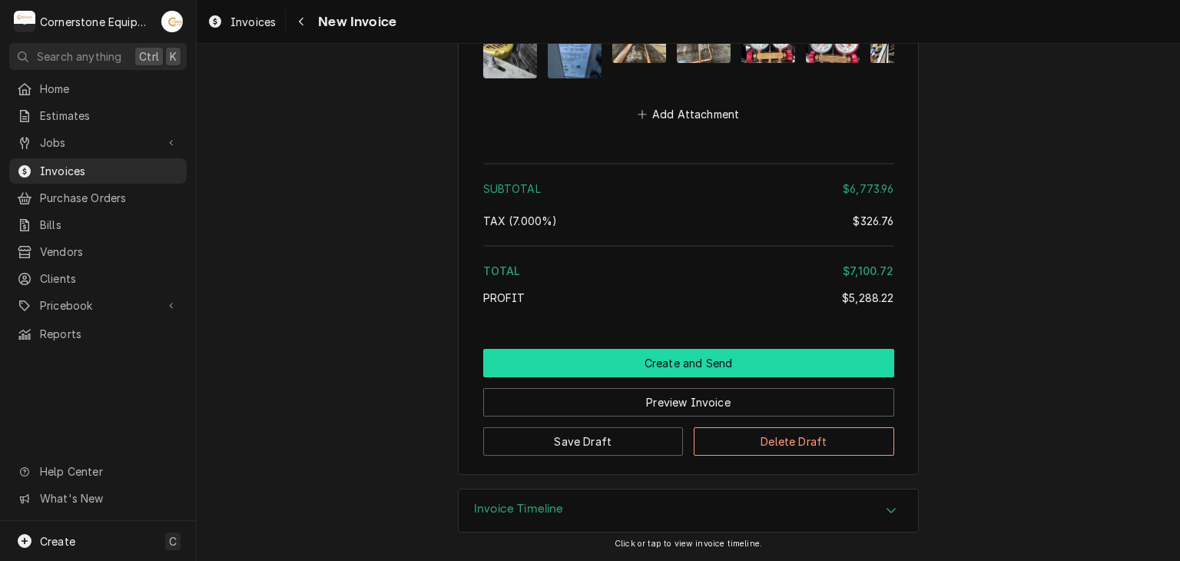
click at [732, 361] on button "Create and Send" at bounding box center [688, 363] width 411 height 28
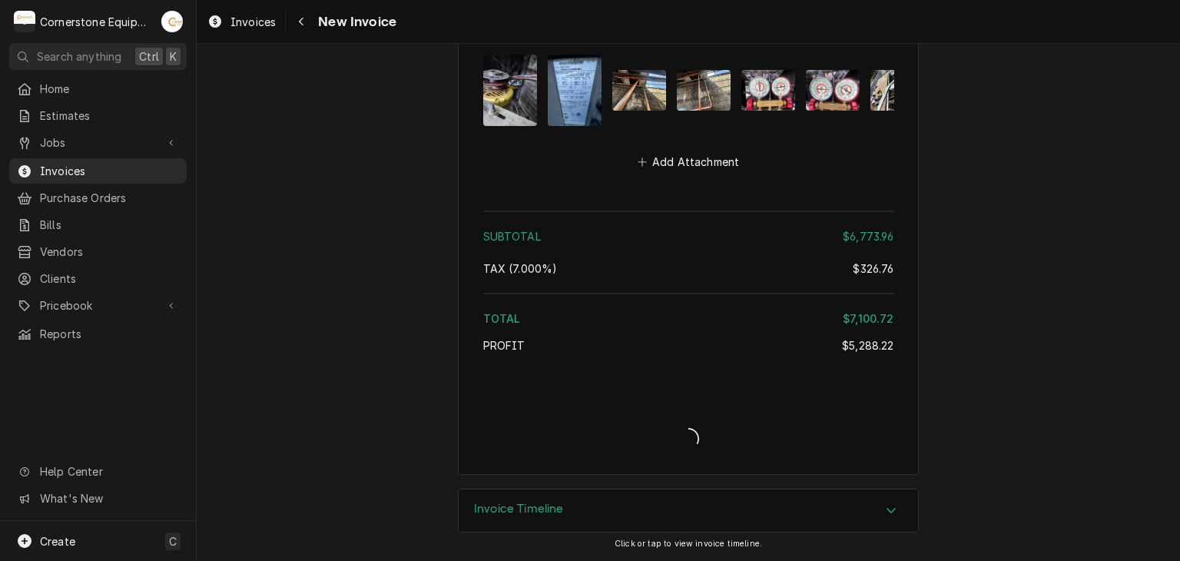
type textarea "x"
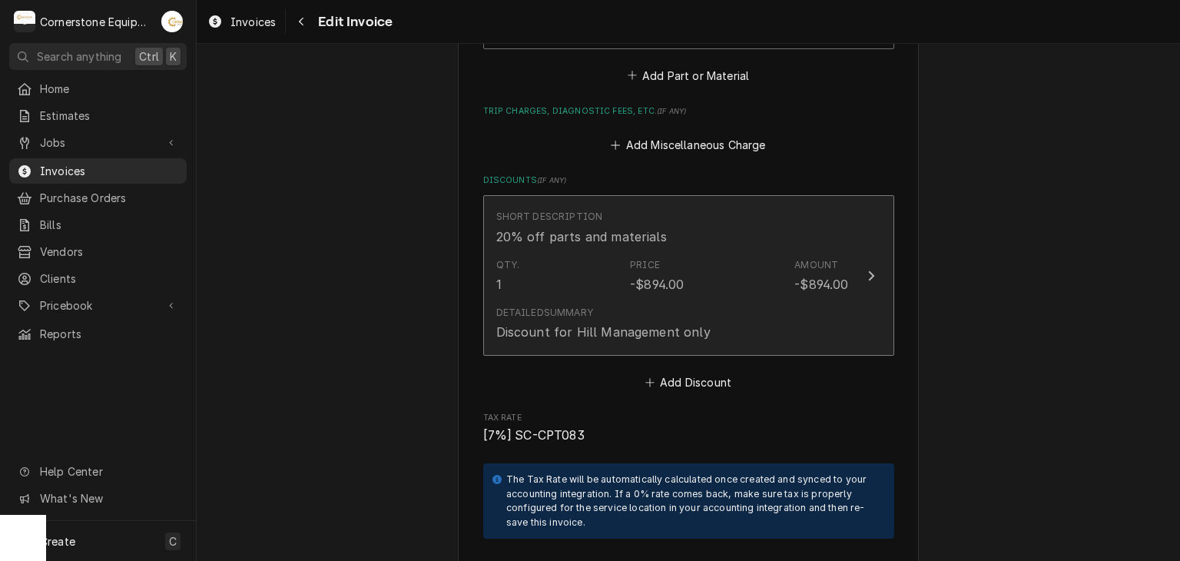
type textarea "x"
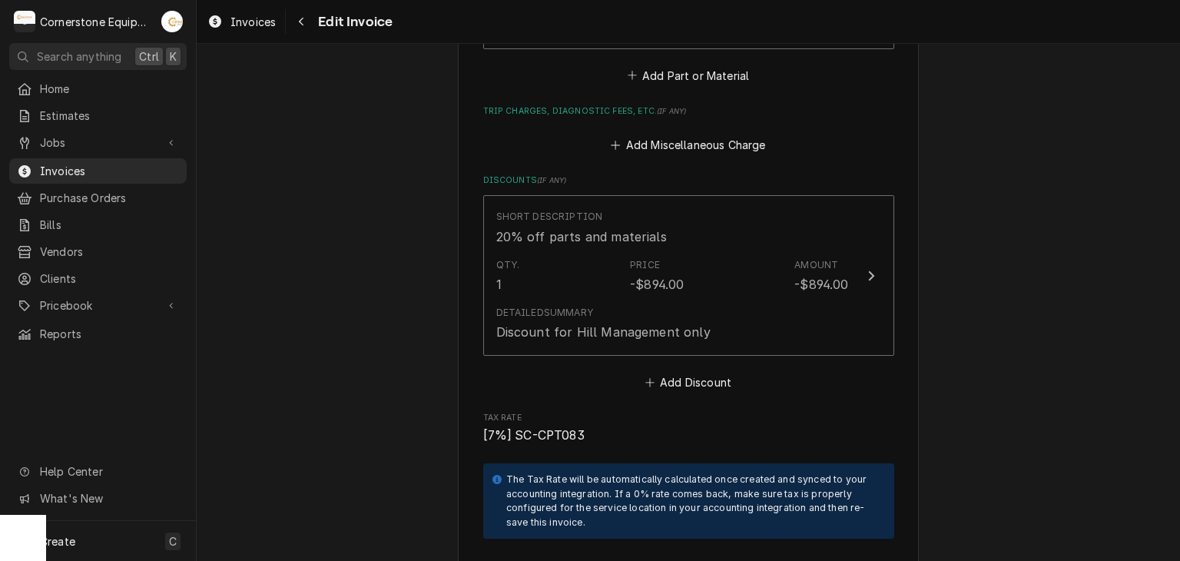
scroll to position [3777, 0]
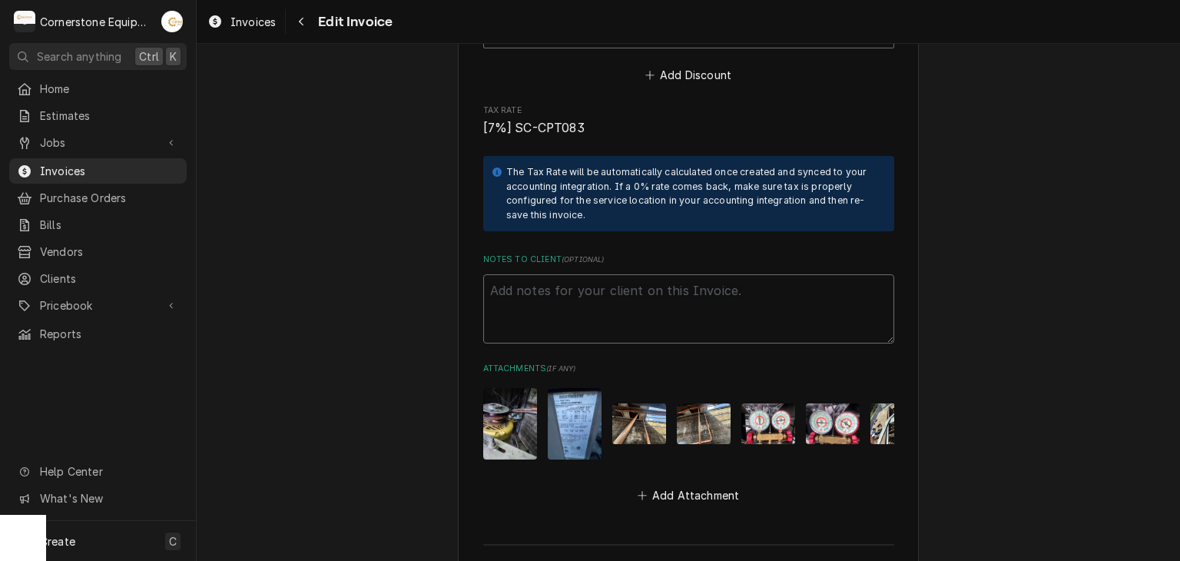
click at [780, 284] on textarea "Notes to Client ( optional )" at bounding box center [688, 308] width 411 height 69
paste textarea "INVOICE APPROVAL AND PAYMENT TERMS All invoices are due upon receipt unless oth…"
type textarea "INVOICE APPROVAL AND PAYMENT TERMS All invoices are due upon receipt unless oth…"
type textarea "x"
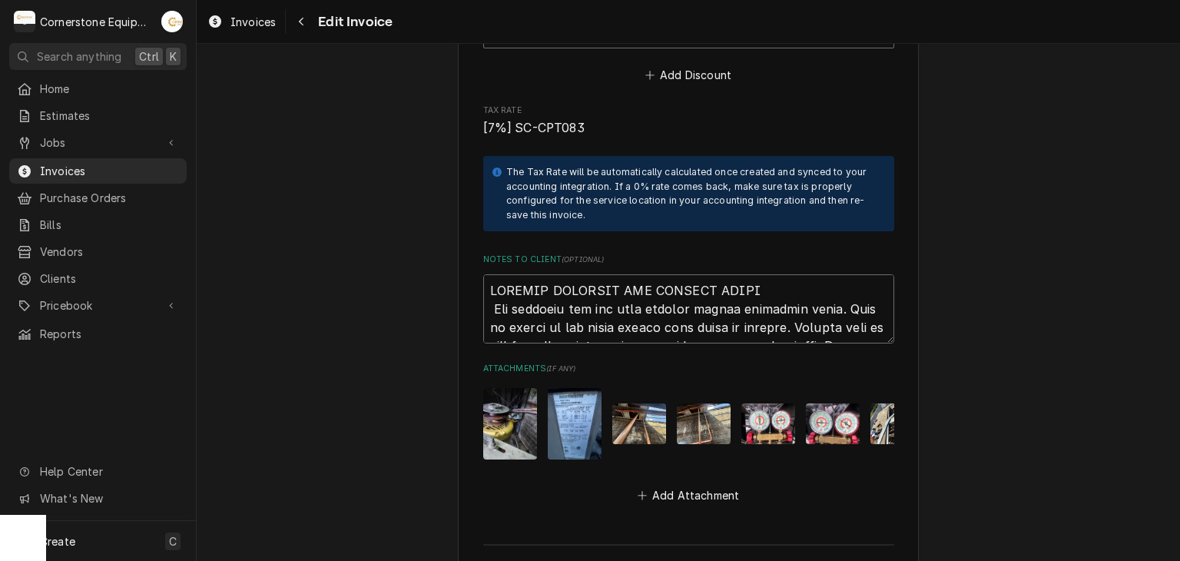
scroll to position [10, 0]
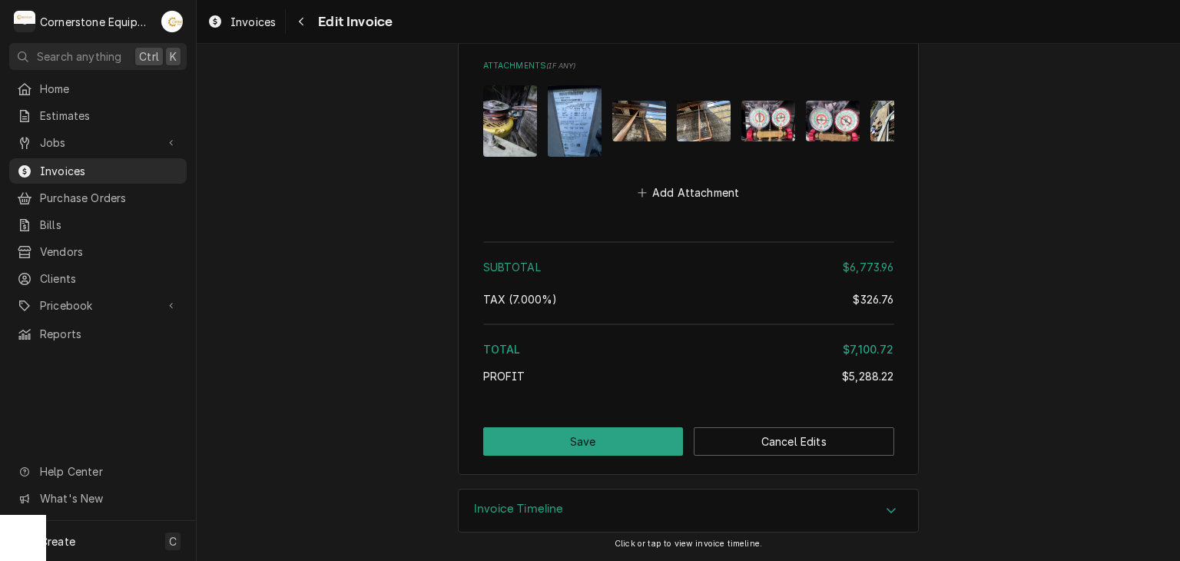
scroll to position [4441, 0]
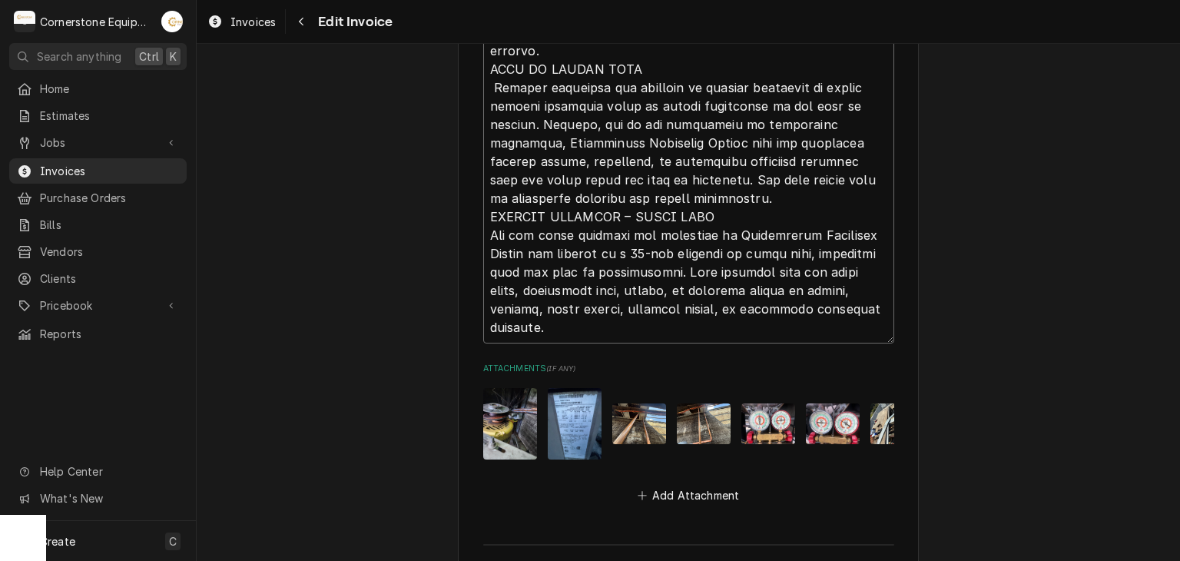
type textarea "INVOICE APPROVAL AND PAYMENT TERMS All invoices are due upon receipt unless oth…"
type textarea "x"
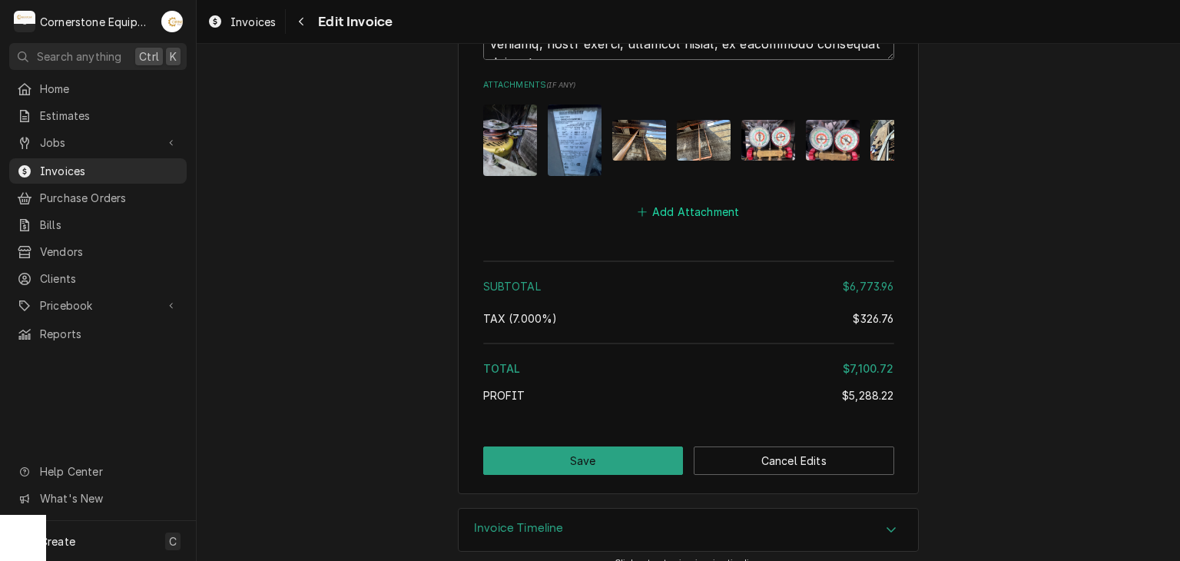
scroll to position [4730, 0]
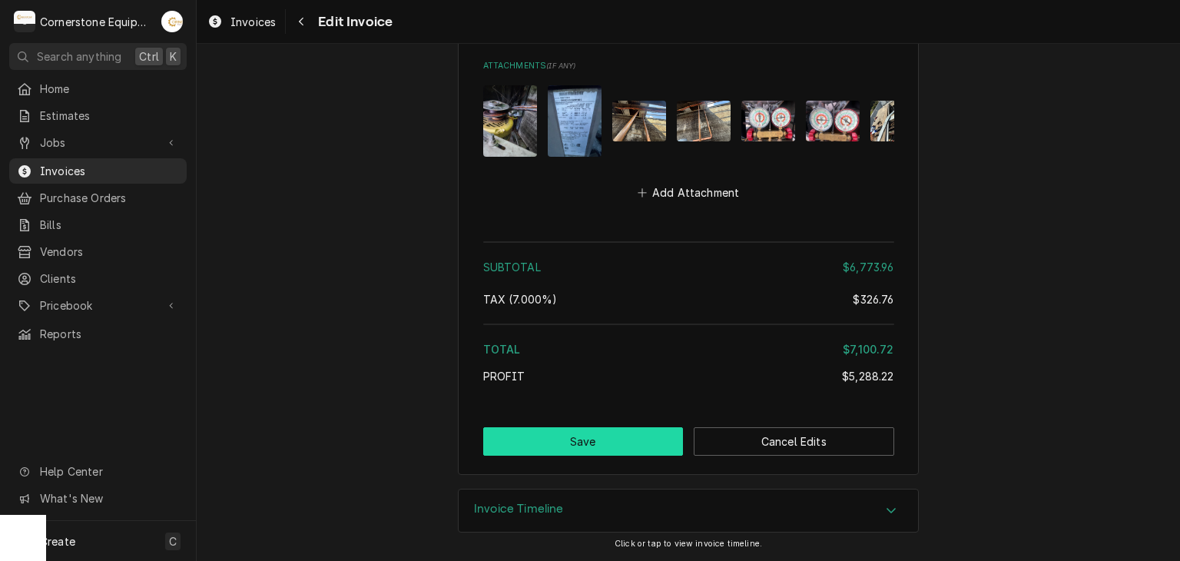
type textarea "INVOICE APPROVAL AND PAYMENT TERMS All invoices are due upon receipt unless oth…"
click at [597, 442] on button "Save" at bounding box center [583, 441] width 200 height 28
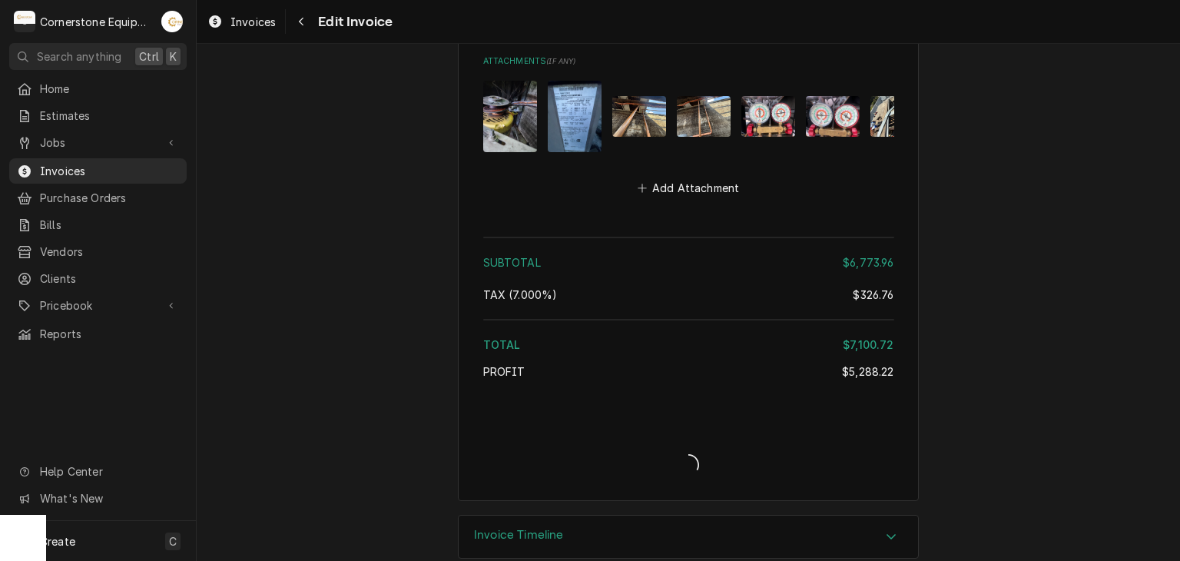
scroll to position [3194, 0]
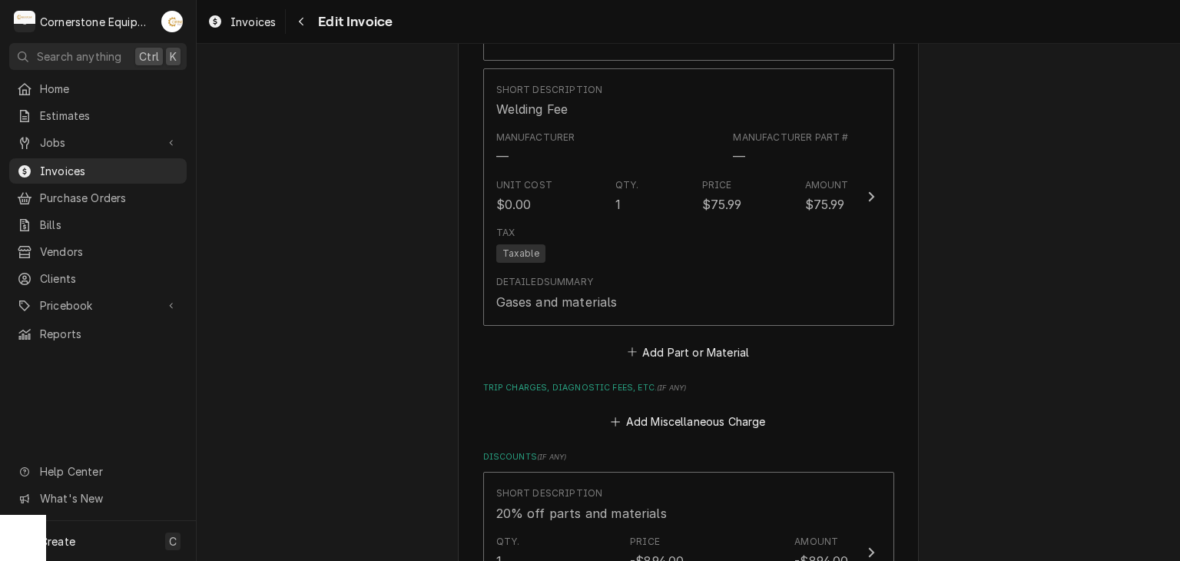
type textarea "x"
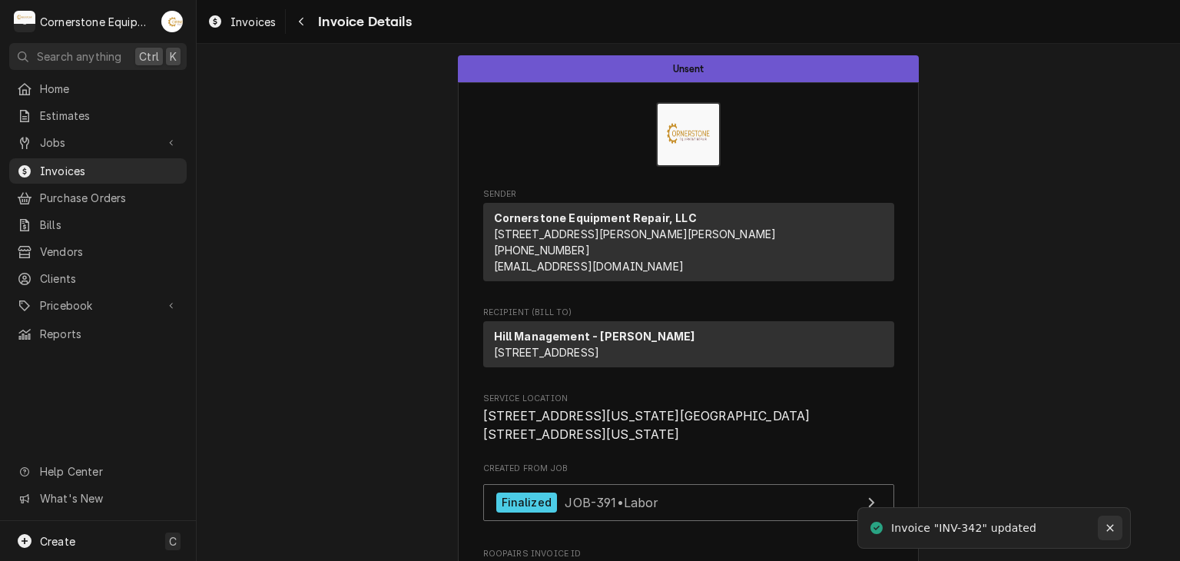
click at [1114, 526] on icon "Notifications alt+T" at bounding box center [1109, 527] width 11 height 11
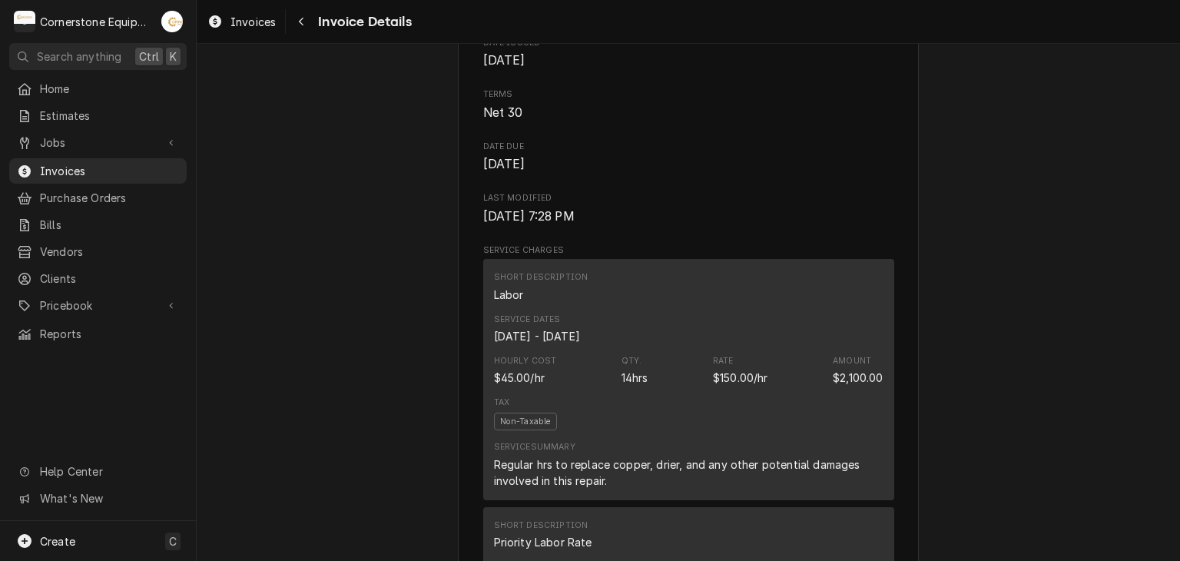
scroll to position [922, 0]
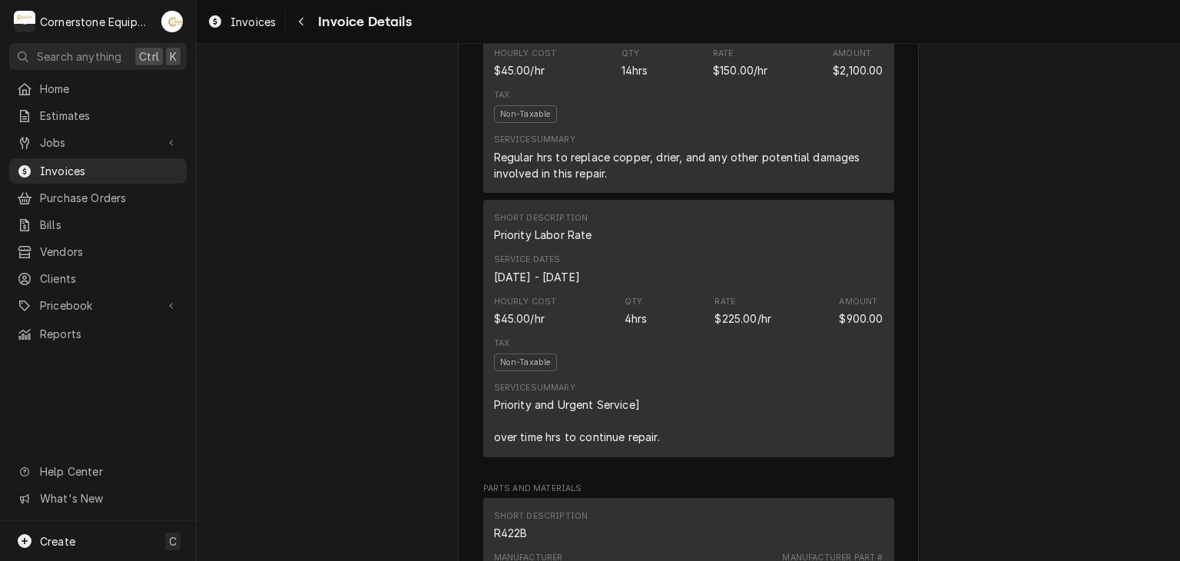
click at [700, 180] on div "Service Summary Regular hrs to replace copper, drier, and any other potential d…" at bounding box center [688, 157] width 389 height 47
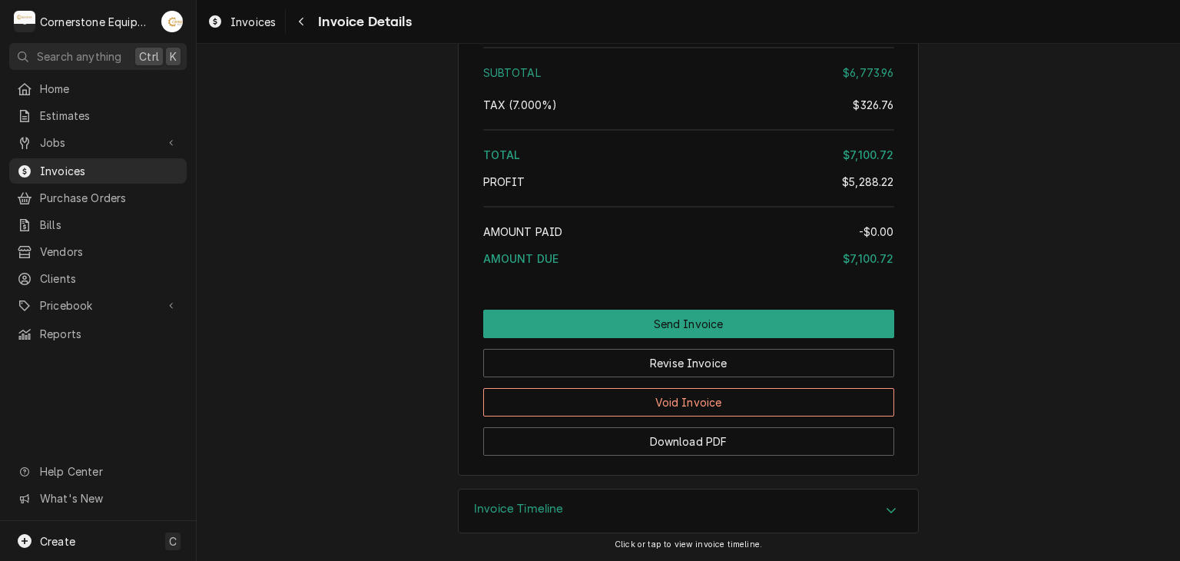
scroll to position [4002, 0]
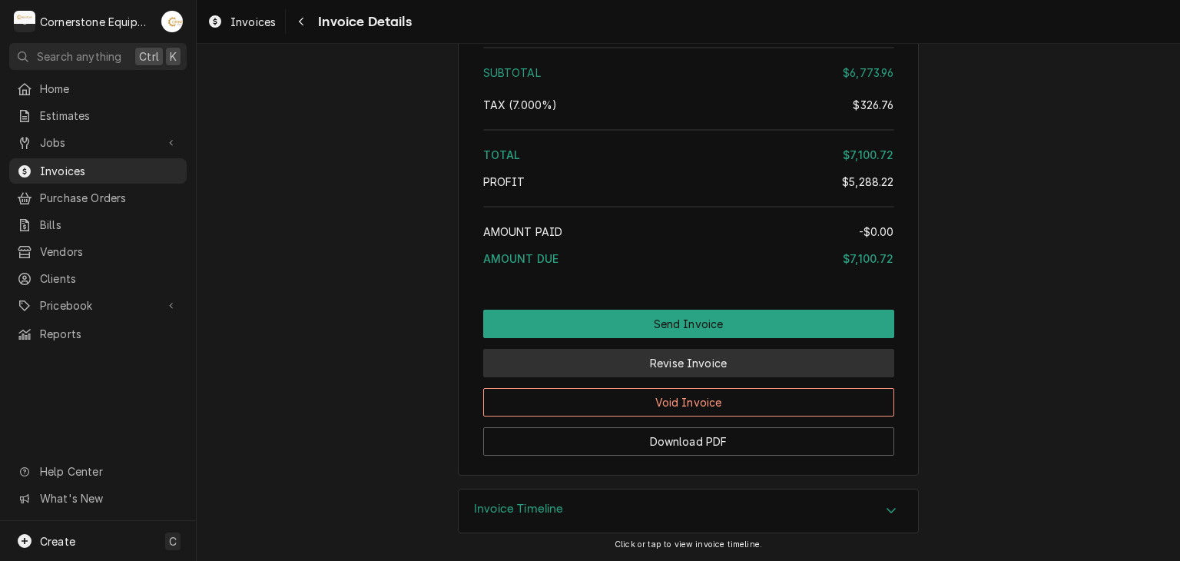
click at [694, 363] on button "Revise Invoice" at bounding box center [688, 363] width 411 height 28
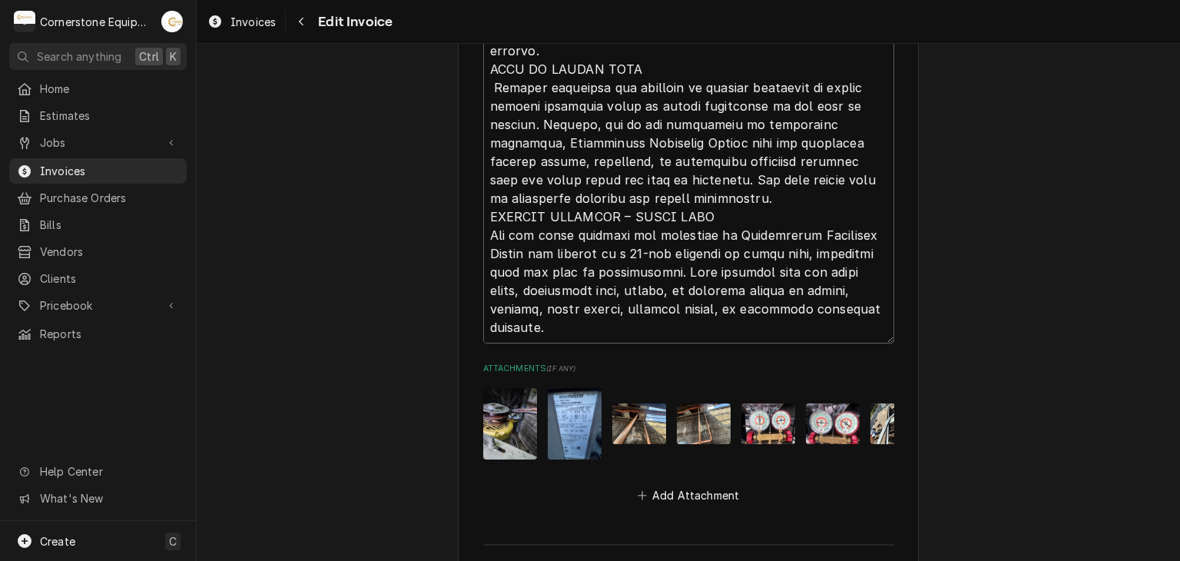
scroll to position [4730, 0]
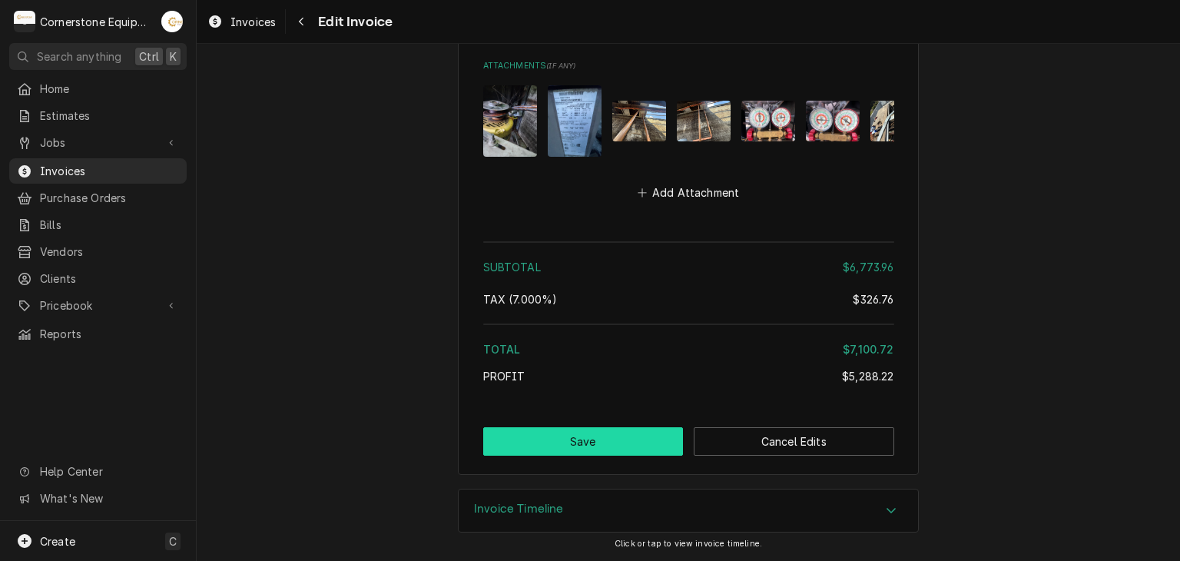
click at [602, 434] on button "Save" at bounding box center [583, 441] width 200 height 28
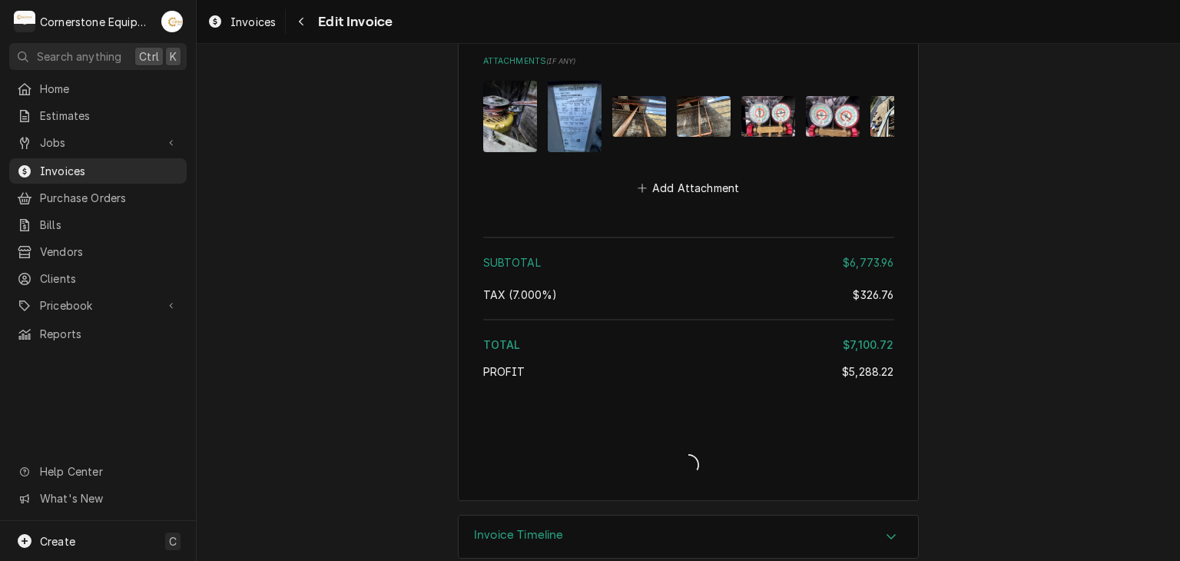
type textarea "x"
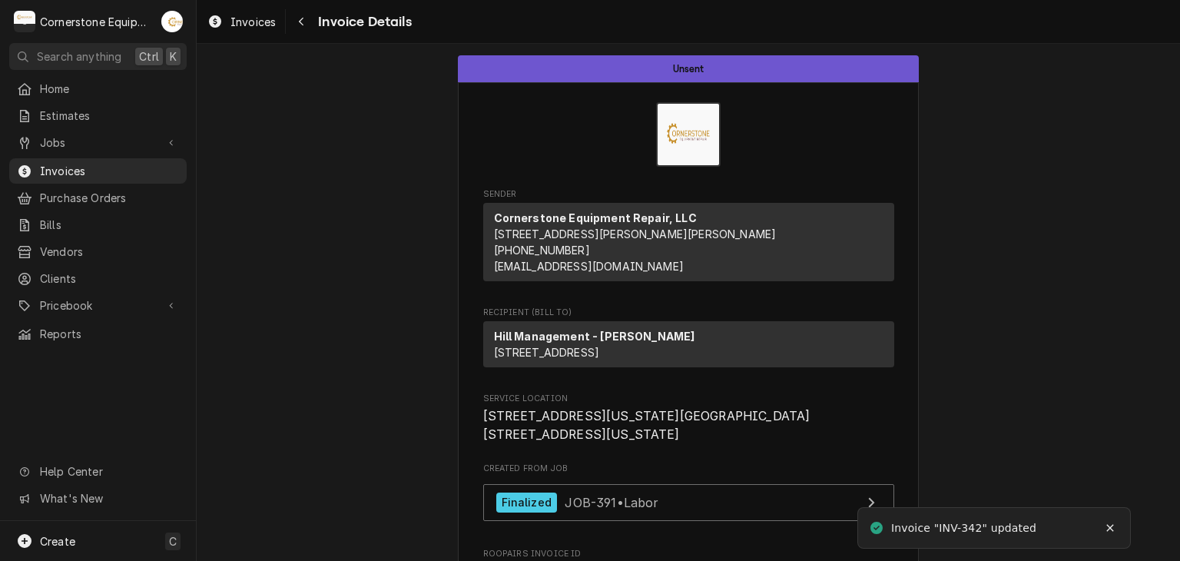
click at [1103, 528] on div "Invoice "INV-342" updated" at bounding box center [994, 527] width 257 height 25
click at [1103, 524] on div "Notifications alt+T" at bounding box center [1109, 527] width 15 height 15
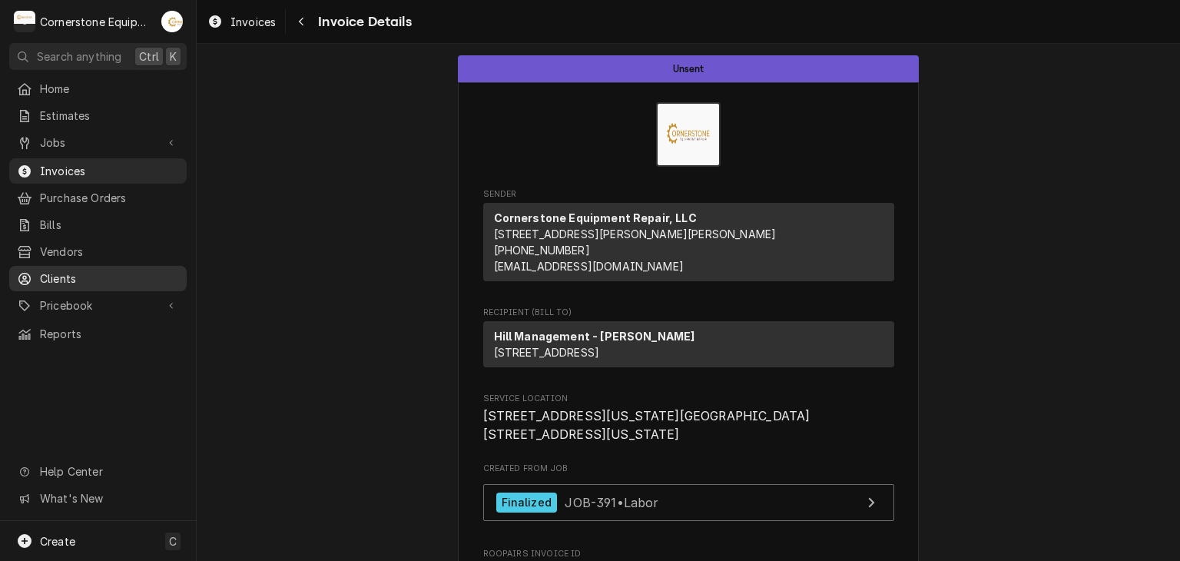
click at [91, 271] on span "Clients" at bounding box center [109, 278] width 139 height 16
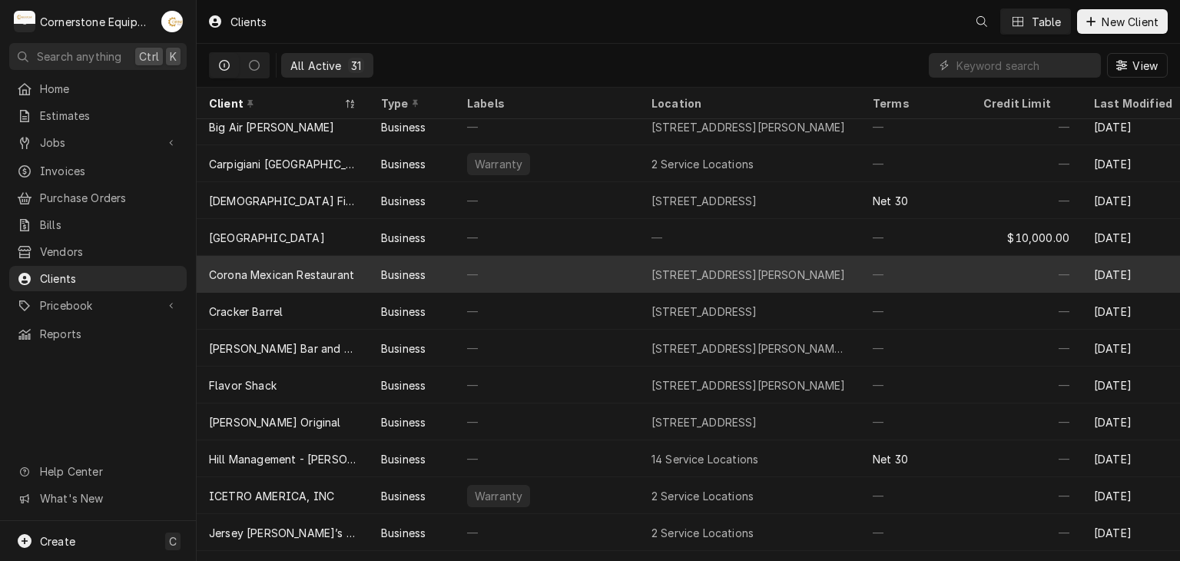
scroll to position [84, 0]
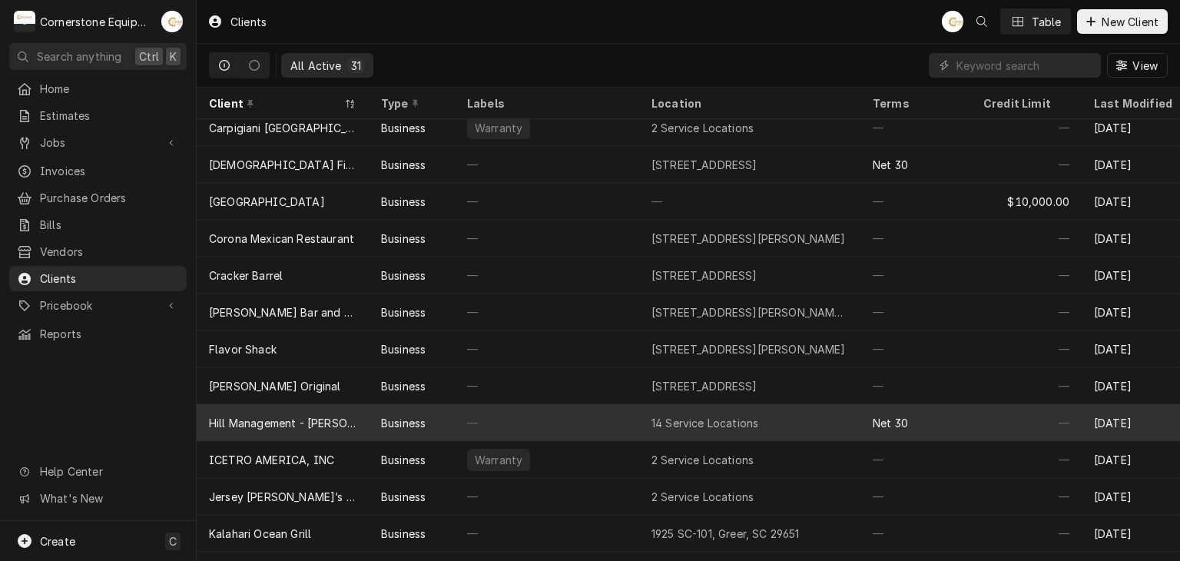
click at [326, 419] on div "Hill Management - [PERSON_NAME]" at bounding box center [282, 423] width 147 height 16
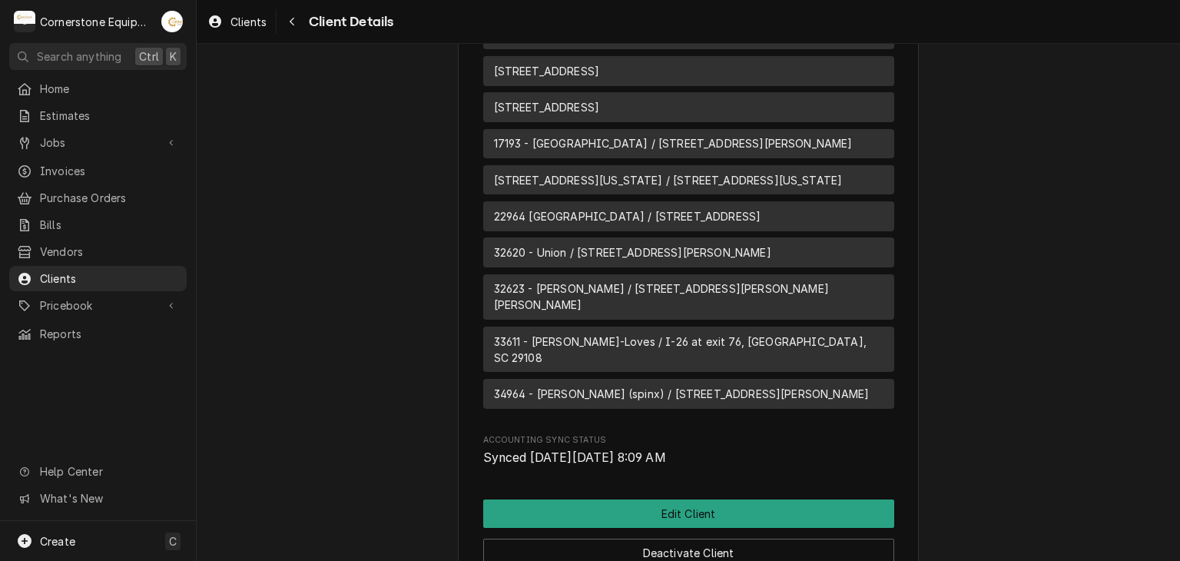
scroll to position [1630, 0]
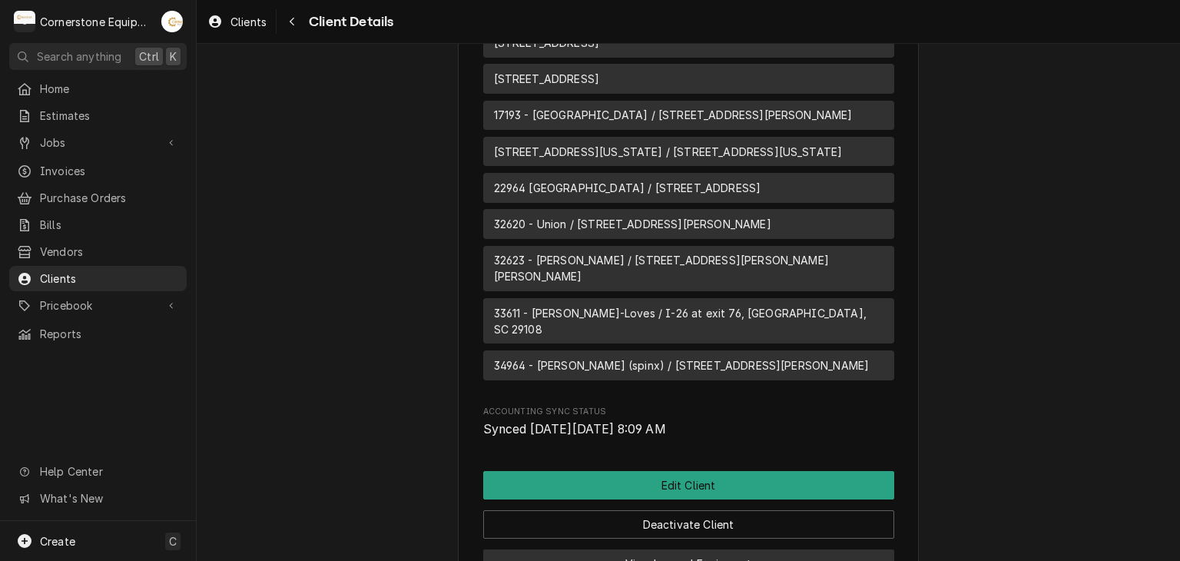
click at [644, 549] on button "View Logged Equipment" at bounding box center [688, 563] width 411 height 28
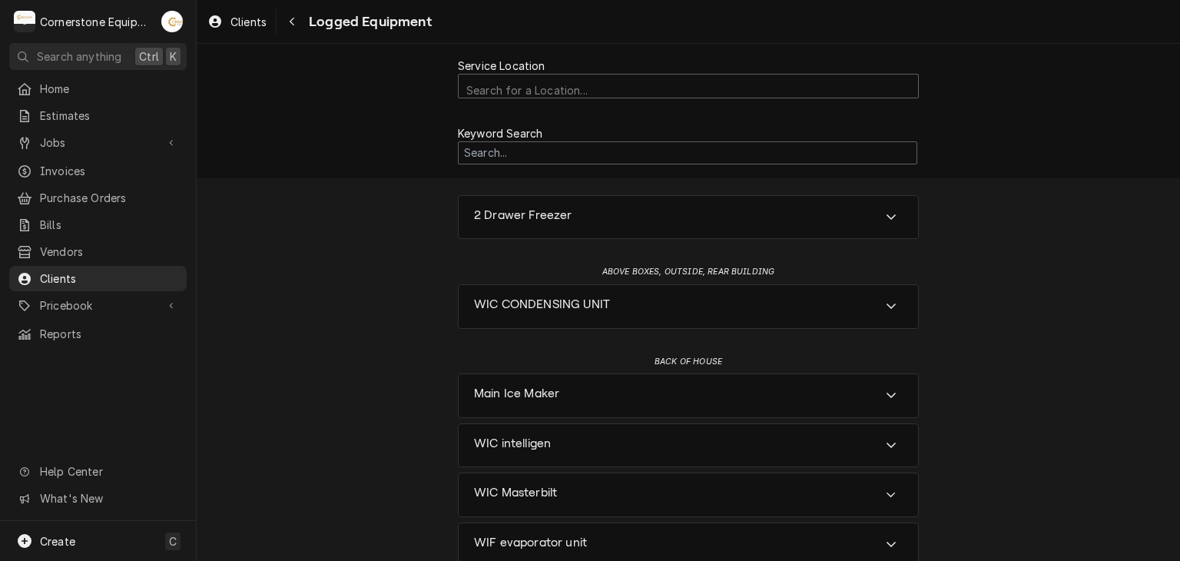
click at [737, 101] on div "Service Location Search for a Location..." at bounding box center [688, 78] width 461 height 68
click at [296, 23] on button "Navigate back" at bounding box center [292, 21] width 25 height 25
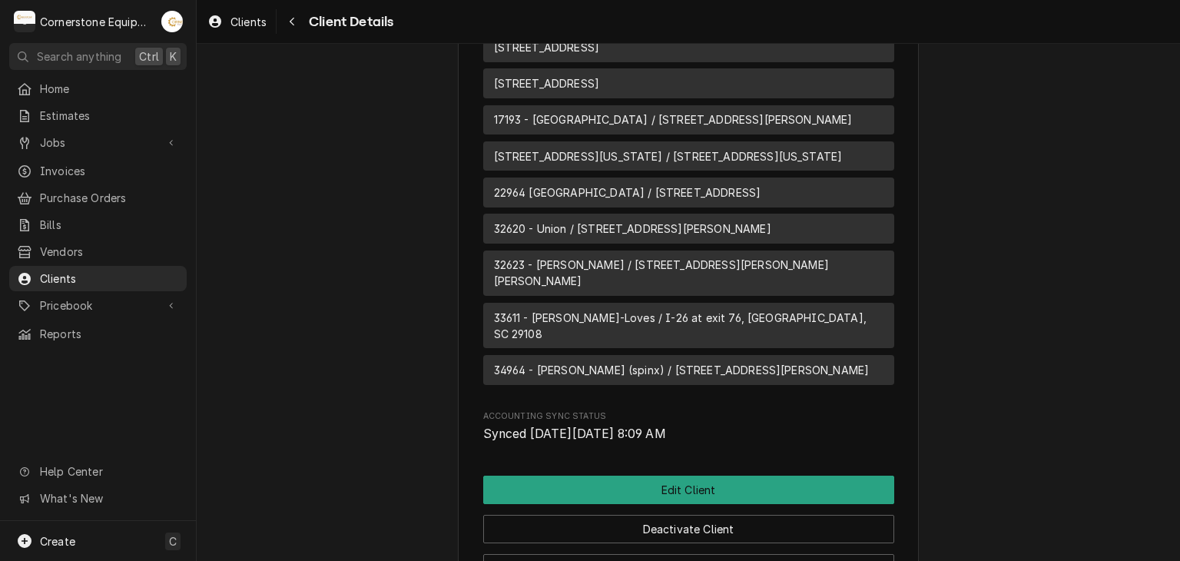
scroll to position [1630, 0]
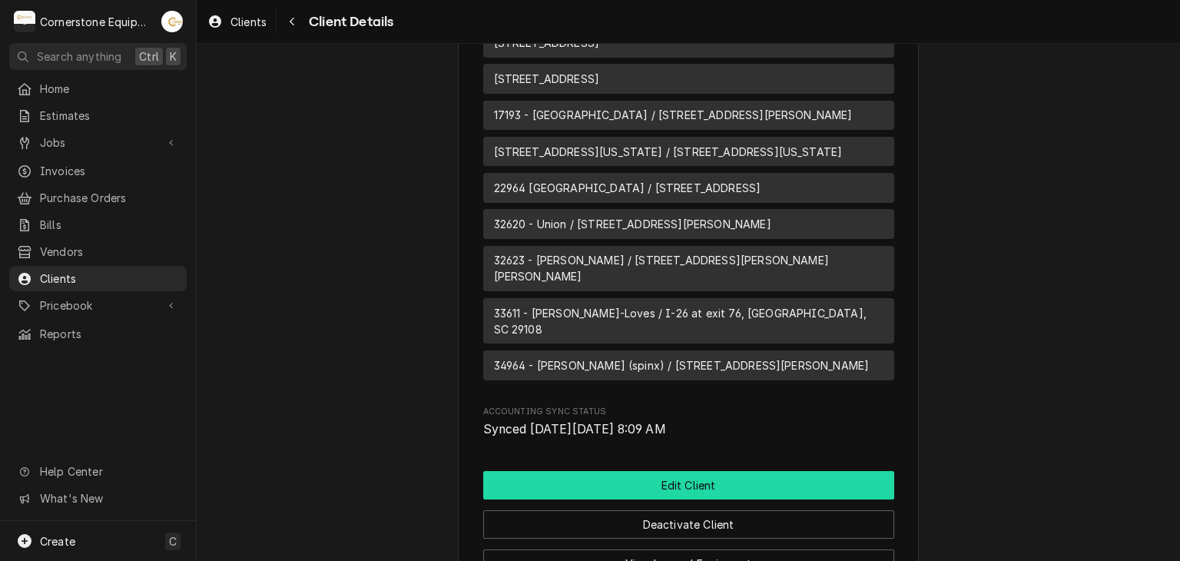
click at [590, 471] on button "Edit Client" at bounding box center [688, 485] width 411 height 28
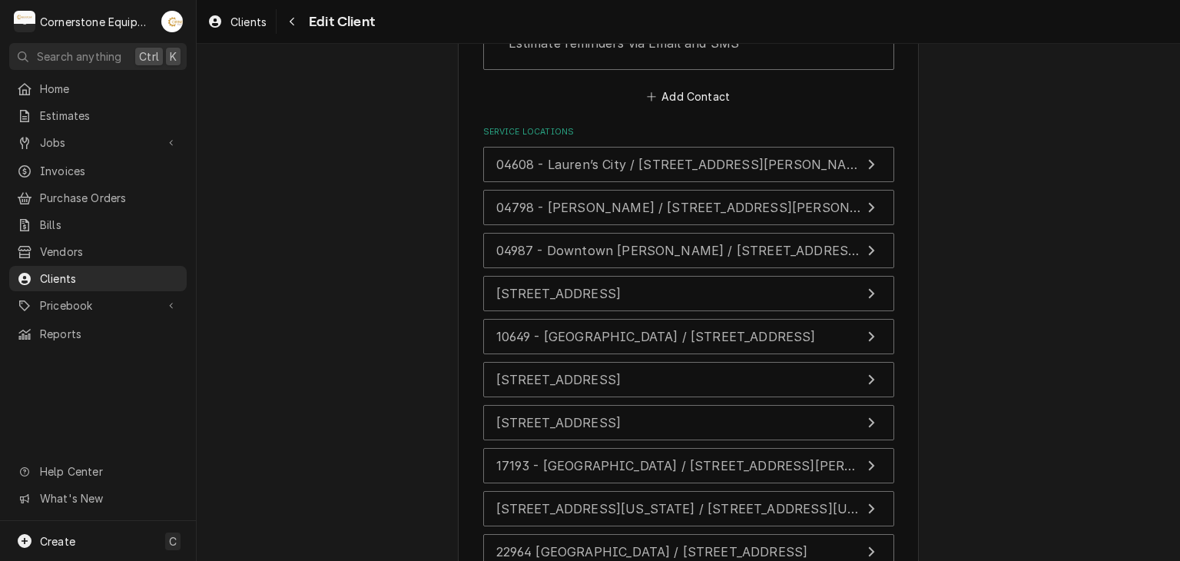
scroll to position [2765, 0]
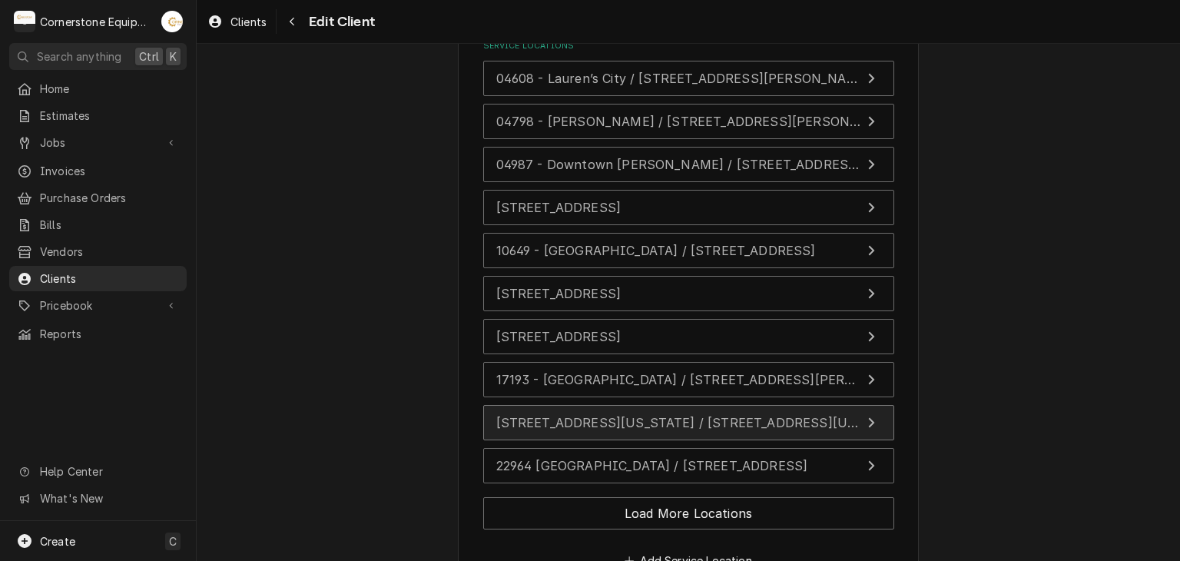
click at [600, 413] on div "[STREET_ADDRESS][US_STATE] / [STREET_ADDRESS][US_STATE]" at bounding box center [678, 422] width 365 height 18
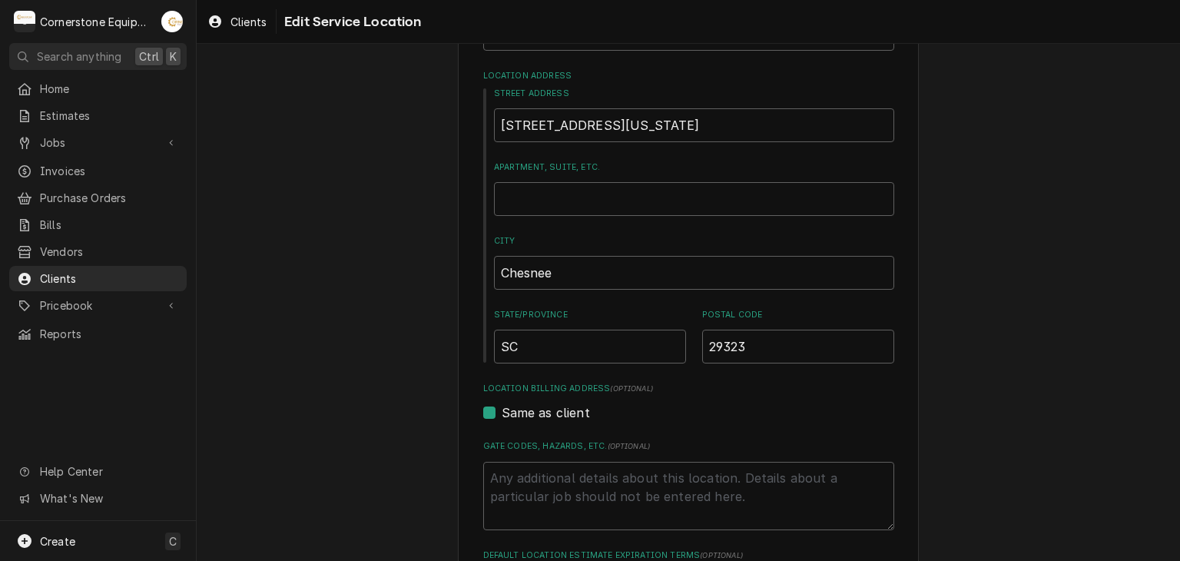
scroll to position [442, 0]
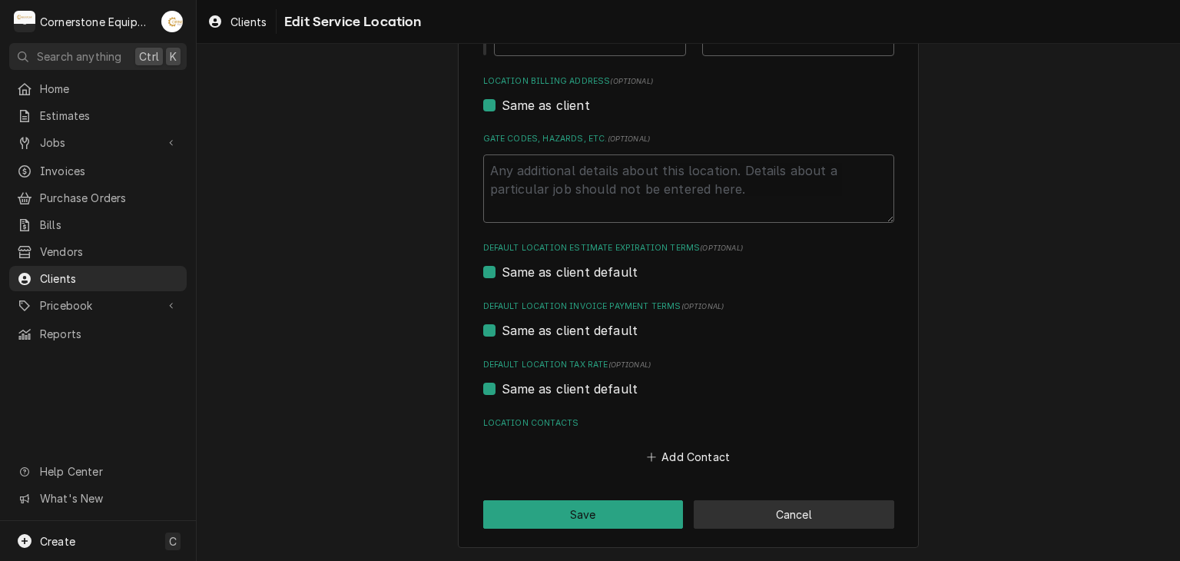
click at [718, 509] on button "Cancel" at bounding box center [794, 514] width 200 height 28
type textarea "x"
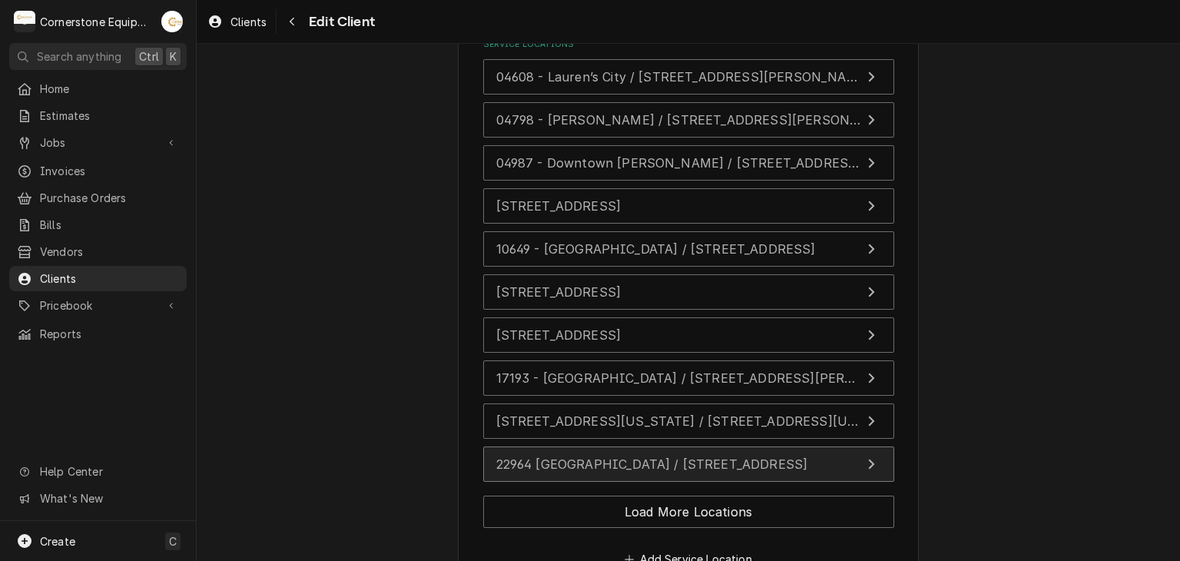
scroll to position [2788, 0]
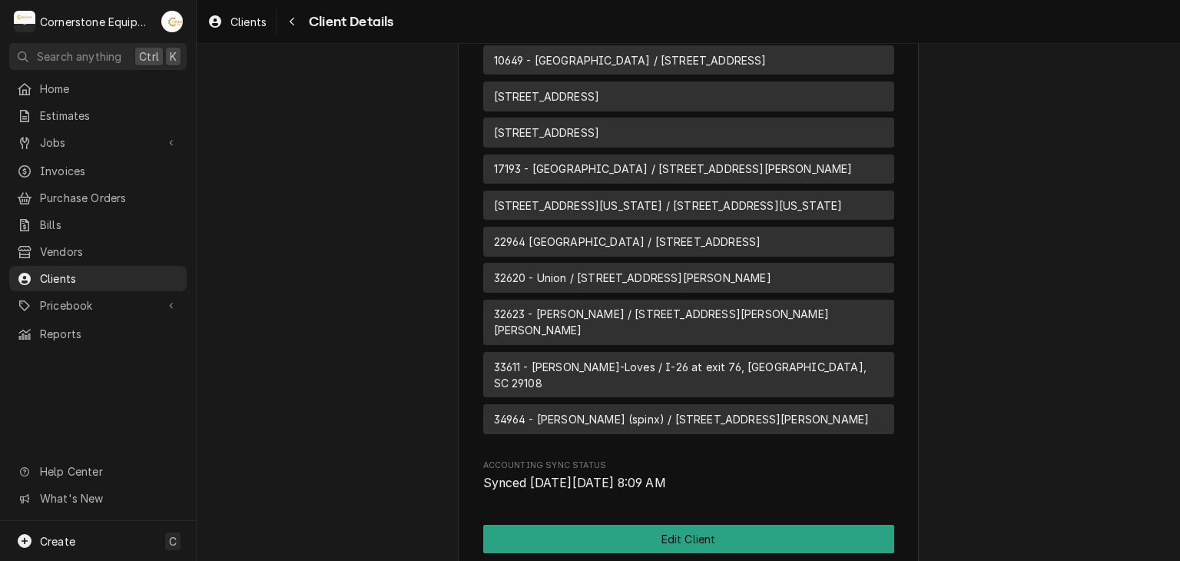
scroll to position [1630, 0]
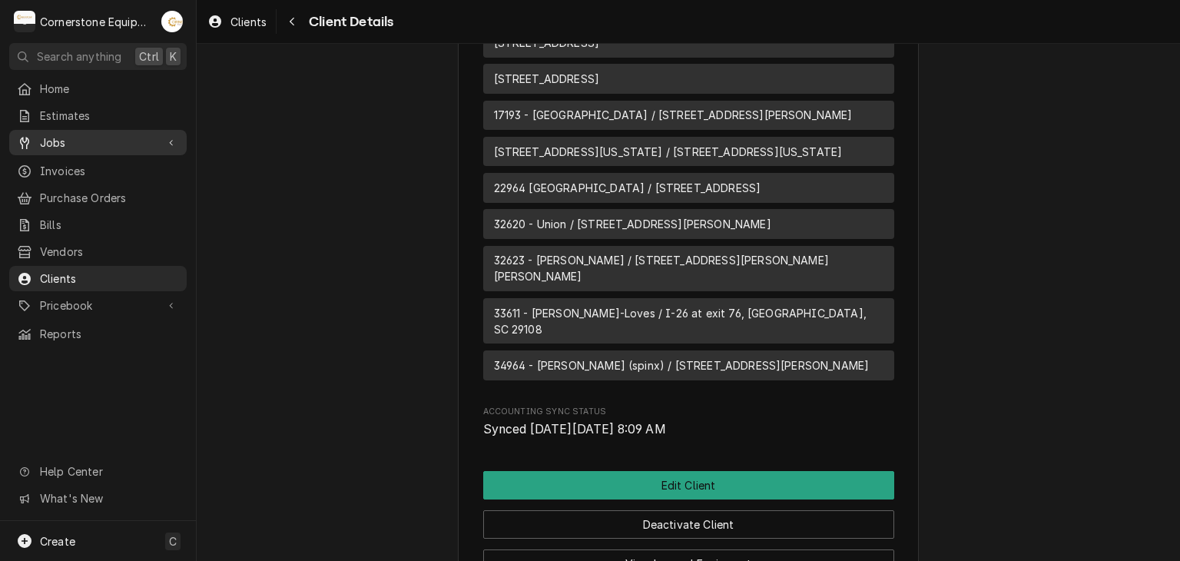
click at [123, 147] on link "Jobs" at bounding box center [97, 142] width 177 height 25
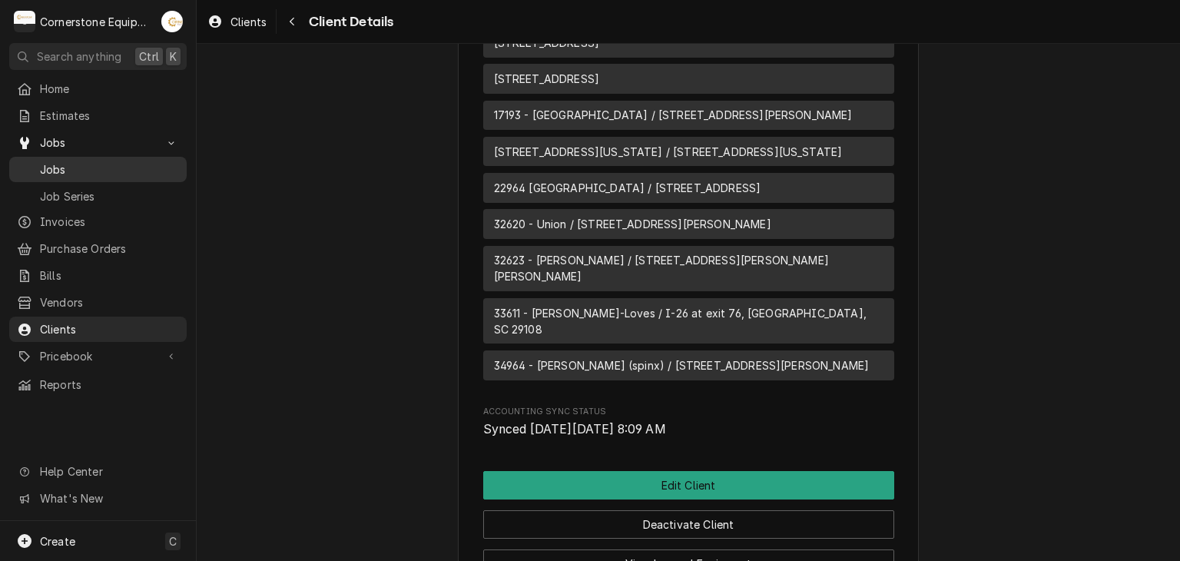
click at [110, 164] on span "Jobs" at bounding box center [109, 169] width 139 height 16
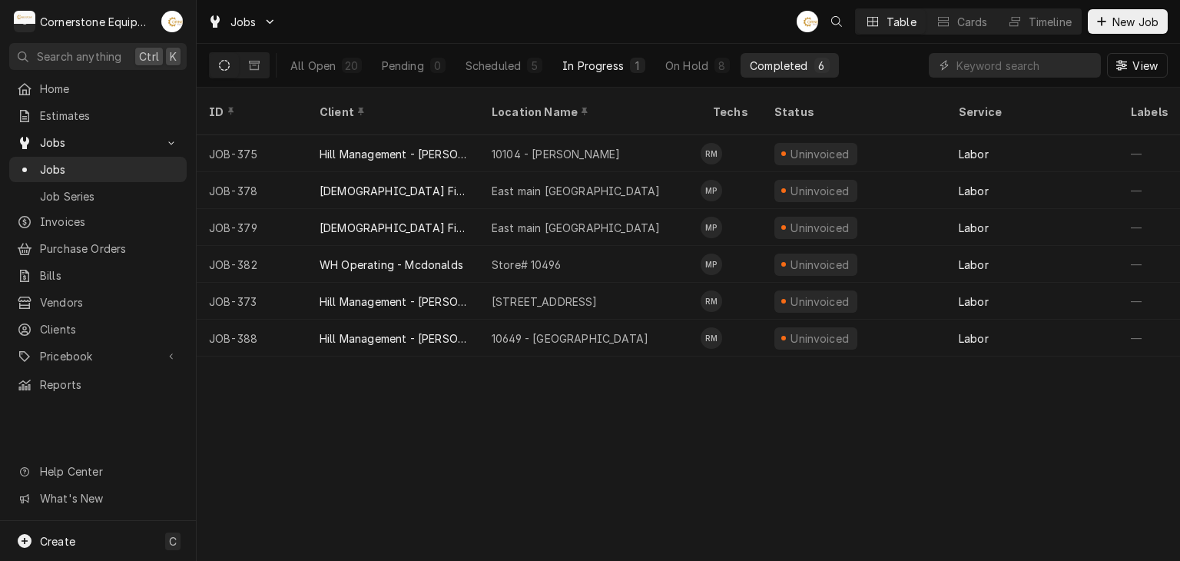
click at [581, 68] on div "In Progress" at bounding box center [592, 66] width 61 height 16
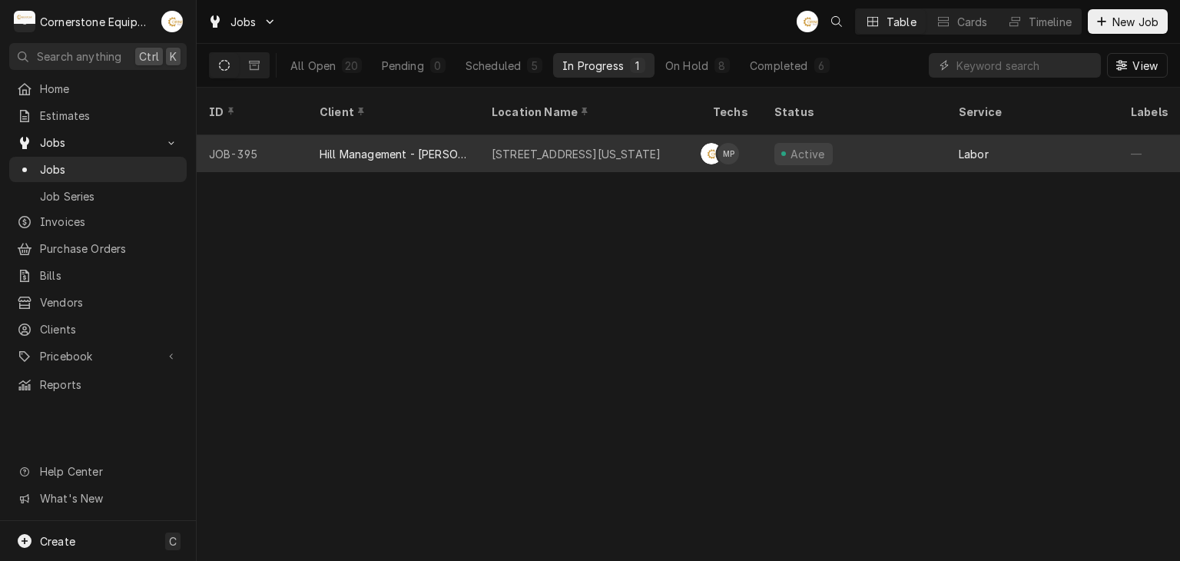
click at [587, 146] on div "17804 - Alabama Ave" at bounding box center [576, 154] width 169 height 16
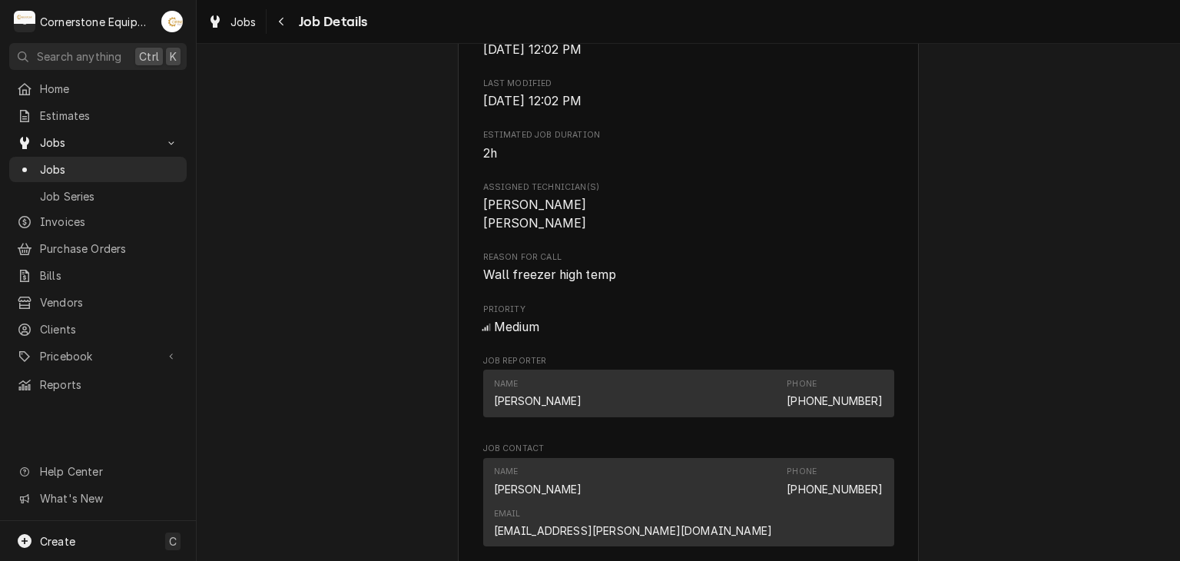
scroll to position [1229, 0]
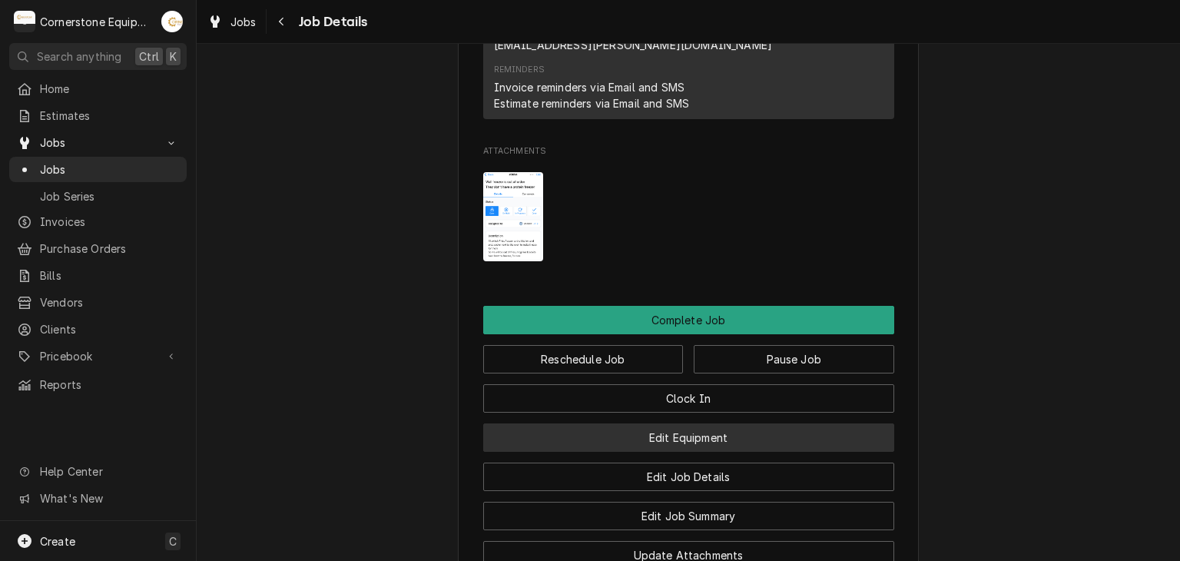
click at [720, 423] on button "Edit Equipment" at bounding box center [688, 437] width 411 height 28
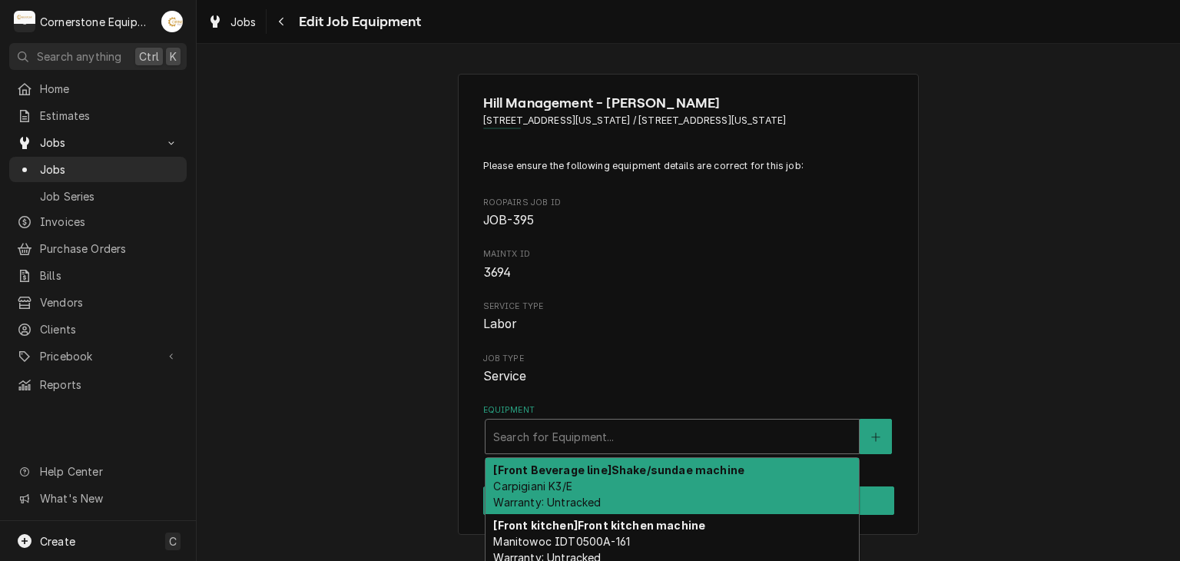
click at [621, 436] on div "Equipment" at bounding box center [672, 436] width 358 height 28
click at [873, 419] on button "Equipment" at bounding box center [875, 436] width 32 height 35
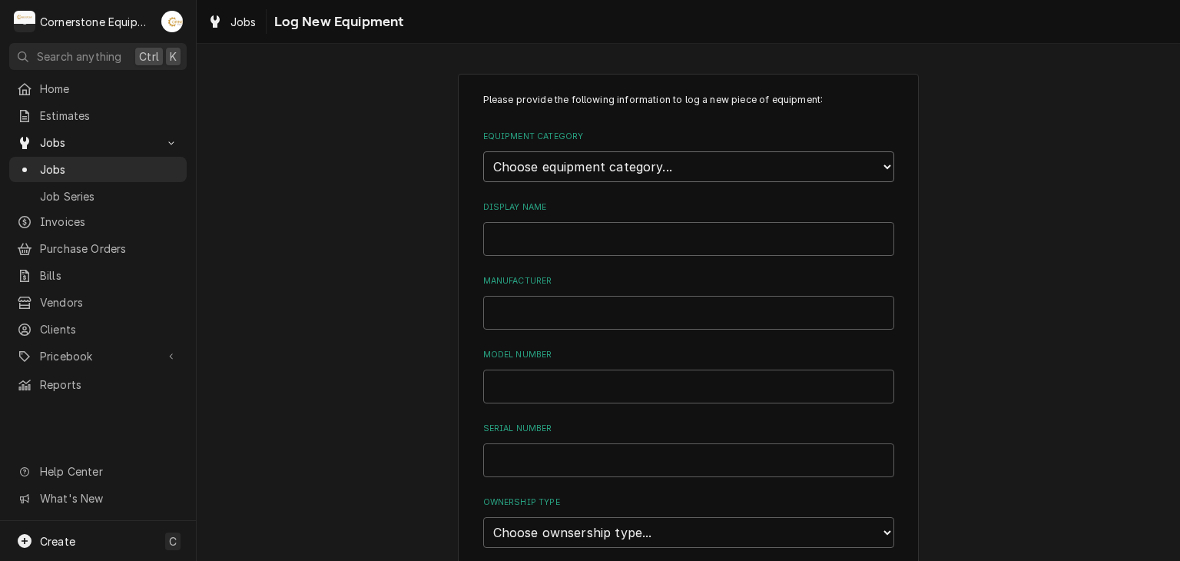
click at [837, 162] on select "Choose equipment category... Cooking Equipment Fryers Ice Machines Ovens and Ra…" at bounding box center [688, 166] width 411 height 31
select select "8"
click at [483, 151] on select "Choose equipment category... Cooking Equipment Fryers Ice Machines Ovens and Ra…" at bounding box center [688, 166] width 411 height 31
click at [656, 213] on div "Equipment Type Choose equipment type... Bar Refrigeration Blast Chiller Chef Ba…" at bounding box center [688, 226] width 411 height 51
click at [657, 226] on select "Choose equipment type... Bar Refrigeration Blast Chiller Chef Base Freezer Chef…" at bounding box center [688, 237] width 411 height 31
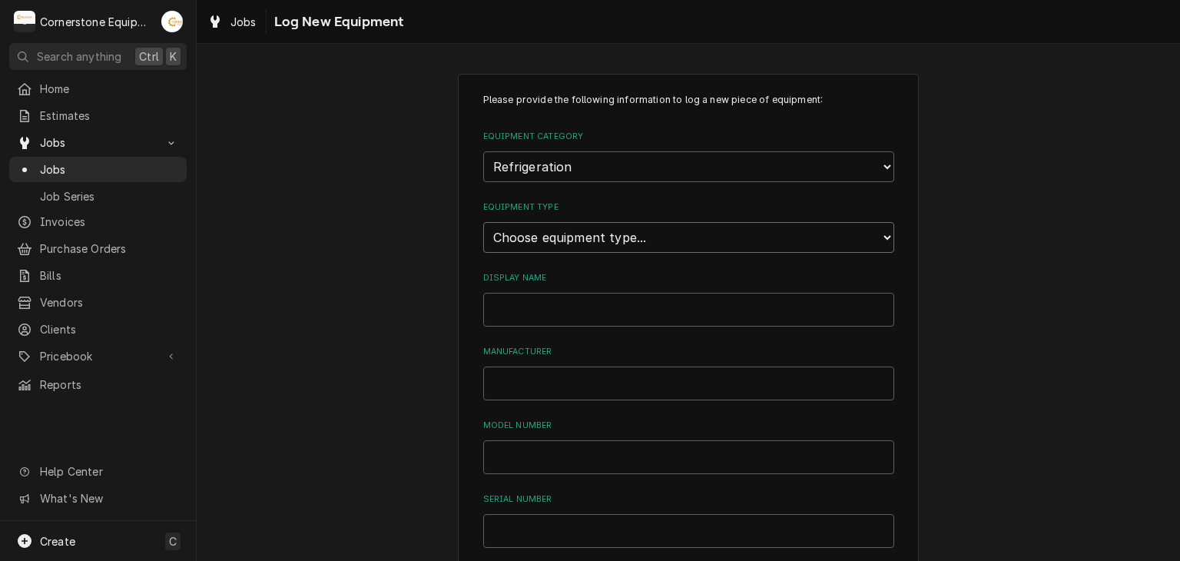
select select "70"
click at [483, 222] on select "Choose equipment type... Bar Refrigeration Blast Chiller Chef Base Freezer Chef…" at bounding box center [688, 237] width 411 height 31
click at [661, 301] on input "Display Name" at bounding box center [688, 310] width 411 height 34
type input "Wall Freezer"
click at [681, 366] on input "Manufacturer" at bounding box center [688, 383] width 411 height 34
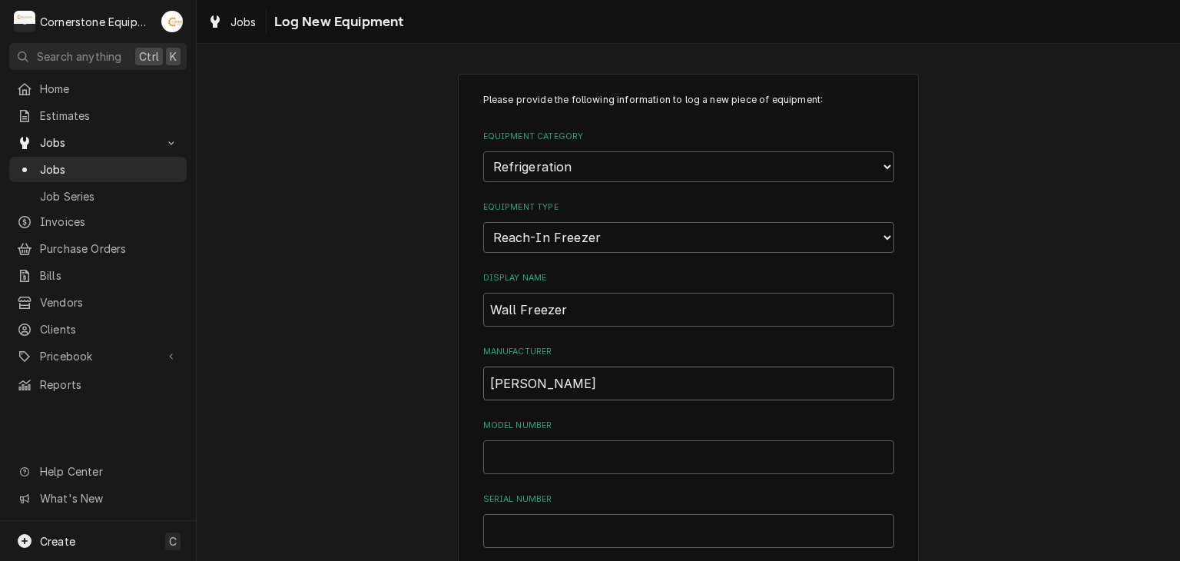
type input "Franke"
click at [661, 456] on input "Model Number" at bounding box center [688, 457] width 411 height 34
type input "7RF02"
click at [628, 548] on div "Please provide the following information to log a new piece of equipment: Equip…" at bounding box center [688, 518] width 411 height 851
click at [634, 535] on input "Serial Number" at bounding box center [688, 531] width 411 height 34
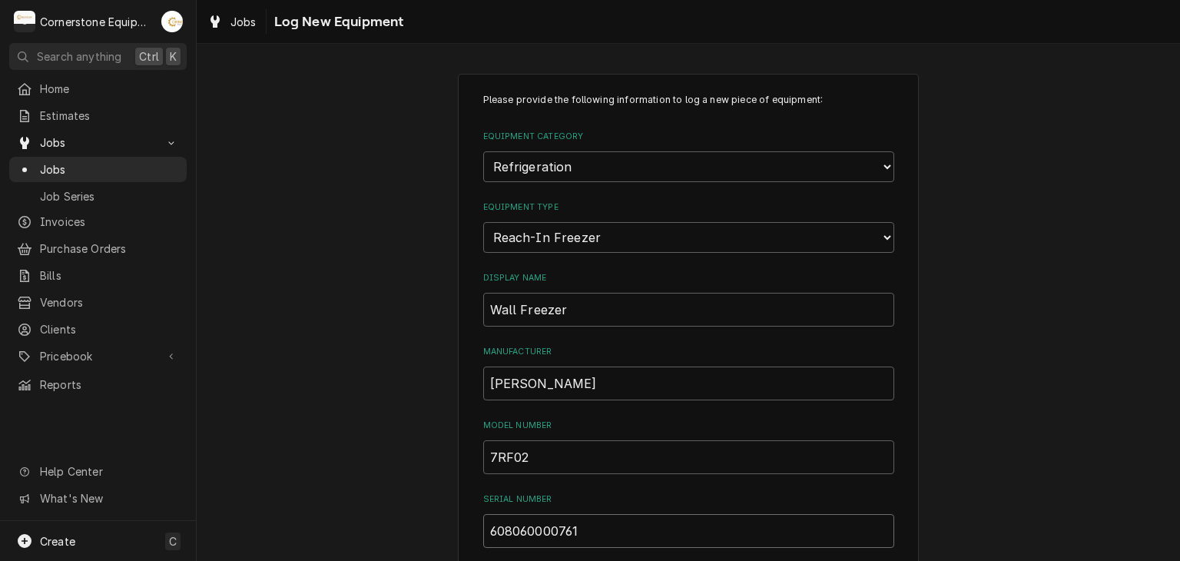
scroll to position [307, 0]
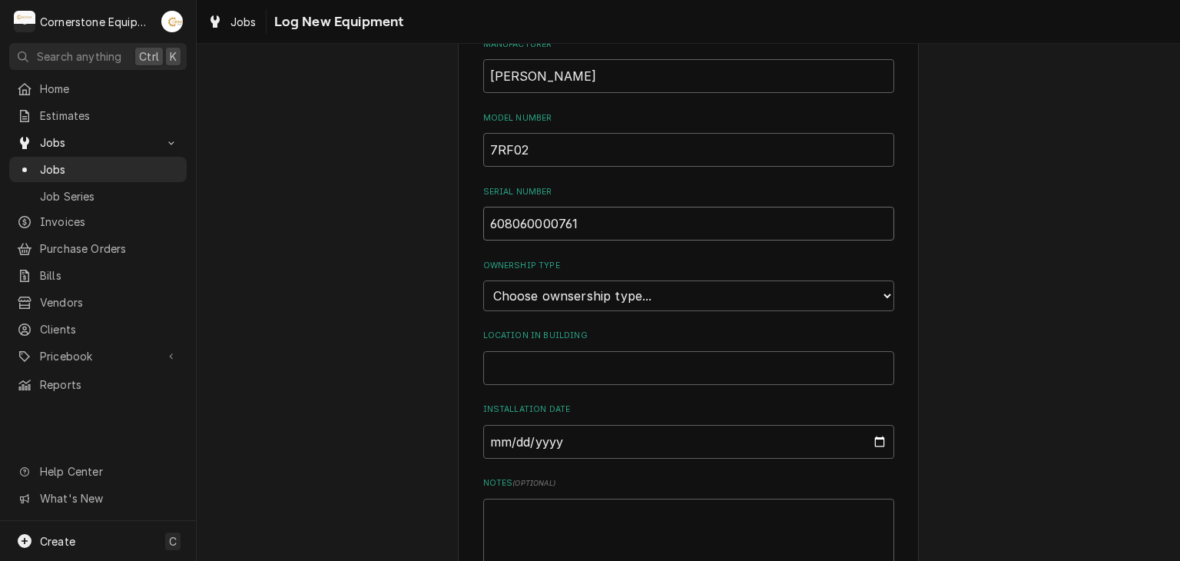
type input "608060000761"
click at [536, 382] on div "Please provide the following information to log a new piece of equipment: Equip…" at bounding box center [688, 211] width 411 height 851
click at [545, 358] on input "Location in Building" at bounding box center [688, 368] width 411 height 34
type input "N"
type input "Protein Fryer Lane"
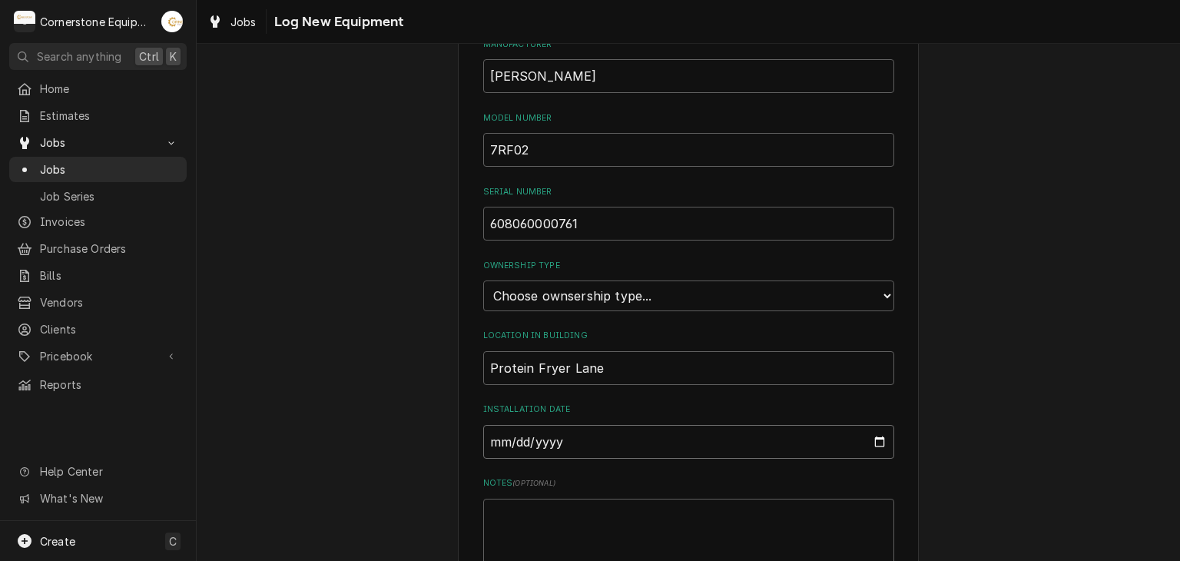
click at [880, 429] on input "Installation Date" at bounding box center [688, 442] width 411 height 34
click at [878, 430] on input "Installation Date" at bounding box center [688, 442] width 411 height 34
type input "2025-09-08"
click at [335, 396] on div "Please provide the following information to log a new piece of equipment: Equip…" at bounding box center [688, 242] width 983 height 978
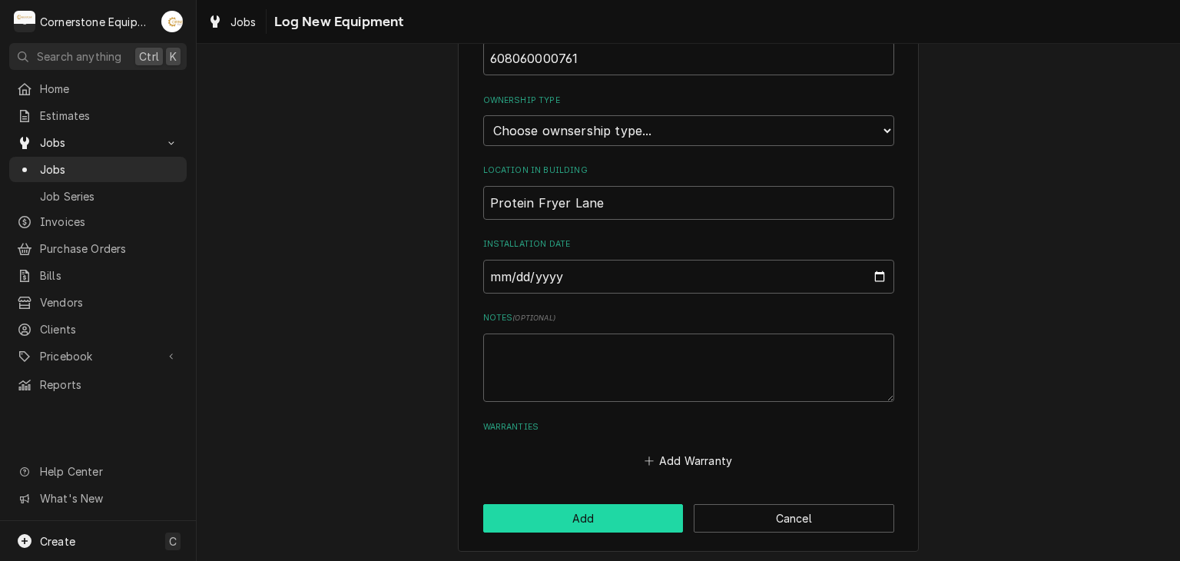
click at [557, 523] on button "Add" at bounding box center [583, 518] width 200 height 28
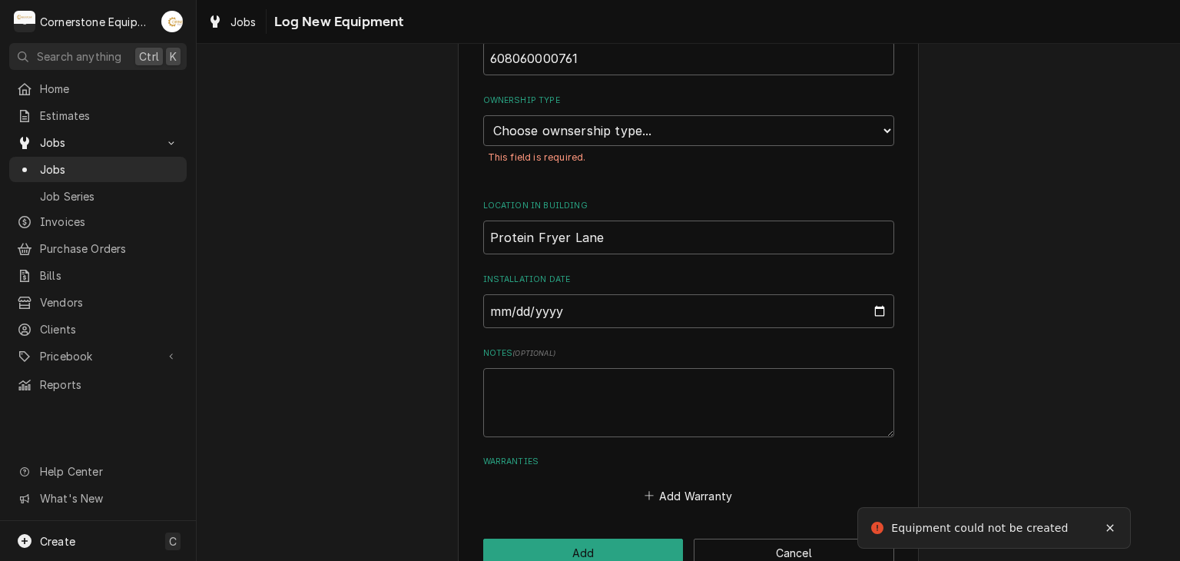
scroll to position [498, 0]
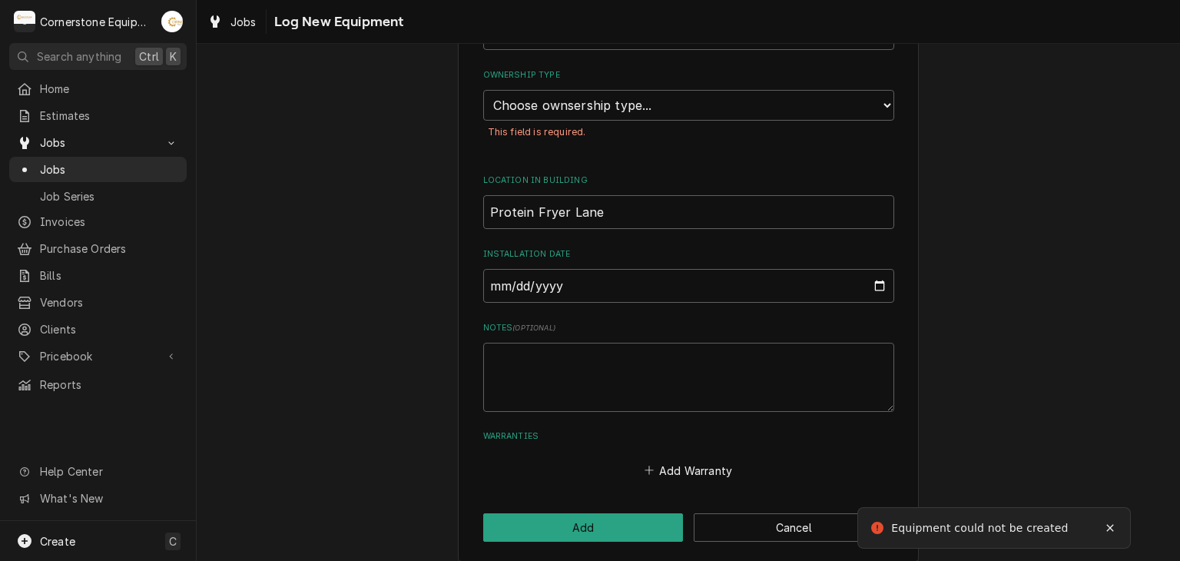
click at [592, 121] on div "This field is required." at bounding box center [688, 133] width 411 height 24
drag, startPoint x: 601, startPoint y: 97, endPoint x: 601, endPoint y: 105, distance: 8.4
click at [601, 97] on select "Choose ownsership type... Unknown Owned Leased Rented" at bounding box center [688, 105] width 411 height 31
click at [483, 90] on select "Choose ownsership type... Unknown Owned Leased Rented" at bounding box center [688, 105] width 411 height 31
click at [573, 114] on select "Choose ownsership type... Unknown Owned Leased Rented" at bounding box center [688, 105] width 411 height 31
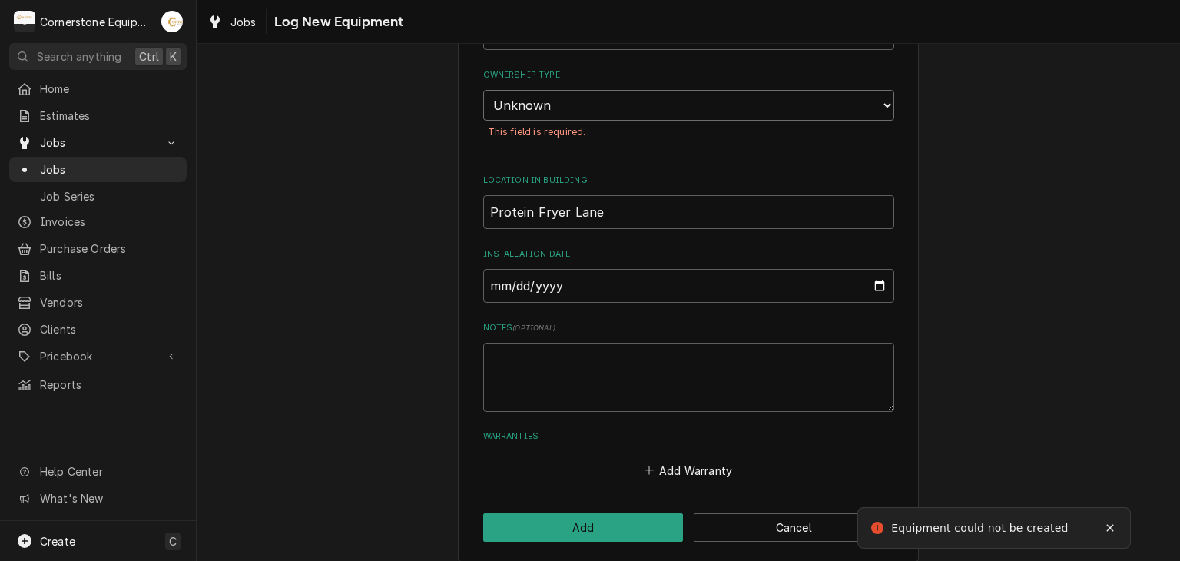
select select "1"
click at [483, 90] on select "Choose ownsership type... Unknown Owned Leased Rented" at bounding box center [688, 105] width 411 height 31
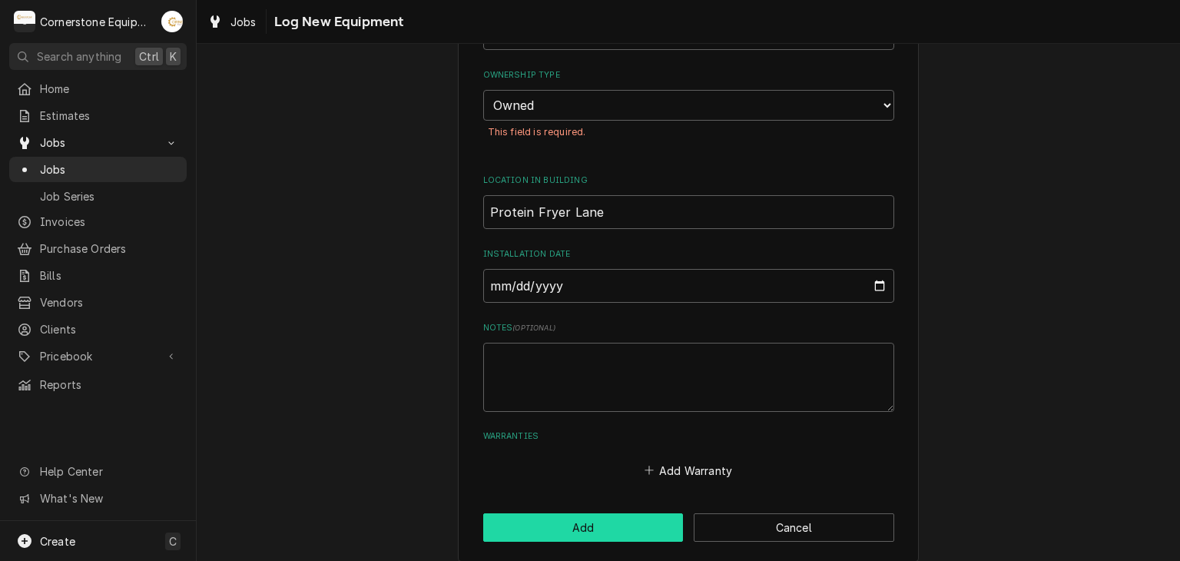
click at [597, 513] on button "Add" at bounding box center [583, 527] width 200 height 28
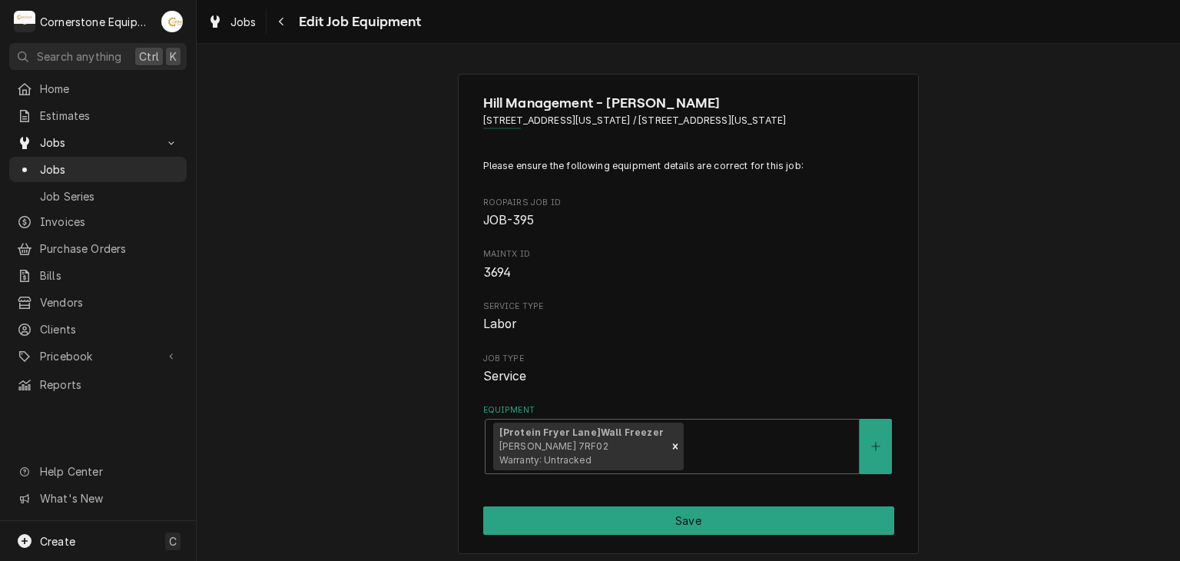
click at [661, 489] on div "Hill Management - [PERSON_NAME] [STREET_ADDRESS][US_STATE][GEOGRAPHIC_DATA][STR…" at bounding box center [688, 314] width 461 height 481
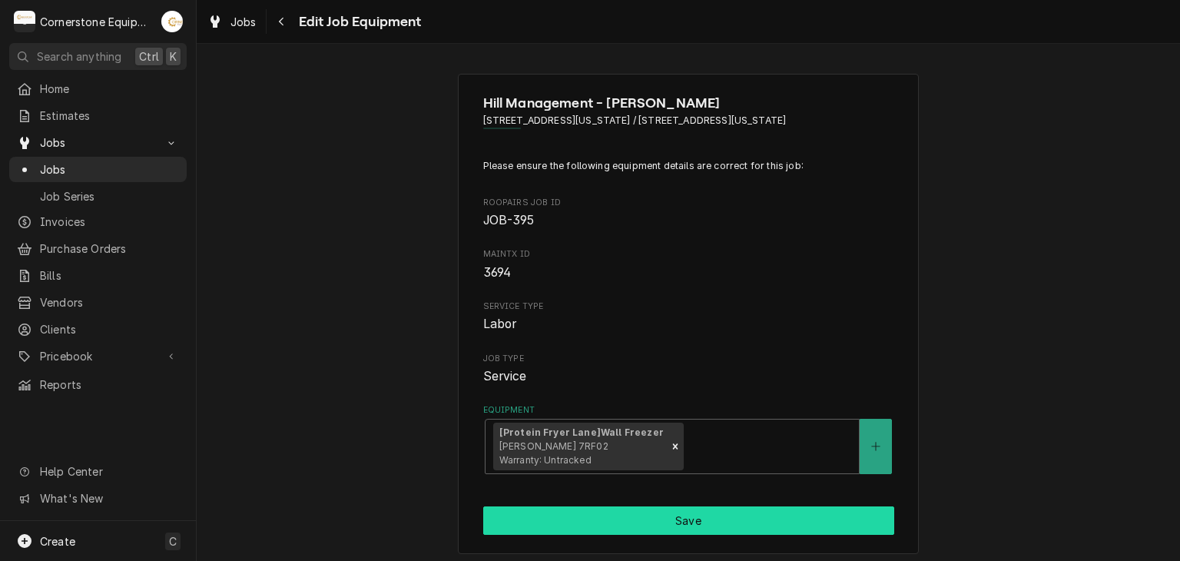
drag, startPoint x: 663, startPoint y: 495, endPoint x: 670, endPoint y: 515, distance: 21.1
click at [663, 495] on div "Hill Management - [PERSON_NAME] [STREET_ADDRESS][US_STATE][GEOGRAPHIC_DATA][STR…" at bounding box center [688, 314] width 461 height 481
click at [673, 522] on button "Save" at bounding box center [688, 520] width 411 height 28
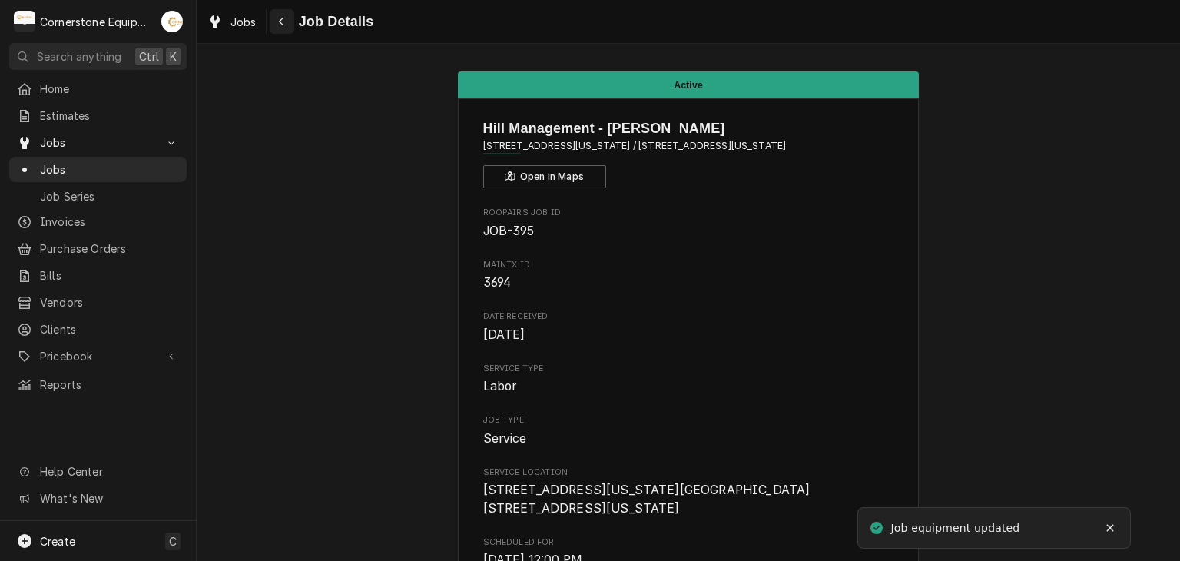
click at [275, 12] on button "Navigate back" at bounding box center [282, 21] width 25 height 25
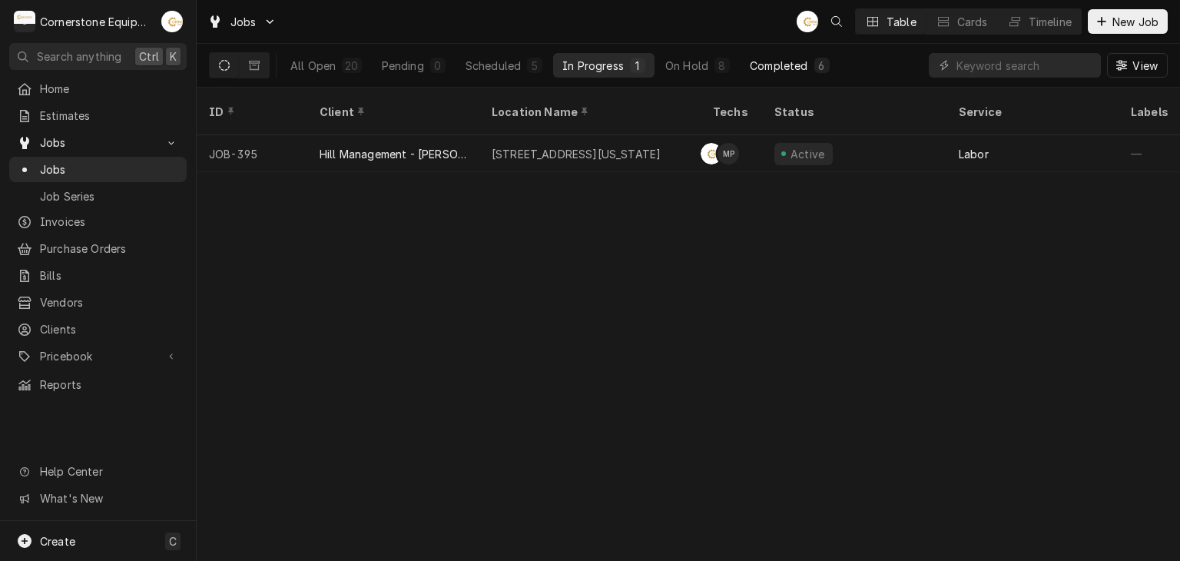
click at [743, 61] on button "Completed 6" at bounding box center [789, 65] width 98 height 25
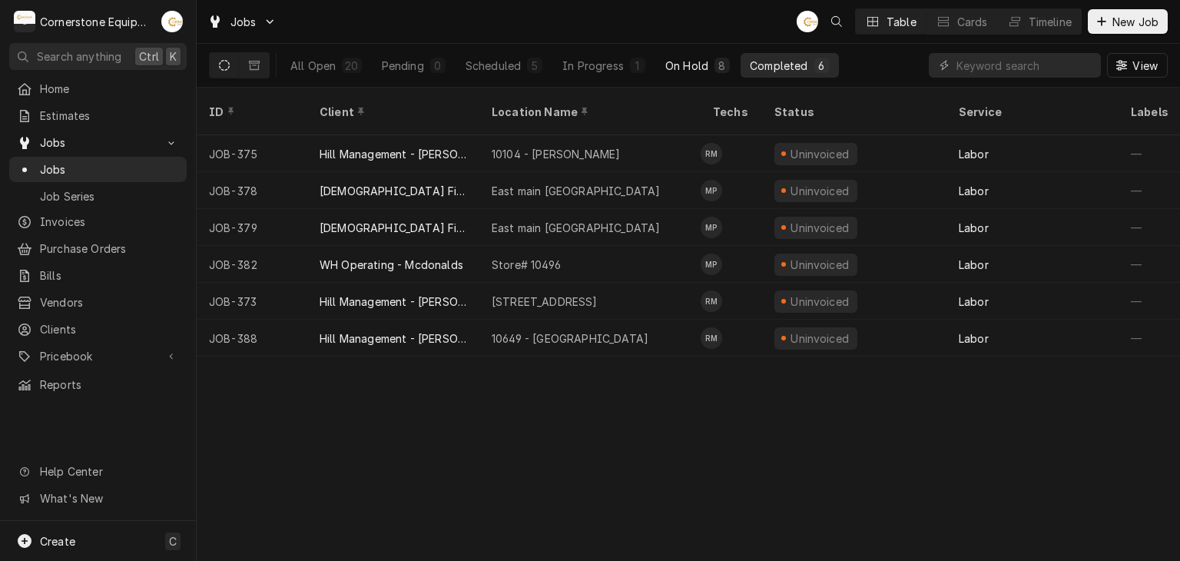
click at [714, 58] on div "8" at bounding box center [721, 65] width 15 height 15
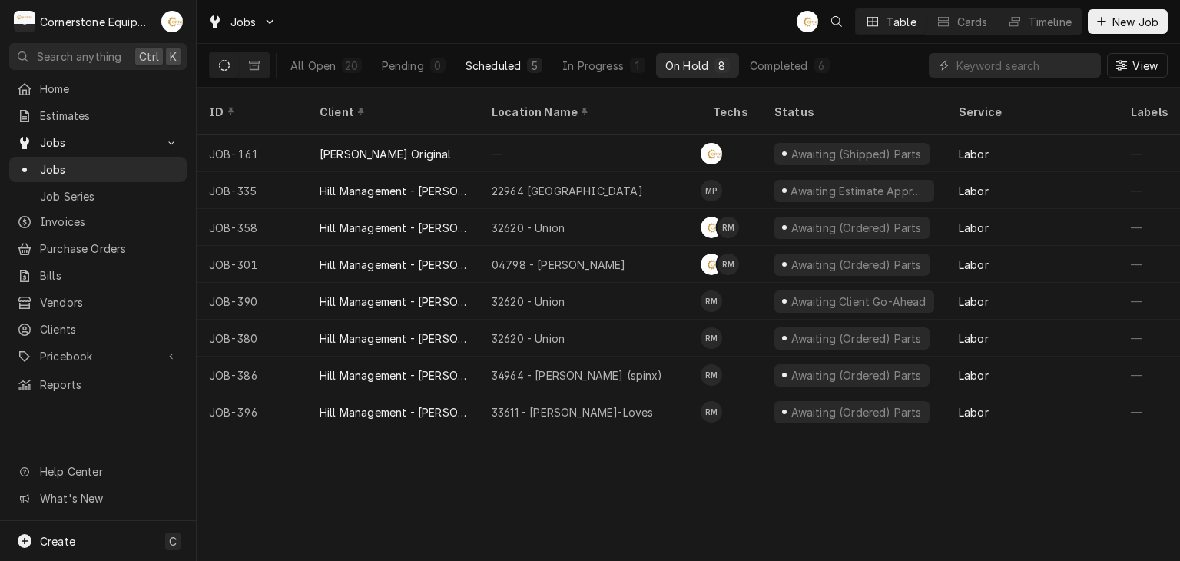
click at [520, 65] on button "Scheduled 5" at bounding box center [503, 65] width 95 height 25
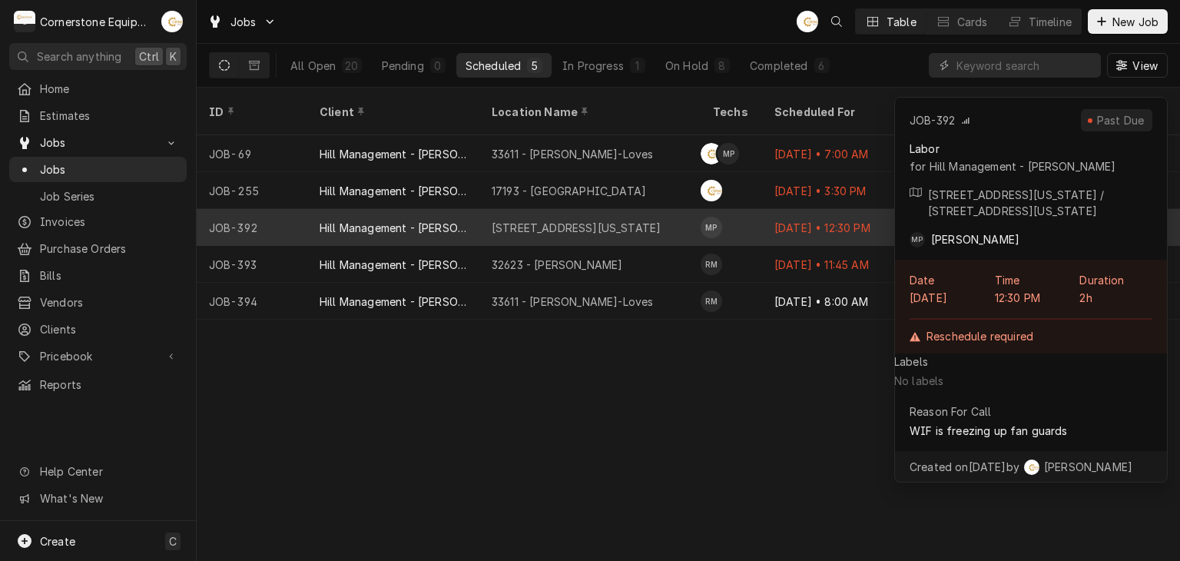
click at [585, 220] on div "17804 - Alabama Ave" at bounding box center [576, 228] width 169 height 16
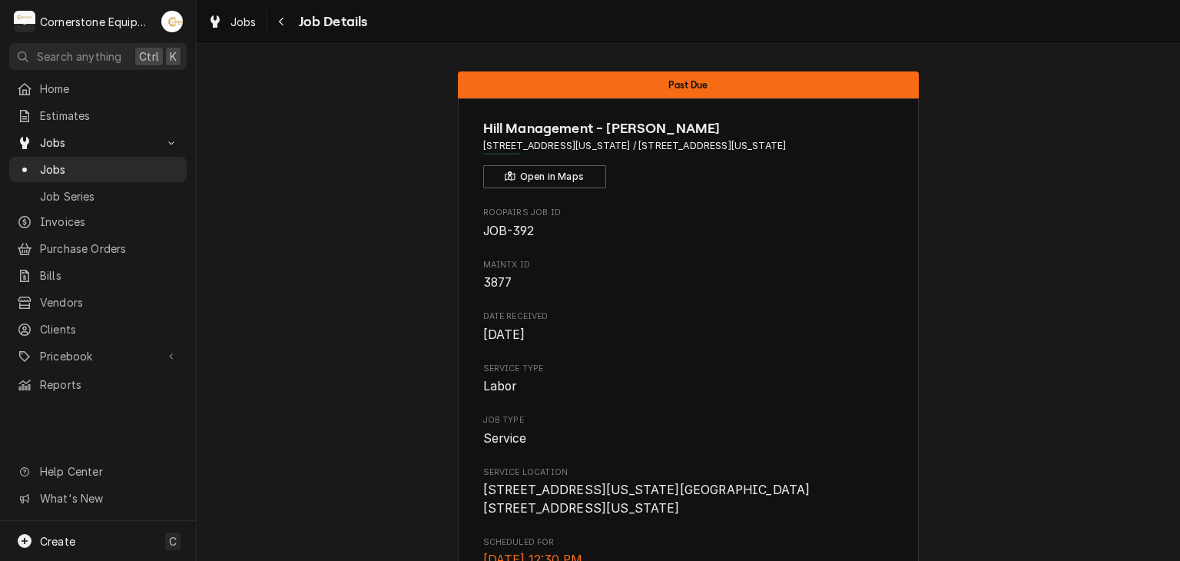
scroll to position [1051, 0]
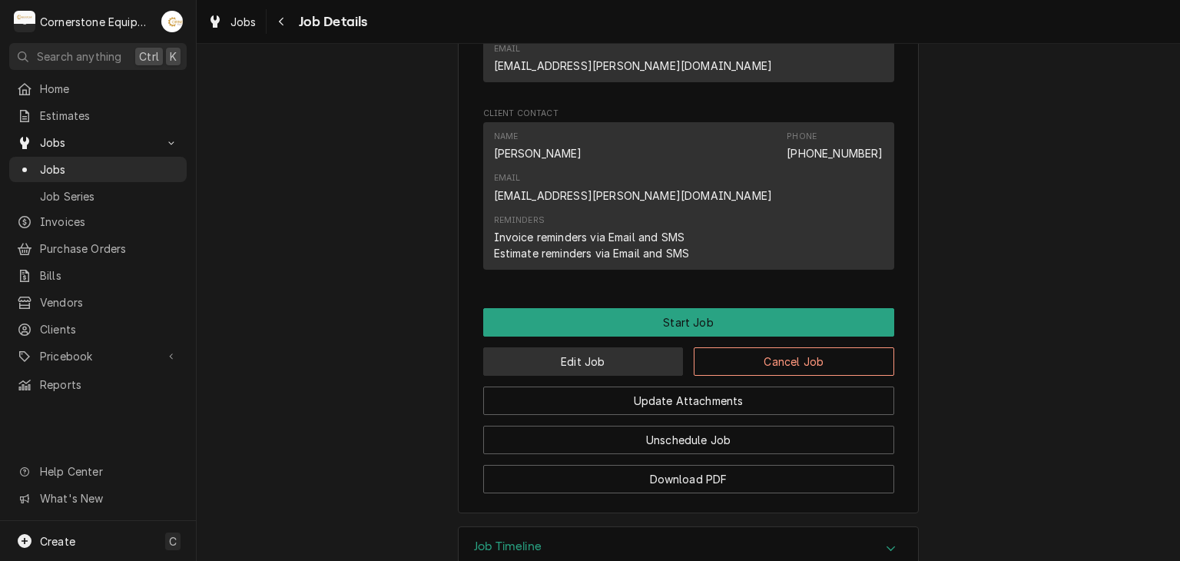
click at [626, 347] on button "Edit Job" at bounding box center [583, 361] width 200 height 28
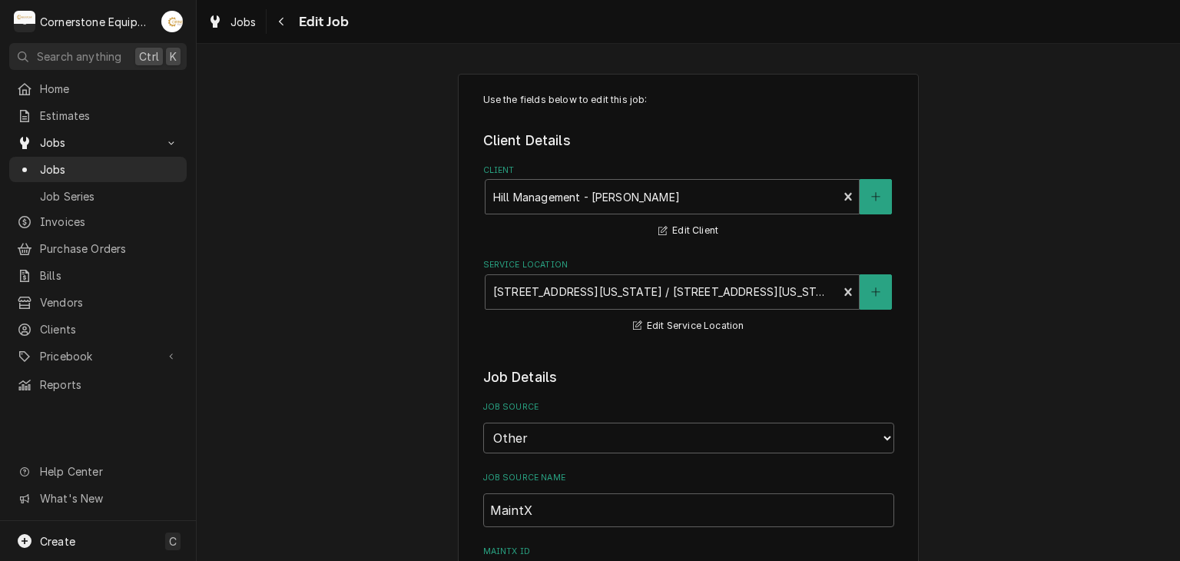
type textarea "x"
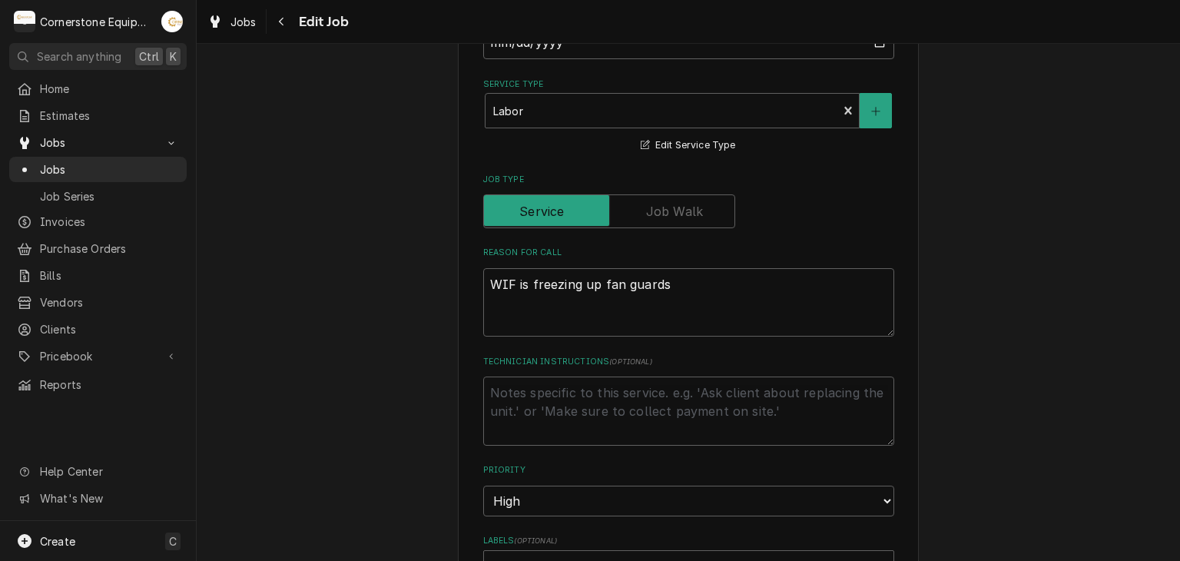
scroll to position [922, 0]
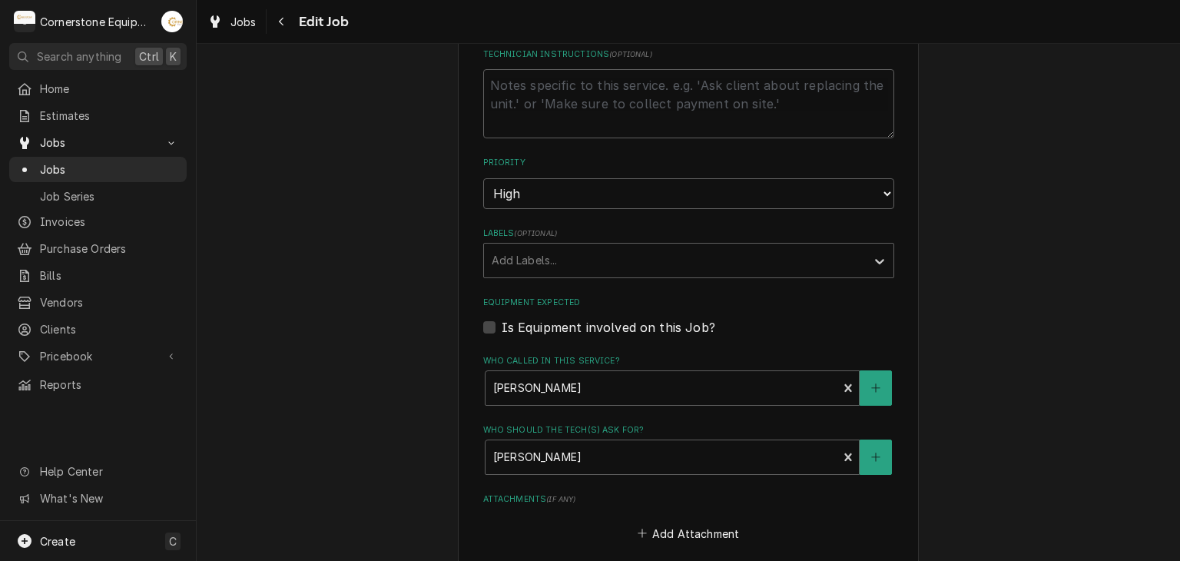
click at [548, 320] on label "Is Equipment involved on this Job?" at bounding box center [609, 327] width 214 height 18
click at [548, 320] on input "Equipment Expected" at bounding box center [707, 335] width 411 height 34
checkbox input "true"
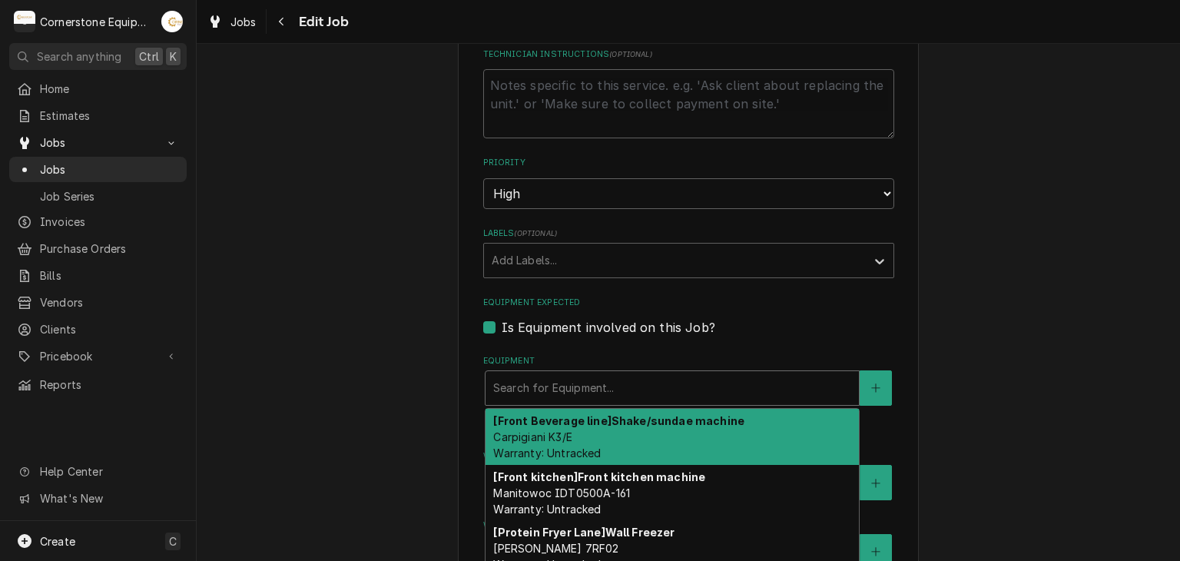
type textarea "x"
click at [647, 379] on div "Equipment" at bounding box center [672, 388] width 358 height 28
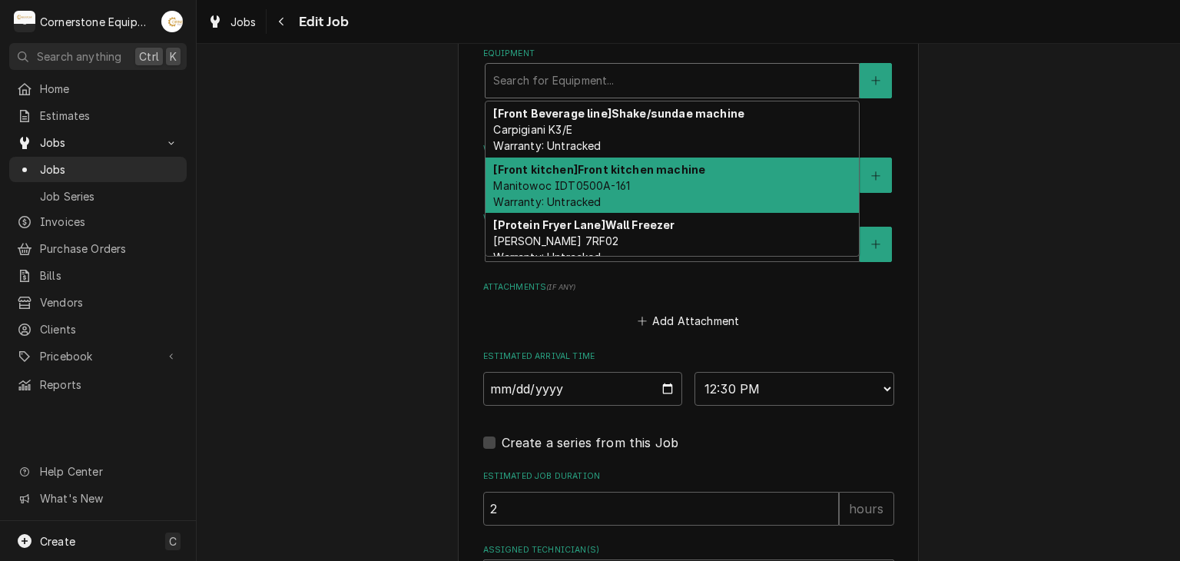
scroll to position [180, 0]
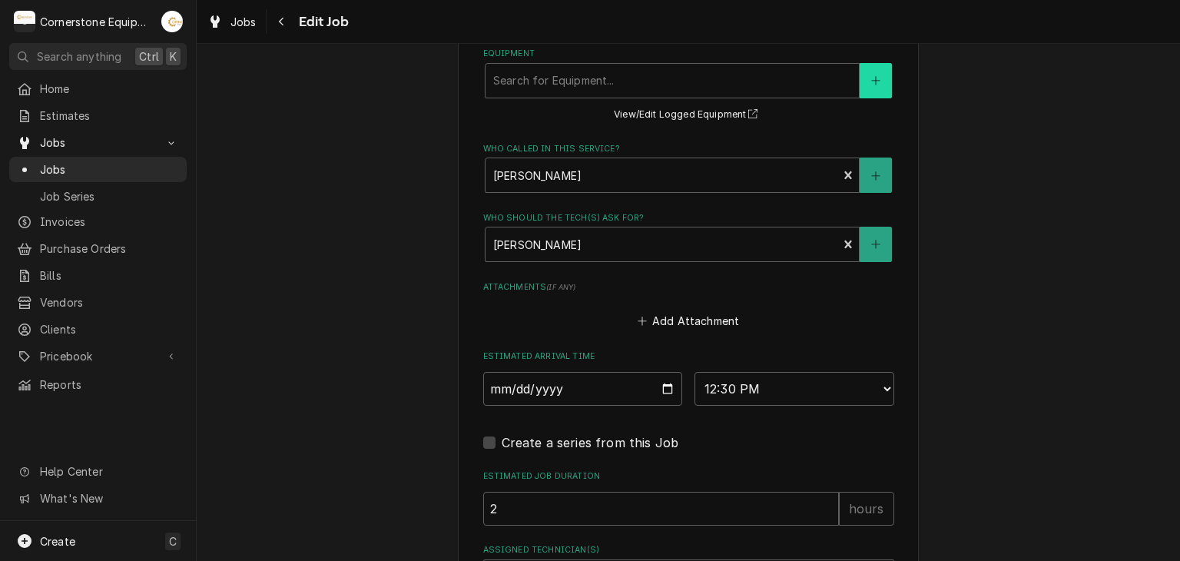
click at [860, 83] on button "Equipment" at bounding box center [875, 80] width 32 height 35
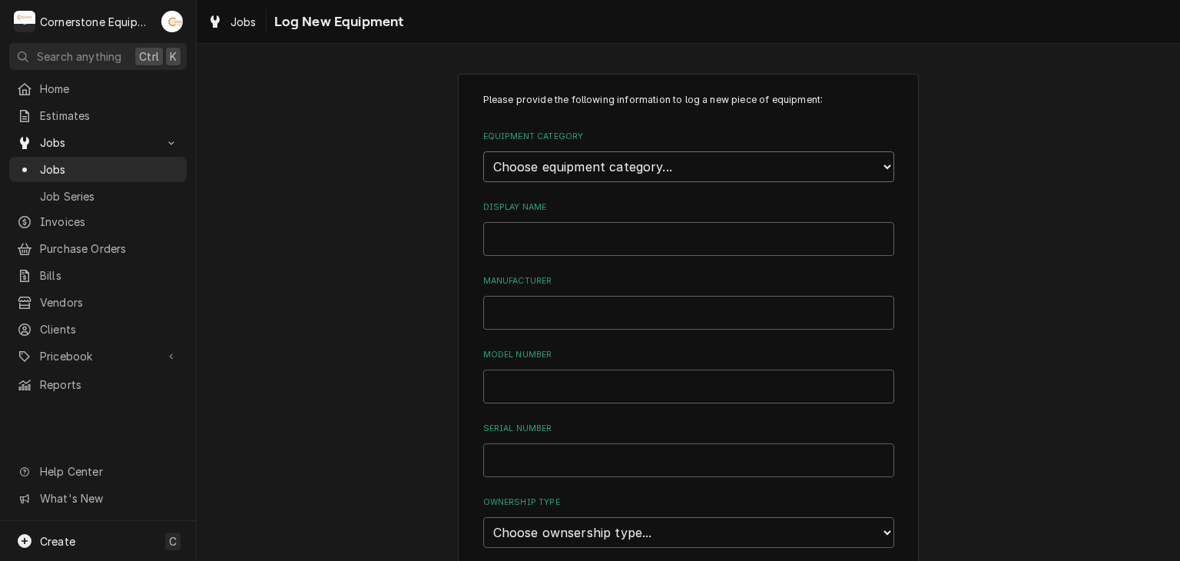
click at [596, 166] on select "Choose equipment category... Cooking Equipment Fryers Ice Machines Ovens and Ra…" at bounding box center [688, 166] width 411 height 31
select select "8"
click at [483, 151] on select "Choose equipment category... Cooking Equipment Fryers Ice Machines Ovens and Ra…" at bounding box center [688, 166] width 411 height 31
click at [588, 227] on select "Choose equipment type... Bar Refrigeration Blast Chiller Chef Base Freezer Chef…" at bounding box center [688, 237] width 411 height 31
click at [483, 222] on select "Choose equipment type... Bar Refrigeration Blast Chiller Chef Base Freezer Chef…" at bounding box center [688, 237] width 411 height 31
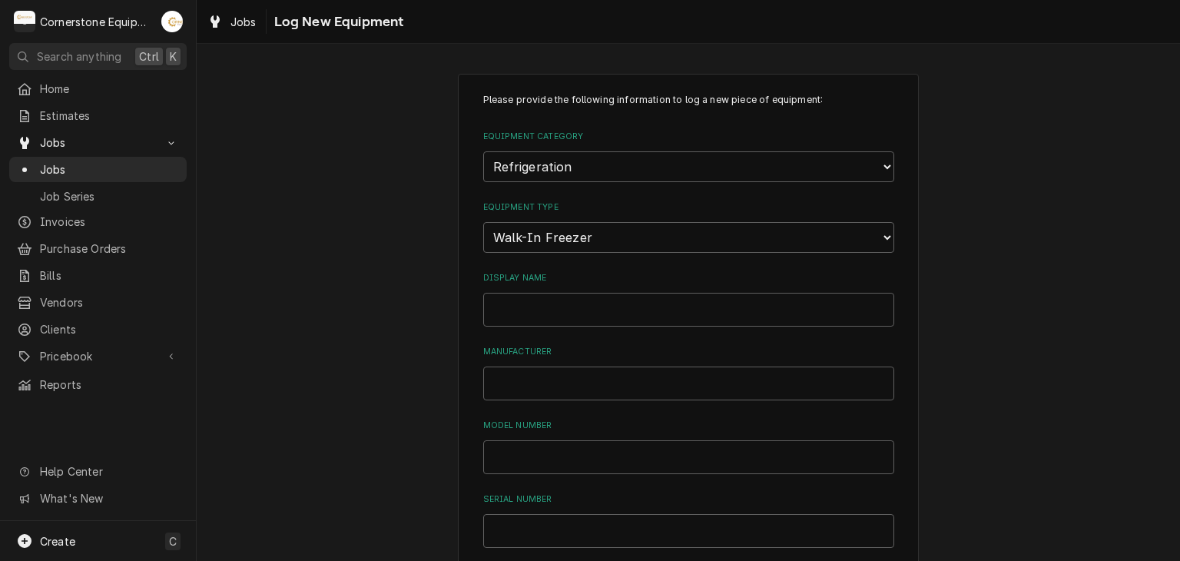
click at [594, 286] on div "Display Name" at bounding box center [688, 299] width 411 height 55
click at [607, 322] on input "Display Name" at bounding box center [688, 310] width 411 height 34
click at [691, 229] on select "Choose equipment type... Bar Refrigeration Blast Chiller Chef Base Freezer Chef…" at bounding box center [688, 237] width 411 height 31
select select "67"
click at [483, 222] on select "Choose equipment type... Bar Refrigeration Blast Chiller Chef Base Freezer Chef…" at bounding box center [688, 237] width 411 height 31
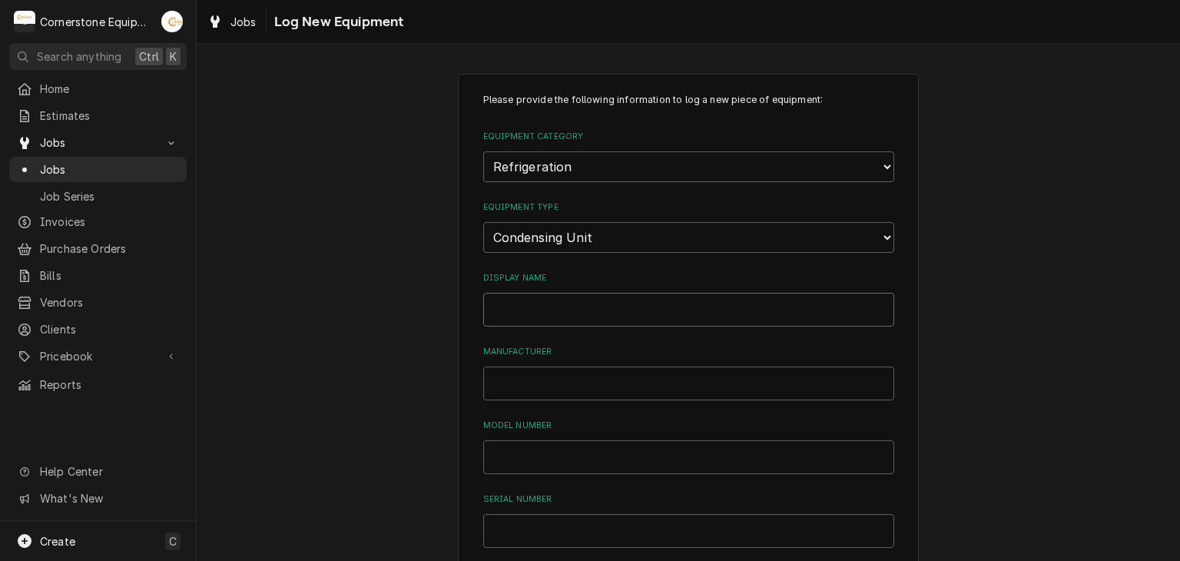
click at [581, 308] on input "Display Name" at bounding box center [688, 310] width 411 height 34
type input "r"
type input "R62R1104CC"
click at [571, 368] on input "Manufacturer" at bounding box center [688, 383] width 411 height 34
type input "Masterbilt"
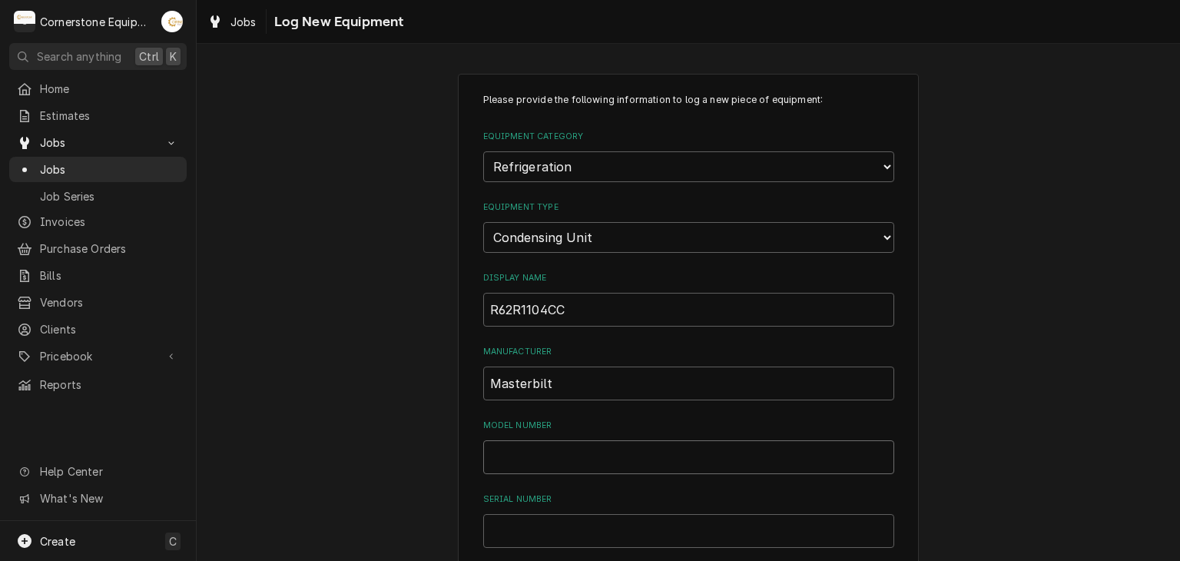
click at [538, 440] on input "Model Number" at bounding box center [688, 457] width 411 height 34
drag, startPoint x: 578, startPoint y: 303, endPoint x: 427, endPoint y: 287, distance: 151.3
click at [427, 287] on div "Please provide the following information to log a new piece of equipment: Equip…" at bounding box center [688, 549] width 983 height 978
click at [535, 455] on input "Model Number" at bounding box center [688, 457] width 411 height 34
paste input "R62R1104CC"
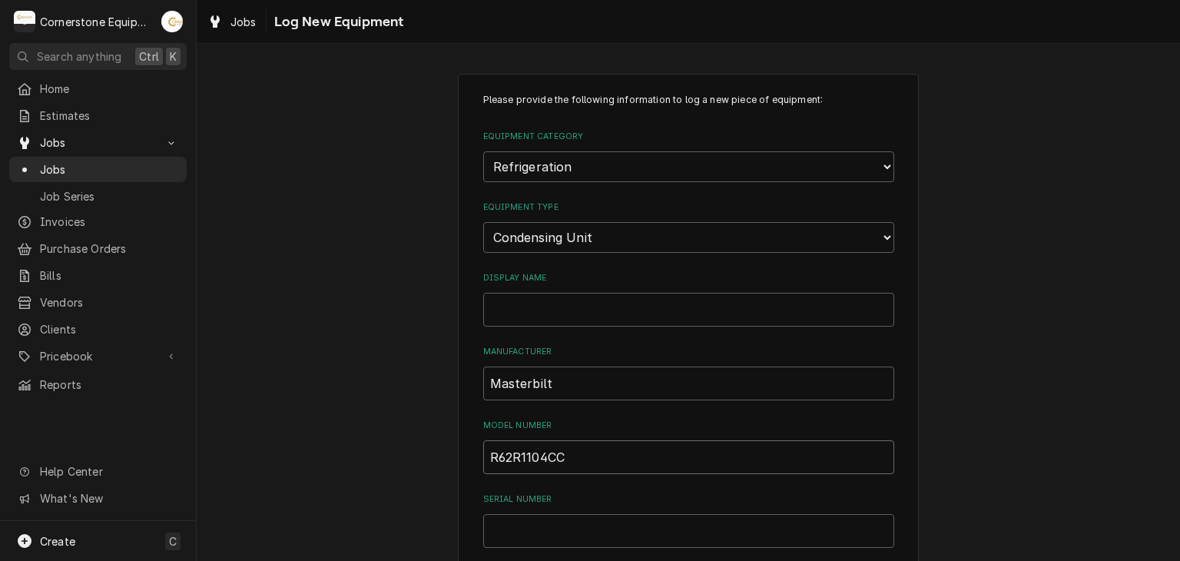
type input "R62R1104CC"
click at [552, 314] on input "Display Name" at bounding box center [688, 310] width 411 height 34
type input "MAC 7"
click at [611, 535] on input "Serial Number" at bounding box center [688, 531] width 411 height 34
type input "O"
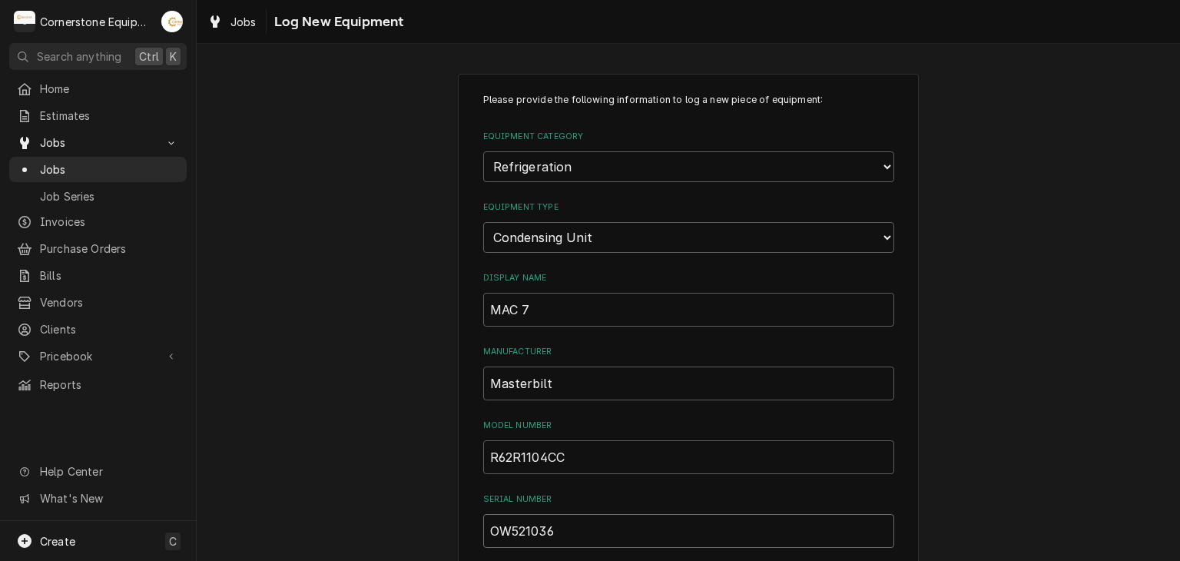
type input "OW521036"
click at [345, 379] on div "Please provide the following information to log a new piece of equipment: Equip…" at bounding box center [688, 549] width 983 height 978
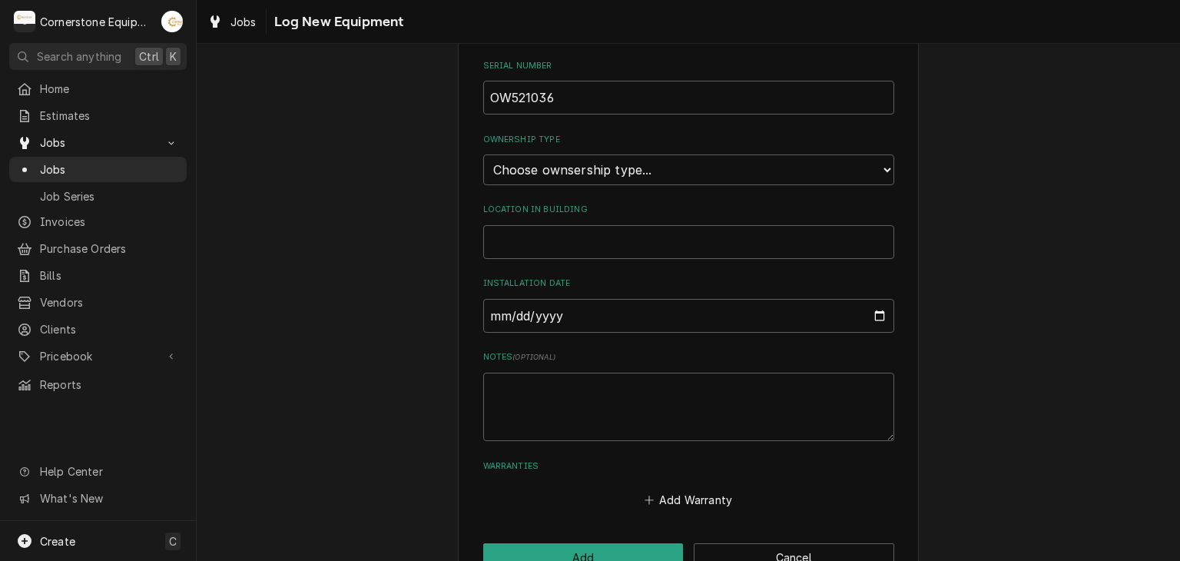
scroll to position [472, 0]
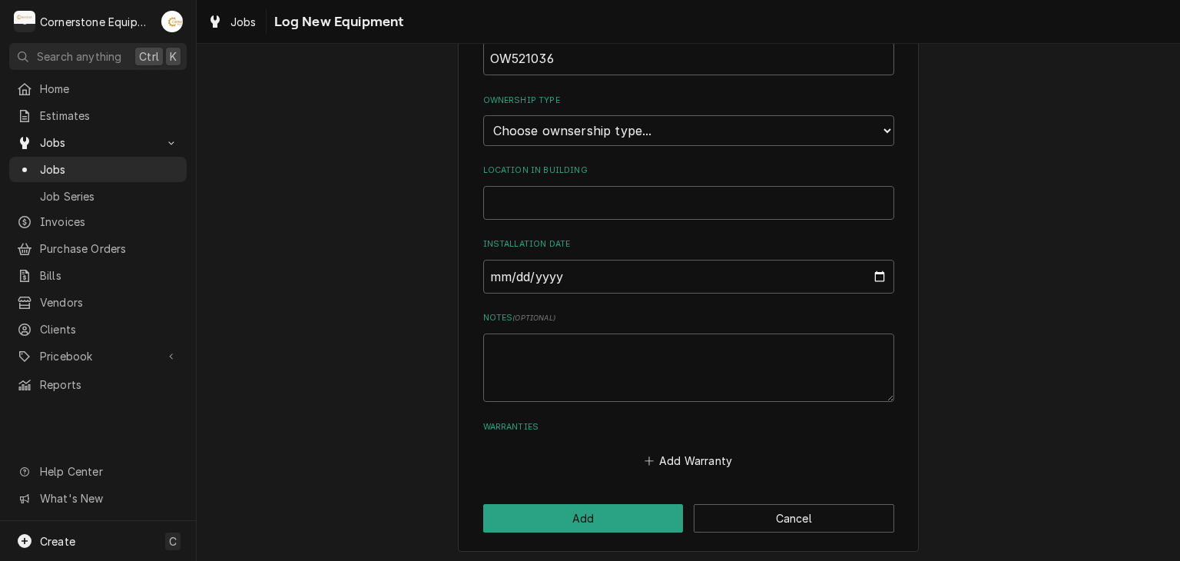
click at [586, 244] on label "Installation Date" at bounding box center [688, 244] width 411 height 12
click at [586, 260] on input "Installation Date" at bounding box center [688, 277] width 411 height 34
click at [557, 176] on div "Location in Building" at bounding box center [688, 191] width 411 height 55
click at [566, 196] on input "Location in Building" at bounding box center [688, 203] width 411 height 34
type input "r"
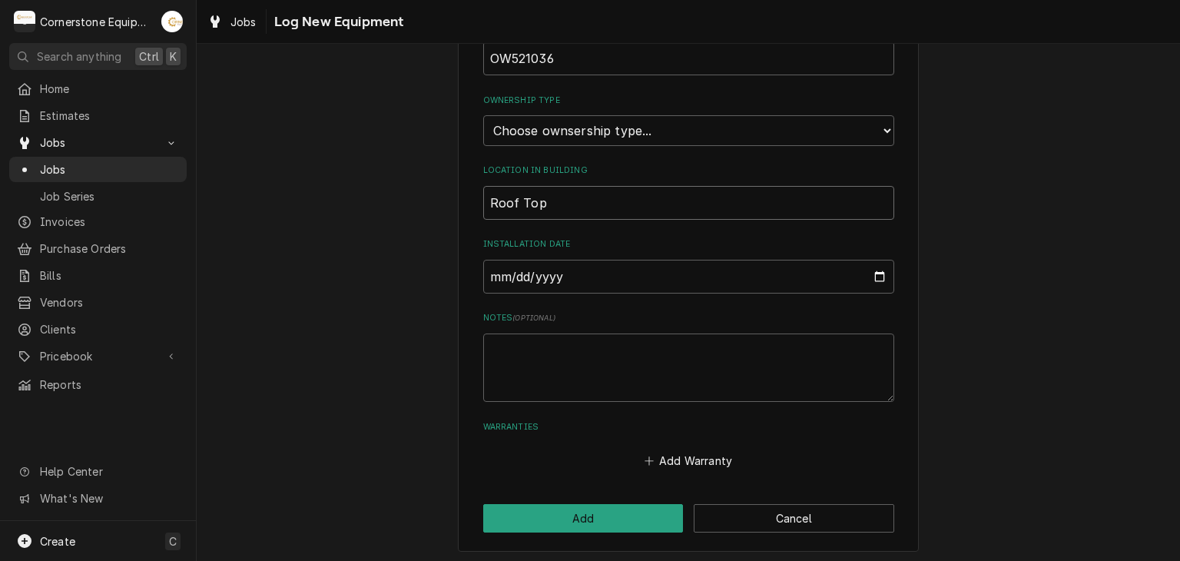
type input "Roof Top"
click at [585, 268] on input "Installation Date" at bounding box center [688, 277] width 411 height 34
click at [869, 272] on input "Installation Date" at bounding box center [688, 277] width 411 height 34
type input "2025-09-08"
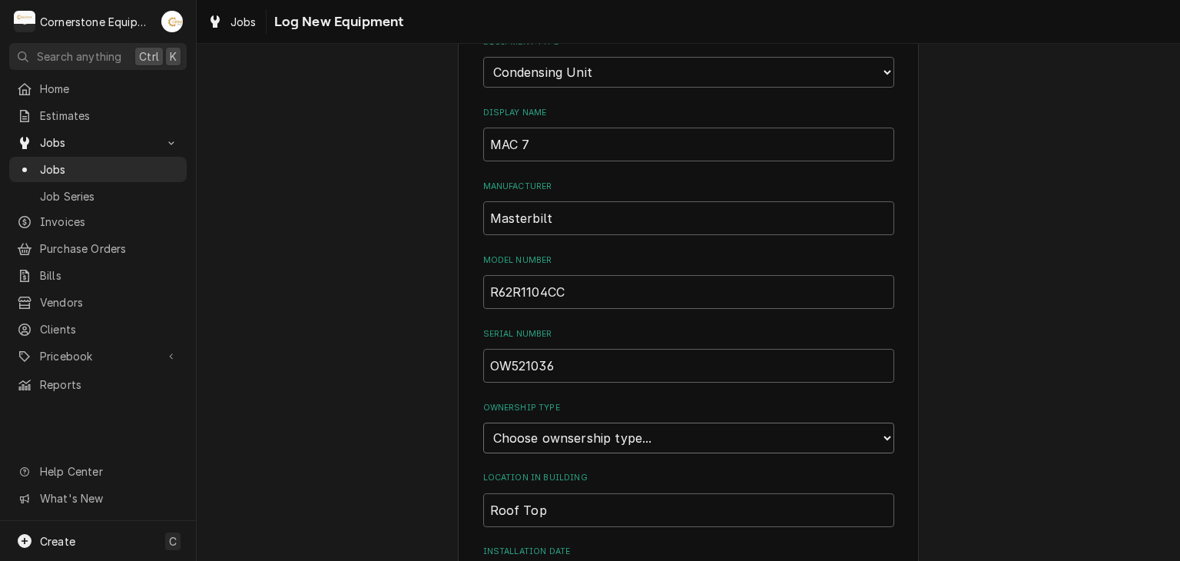
click at [584, 424] on select "Choose ownsership type... Unknown Owned Leased Rented" at bounding box center [688, 437] width 411 height 31
select select "1"
click at [483, 422] on select "Choose ownsership type... Unknown Owned Leased Rented" at bounding box center [688, 437] width 411 height 31
click at [330, 385] on div "Please provide the following information to log a new piece of equipment: Equip…" at bounding box center [688, 384] width 983 height 978
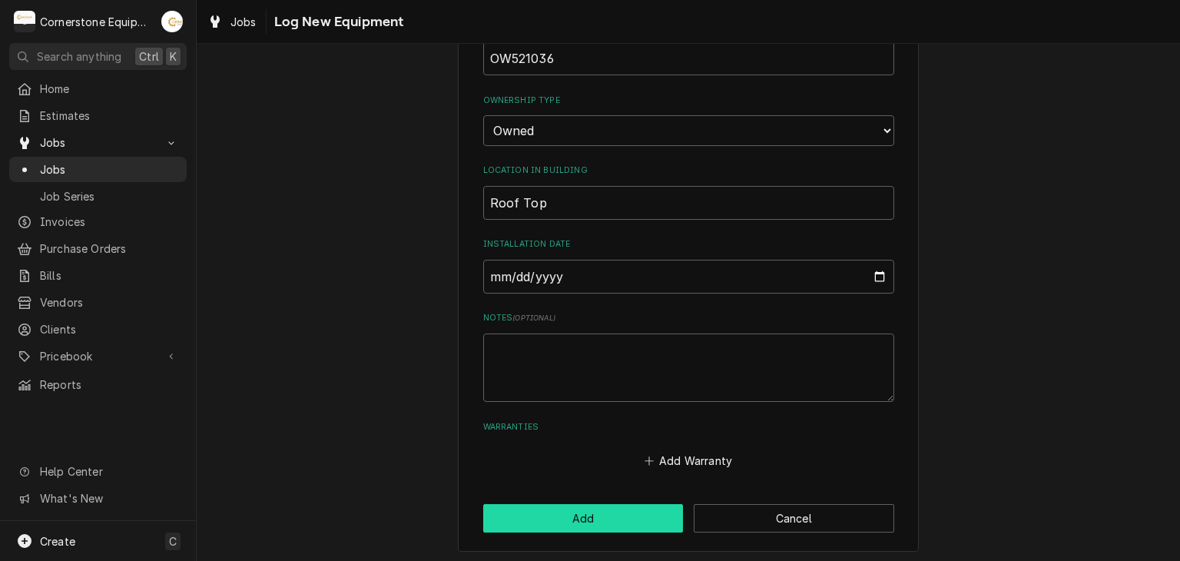
click at [524, 515] on button "Add" at bounding box center [583, 518] width 200 height 28
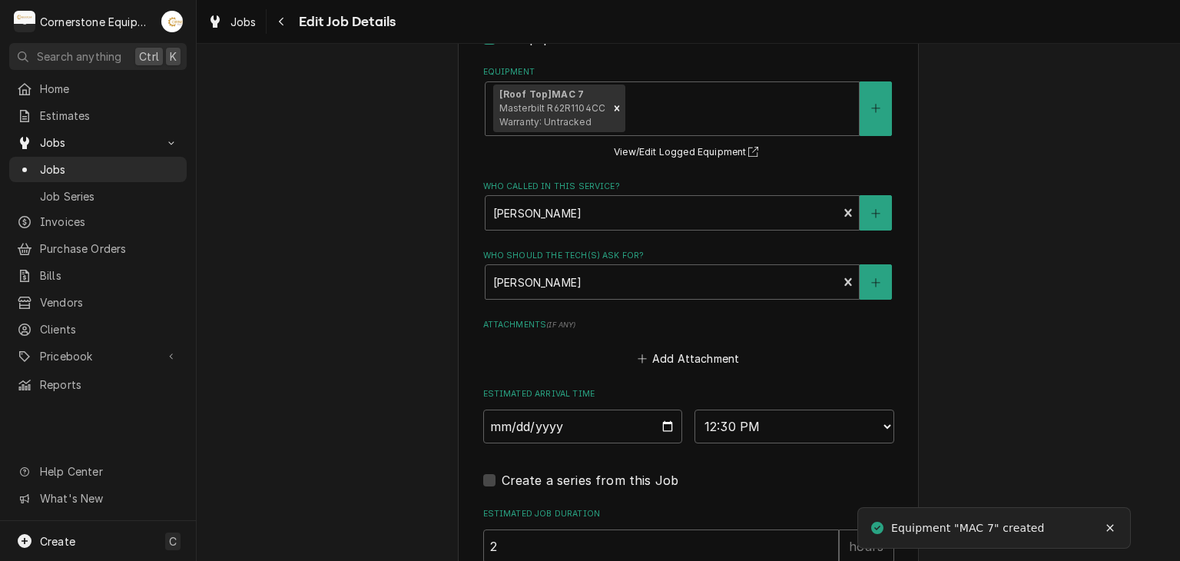
scroll to position [1370, 0]
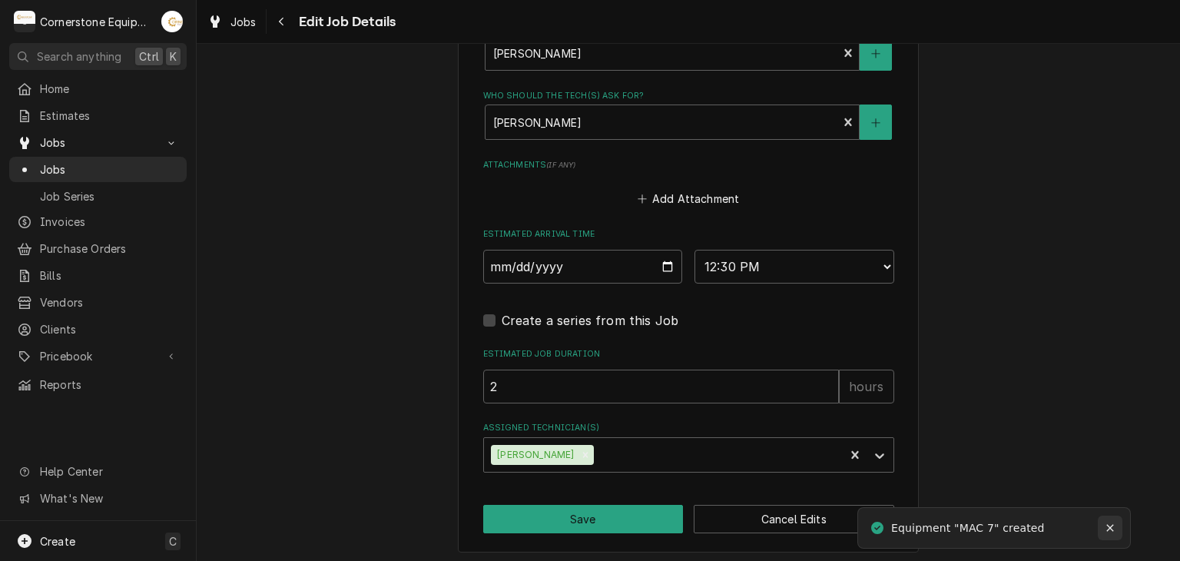
click at [1113, 535] on div "Notifications alt+T" at bounding box center [1109, 527] width 15 height 15
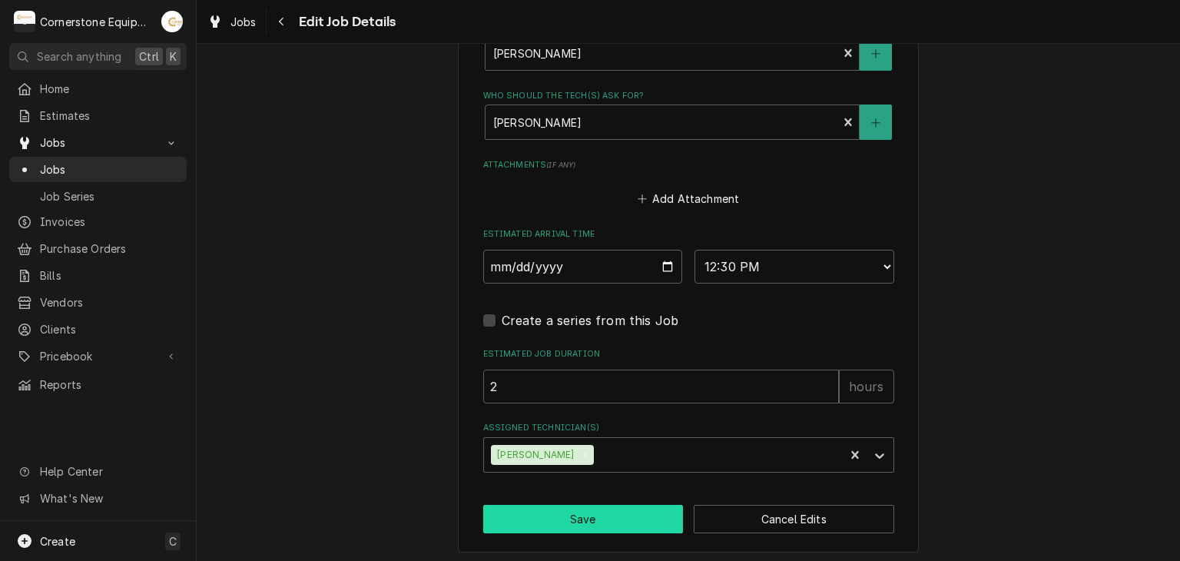
click at [642, 514] on button "Save" at bounding box center [583, 519] width 200 height 28
type textarea "x"
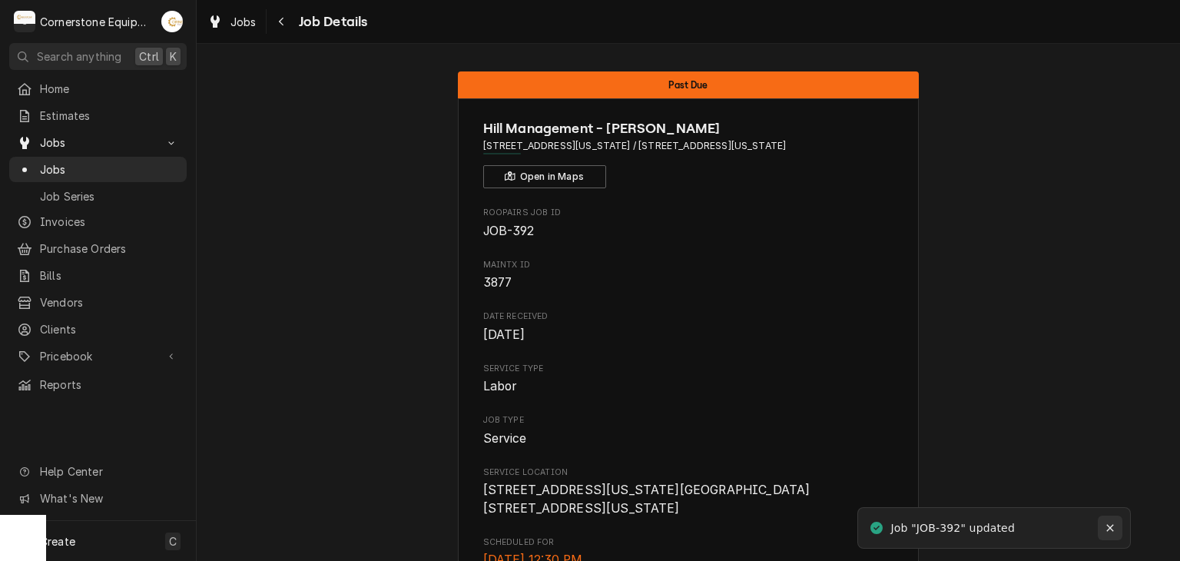
click at [1103, 521] on div "Notifications alt+T" at bounding box center [1109, 527] width 15 height 15
